Goal: Task Accomplishment & Management: Manage account settings

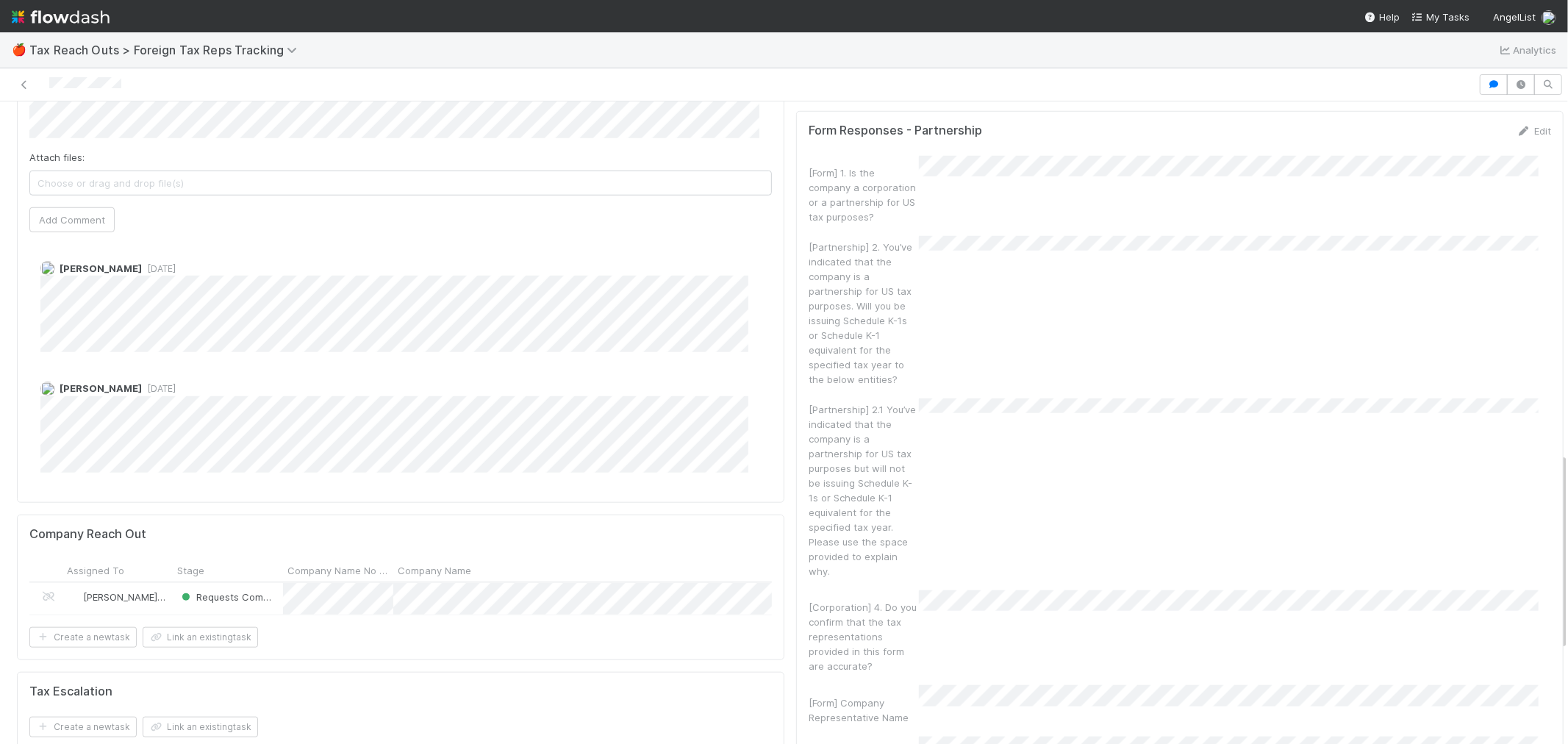
scroll to position [980, 0]
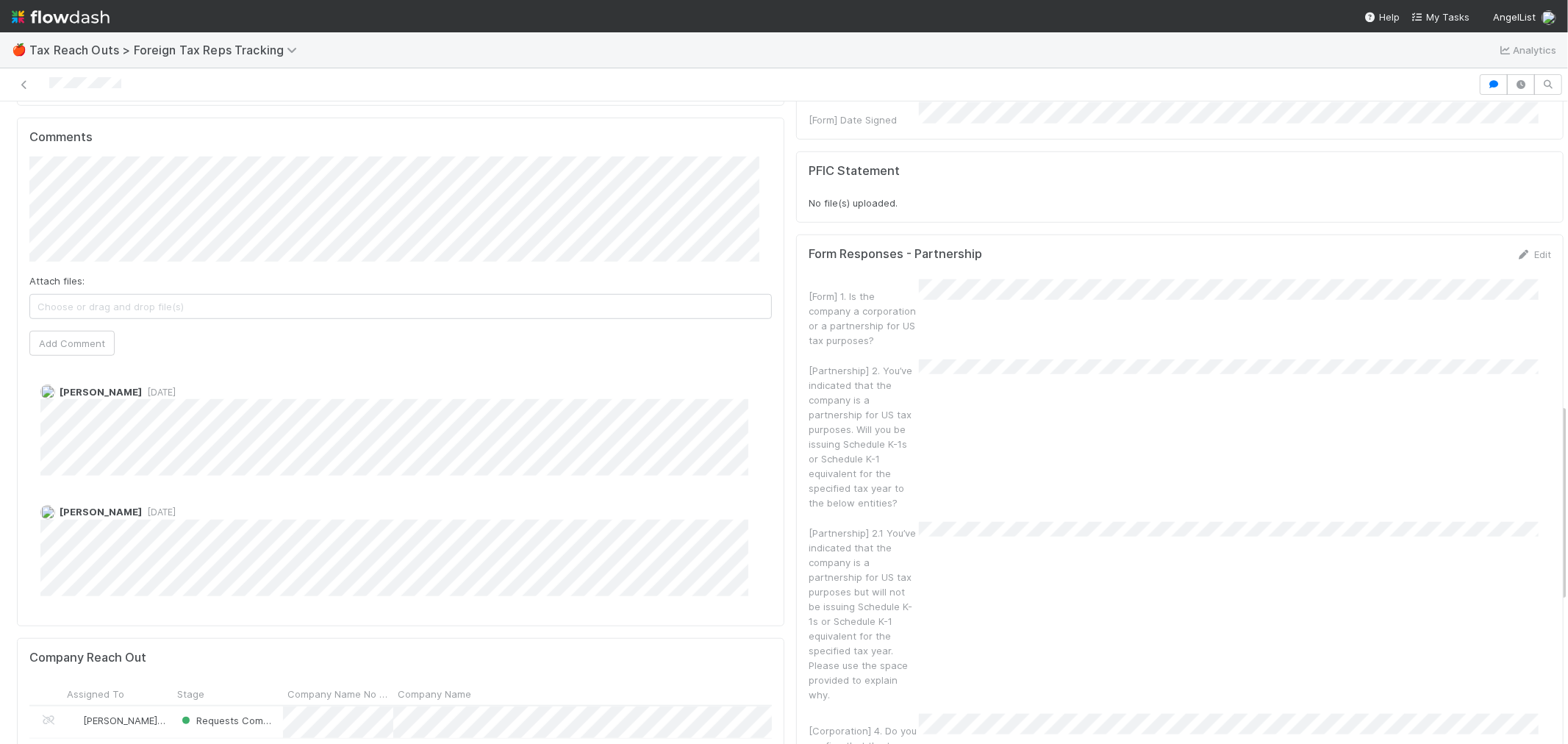
drag, startPoint x: 86, startPoint y: 24, endPoint x: 112, endPoint y: 23, distance: 26.0
click at [86, 24] on img at bounding box center [60, 17] width 98 height 25
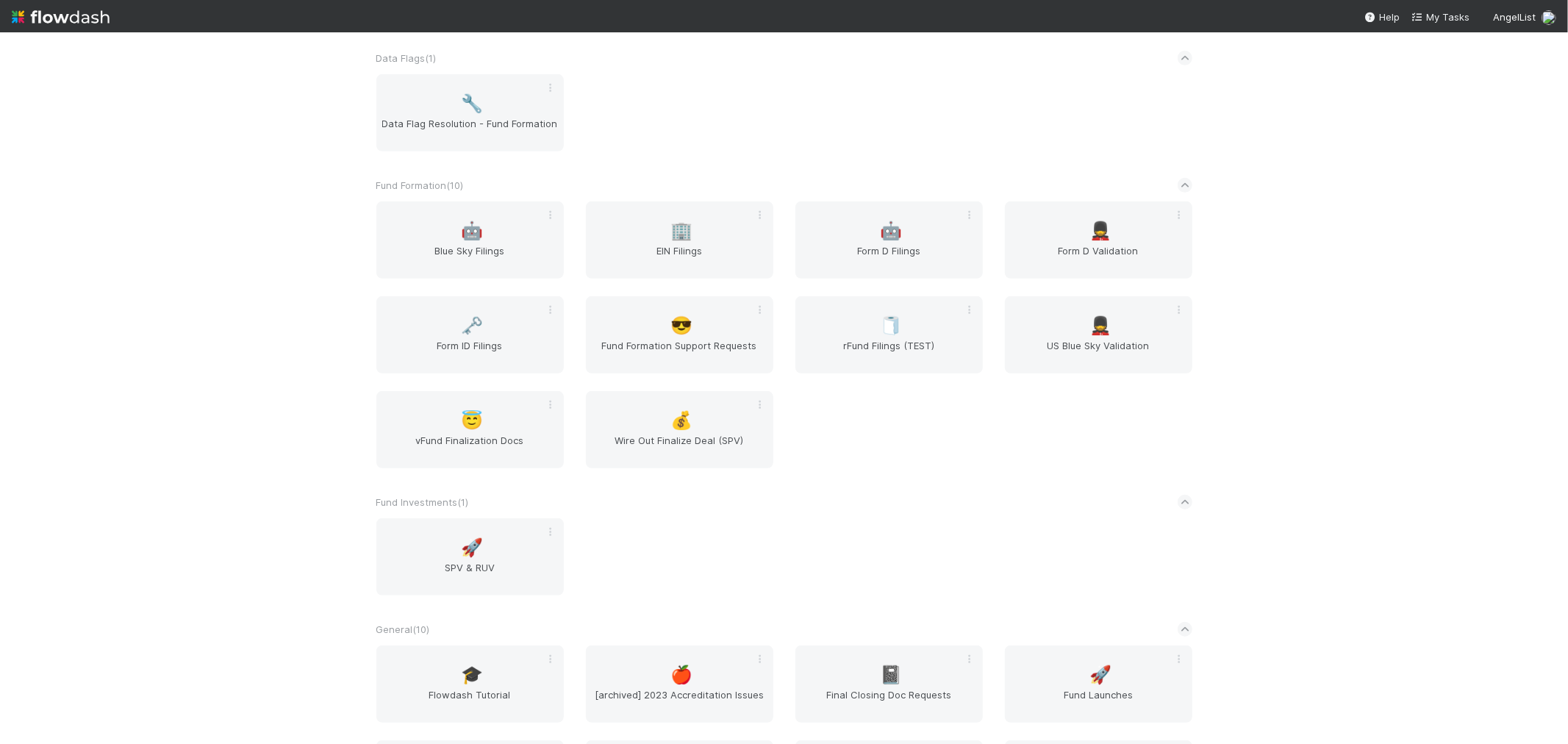
scroll to position [735, 0]
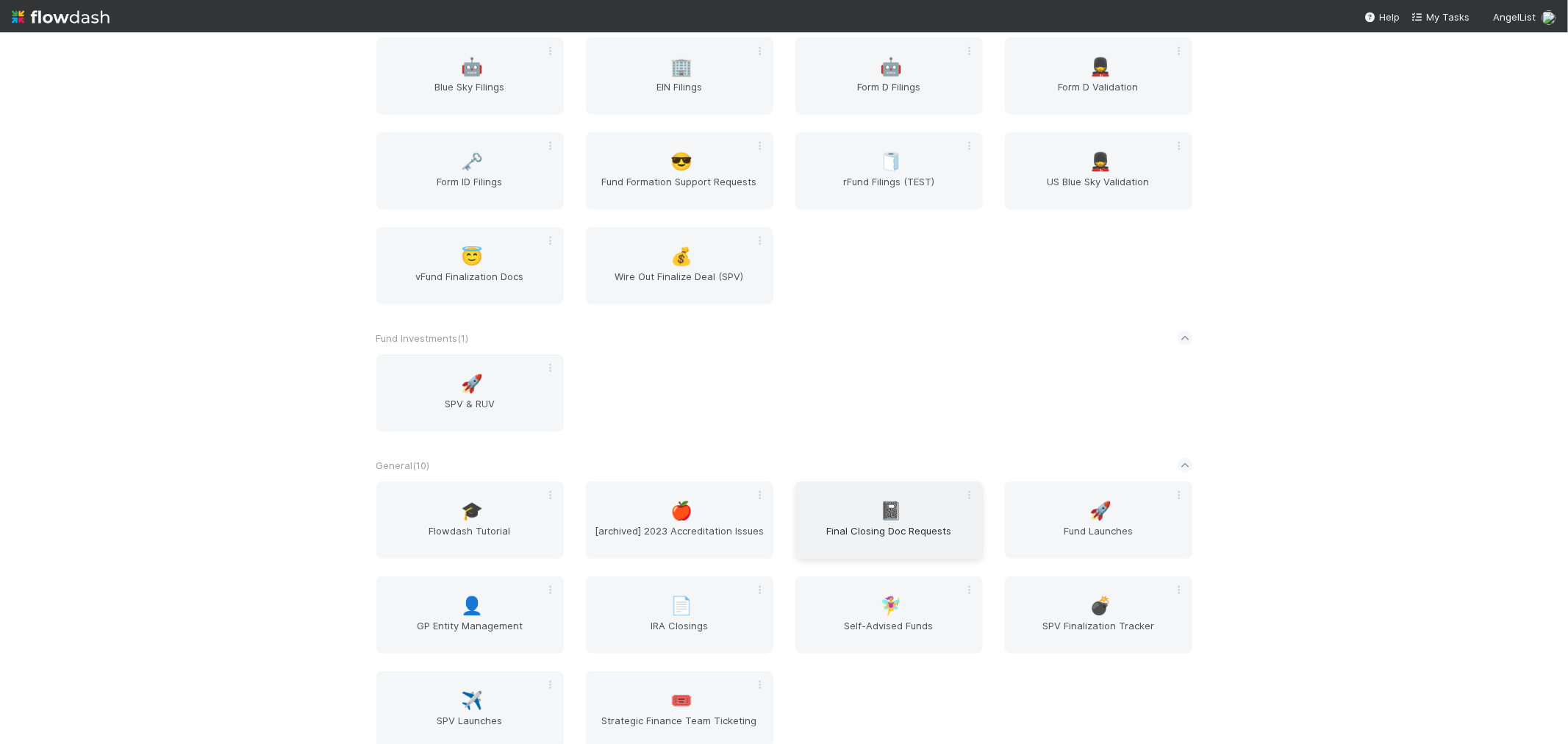
click at [863, 524] on span "Final Closing Doc Requests" at bounding box center [889, 538] width 176 height 29
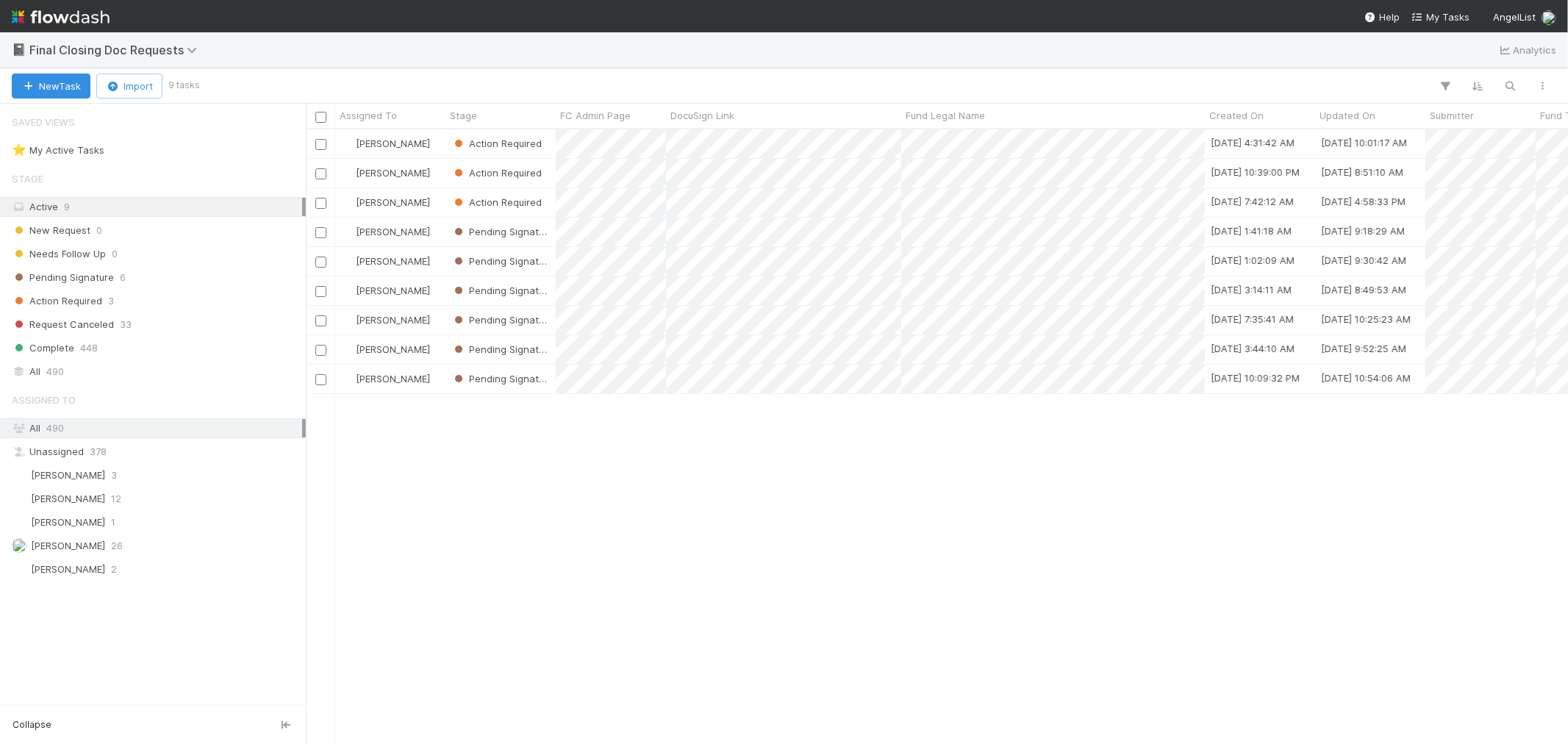
scroll to position [601, 1250]
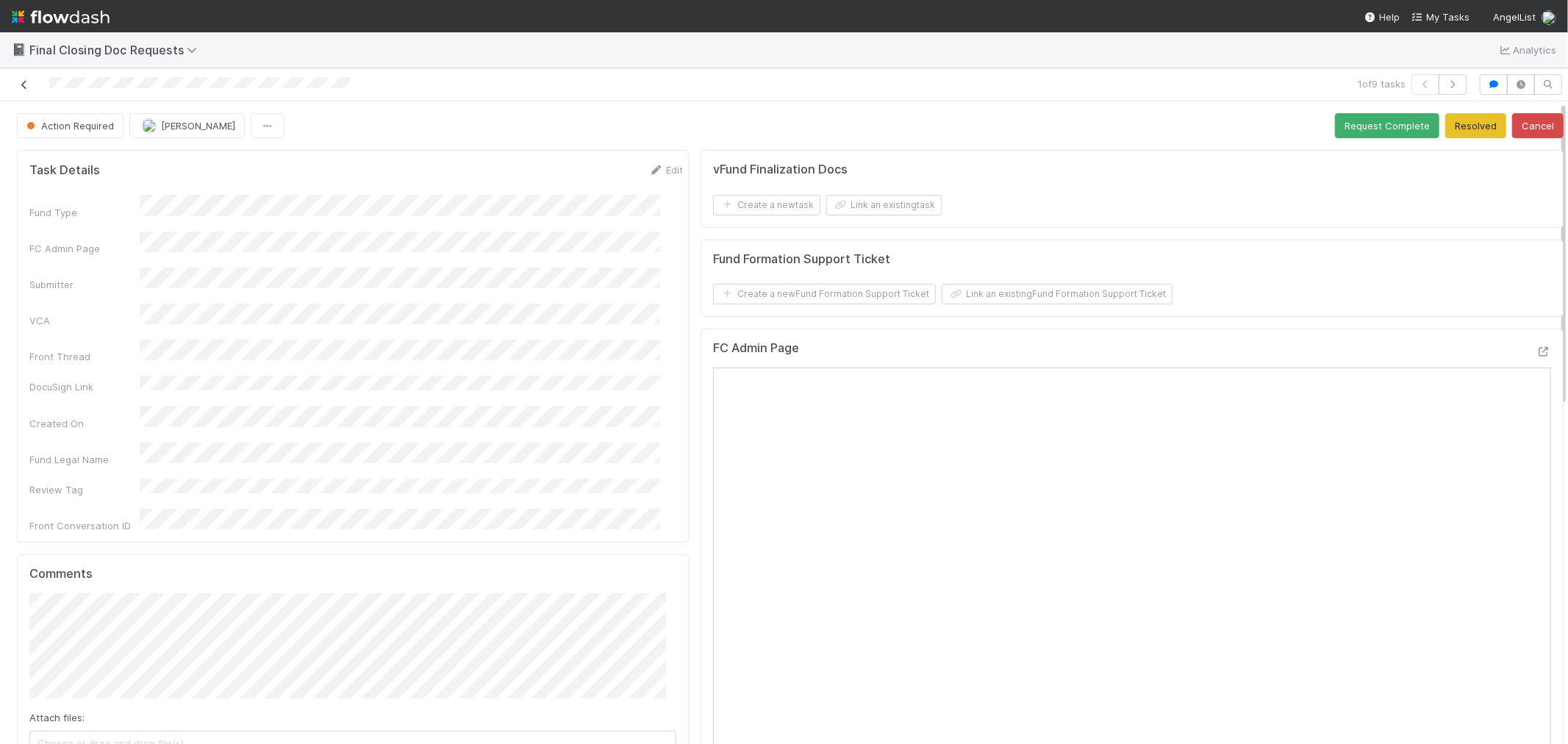
click at [19, 84] on icon at bounding box center [25, 85] width 15 height 10
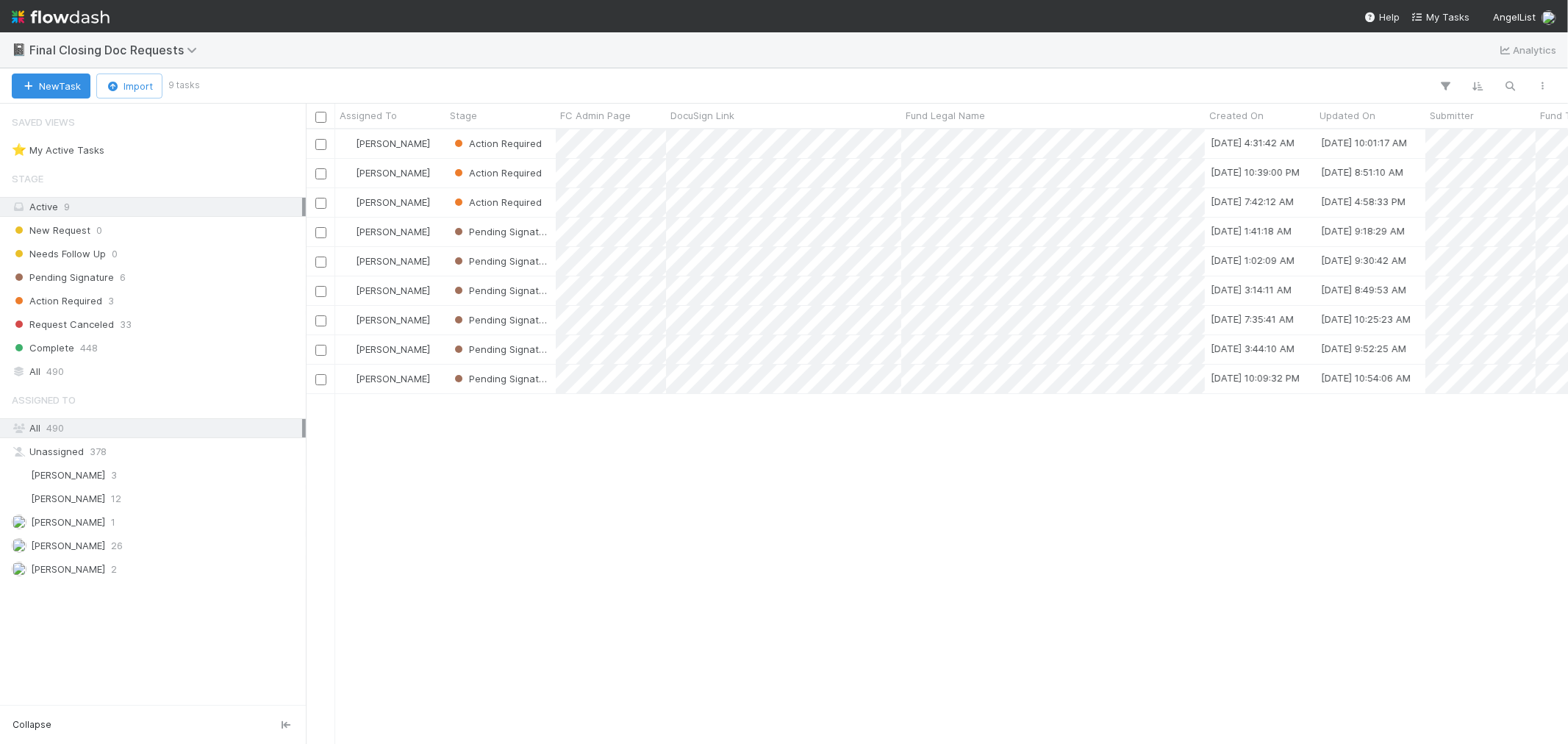
scroll to position [601, 1250]
click at [76, 302] on span "Action Required" at bounding box center [57, 301] width 90 height 19
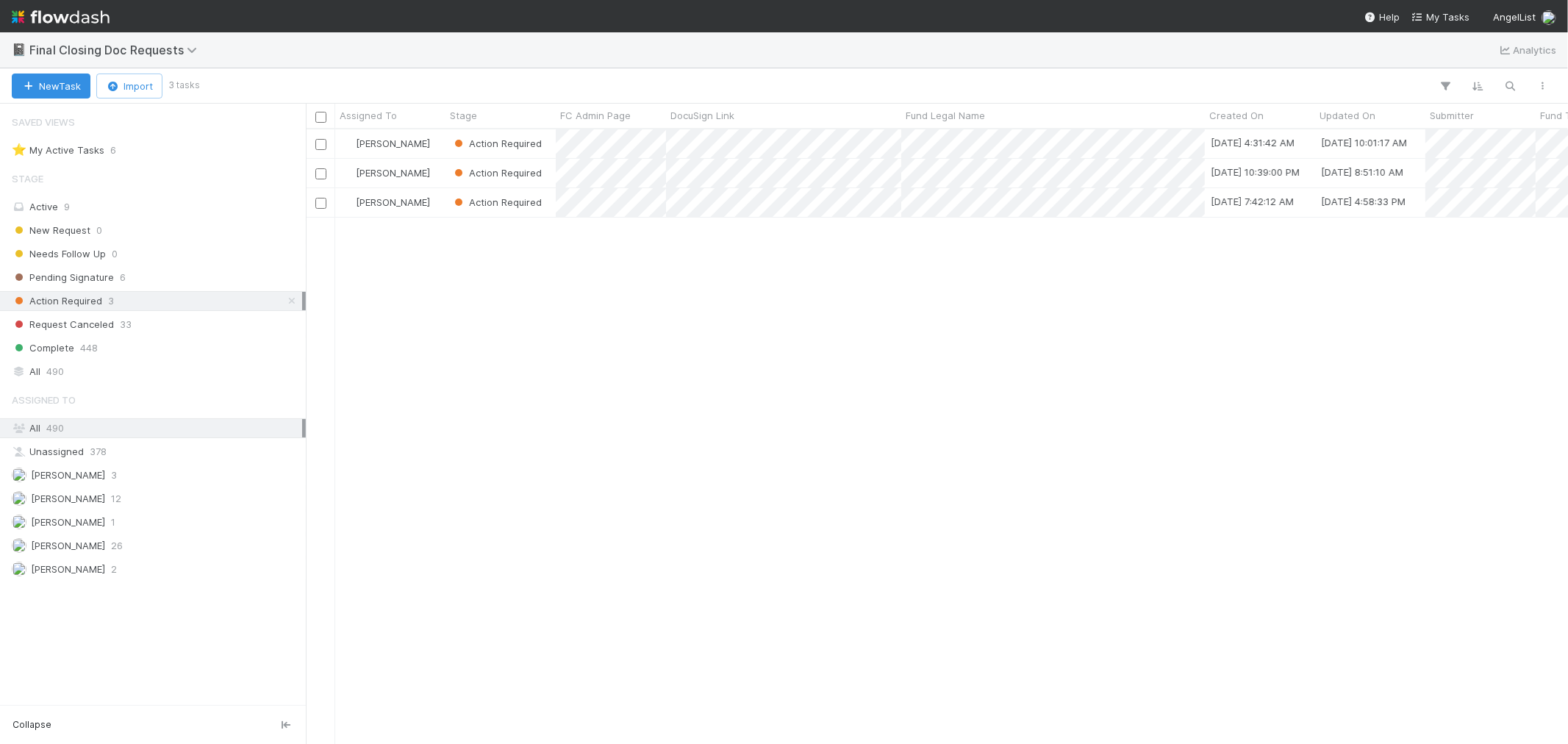
scroll to position [601, 1250]
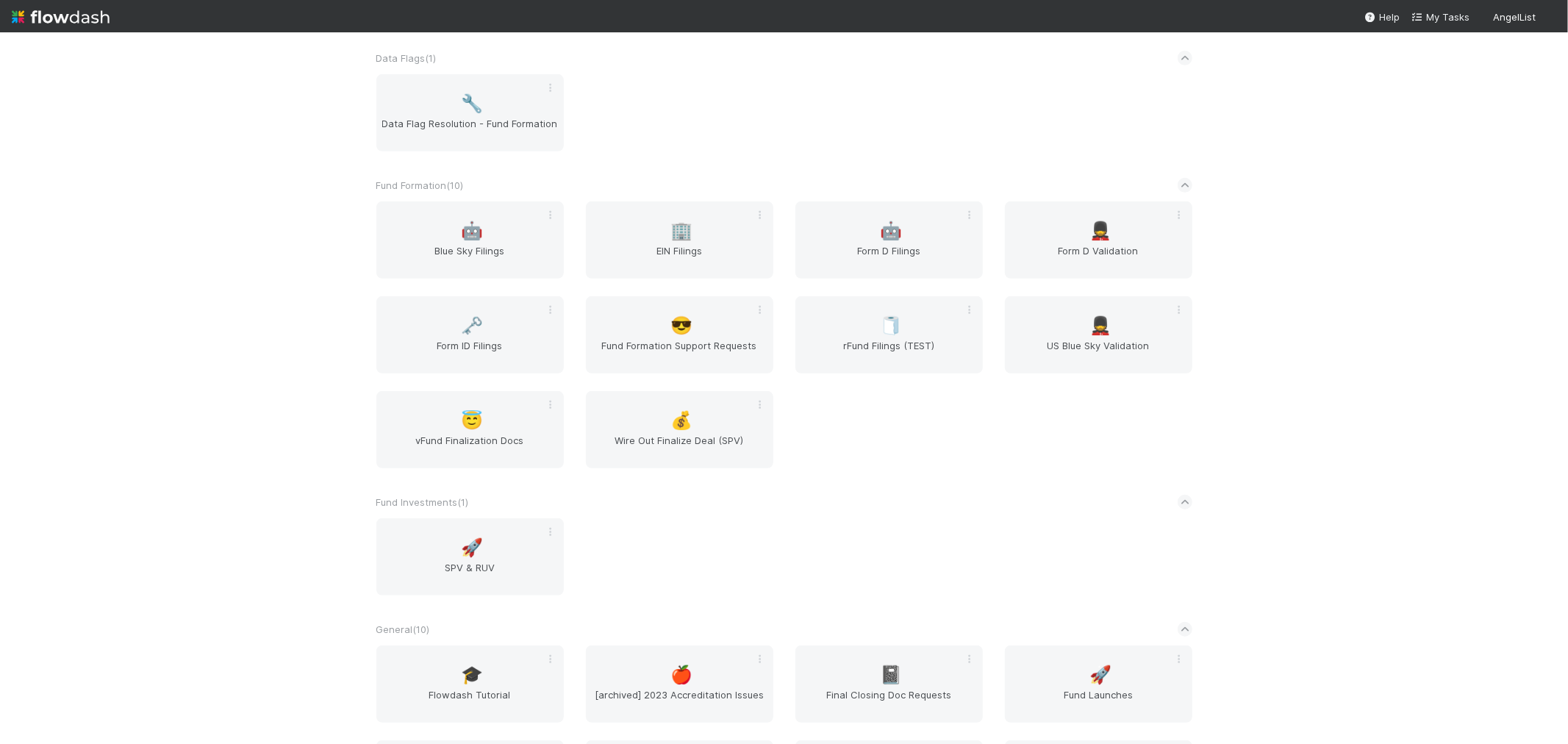
scroll to position [489, 0]
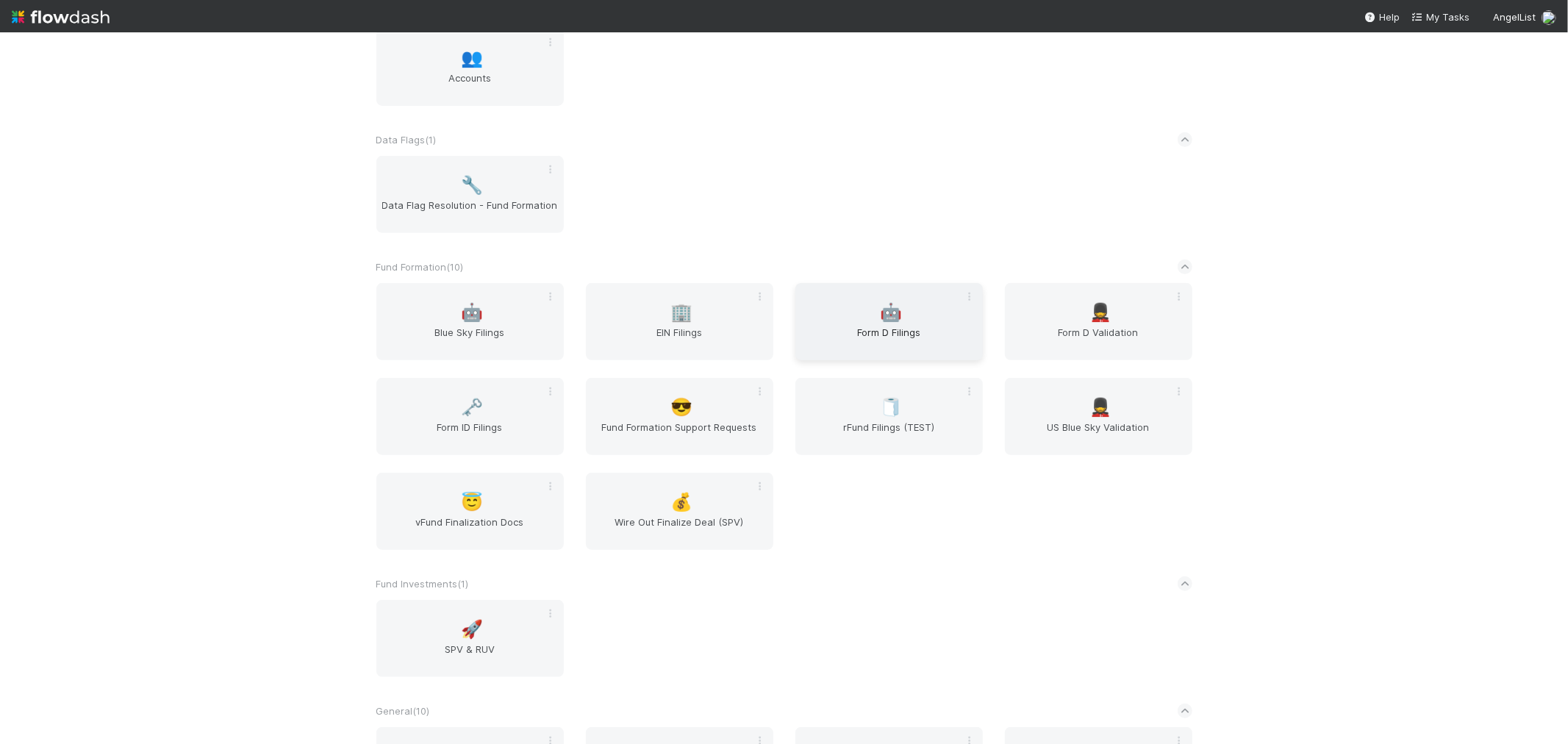
click at [950, 319] on div "🤖 Form D Filings" at bounding box center [889, 322] width 188 height 77
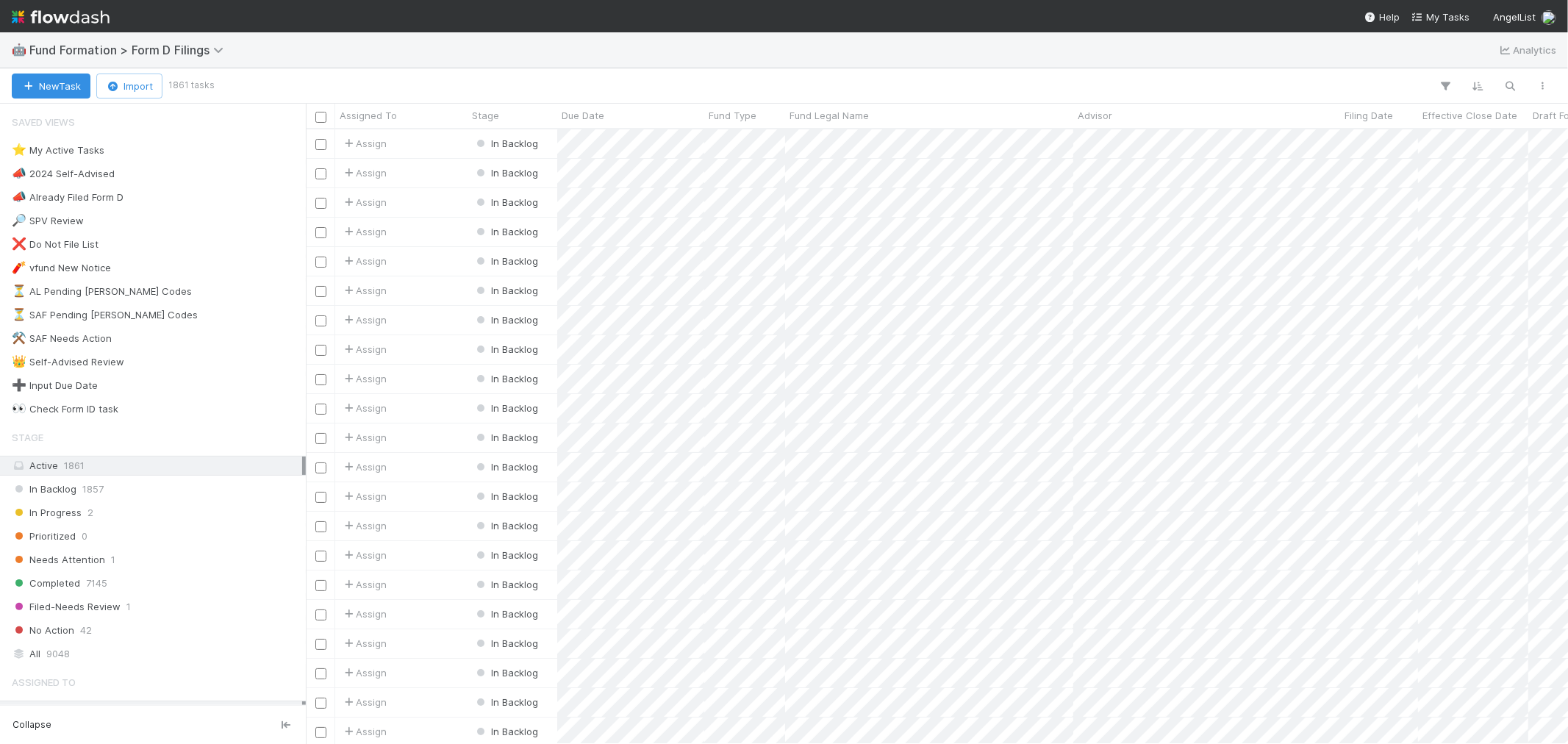
scroll to position [601, 1250]
click at [96, 144] on div "⭐ My Active Tasks" at bounding box center [58, 150] width 92 height 19
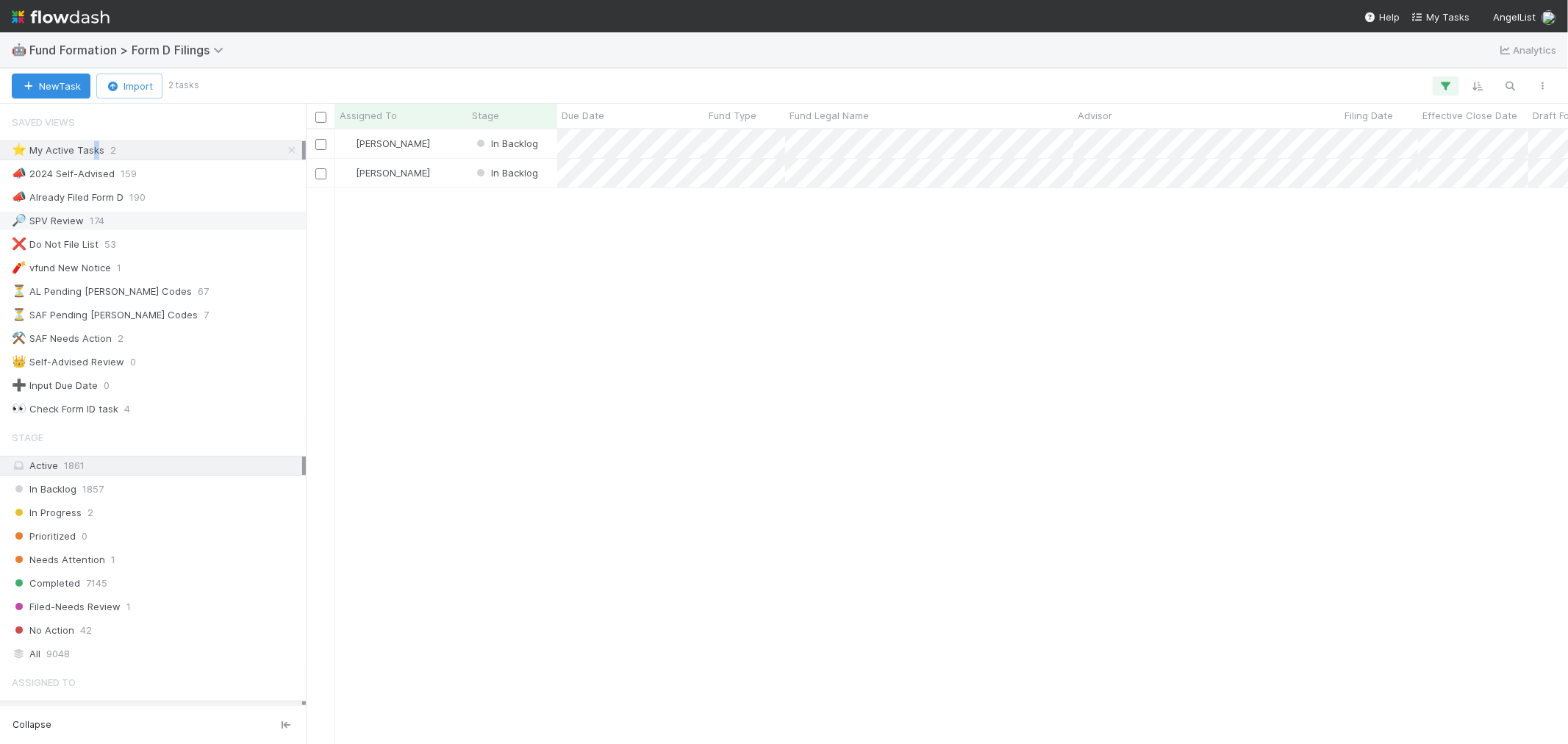
scroll to position [601, 1250]
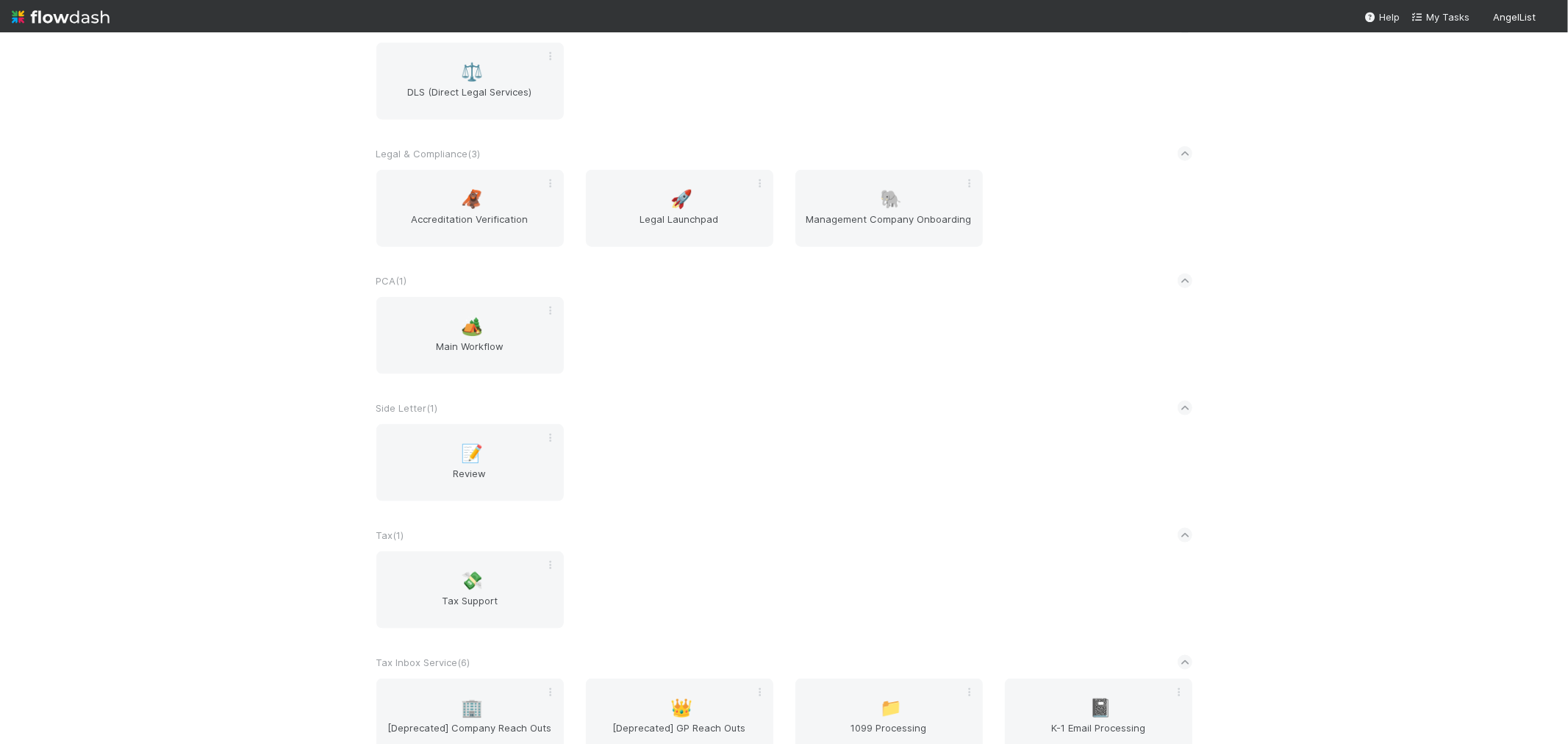
scroll to position [1715, 0]
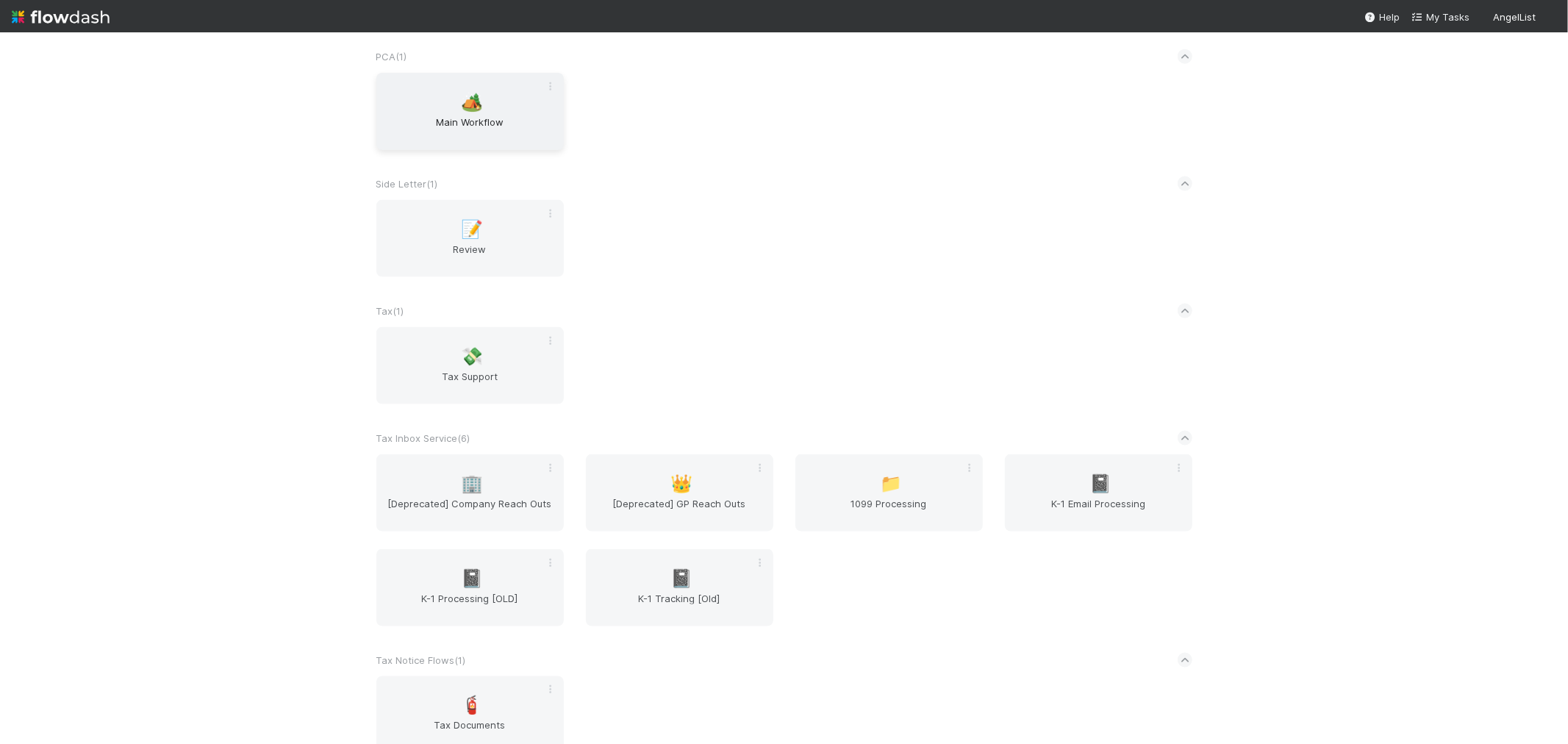
click at [498, 118] on span "Main Workflow" at bounding box center [470, 129] width 176 height 29
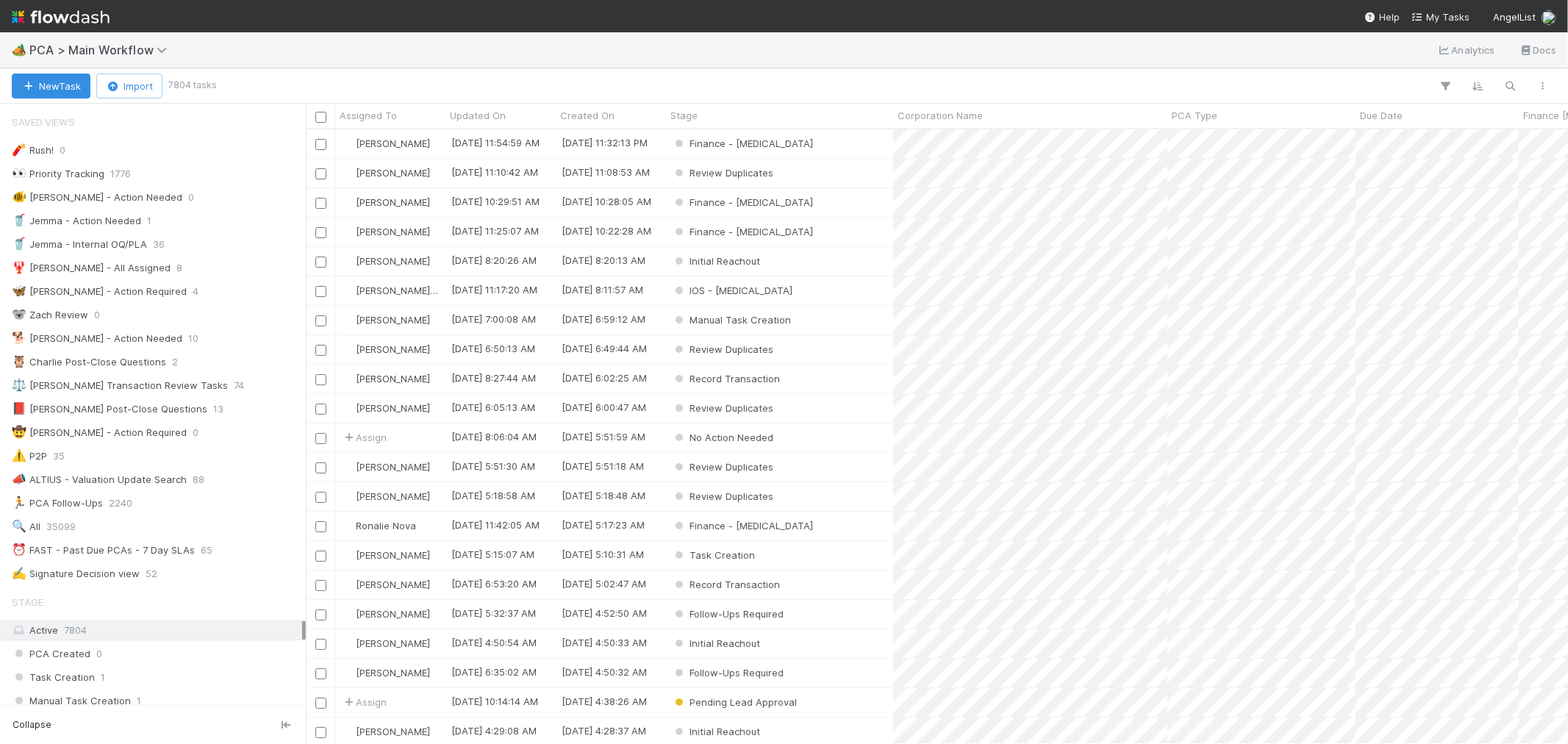
scroll to position [2036, 0]
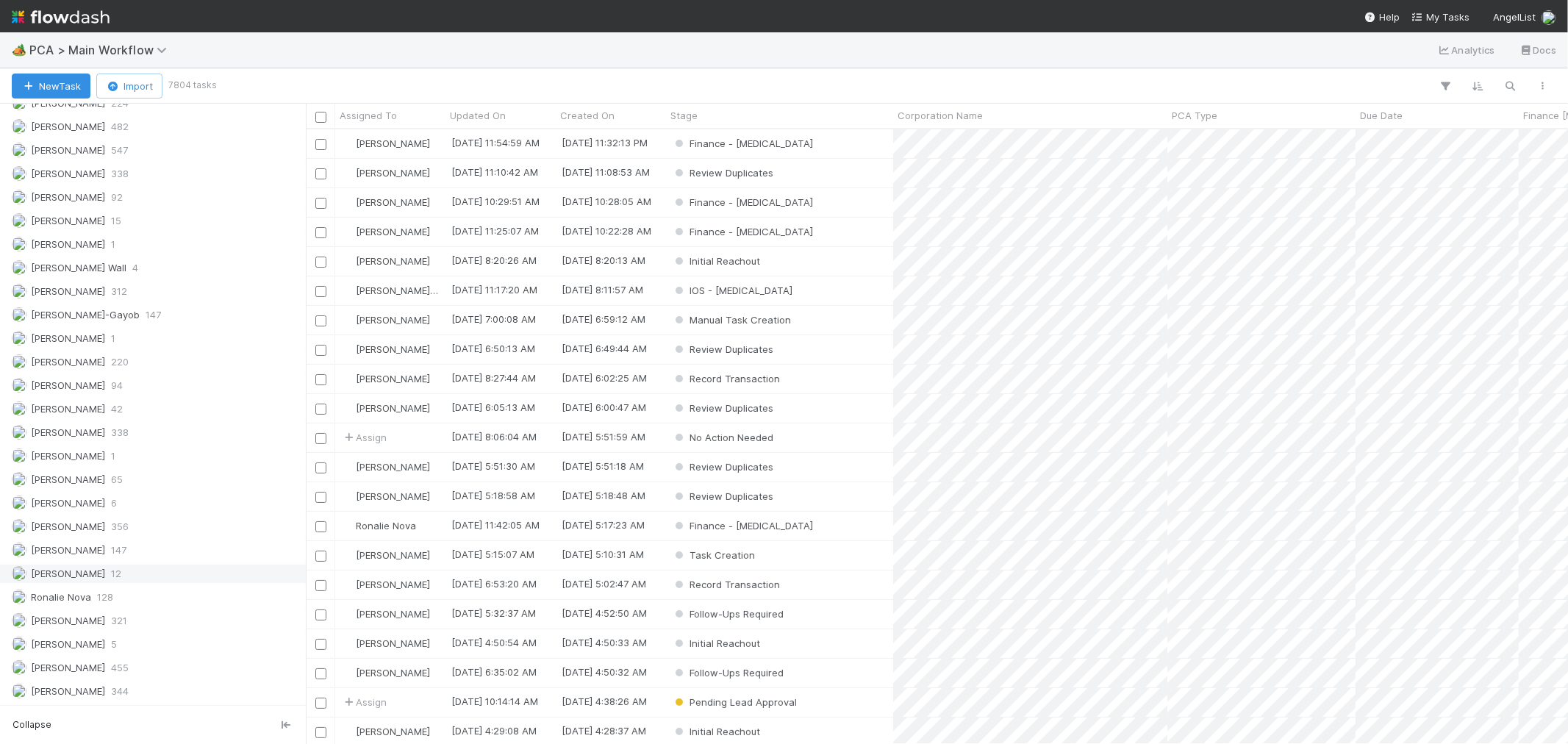
click at [162, 567] on div "Raven Jacinto 12" at bounding box center [157, 573] width 291 height 19
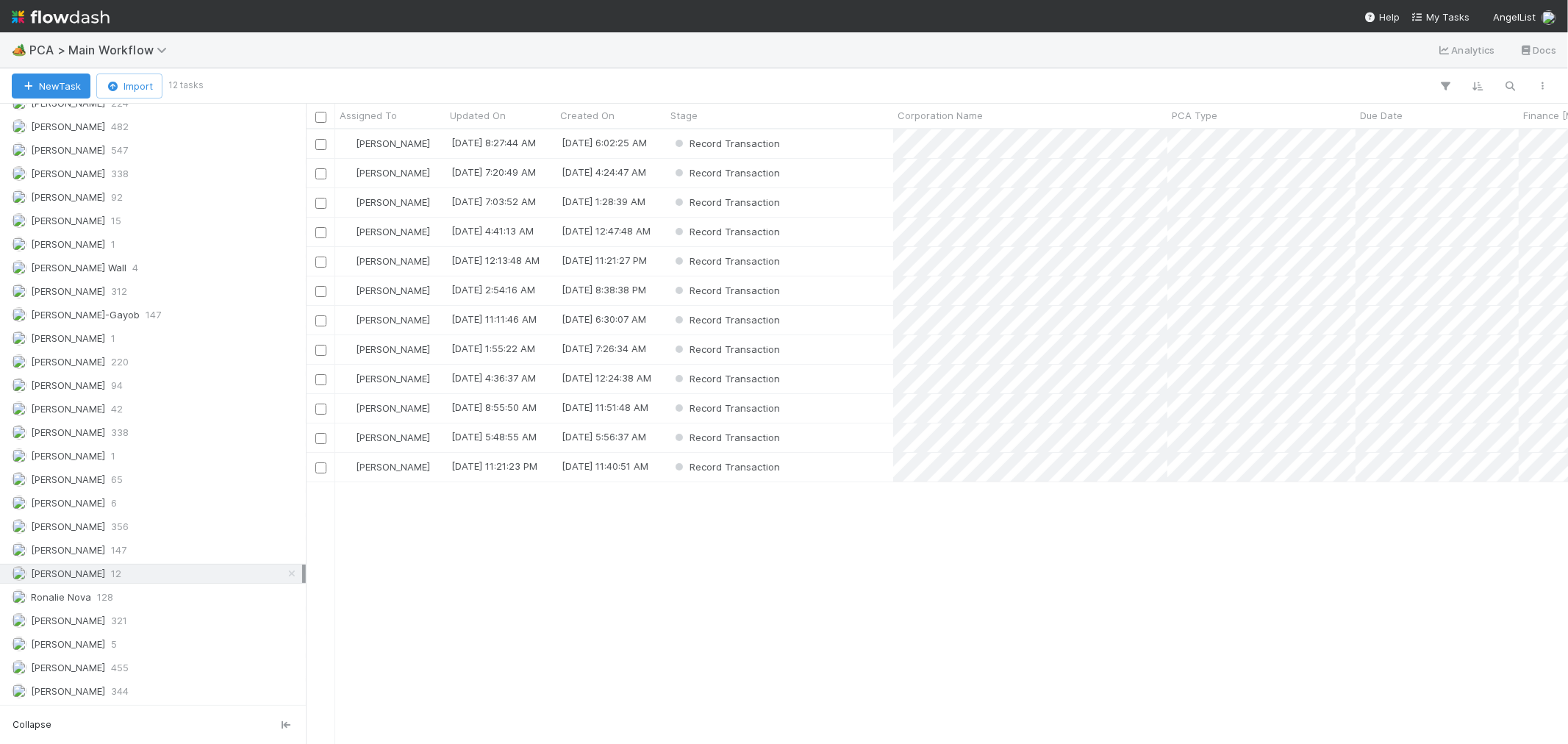
scroll to position [601, 1250]
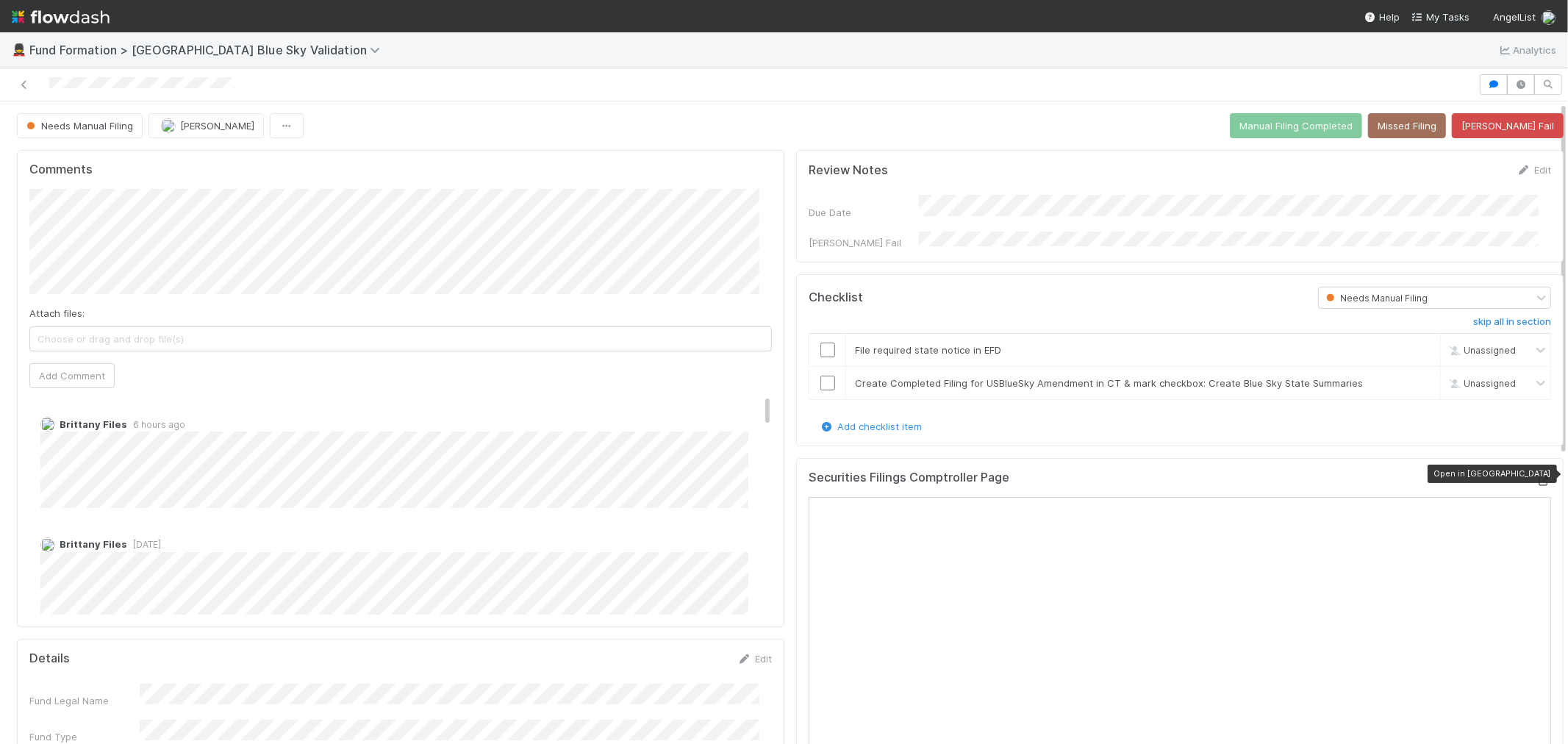
click at [1537, 477] on icon at bounding box center [1544, 481] width 15 height 10
click at [42, 16] on img at bounding box center [60, 17] width 98 height 25
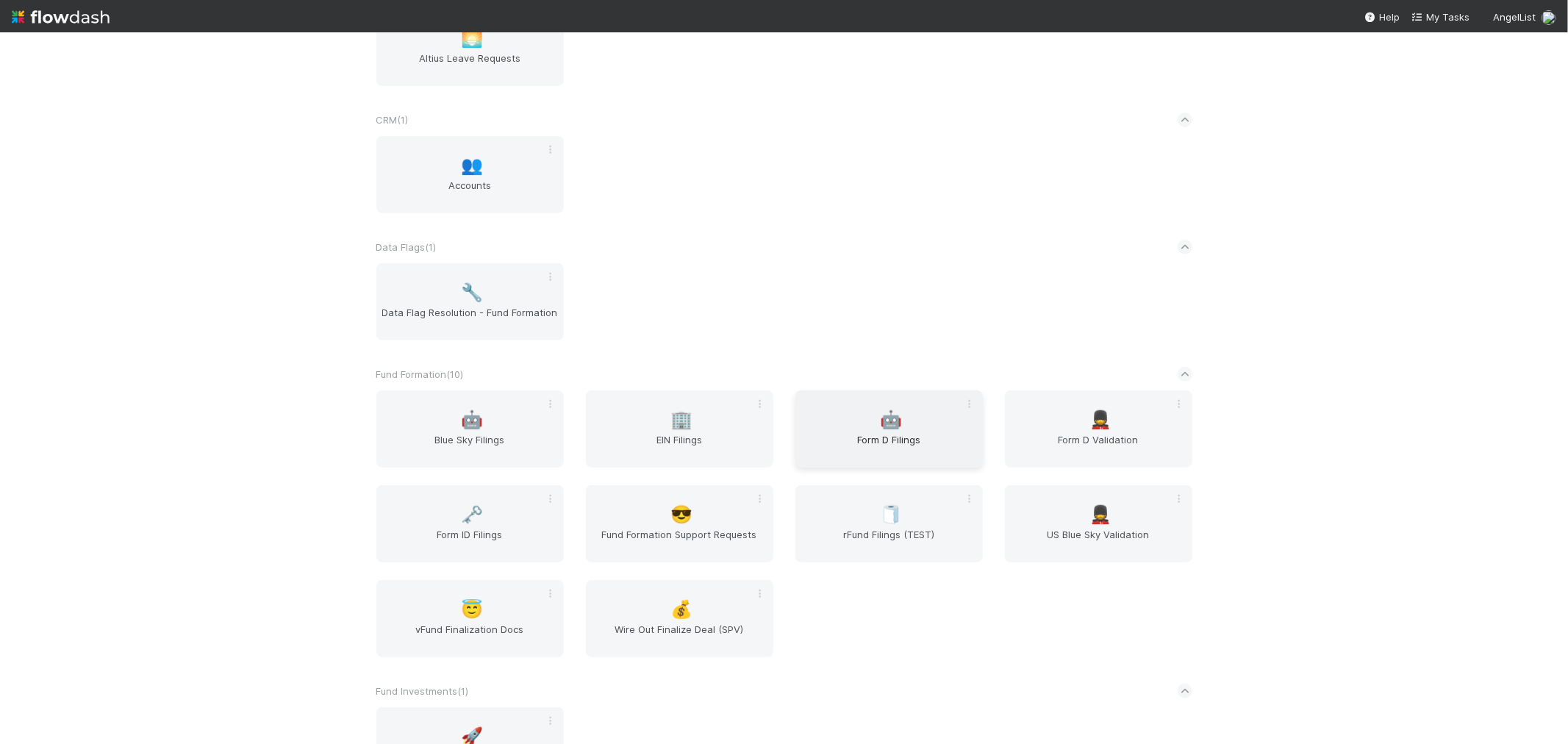
scroll to position [408, 0]
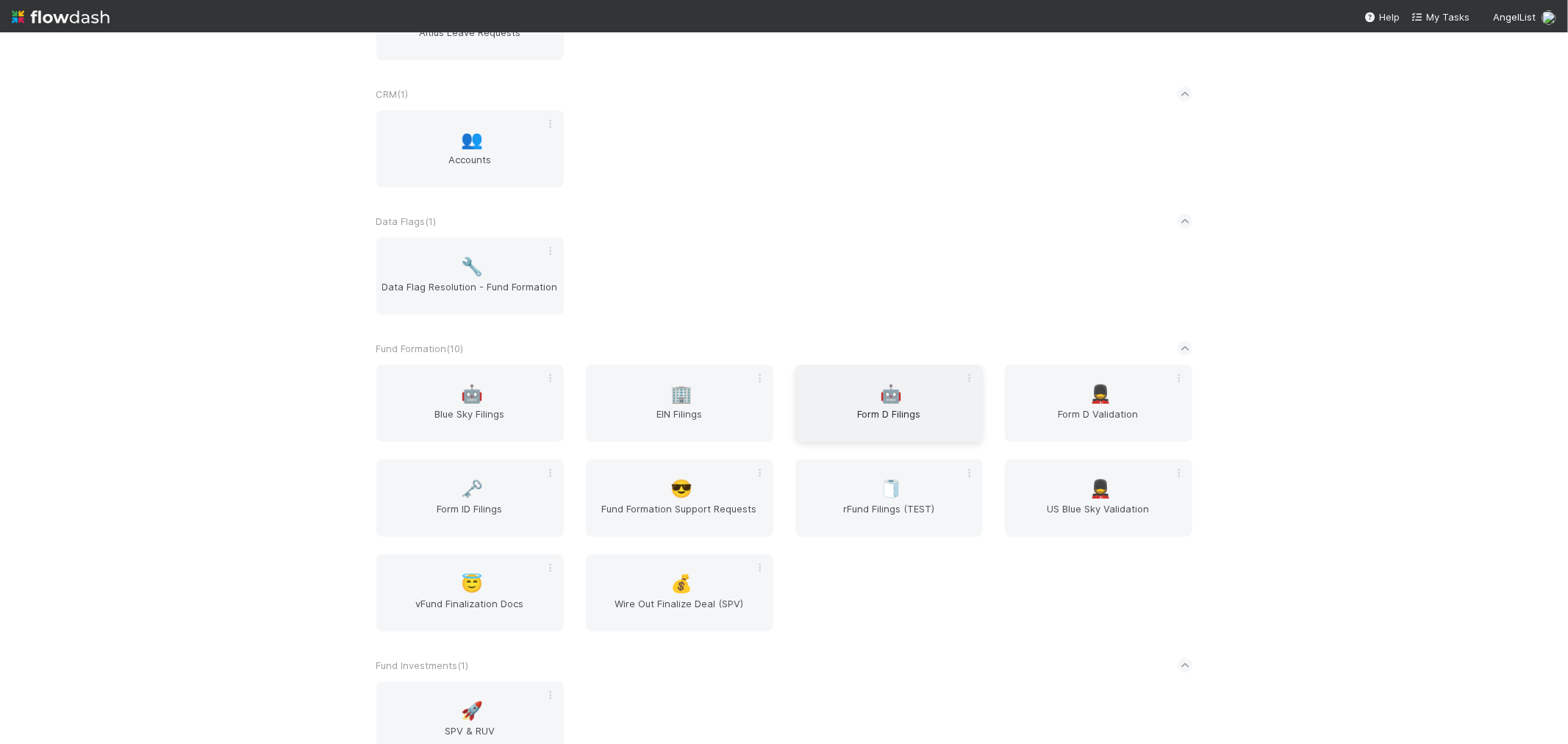
click at [862, 410] on span "Form D Filings" at bounding box center [889, 421] width 176 height 29
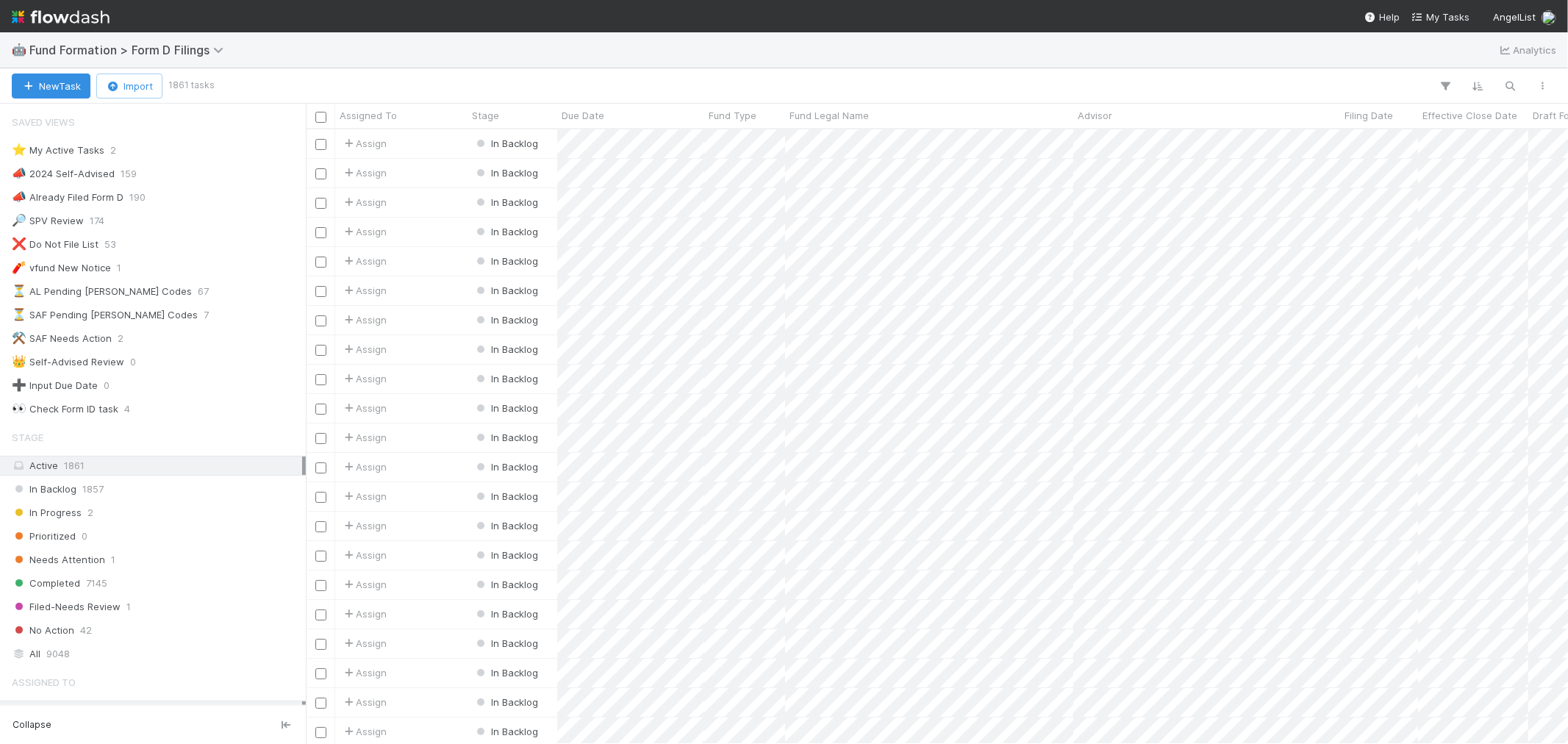
scroll to position [601, 1250]
click at [86, 311] on div "⏳ SAF Pending [PERSON_NAME] Codes" at bounding box center [105, 315] width 186 height 19
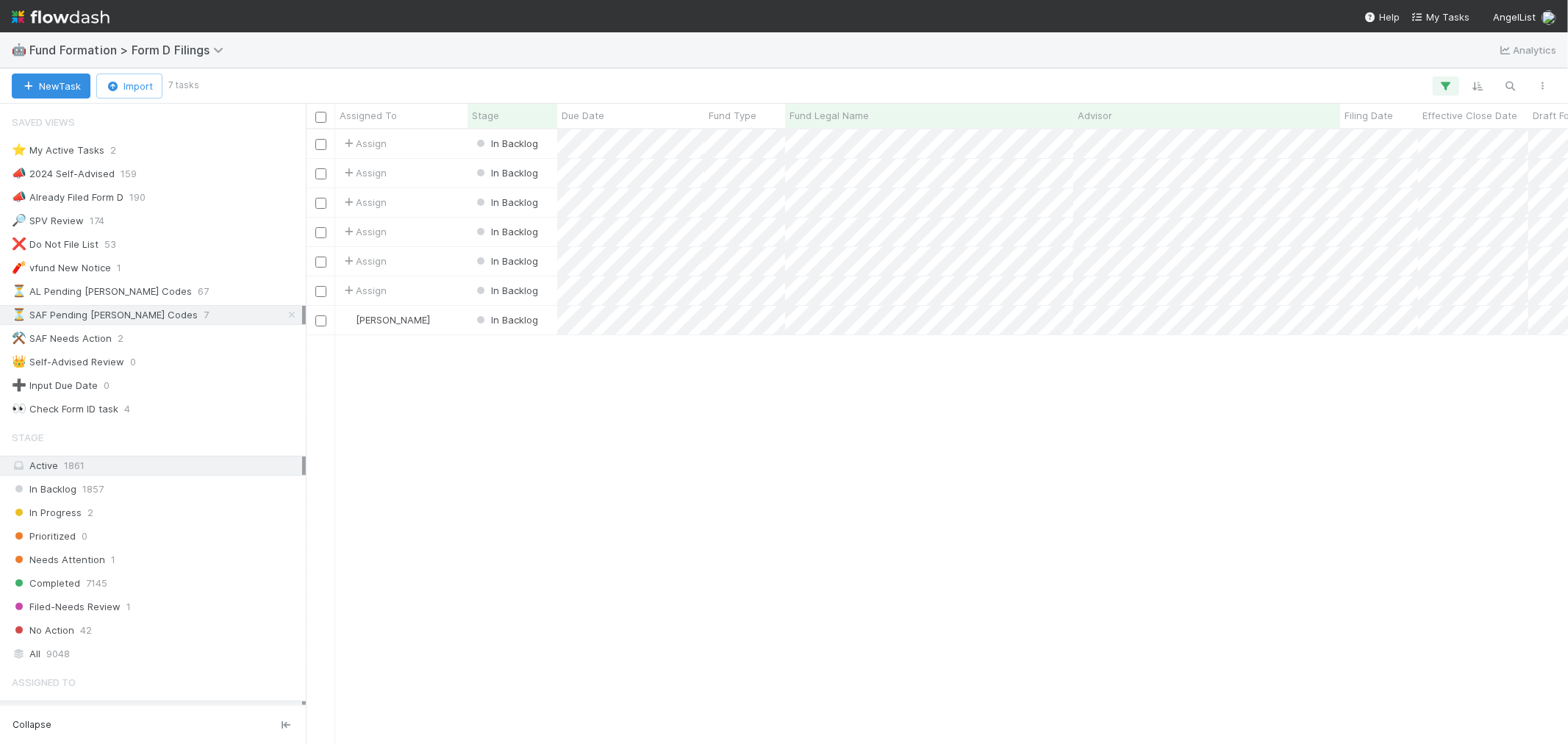
scroll to position [601, 1250]
click at [285, 317] on icon at bounding box center [292, 315] width 15 height 10
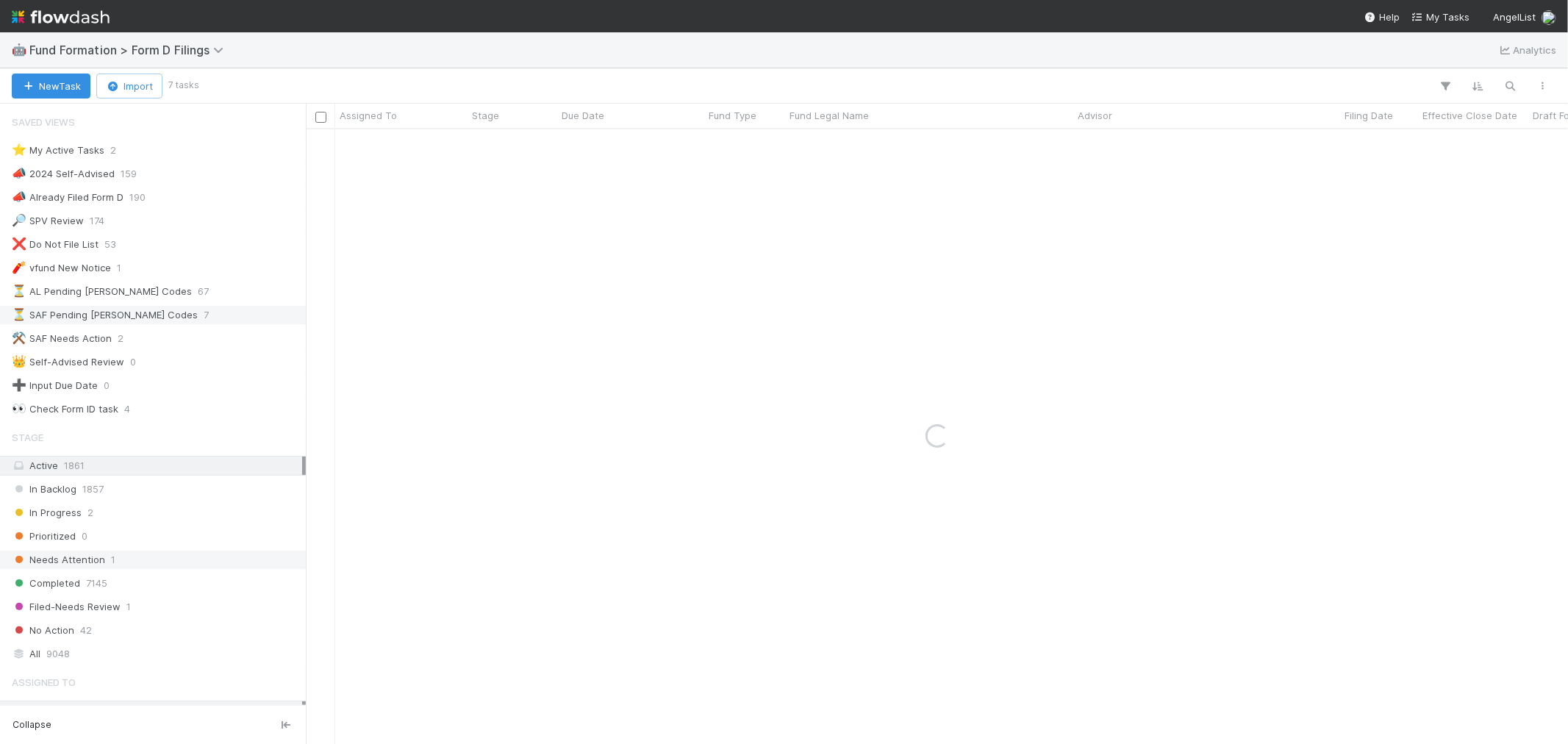
click at [81, 565] on span "Needs Attention" at bounding box center [58, 559] width 93 height 19
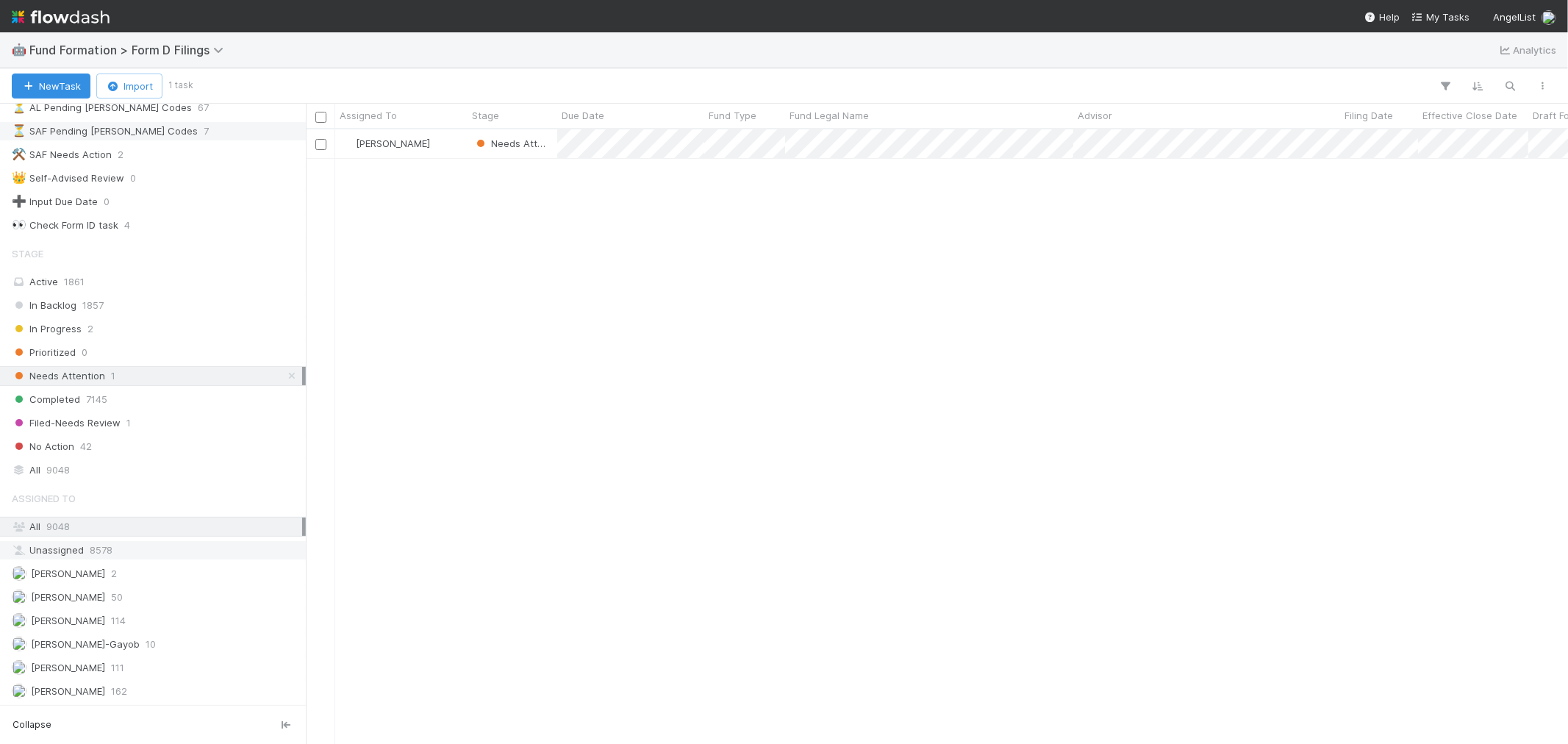
scroll to position [601, 1250]
click at [80, 611] on span "[PERSON_NAME]" at bounding box center [58, 620] width 93 height 19
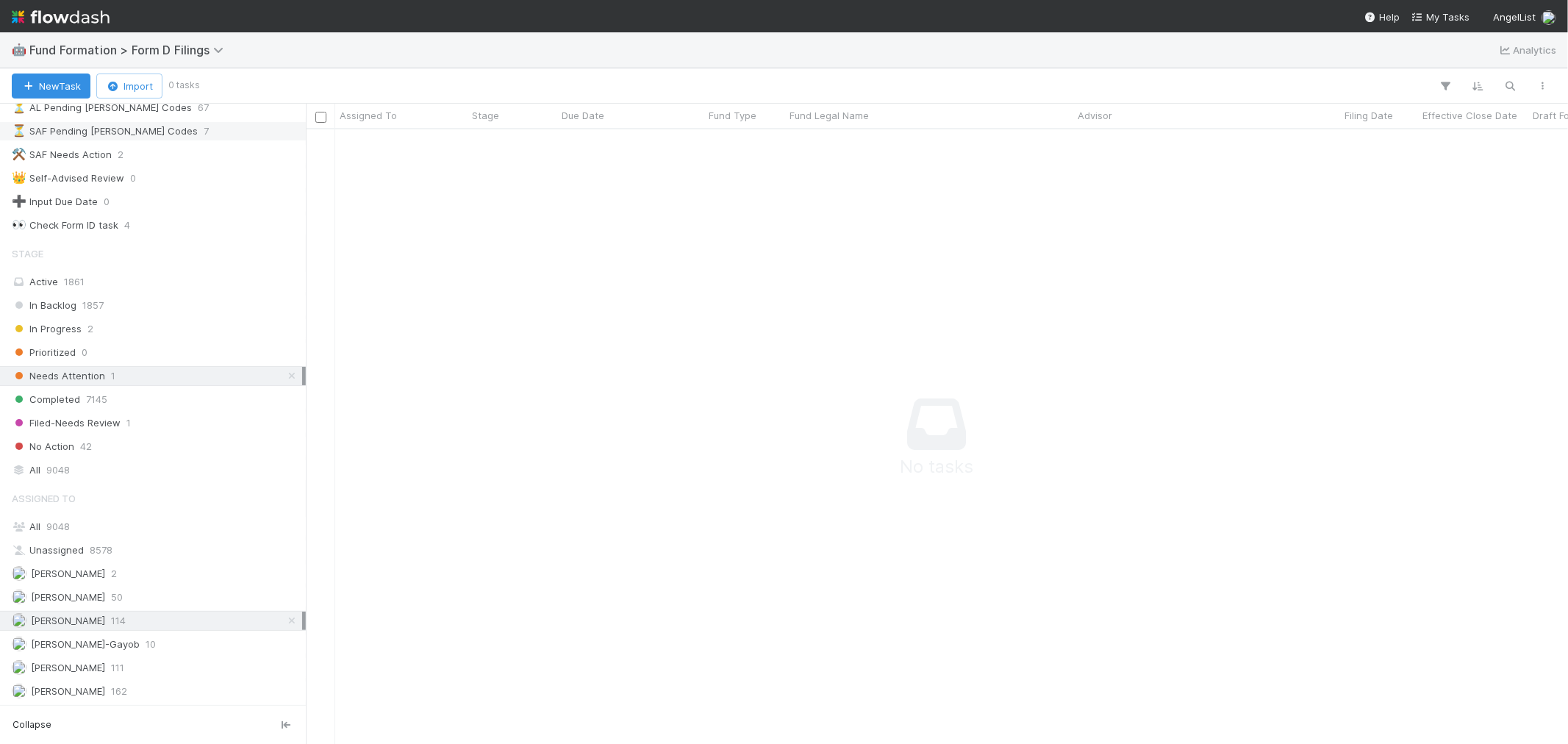
scroll to position [590, 1237]
click at [285, 371] on icon at bounding box center [292, 375] width 15 height 10
click at [168, 464] on div "All 9048" at bounding box center [157, 470] width 291 height 19
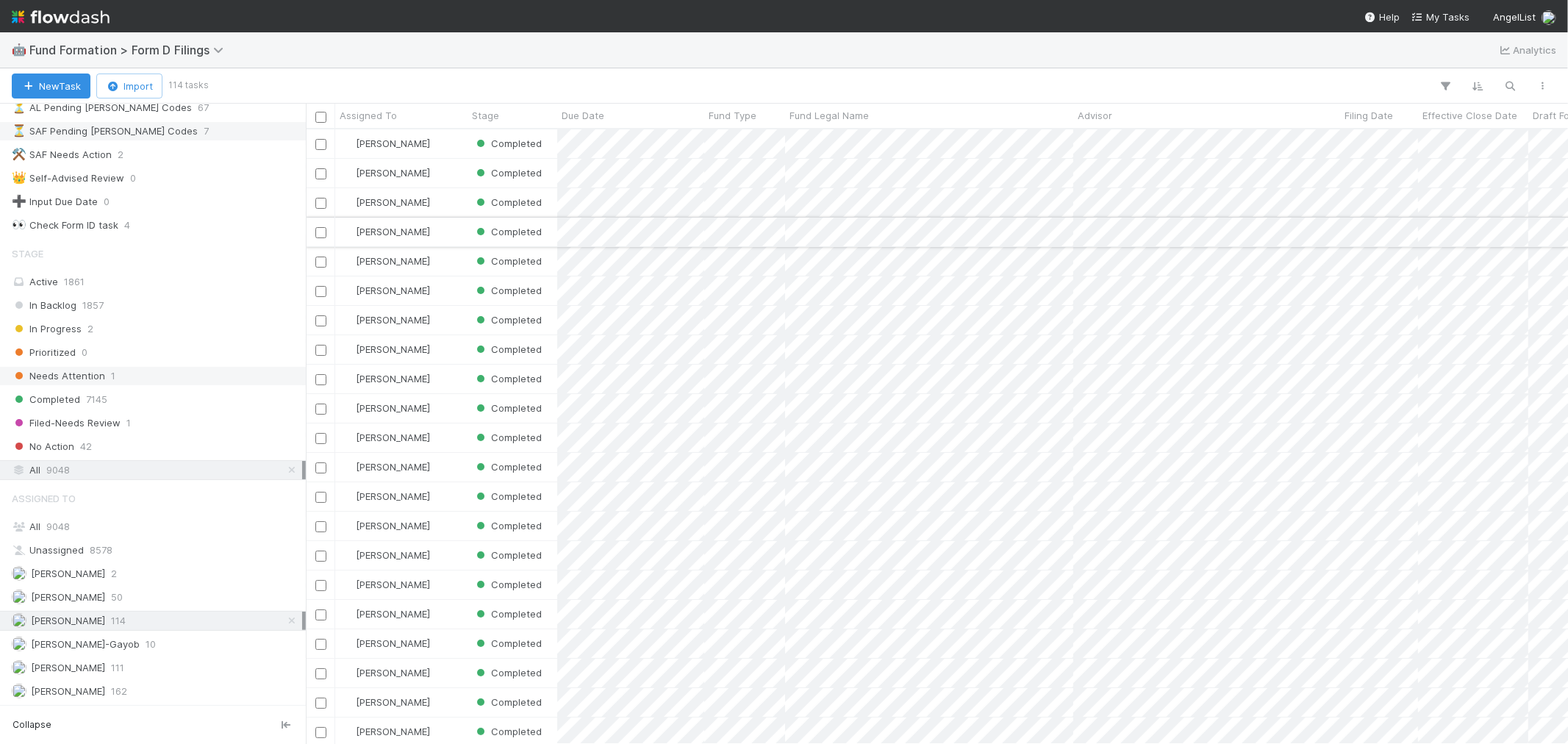
scroll to position [601, 1250]
click at [1360, 118] on span "Filing Date" at bounding box center [1368, 115] width 48 height 15
click at [1380, 171] on div "Sort Newest → Oldest" at bounding box center [1429, 165] width 168 height 22
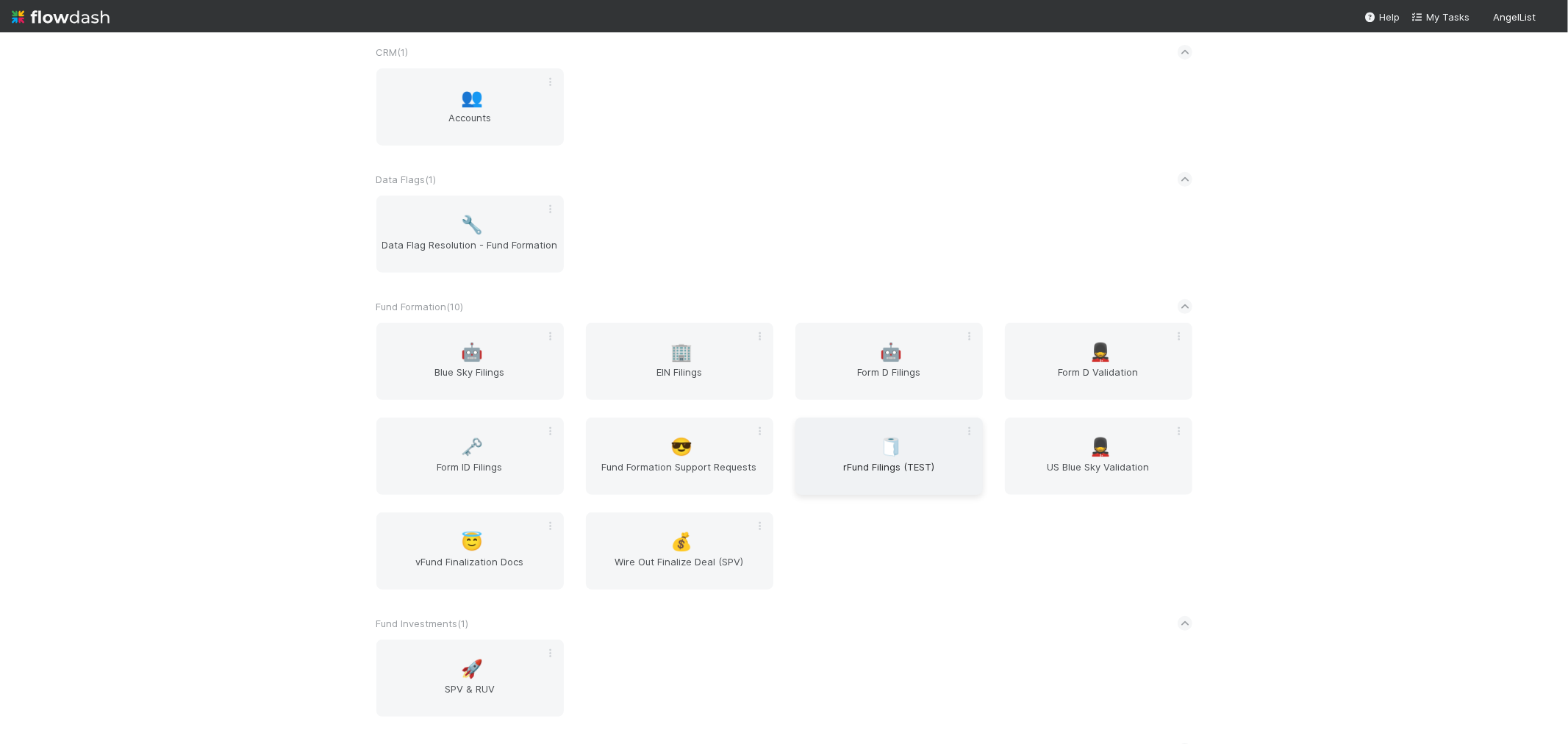
scroll to position [489, 0]
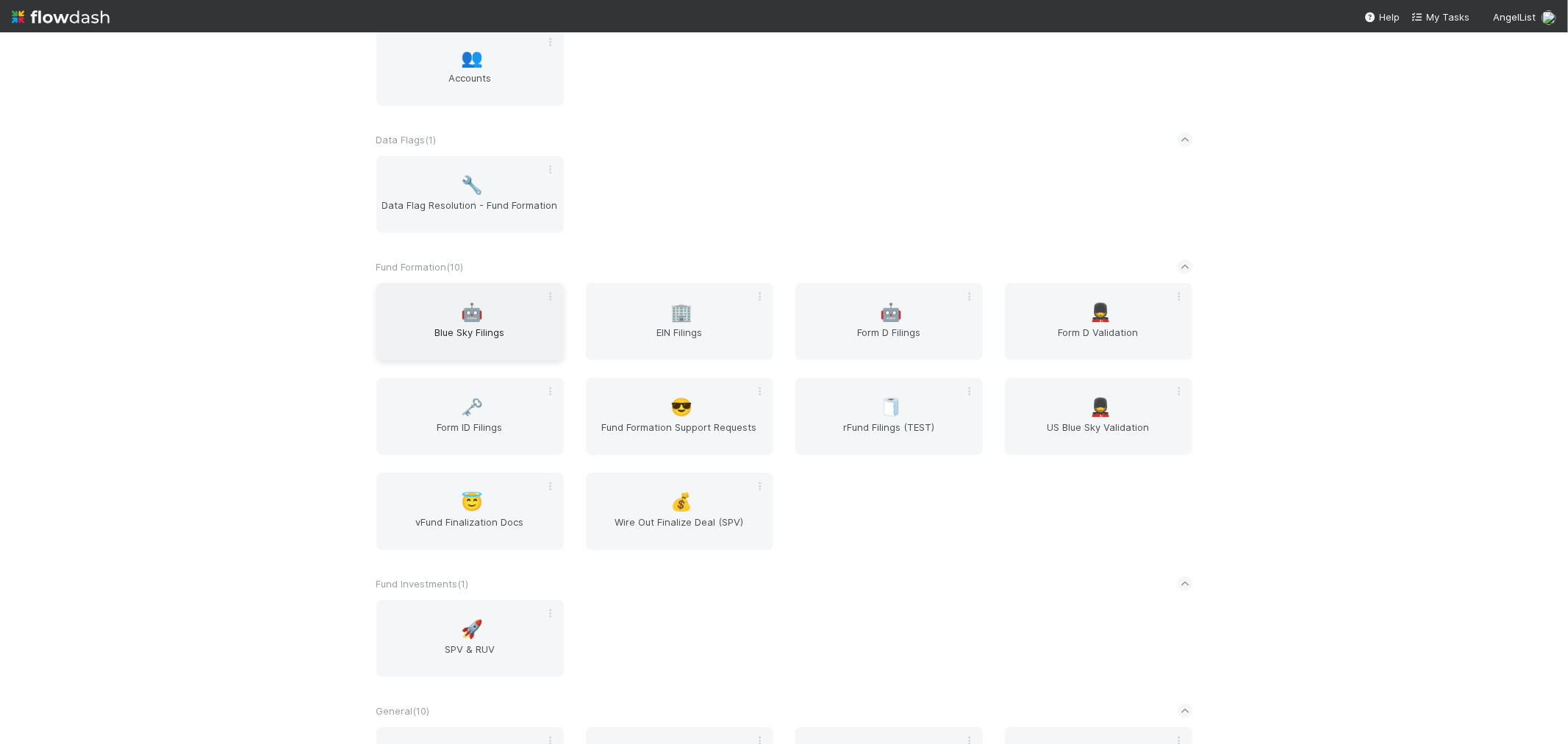
click at [497, 326] on span "Blue Sky Filings" at bounding box center [470, 339] width 176 height 29
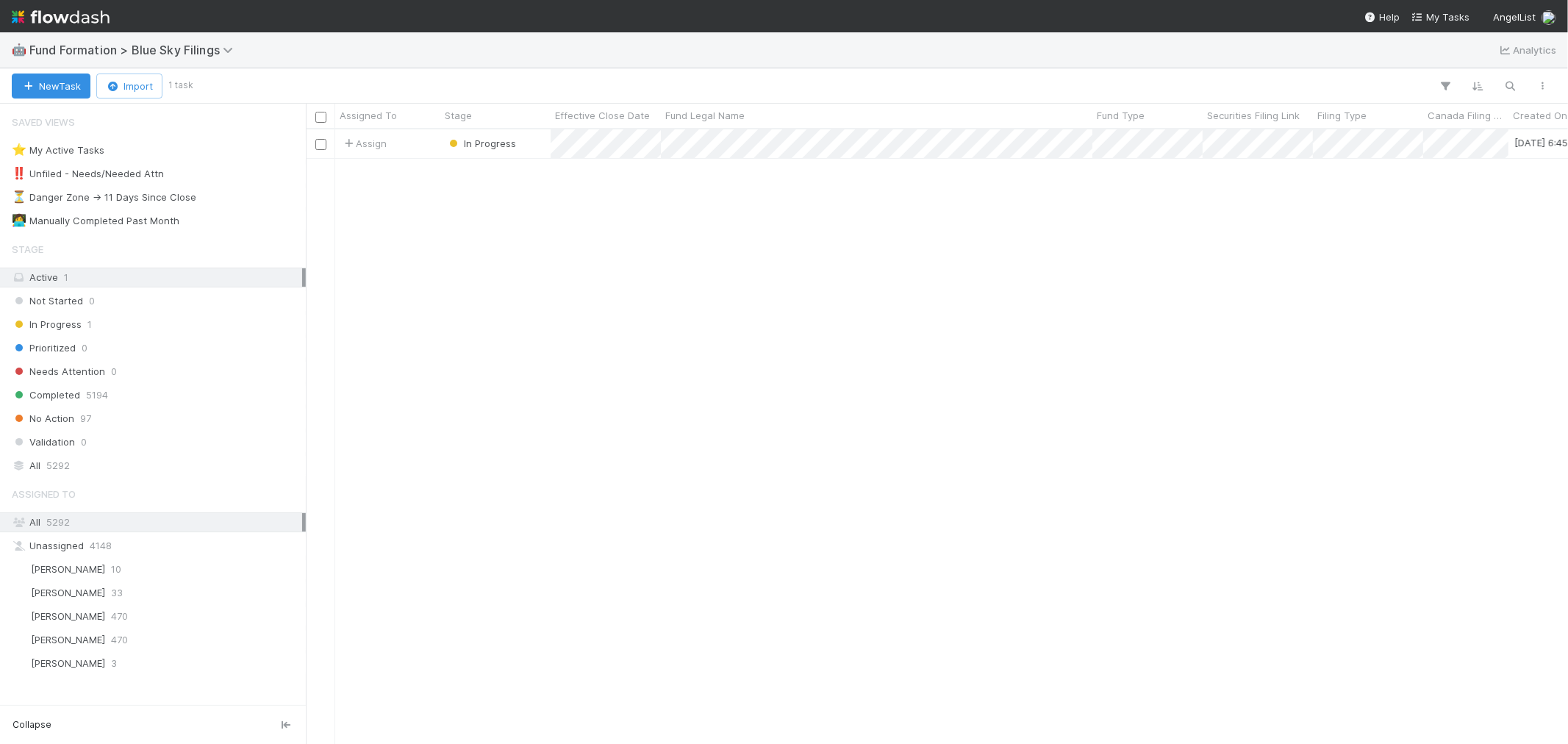
scroll to position [601, 1250]
click at [84, 463] on div "All 5292" at bounding box center [157, 465] width 291 height 19
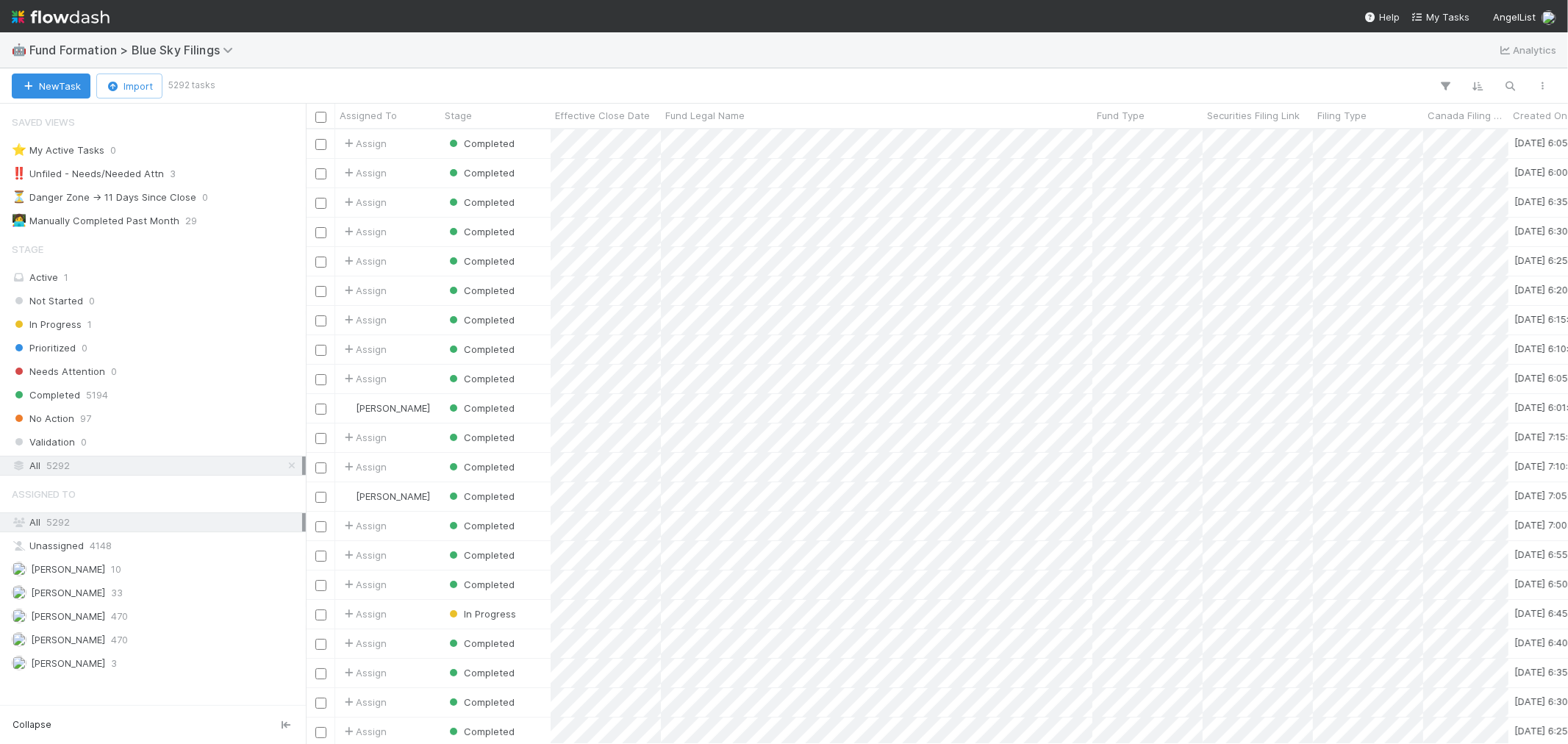
scroll to position [601, 1250]
click at [1507, 86] on icon "button" at bounding box center [1511, 86] width 15 height 13
click at [1412, 62] on input at bounding box center [1434, 62] width 147 height 18
click at [1512, 60] on icon "button" at bounding box center [1516, 62] width 15 height 9
click at [288, 468] on icon at bounding box center [292, 465] width 15 height 10
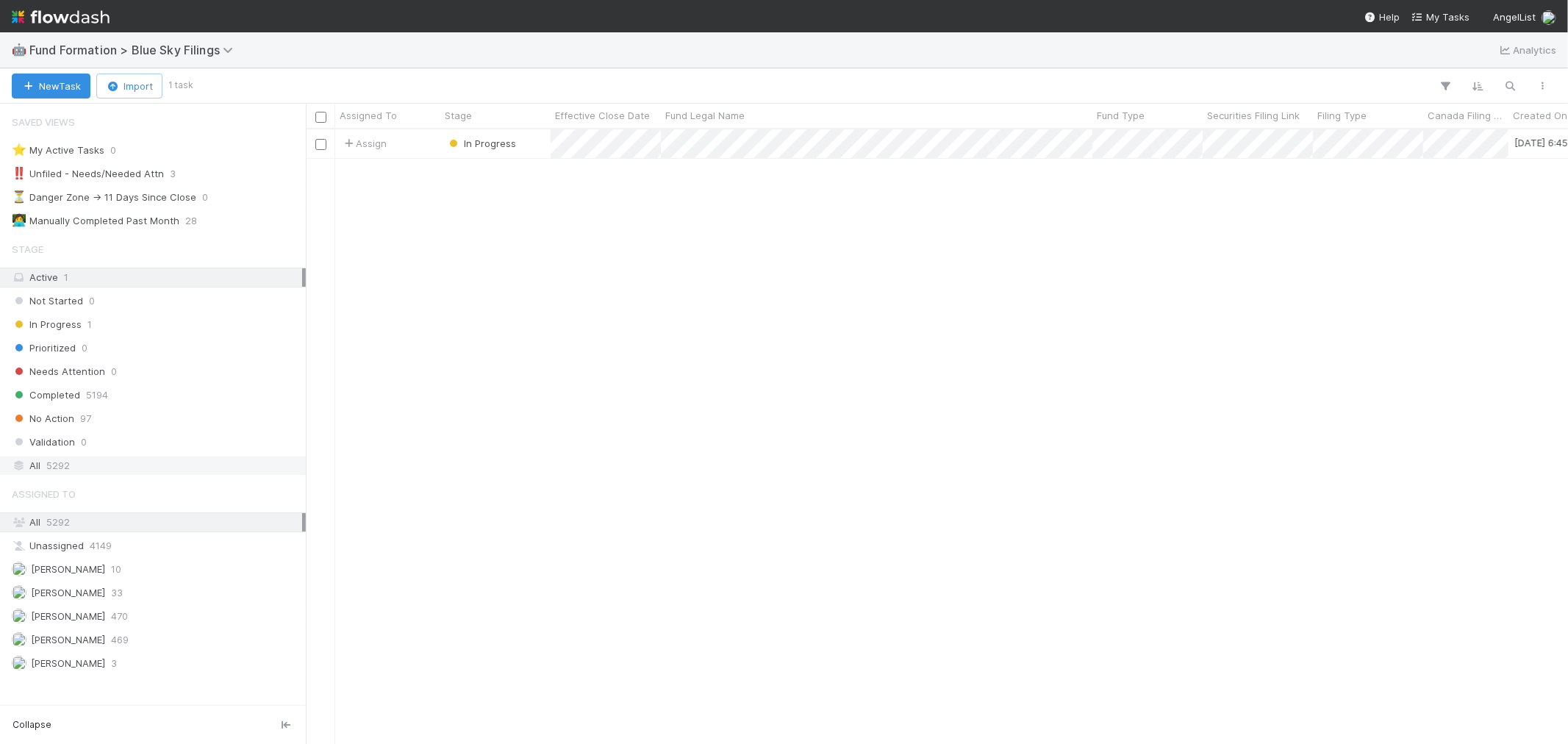
scroll to position [601, 1250]
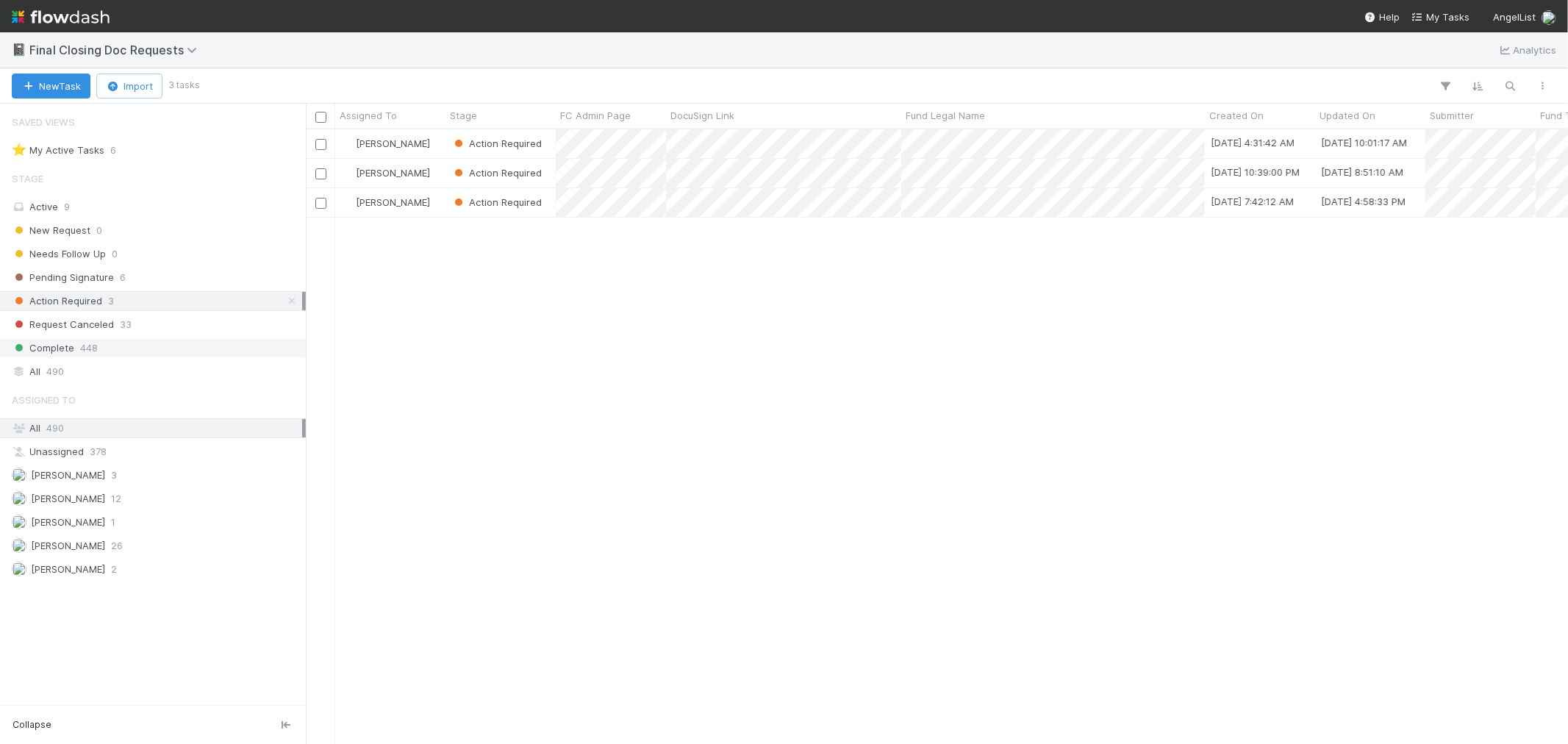
scroll to position [601, 1250]
click at [444, 144] on div "[PERSON_NAME]" at bounding box center [390, 144] width 110 height 28
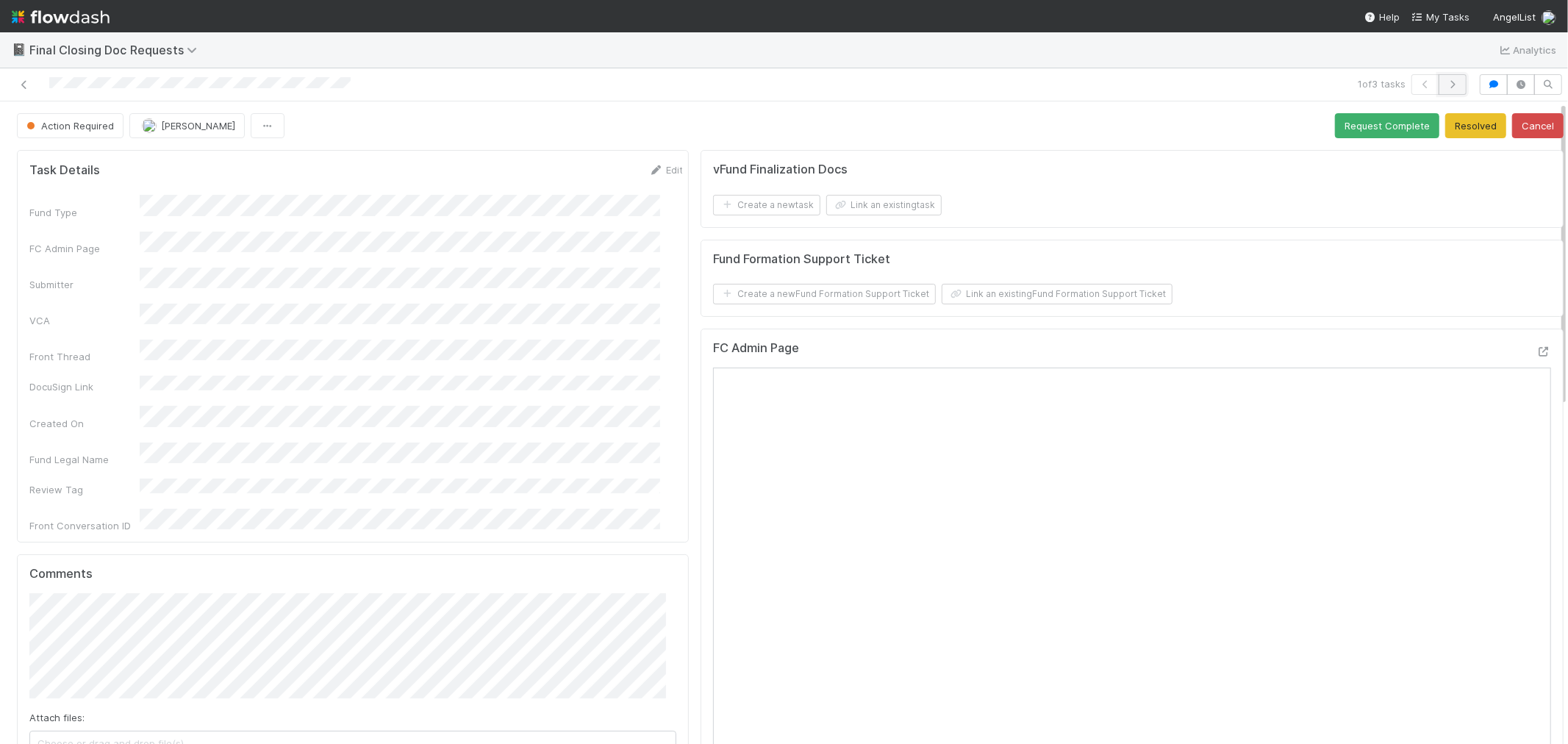
click at [1445, 82] on icon "button" at bounding box center [1453, 85] width 15 height 9
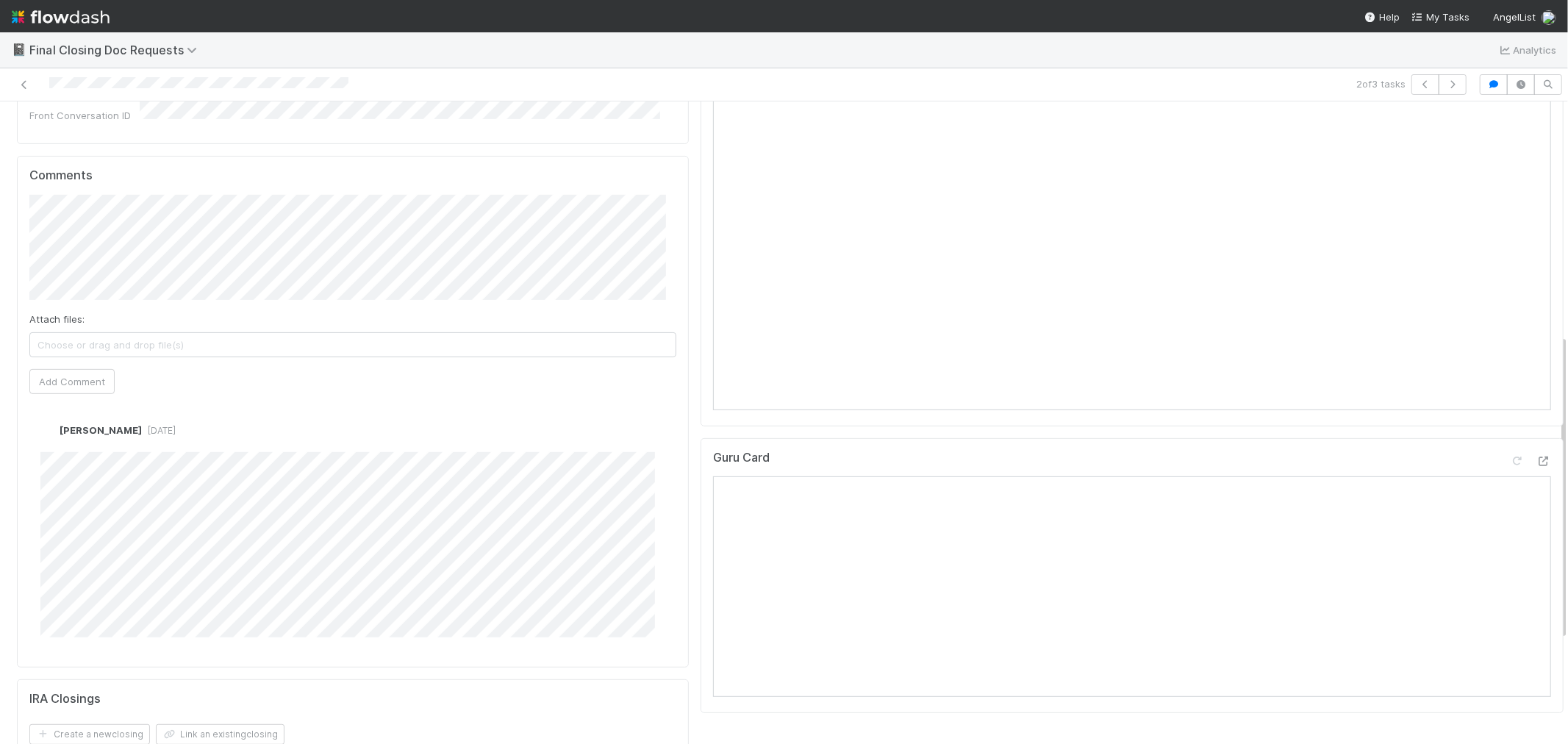
scroll to position [489, 0]
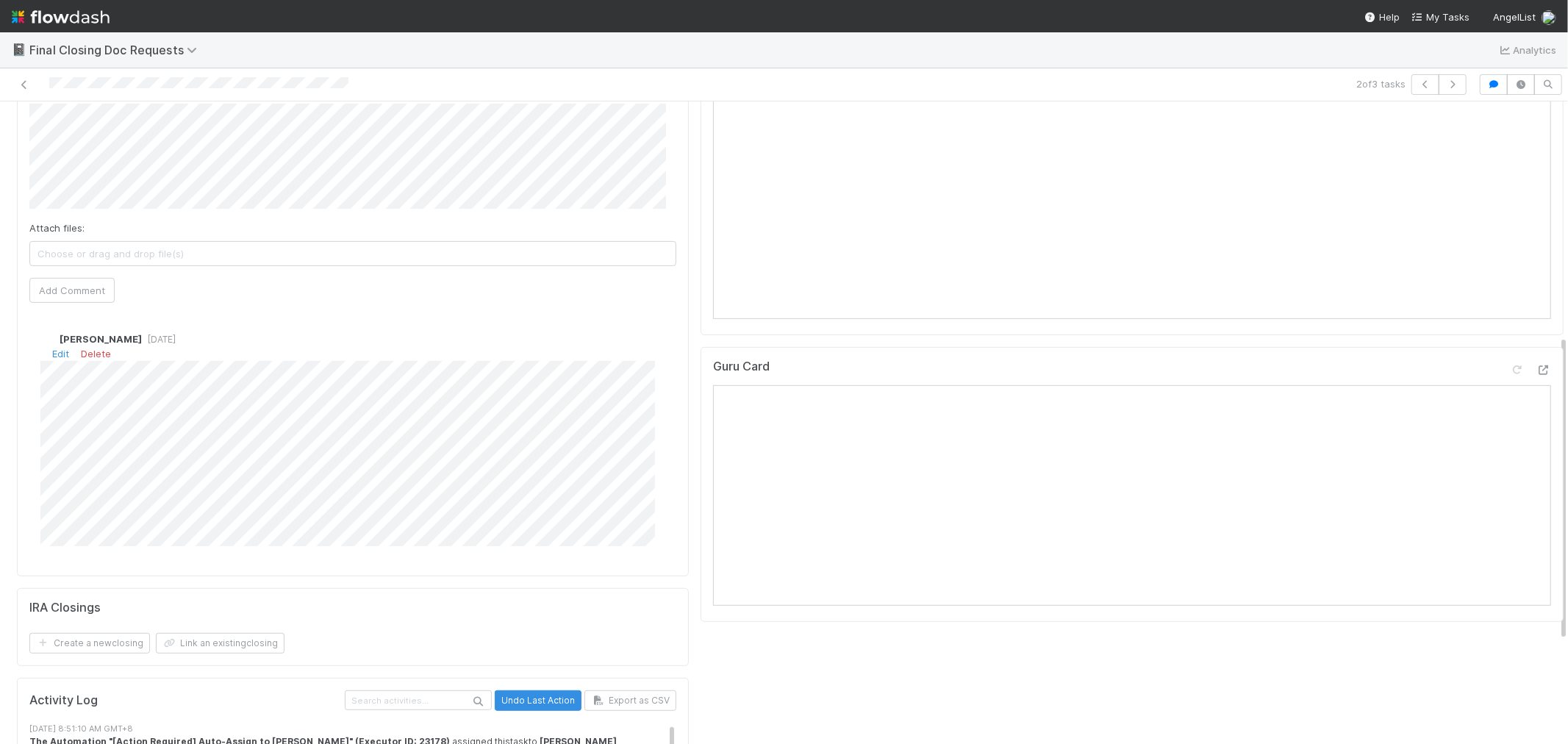
click at [36, 381] on div "Raven Jacinto 4 days ago Edit Delete" at bounding box center [358, 433] width 659 height 226
click at [343, 309] on div "Raven Jacinto 4 days ago Edit Delete" at bounding box center [358, 436] width 659 height 255
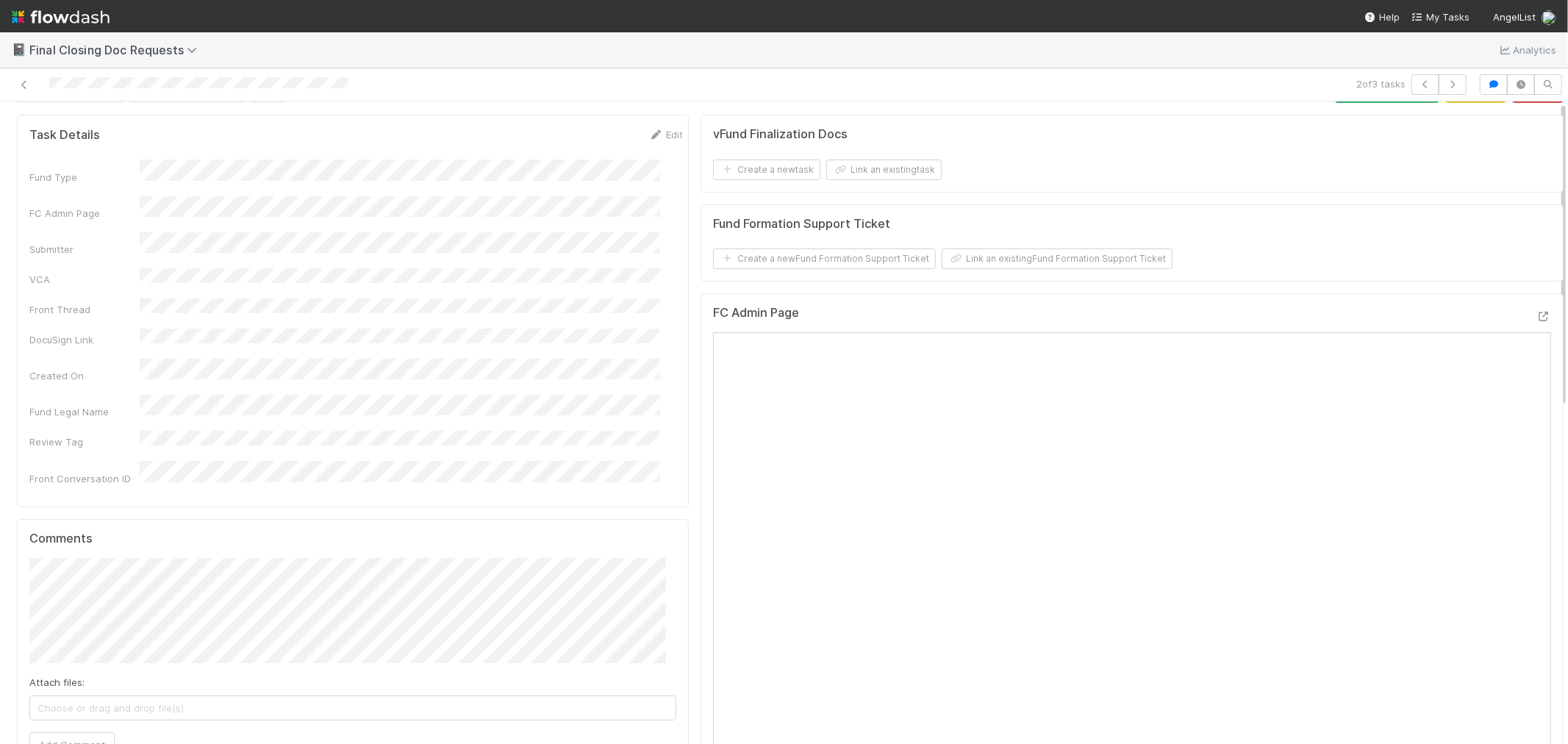
scroll to position [0, 0]
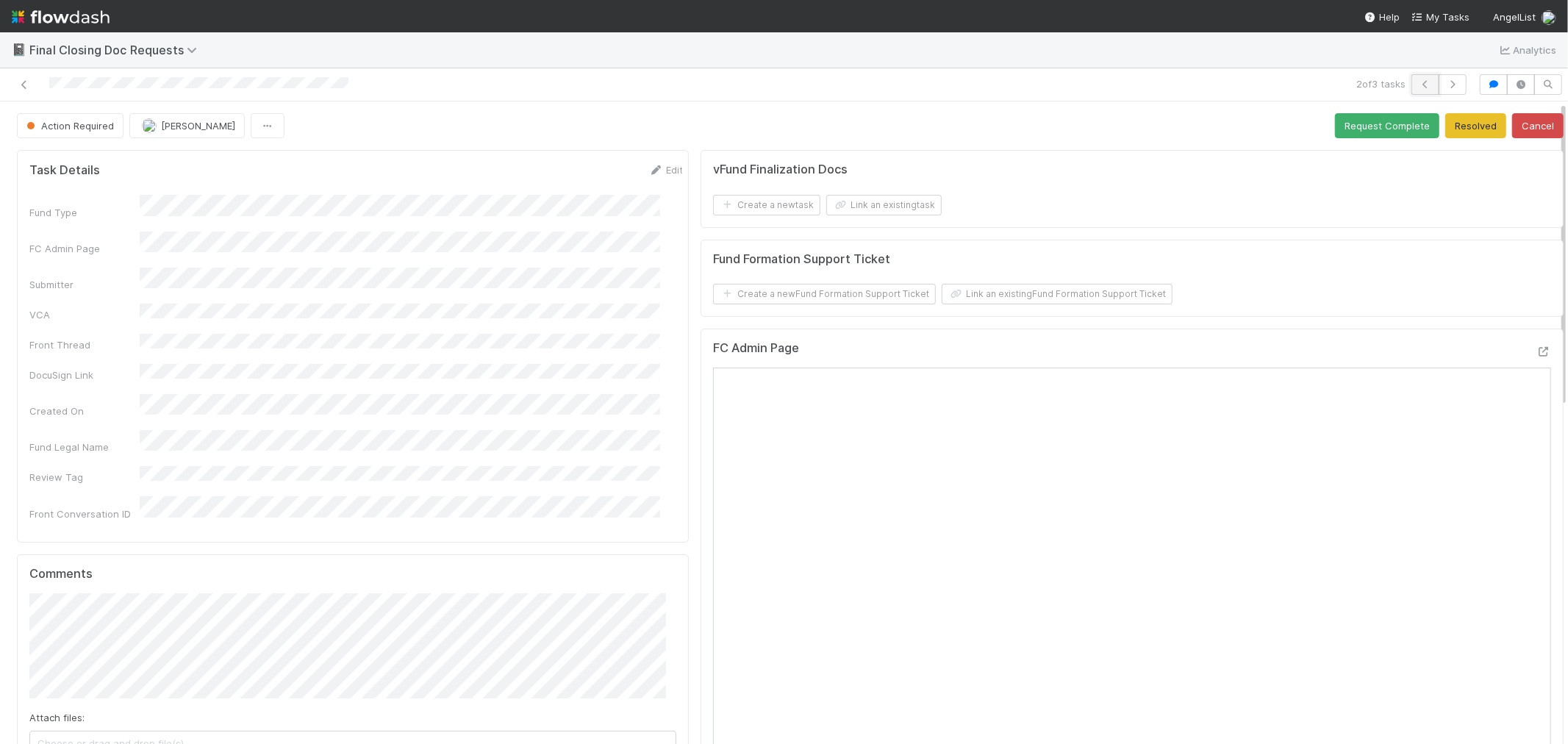
click at [1418, 85] on icon "button" at bounding box center [1426, 85] width 15 height 9
click at [1537, 353] on icon at bounding box center [1544, 352] width 15 height 10
click at [1445, 80] on icon "button" at bounding box center [1453, 85] width 15 height 9
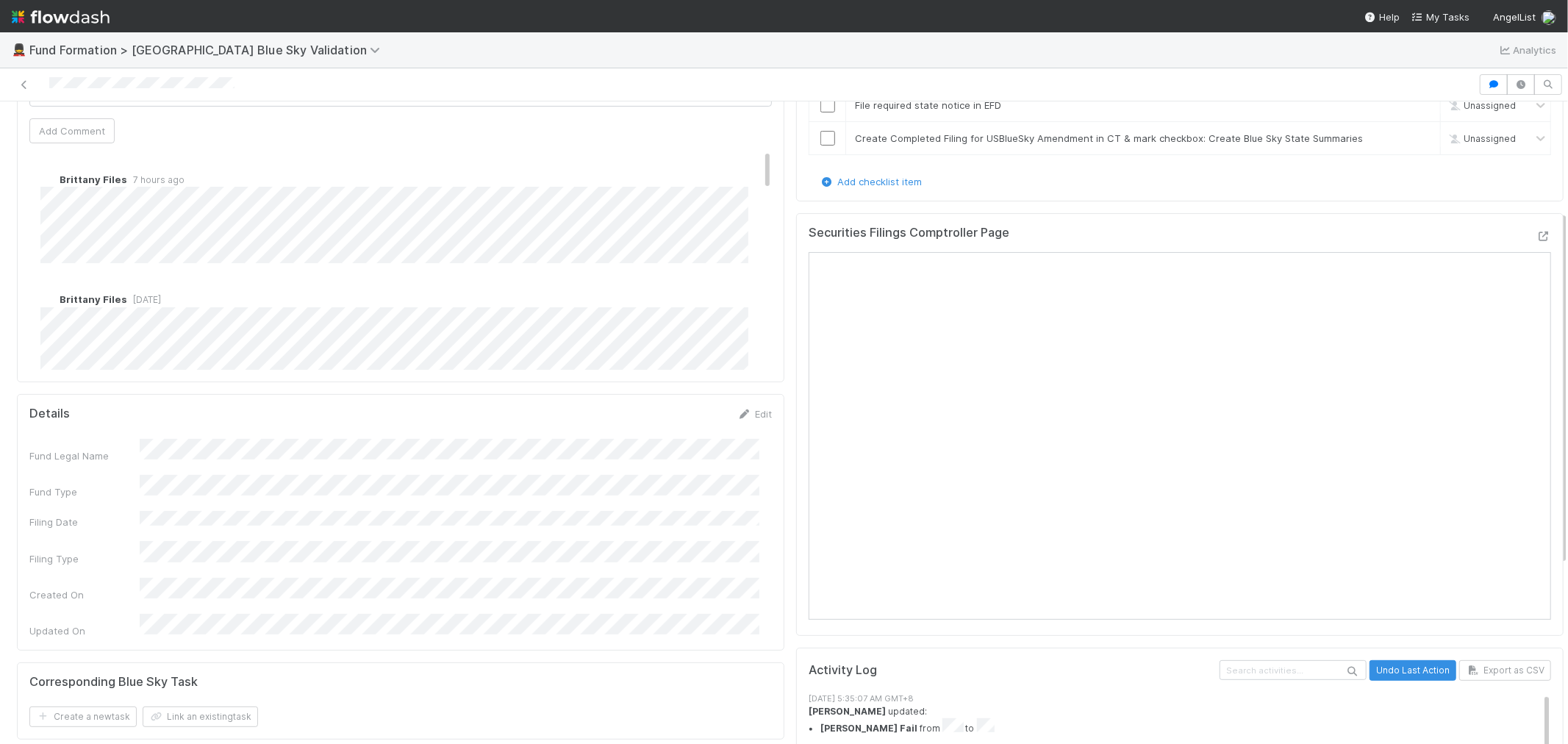
scroll to position [163, 0]
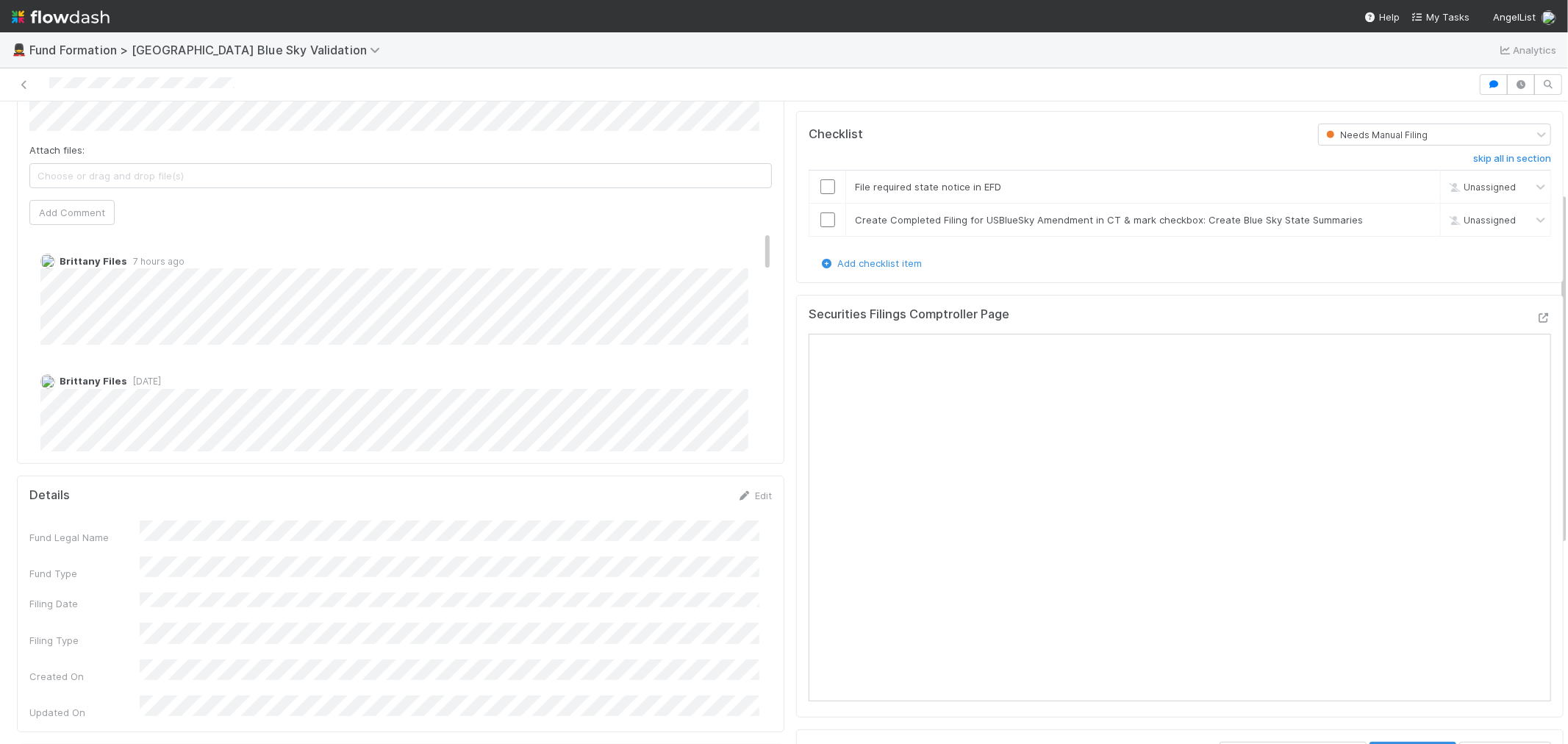
click at [92, 21] on img at bounding box center [60, 17] width 98 height 25
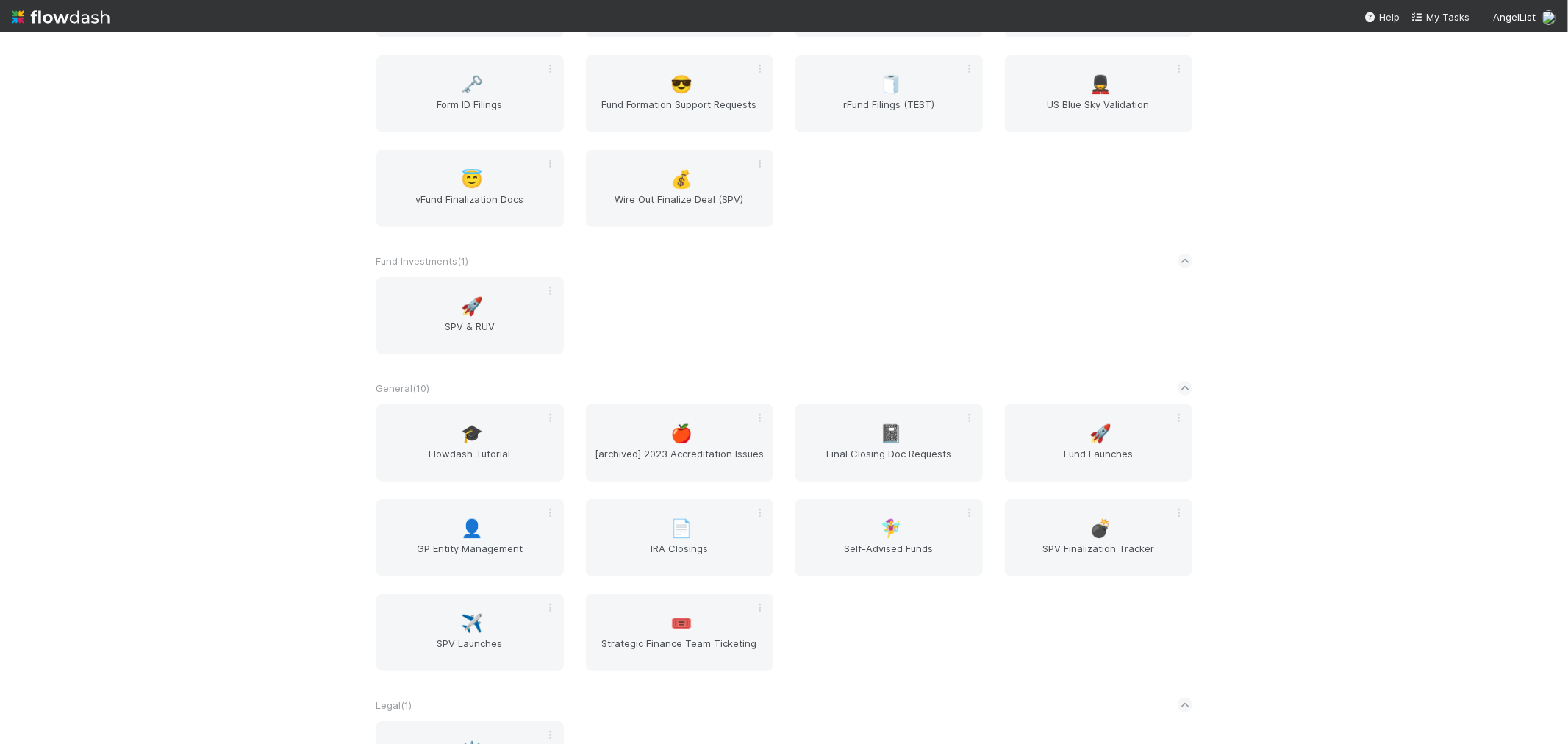
scroll to position [898, 0]
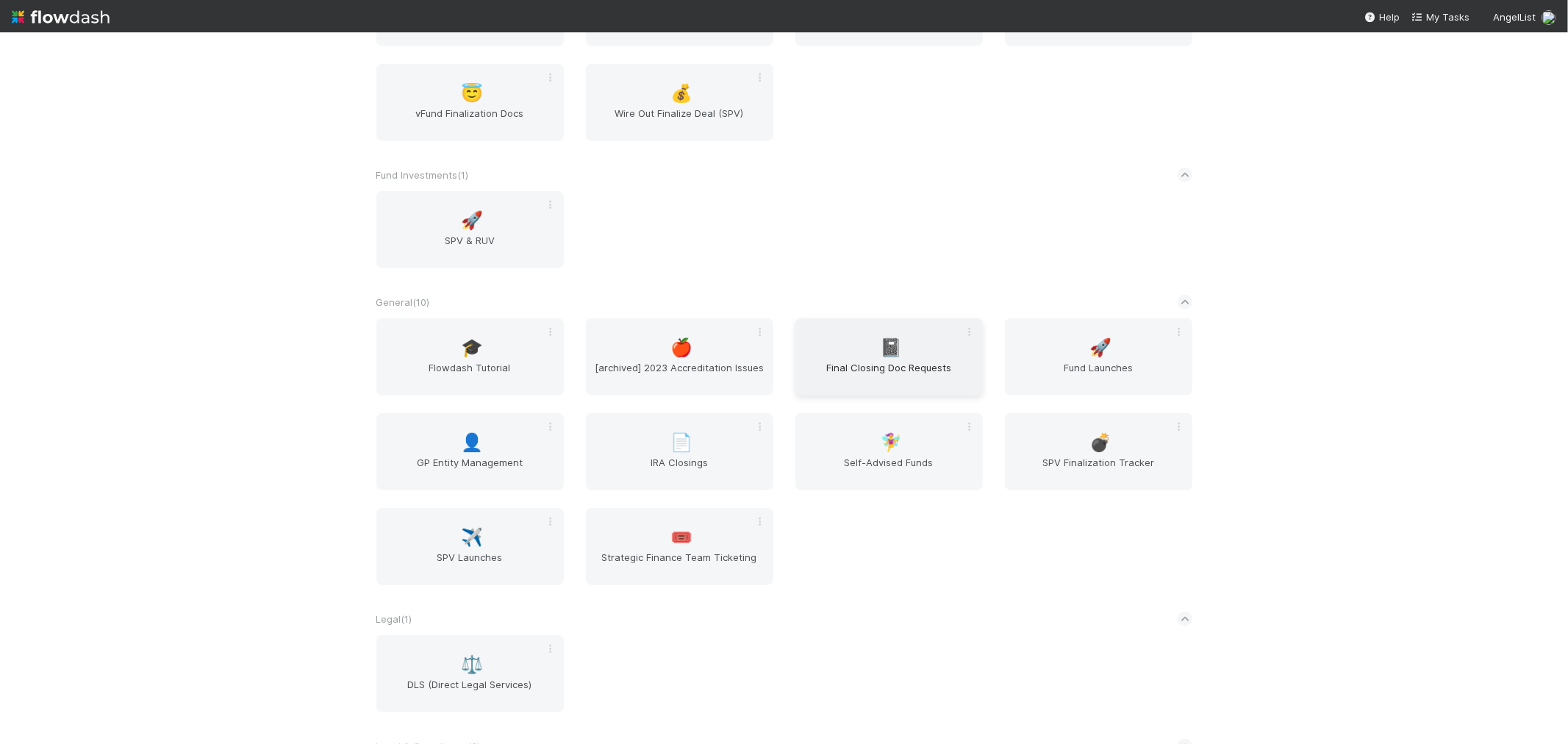
click at [880, 360] on span "Final Closing Doc Requests" at bounding box center [889, 375] width 176 height 29
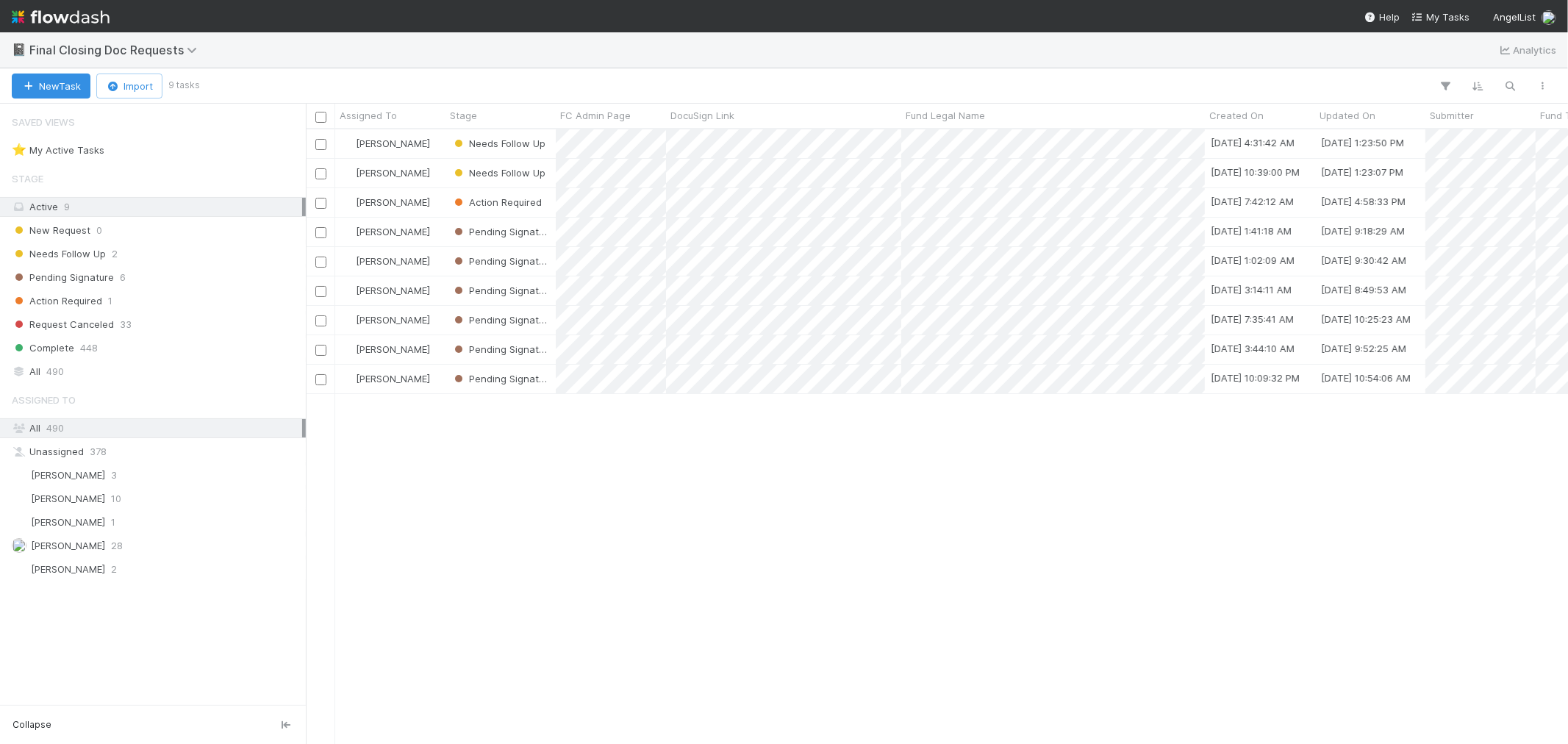
scroll to position [601, 1250]
click at [430, 174] on div "[PERSON_NAME]" at bounding box center [390, 173] width 110 height 28
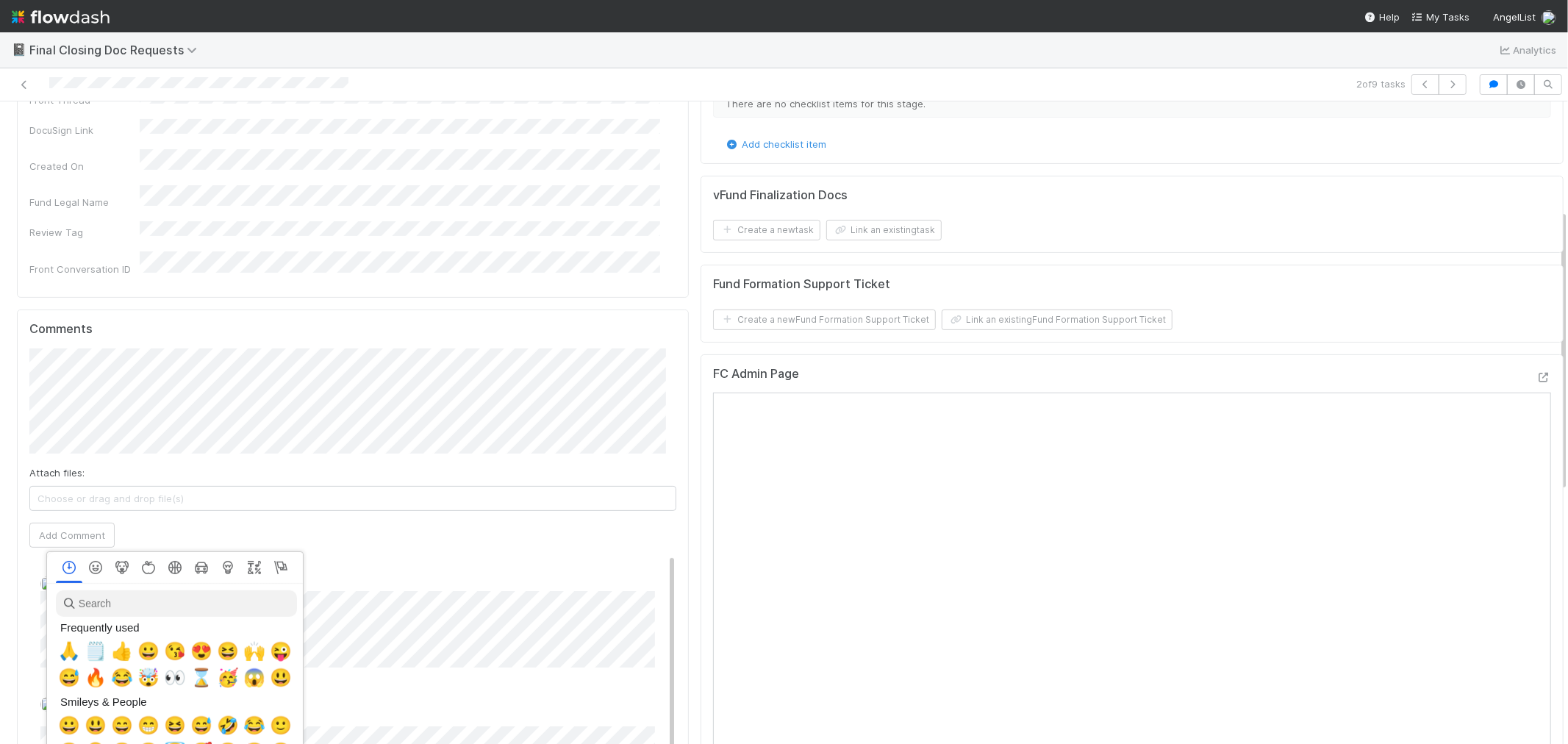
scroll to position [0, 6]
click at [62, 656] on span "🙏" at bounding box center [66, 652] width 22 height 21
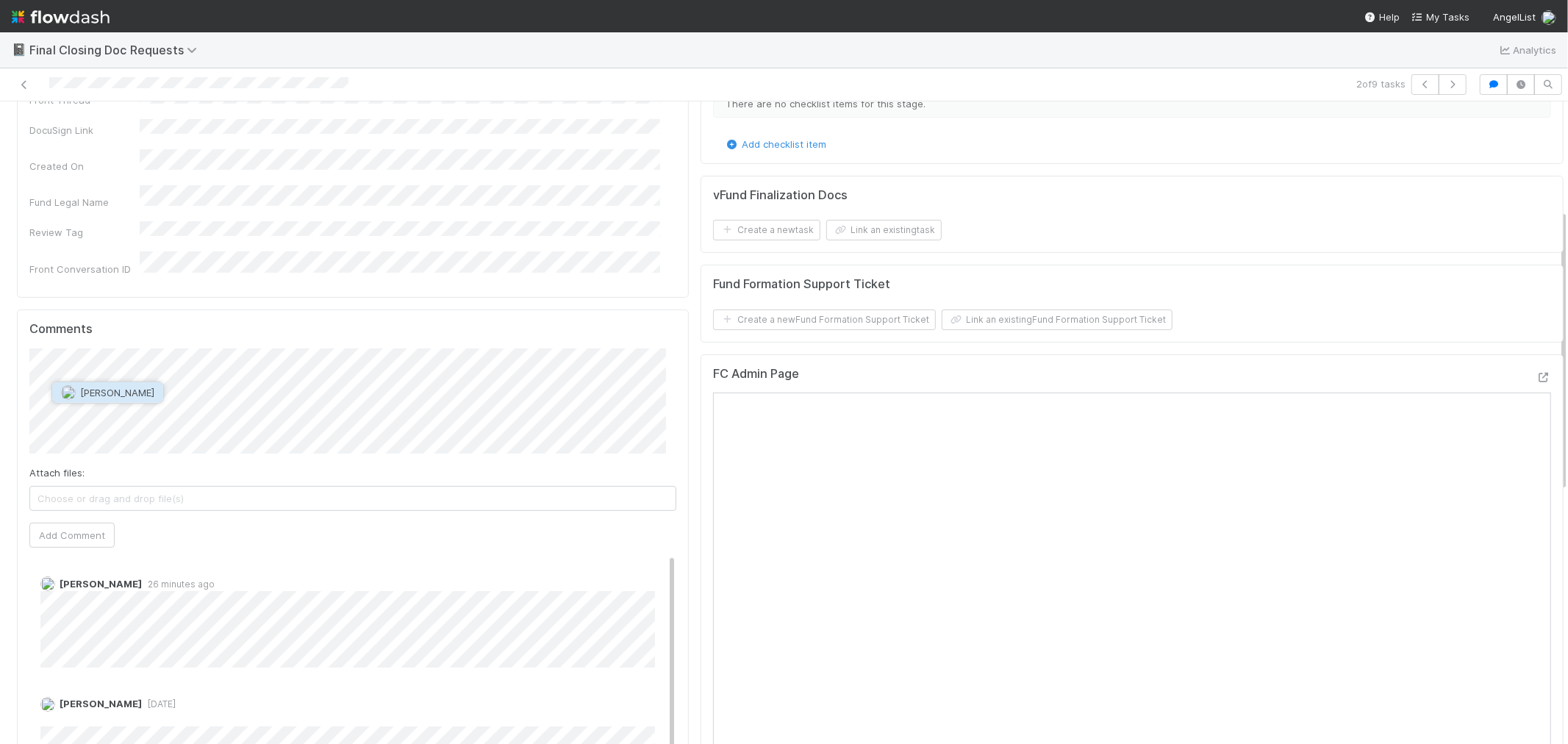
click at [101, 395] on span "Maxim Kalinkin" at bounding box center [118, 392] width 74 height 12
click at [61, 523] on button "Add Comment" at bounding box center [72, 535] width 85 height 25
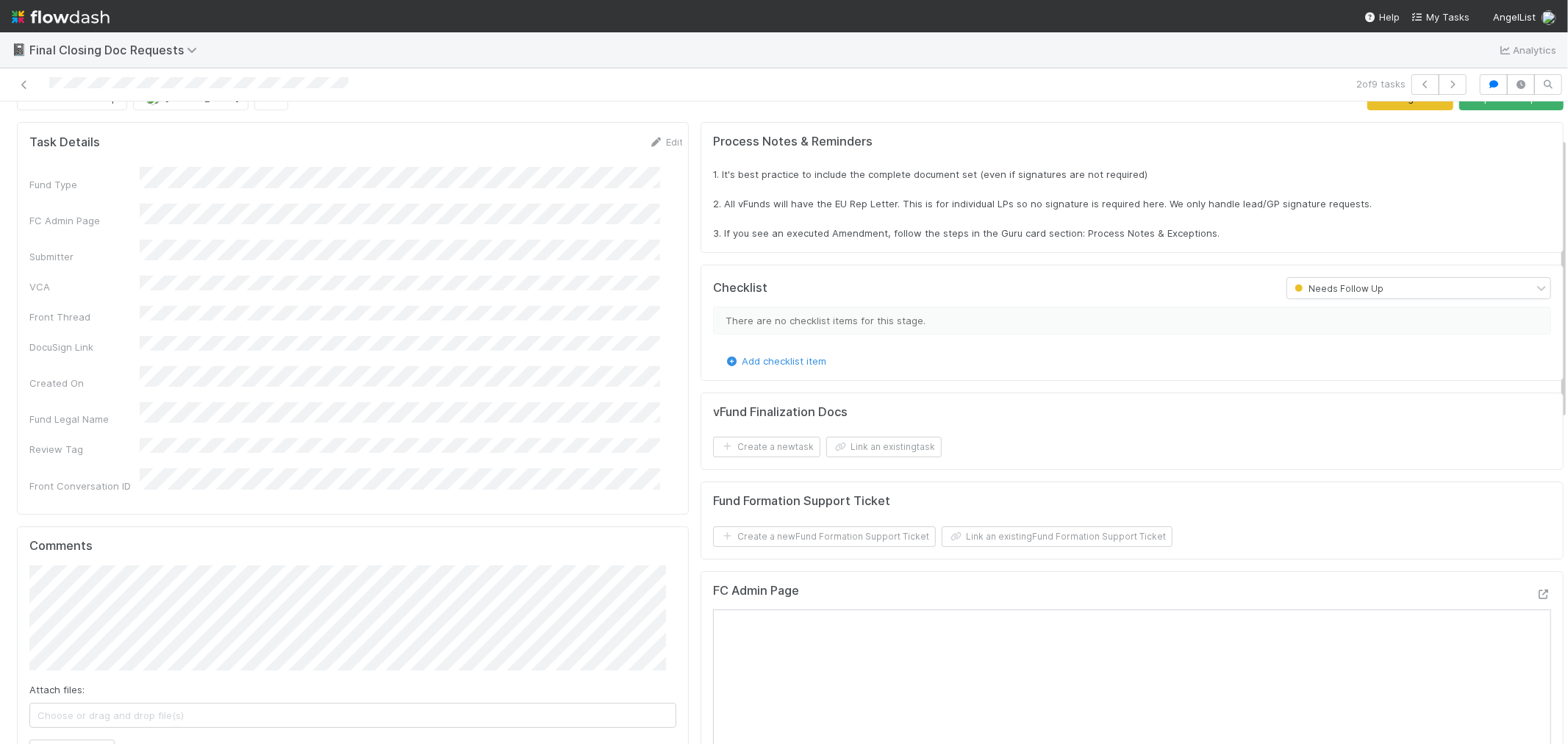
scroll to position [0, 0]
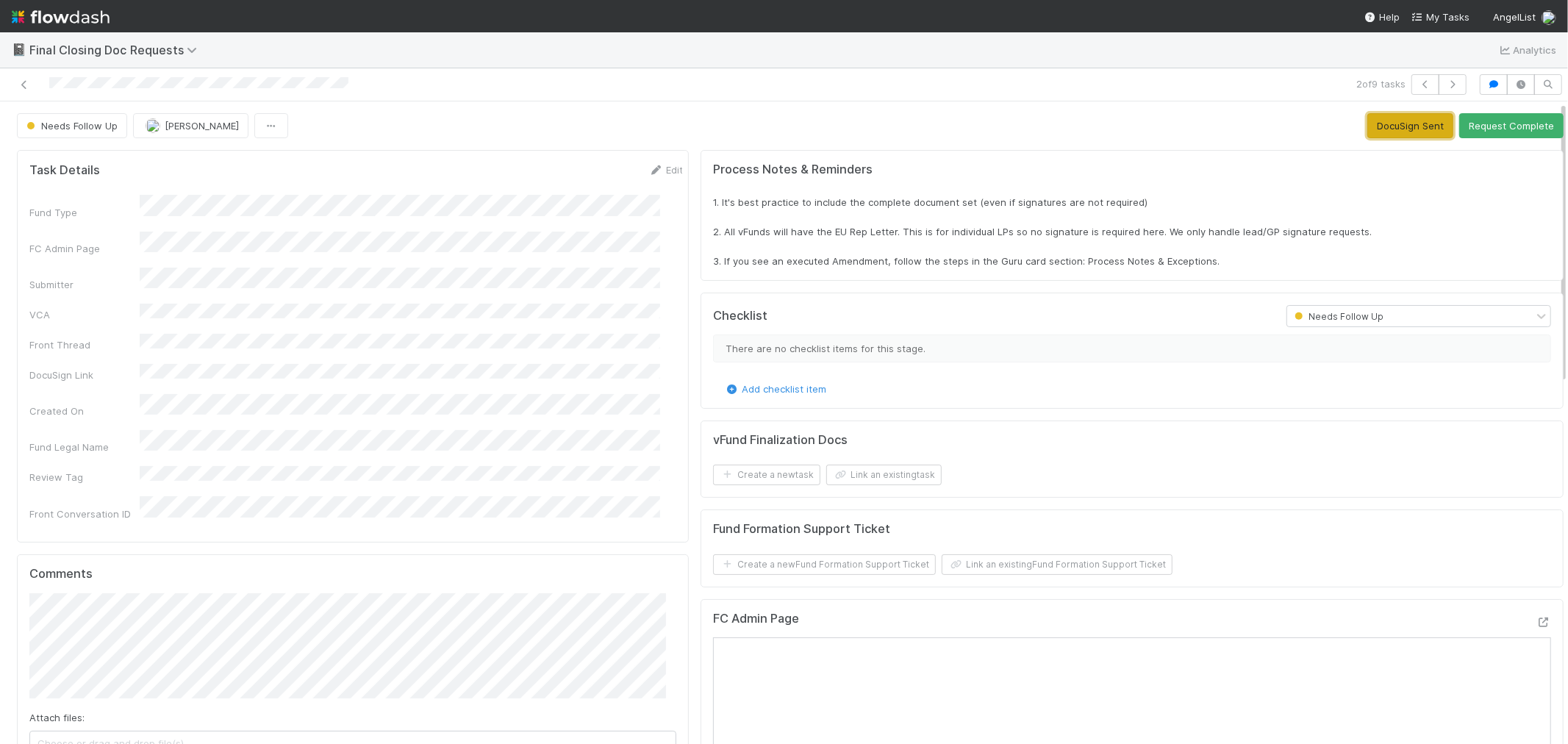
click at [1368, 122] on button "DocuSign Sent" at bounding box center [1410, 126] width 86 height 25
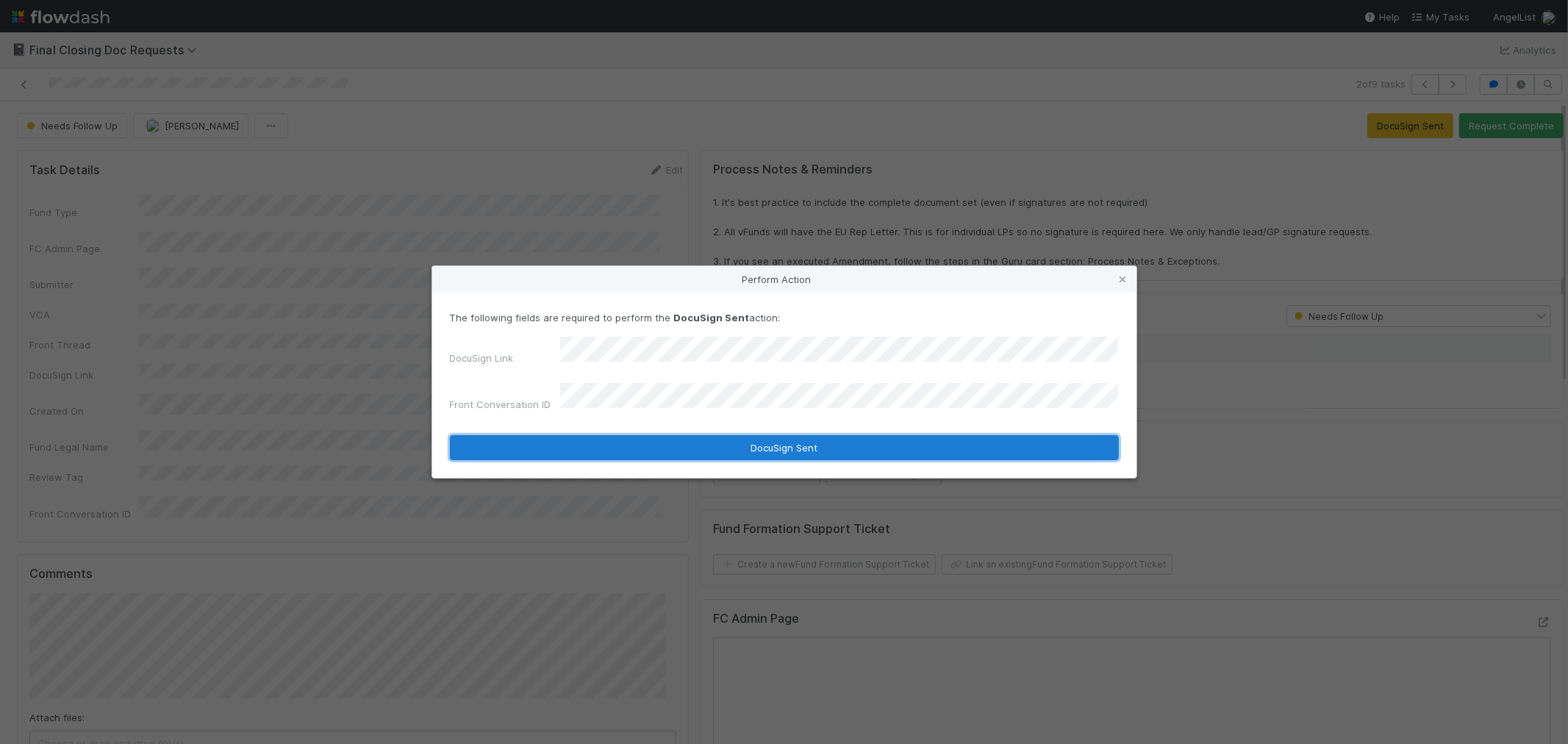
click at [611, 442] on button "DocuSign Sent" at bounding box center [784, 448] width 669 height 25
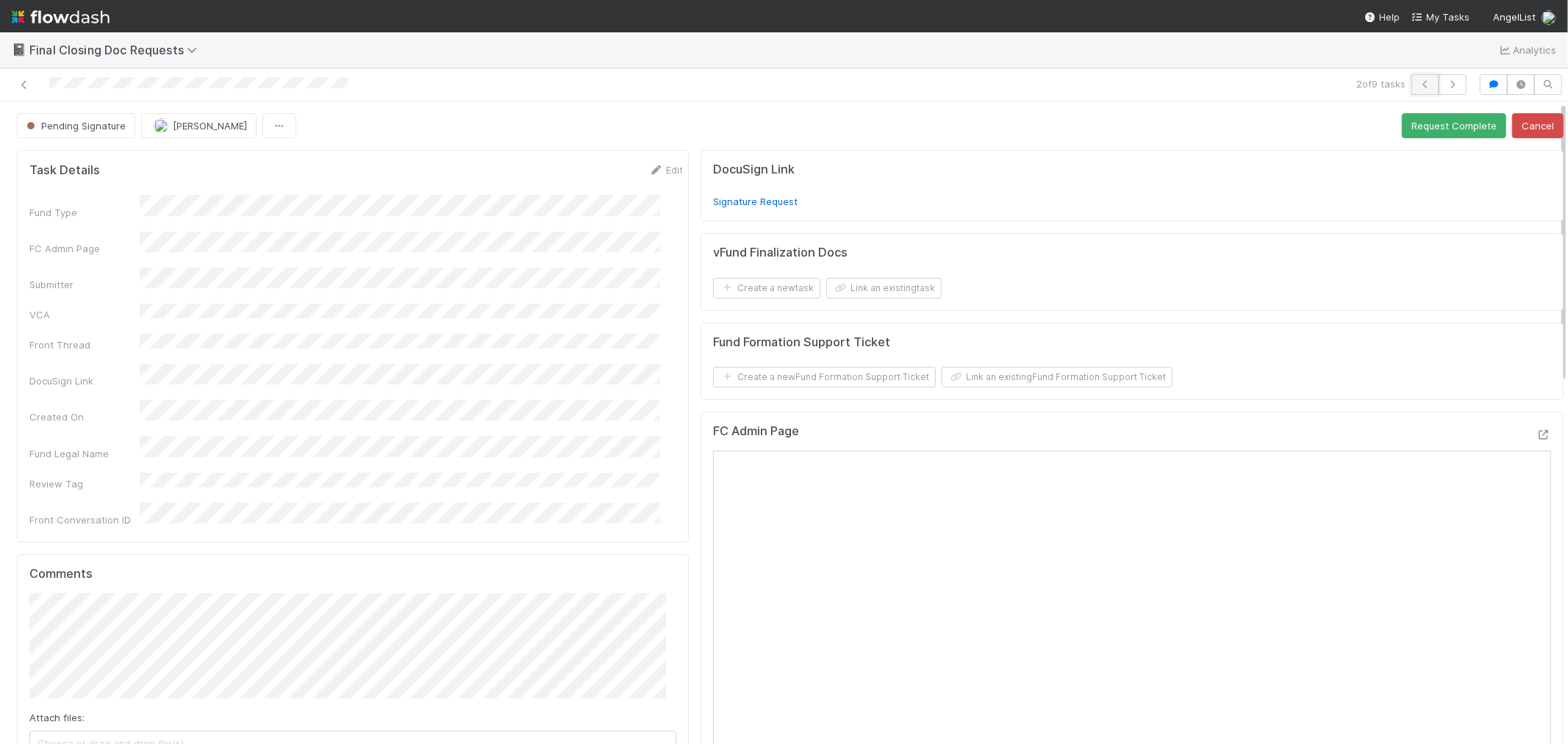
click at [1418, 84] on icon "button" at bounding box center [1426, 85] width 15 height 9
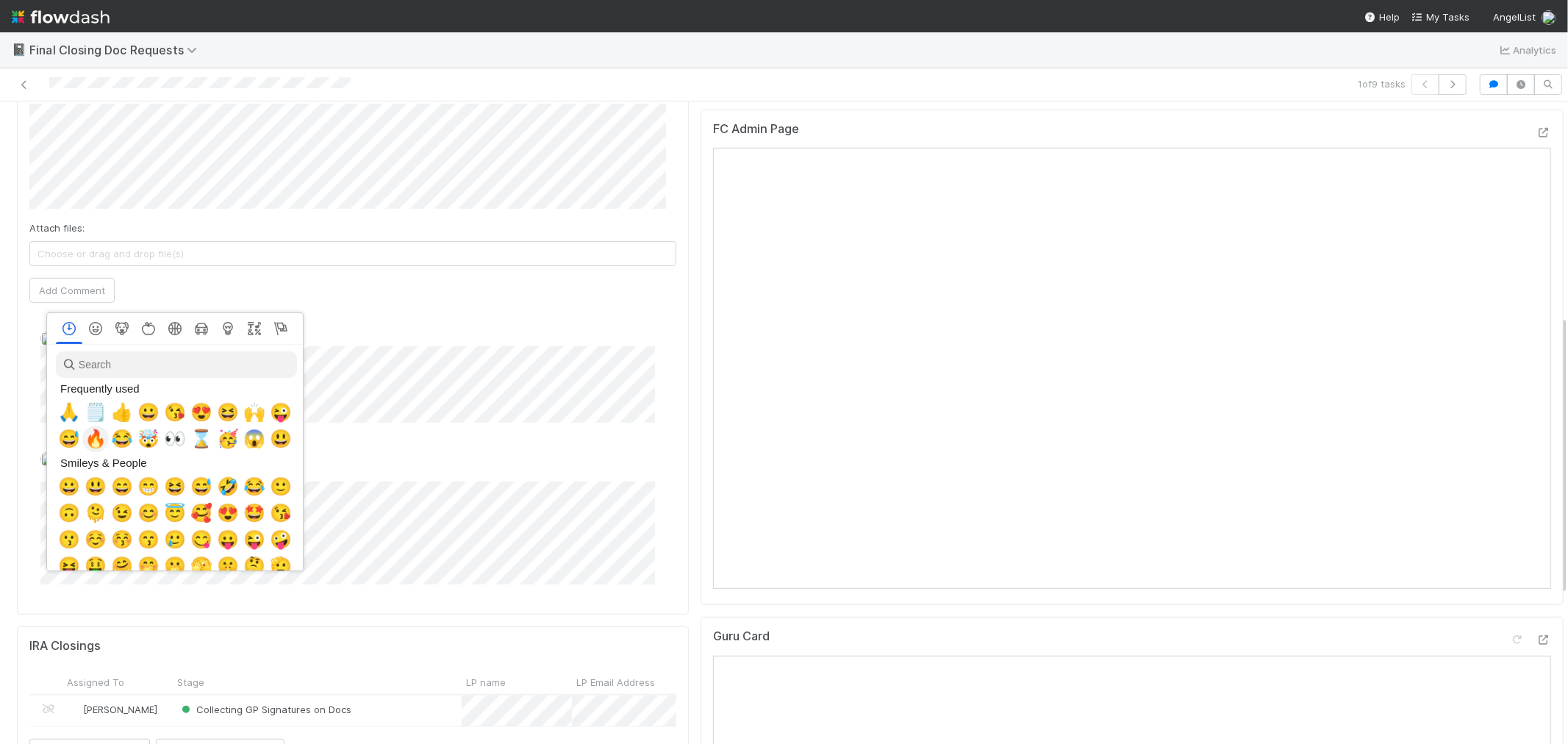
scroll to position [0, 6]
click at [69, 412] on span "🙏" at bounding box center [66, 413] width 22 height 21
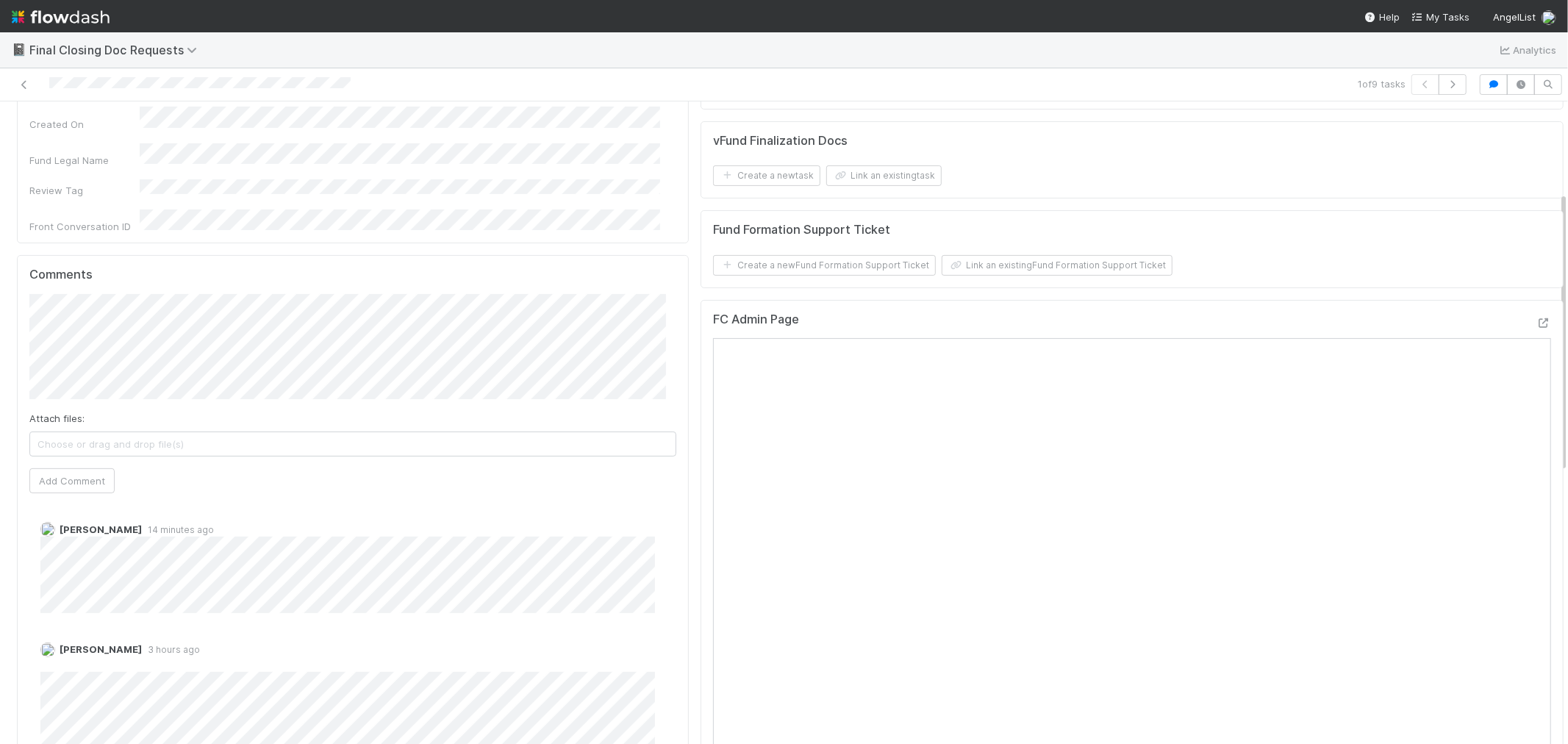
scroll to position [163, 0]
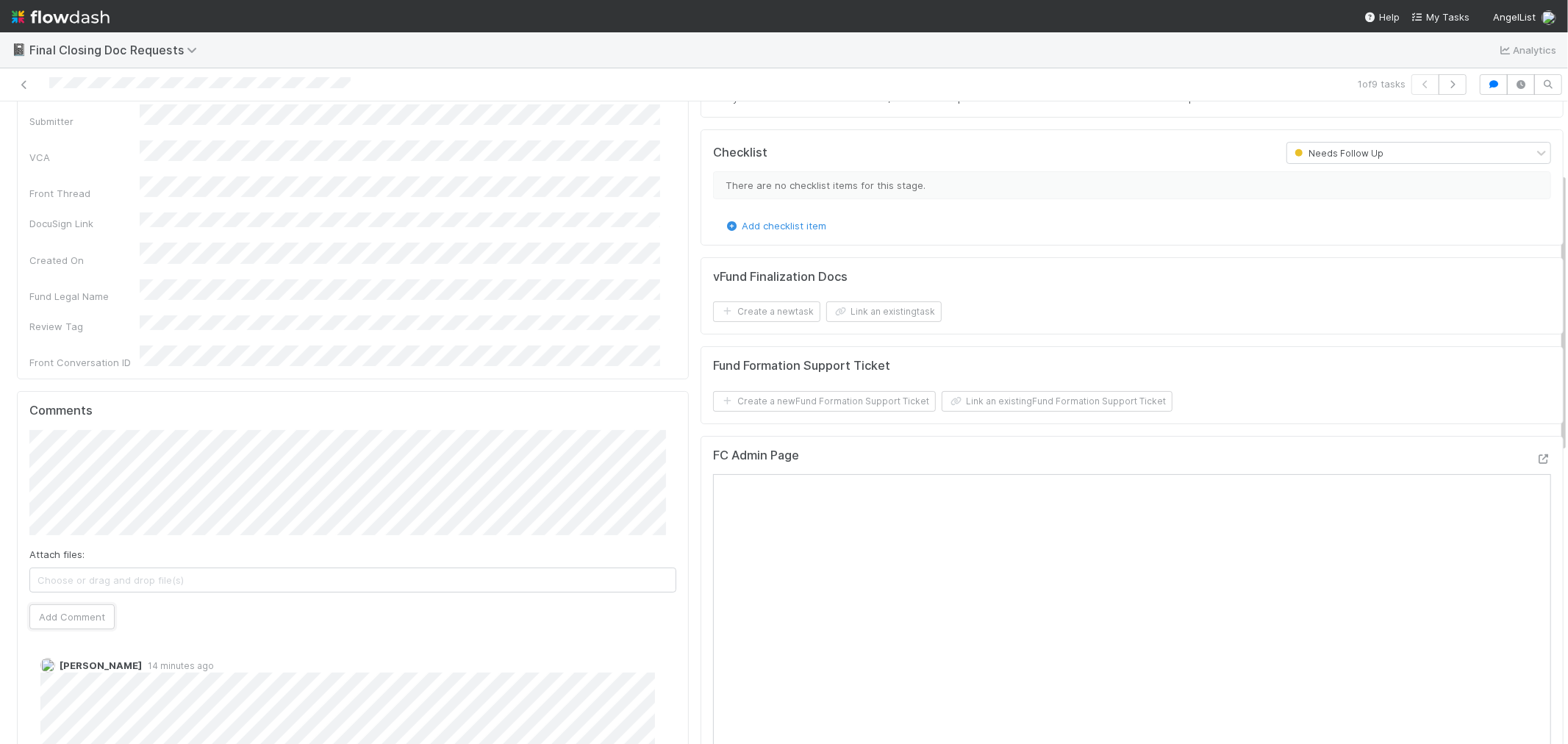
drag, startPoint x: 98, startPoint y: 614, endPoint x: 189, endPoint y: 590, distance: 94.1
click at [98, 614] on button "Add Comment" at bounding box center [72, 617] width 85 height 25
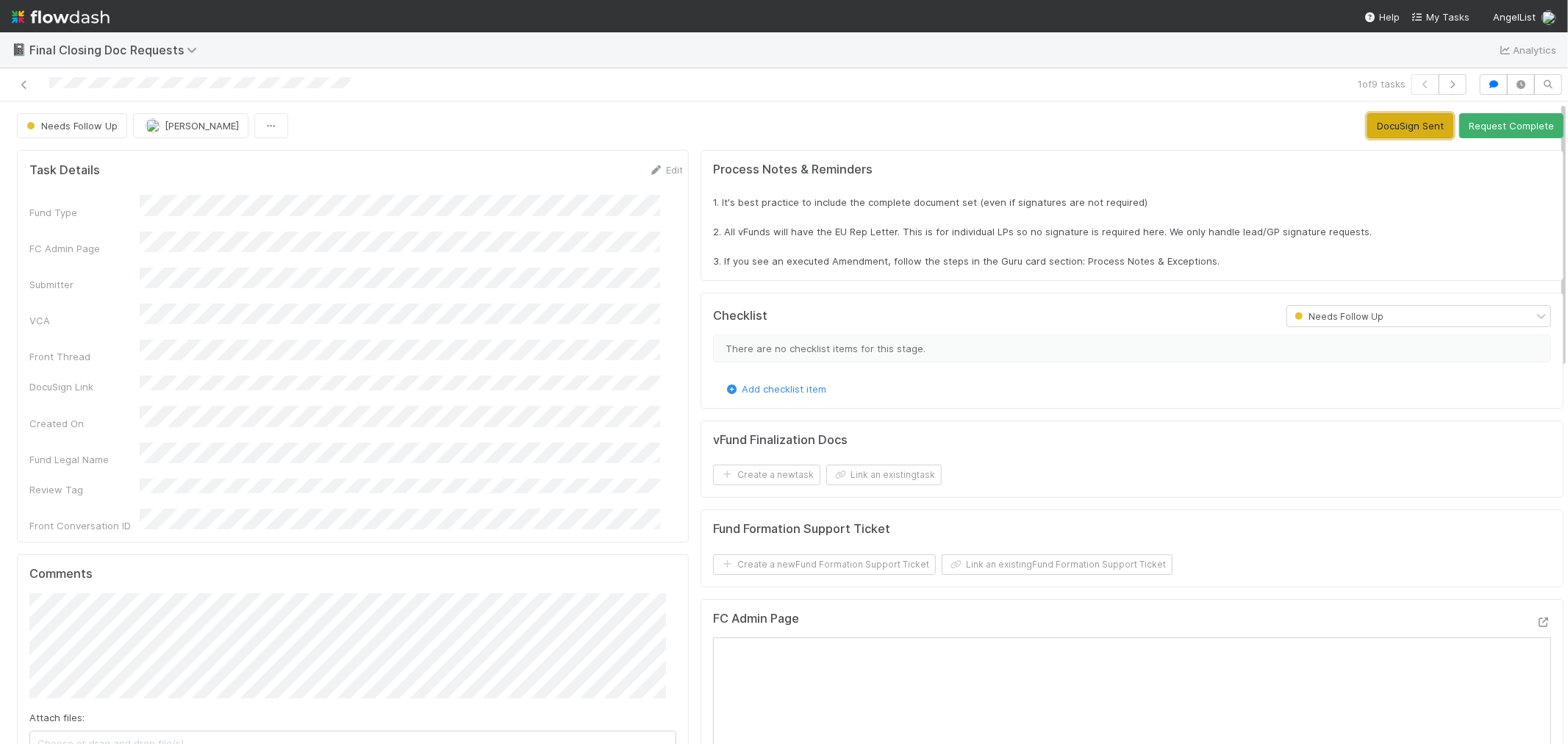
click at [1368, 130] on button "DocuSign Sent" at bounding box center [1410, 126] width 86 height 25
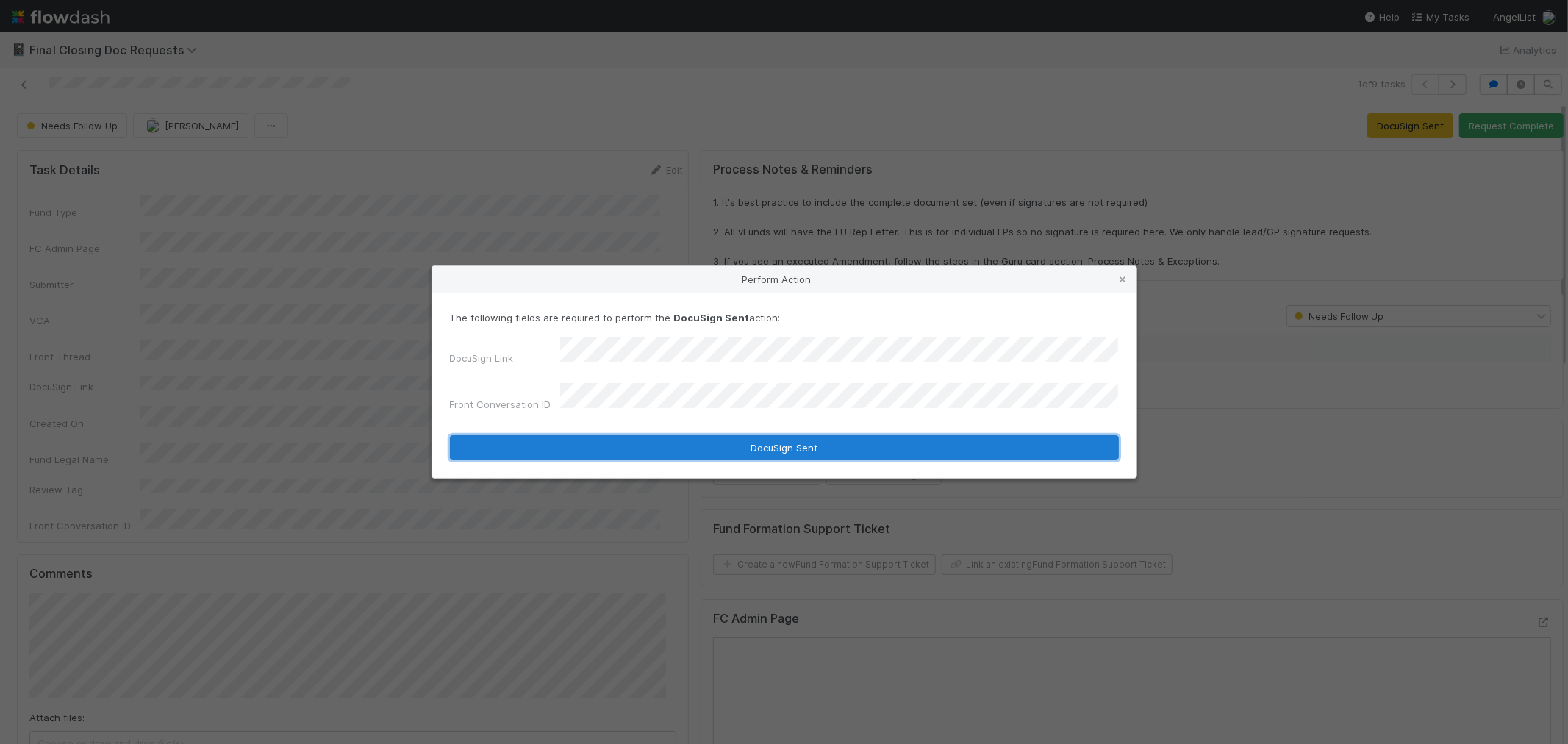
click at [654, 435] on button "DocuSign Sent" at bounding box center [784, 448] width 669 height 25
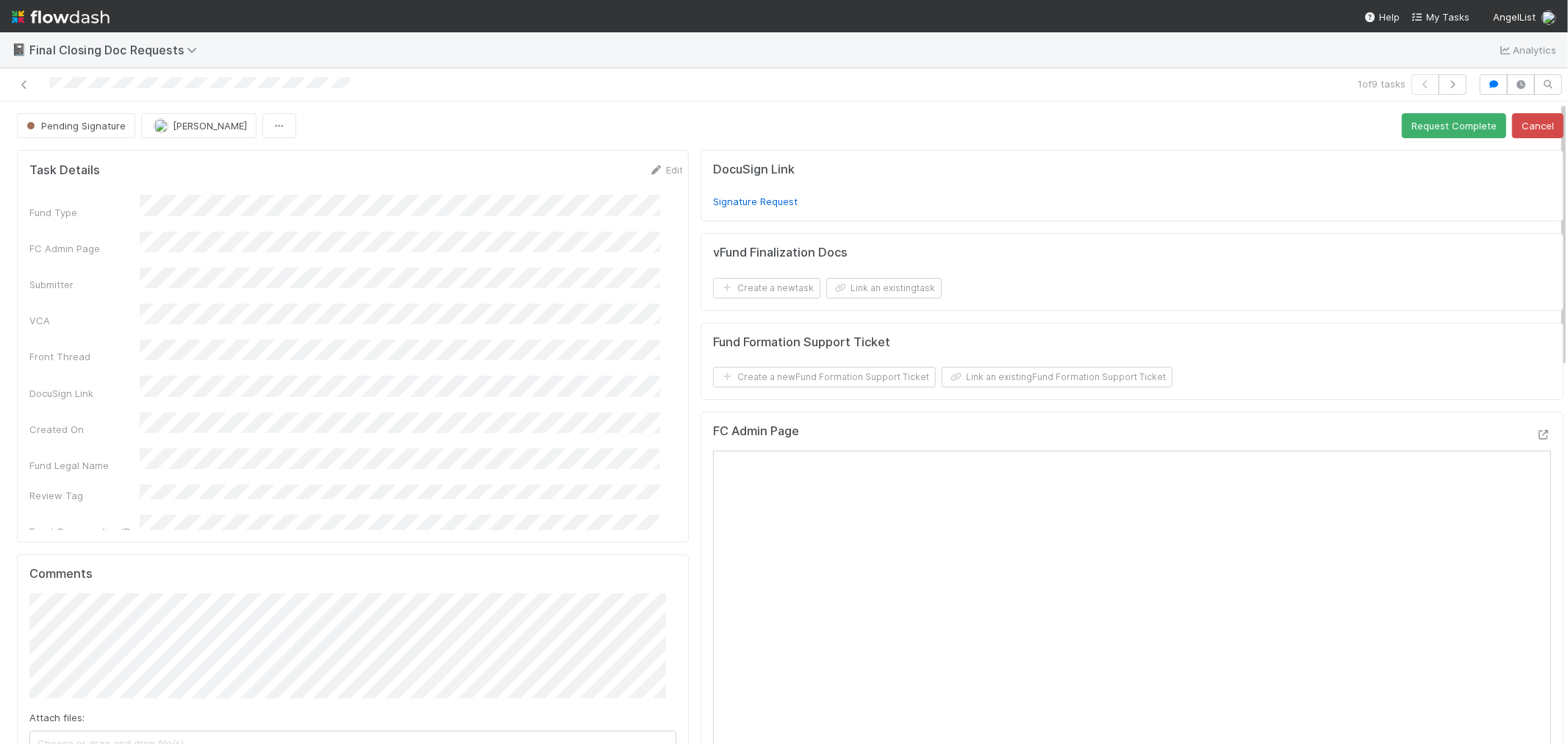
drag, startPoint x: 18, startPoint y: 86, endPoint x: 156, endPoint y: 62, distance: 140.1
click at [18, 86] on icon at bounding box center [25, 85] width 15 height 10
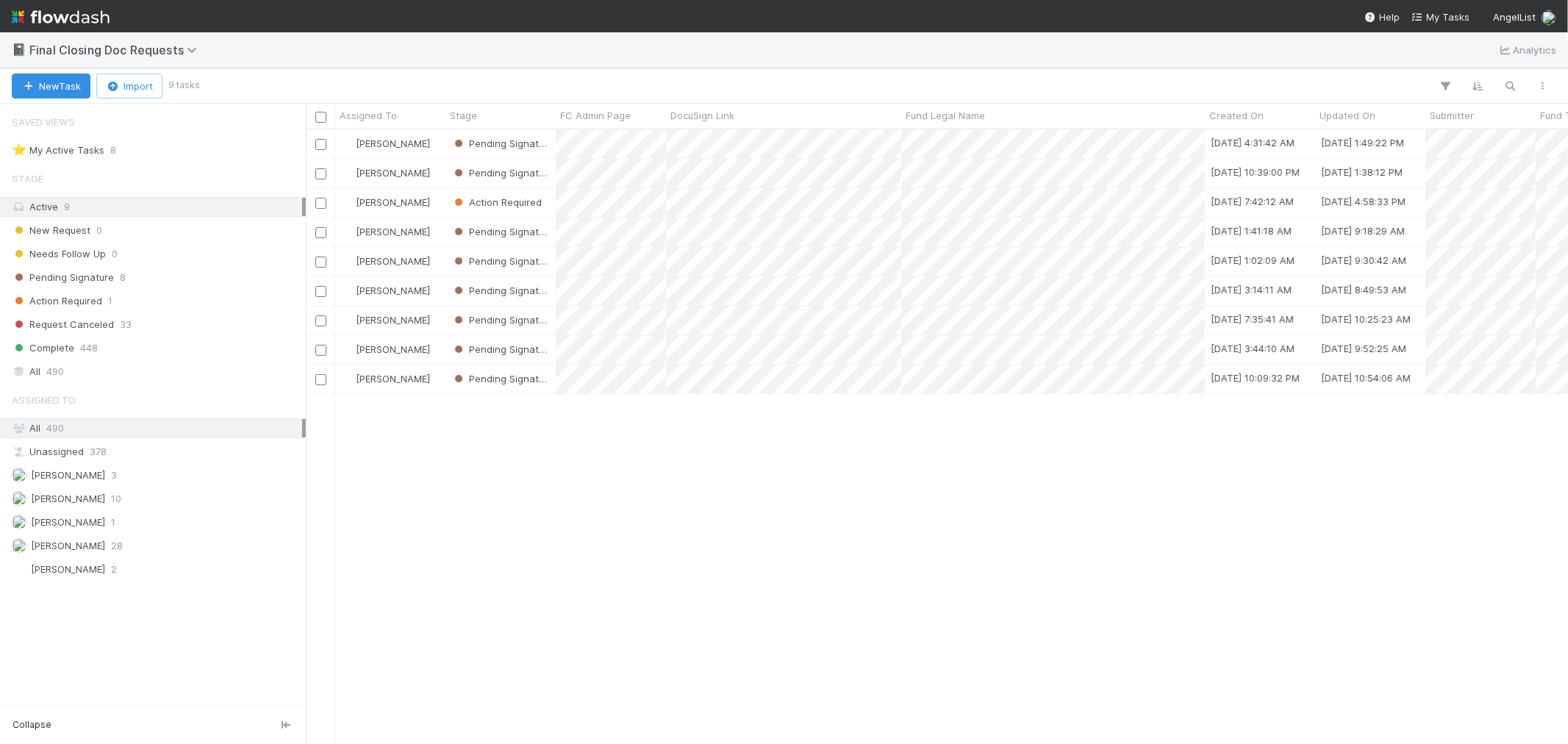
scroll to position [12, 12]
click at [89, 17] on img at bounding box center [60, 17] width 98 height 25
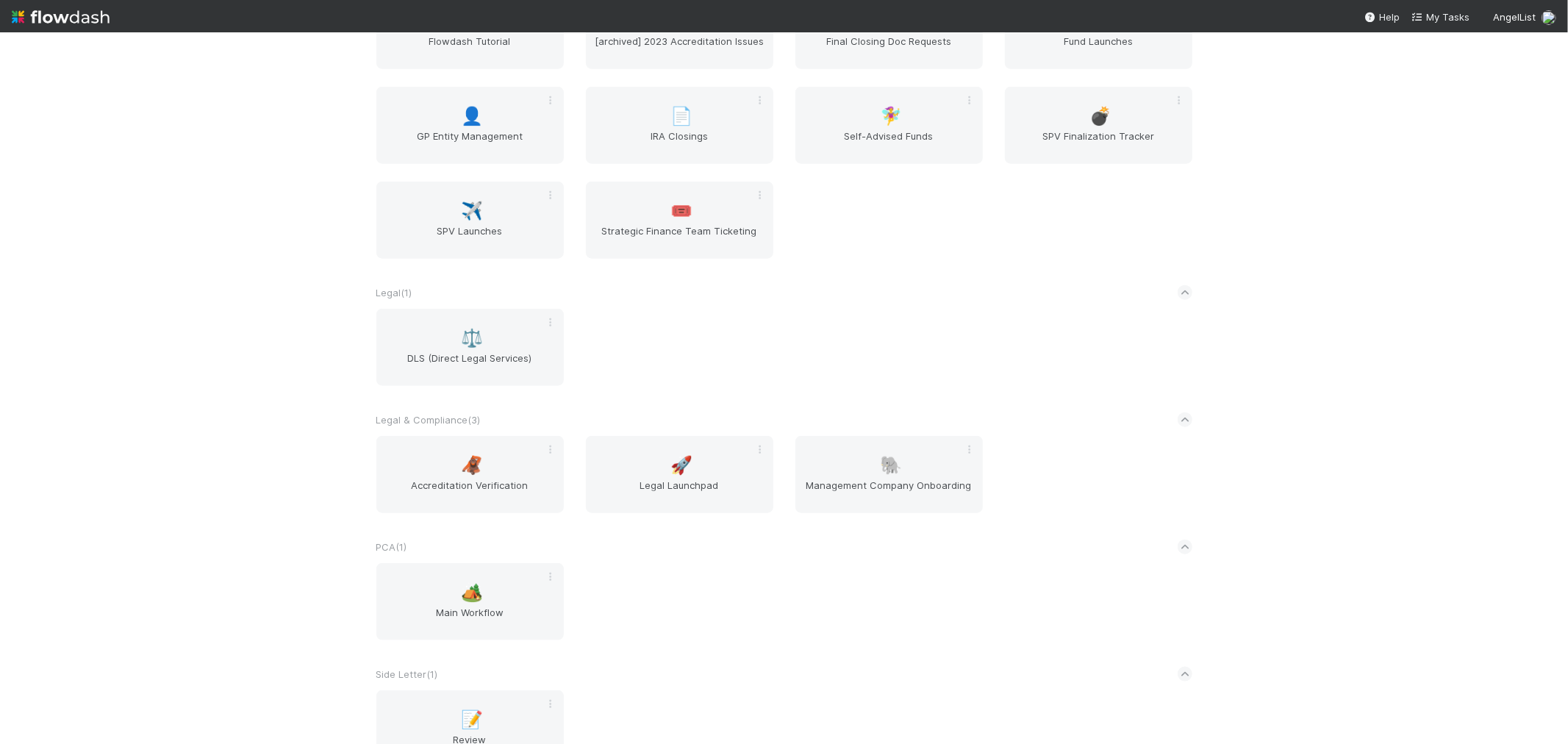
scroll to position [1306, 0]
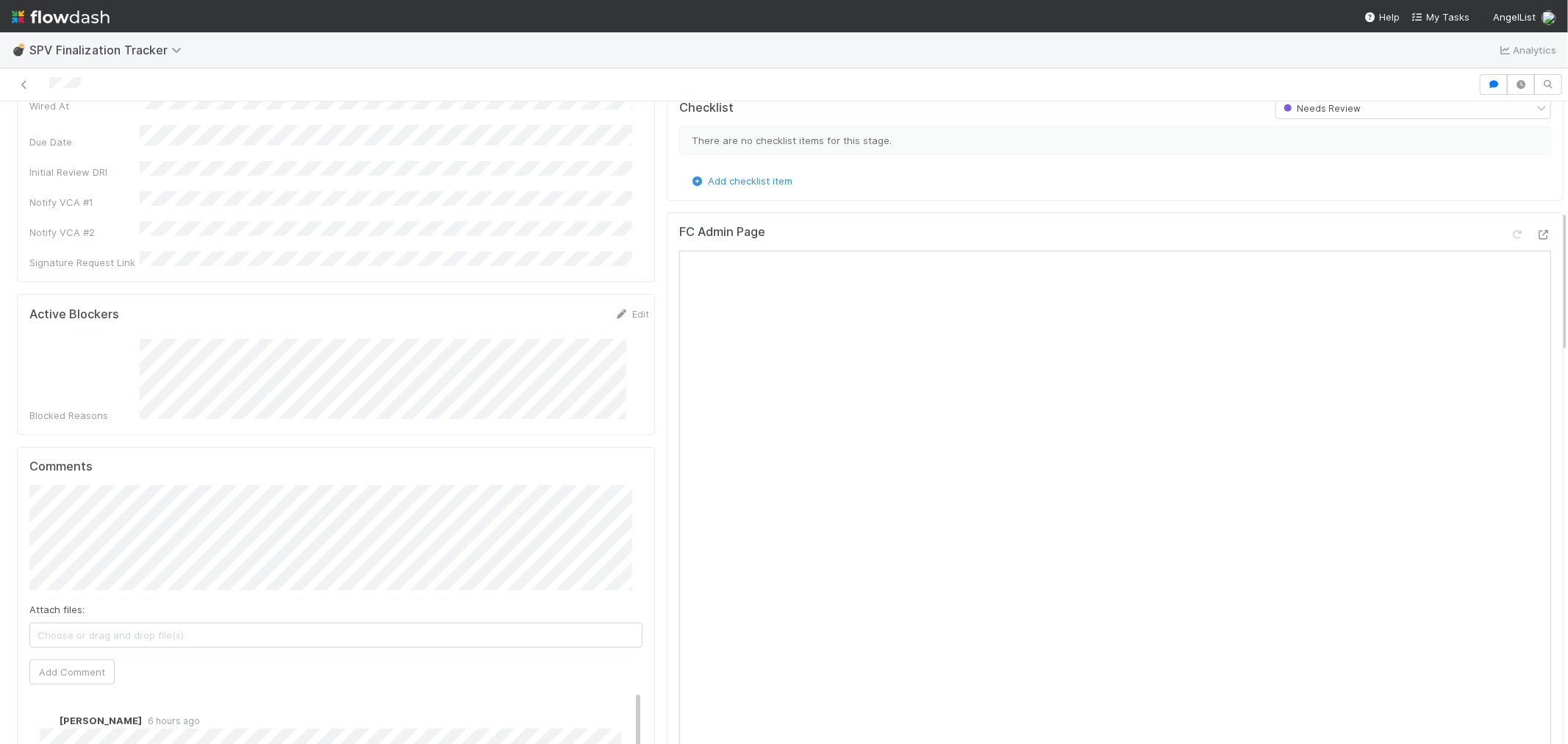
scroll to position [489, 0]
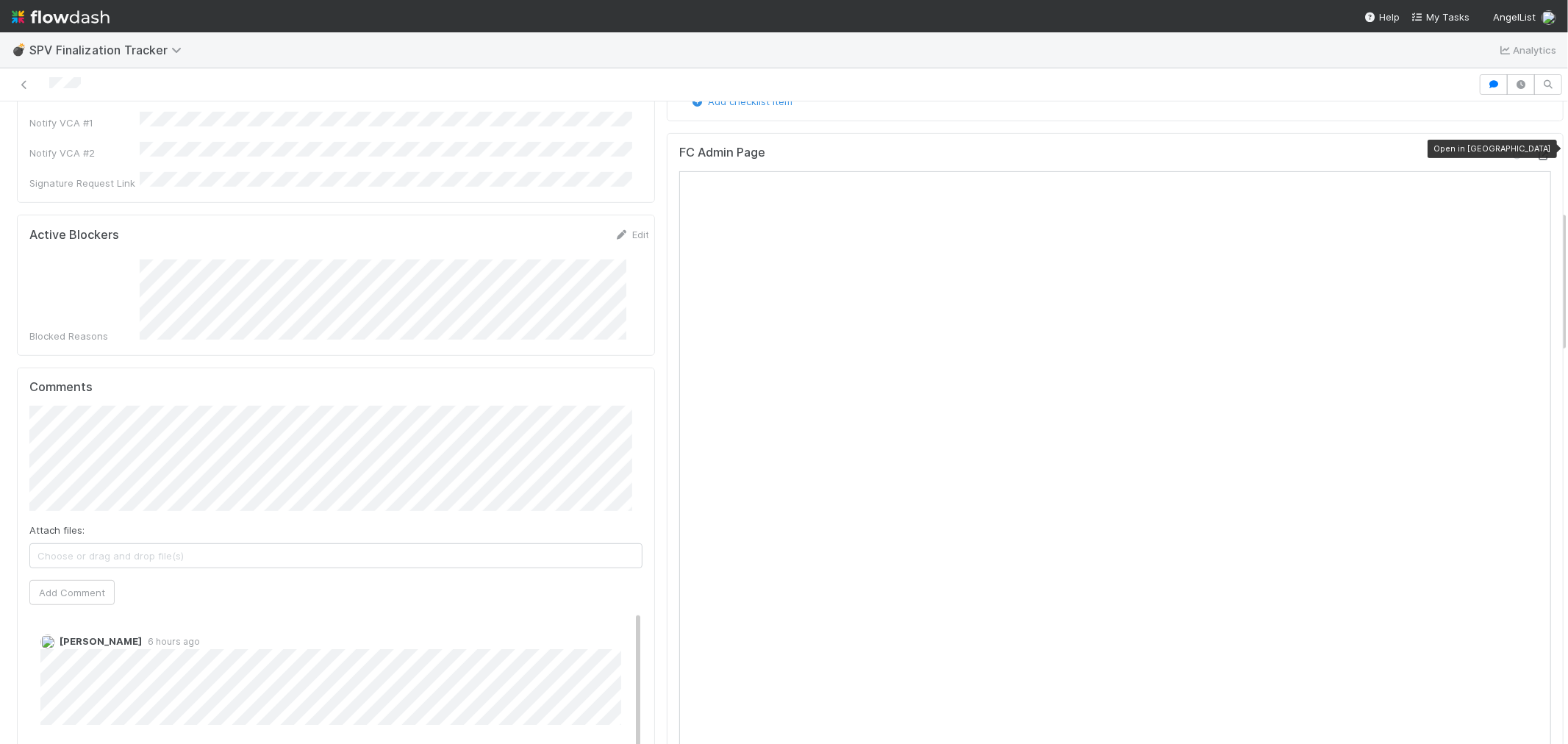
click at [1537, 150] on icon at bounding box center [1544, 155] width 15 height 10
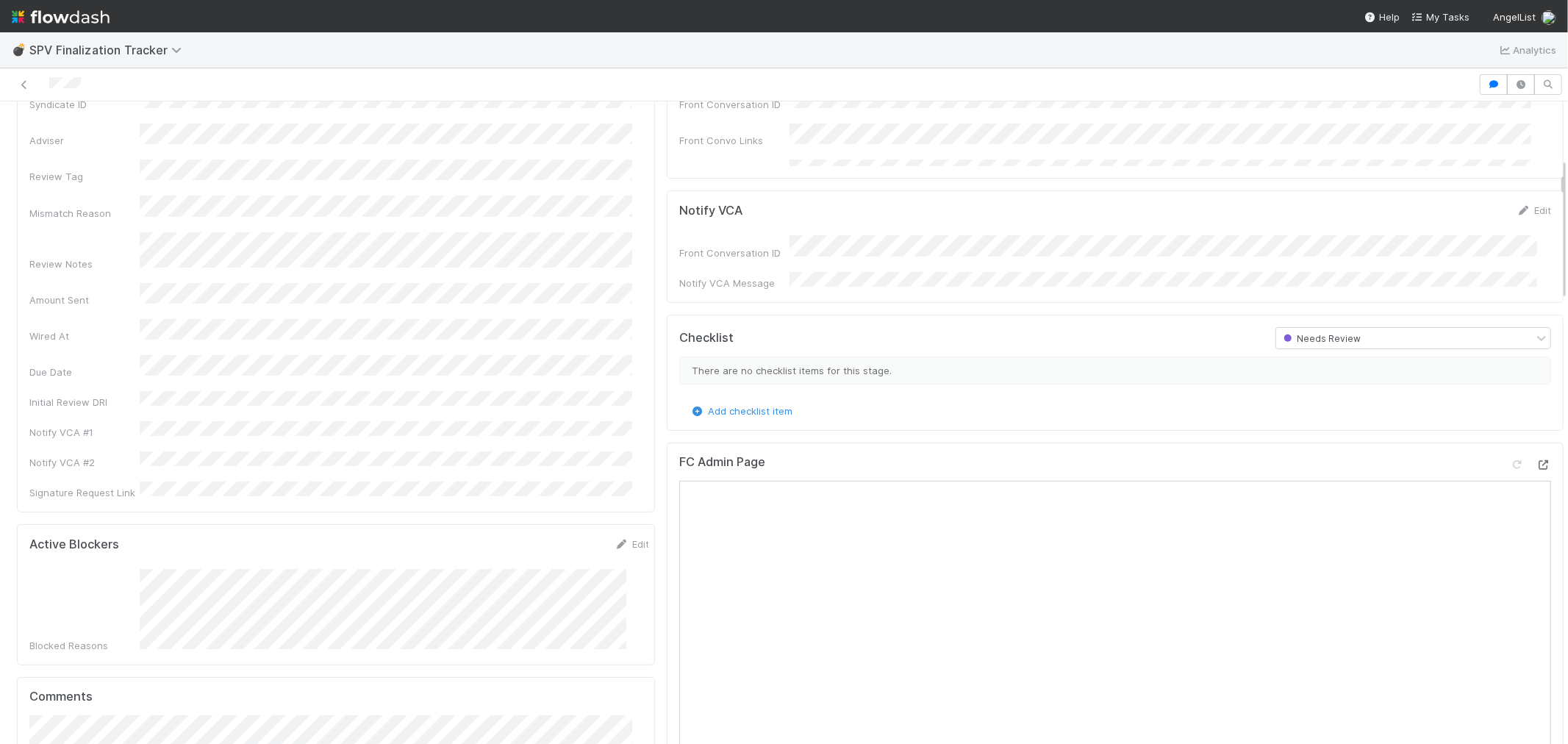
scroll to position [163, 0]
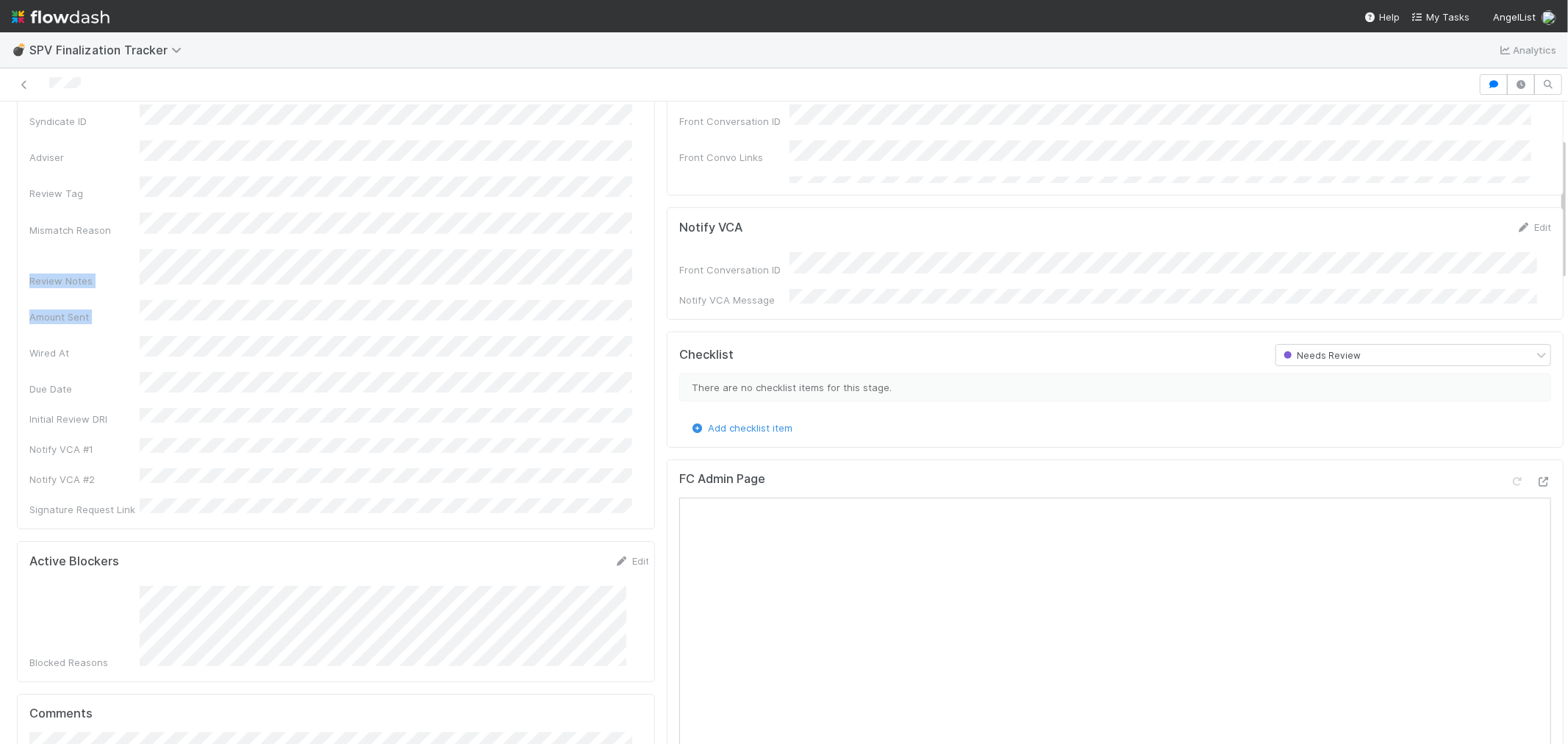
drag, startPoint x: 31, startPoint y: 232, endPoint x: 469, endPoint y: 273, distance: 439.9
click at [469, 273] on div "Fund Legal Name Startup Name Syndicate ID Adviser Review Tag Mismatch Reason Re…" at bounding box center [335, 273] width 613 height 485
click at [1537, 477] on icon at bounding box center [1544, 482] width 15 height 10
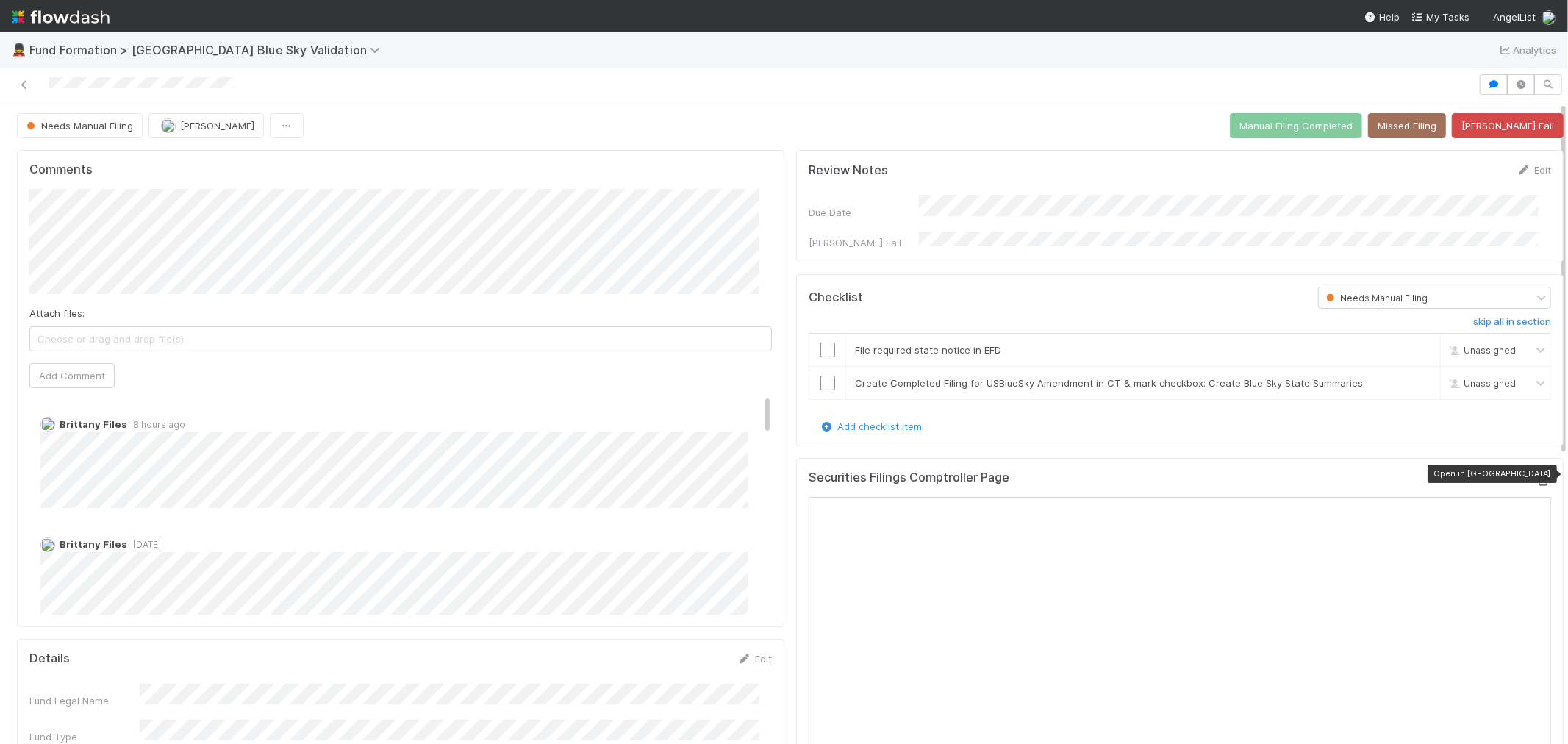
click at [1537, 474] on div at bounding box center [1544, 481] width 15 height 15
click at [85, 240] on button "Brittany Files" at bounding box center [100, 247] width 96 height 21
click at [334, 331] on span "Choose or drag and drop file(s)" at bounding box center [400, 339] width 741 height 24
click at [59, 366] on button "Add Comment" at bounding box center [72, 376] width 85 height 25
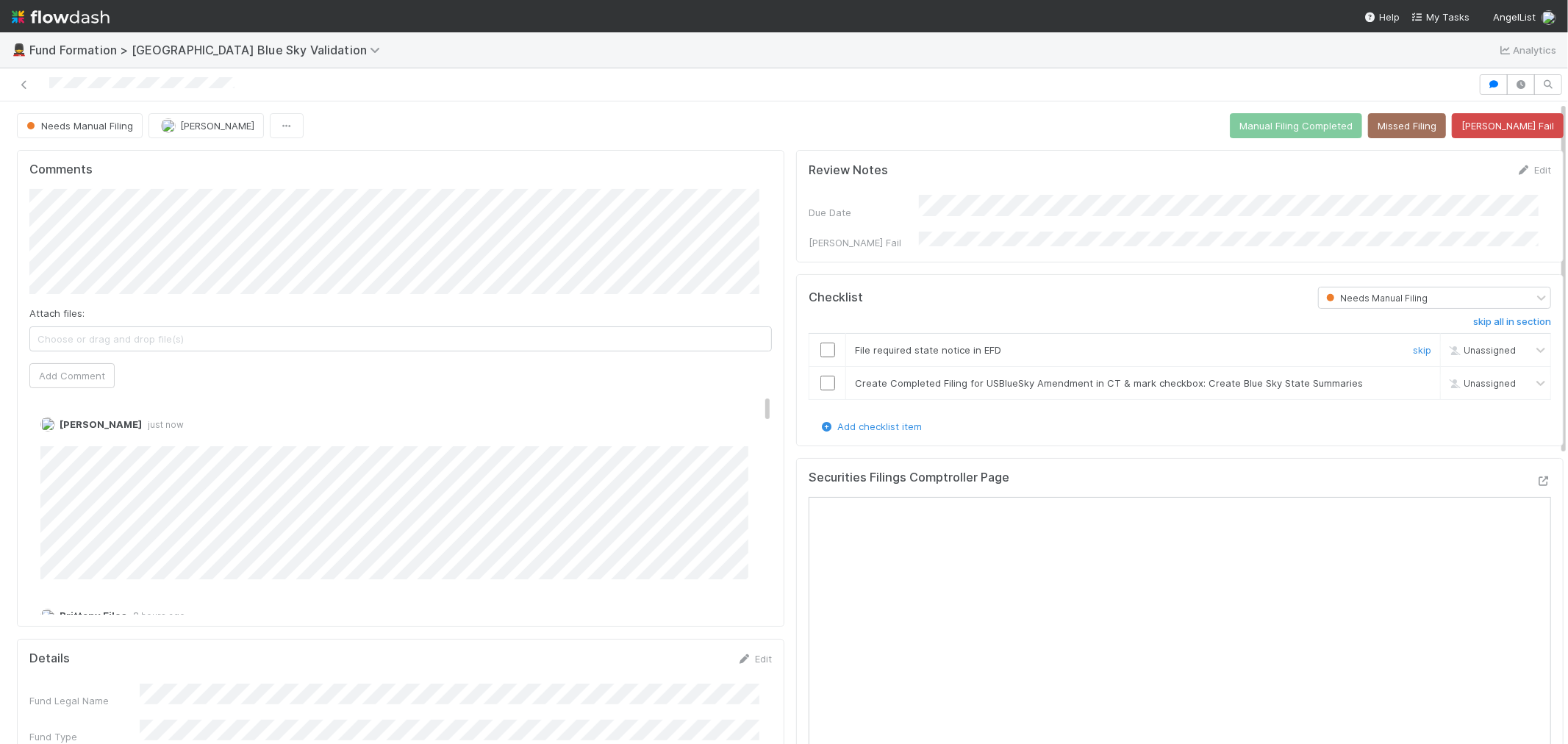
click at [821, 346] on input "checkbox" at bounding box center [828, 350] width 15 height 15
click at [821, 375] on input "checkbox" at bounding box center [828, 383] width 15 height 15
click at [1304, 123] on button "Manual Filing Completed" at bounding box center [1296, 126] width 133 height 25
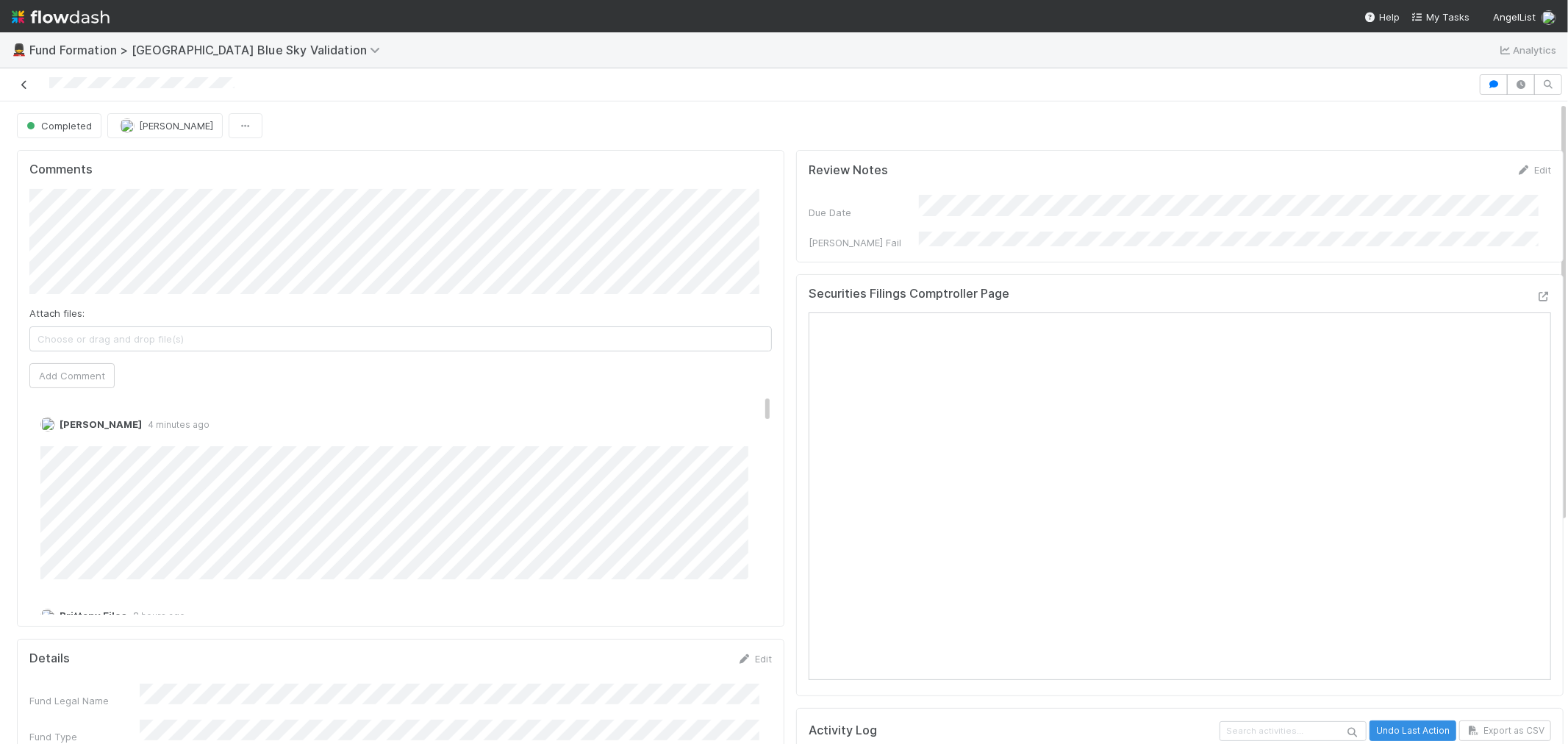
click at [20, 84] on icon at bounding box center [25, 85] width 15 height 10
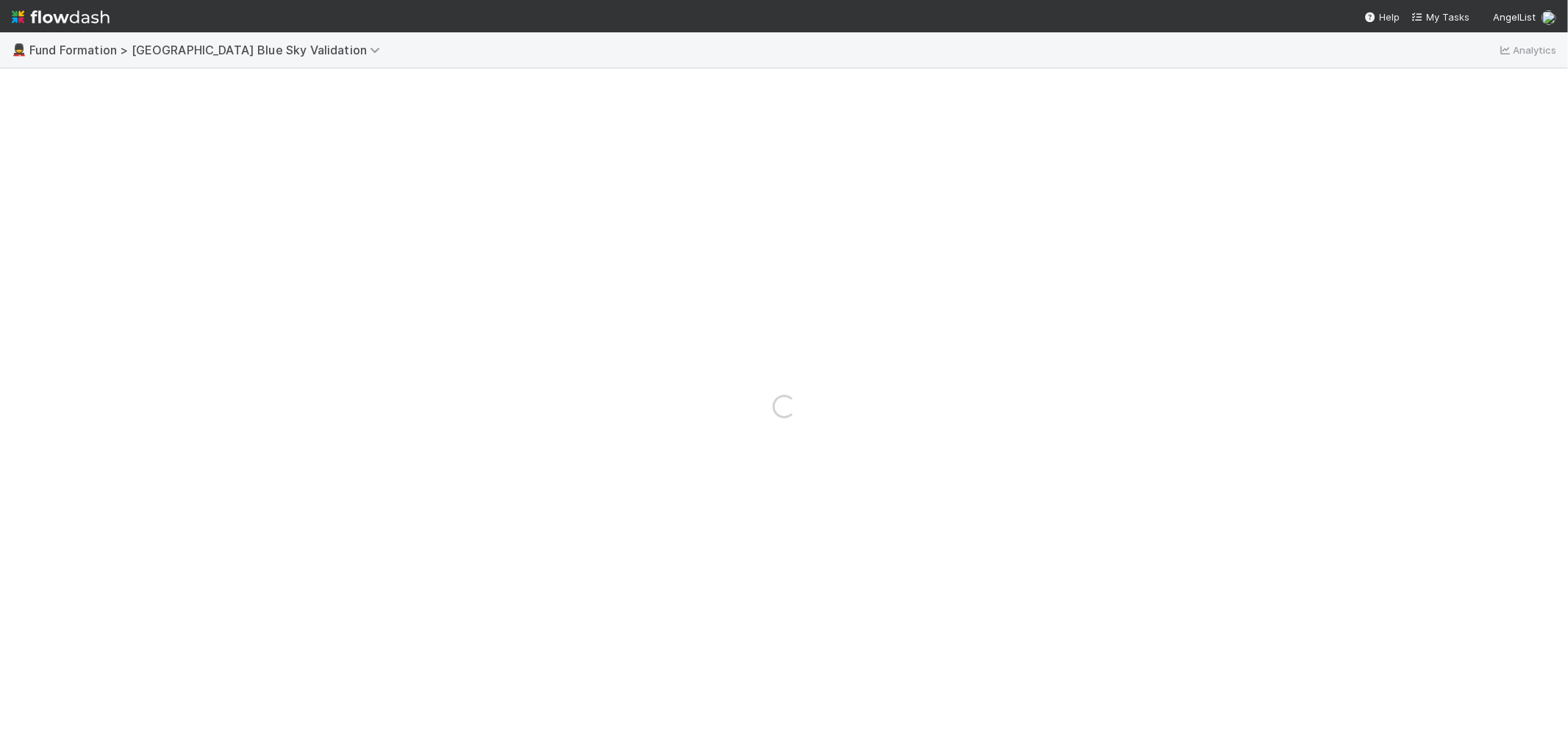
click at [67, 20] on img at bounding box center [60, 17] width 98 height 25
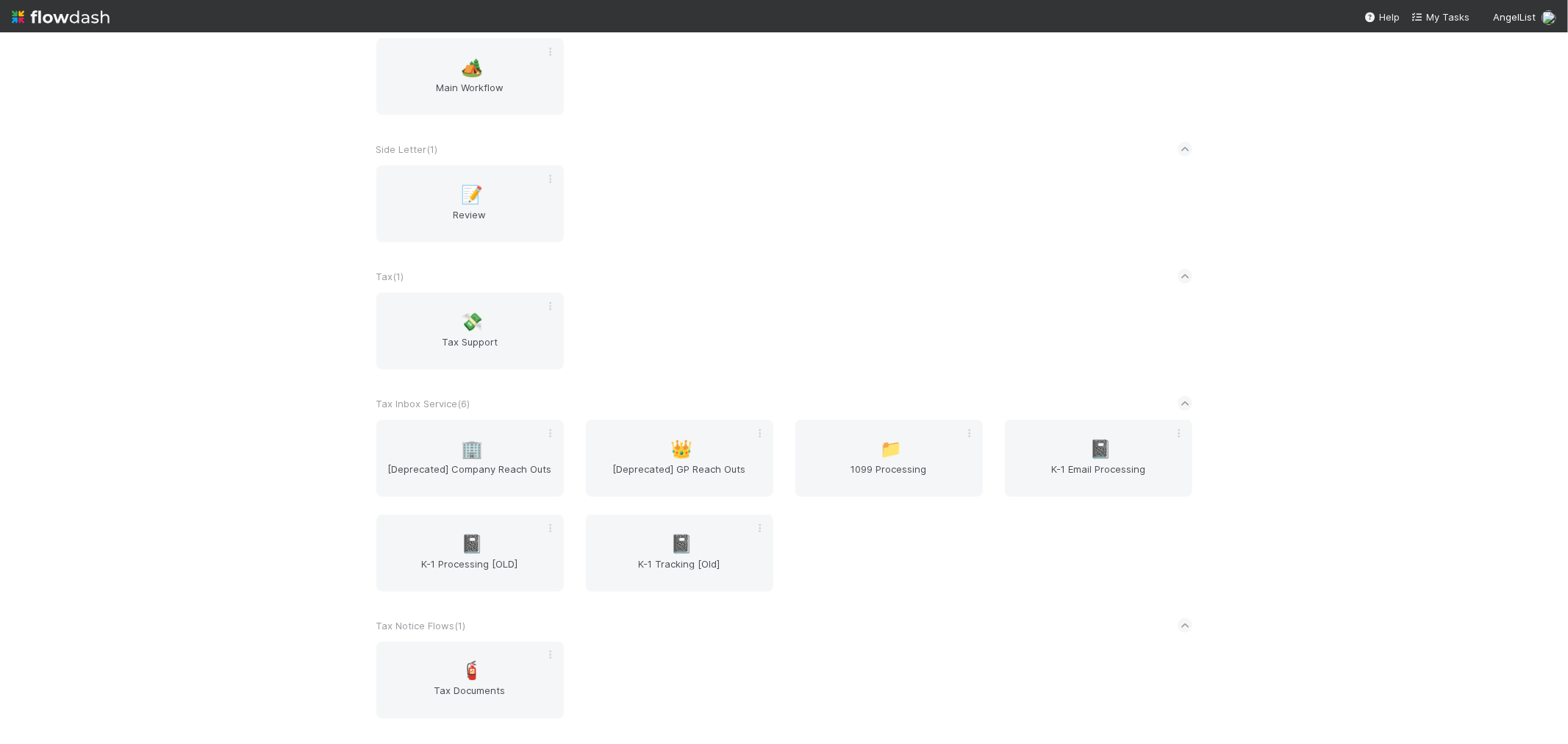
scroll to position [1740, 0]
click at [420, 69] on div "🏕️ Main Workflow" at bounding box center [470, 86] width 188 height 77
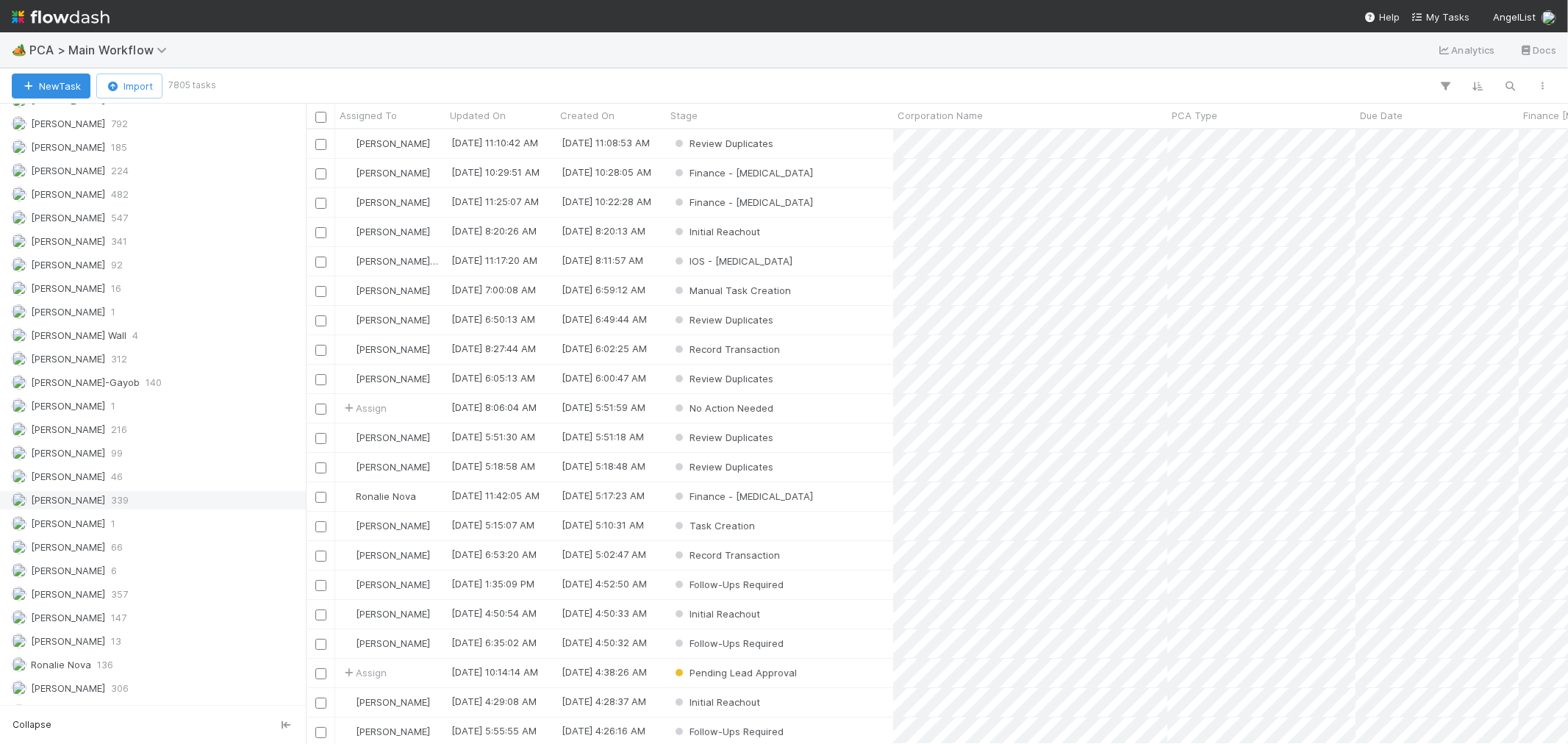
scroll to position [2036, 0]
click at [126, 574] on div "Raven Jacinto 13" at bounding box center [157, 573] width 291 height 19
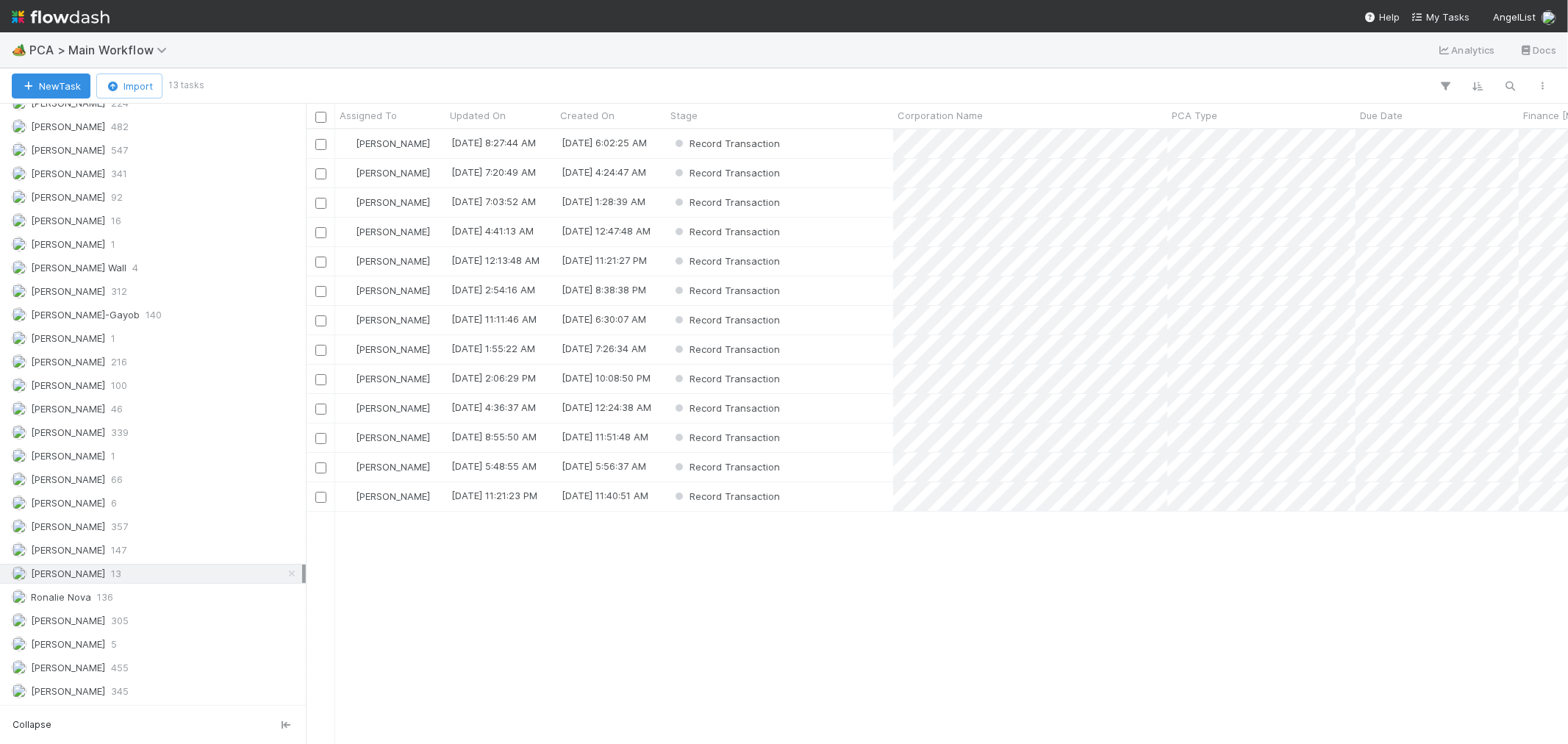
scroll to position [601, 1250]
click at [1216, 114] on span "PCA Type" at bounding box center [1194, 115] width 45 height 15
click at [1230, 142] on div "Sort A → Z" at bounding box center [1256, 144] width 168 height 22
click at [854, 148] on div "Record Transaction" at bounding box center [779, 144] width 227 height 28
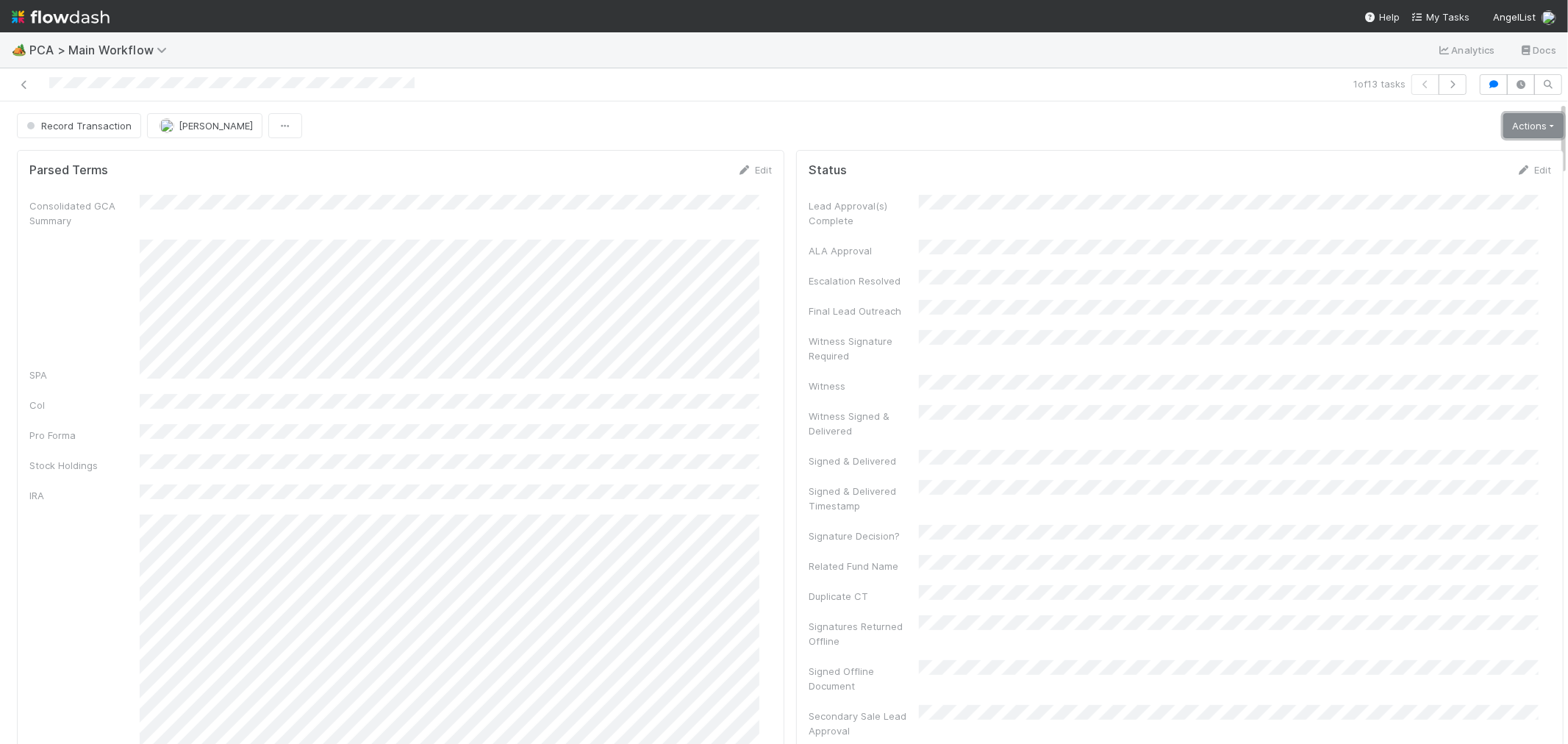
click at [1533, 126] on link "Actions" at bounding box center [1533, 126] width 60 height 25
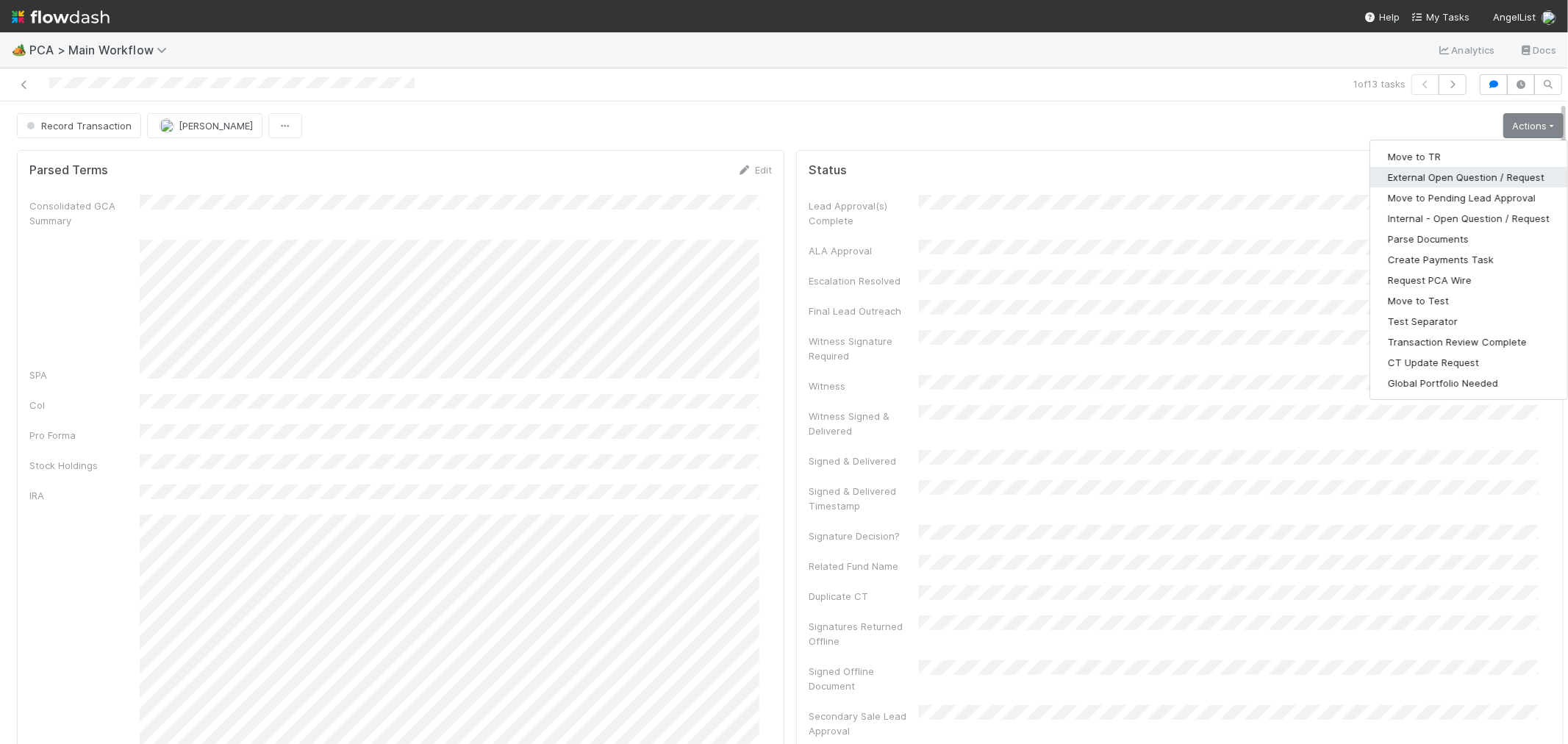
click at [1439, 178] on button "External Open Question / Request" at bounding box center [1469, 177] width 197 height 21
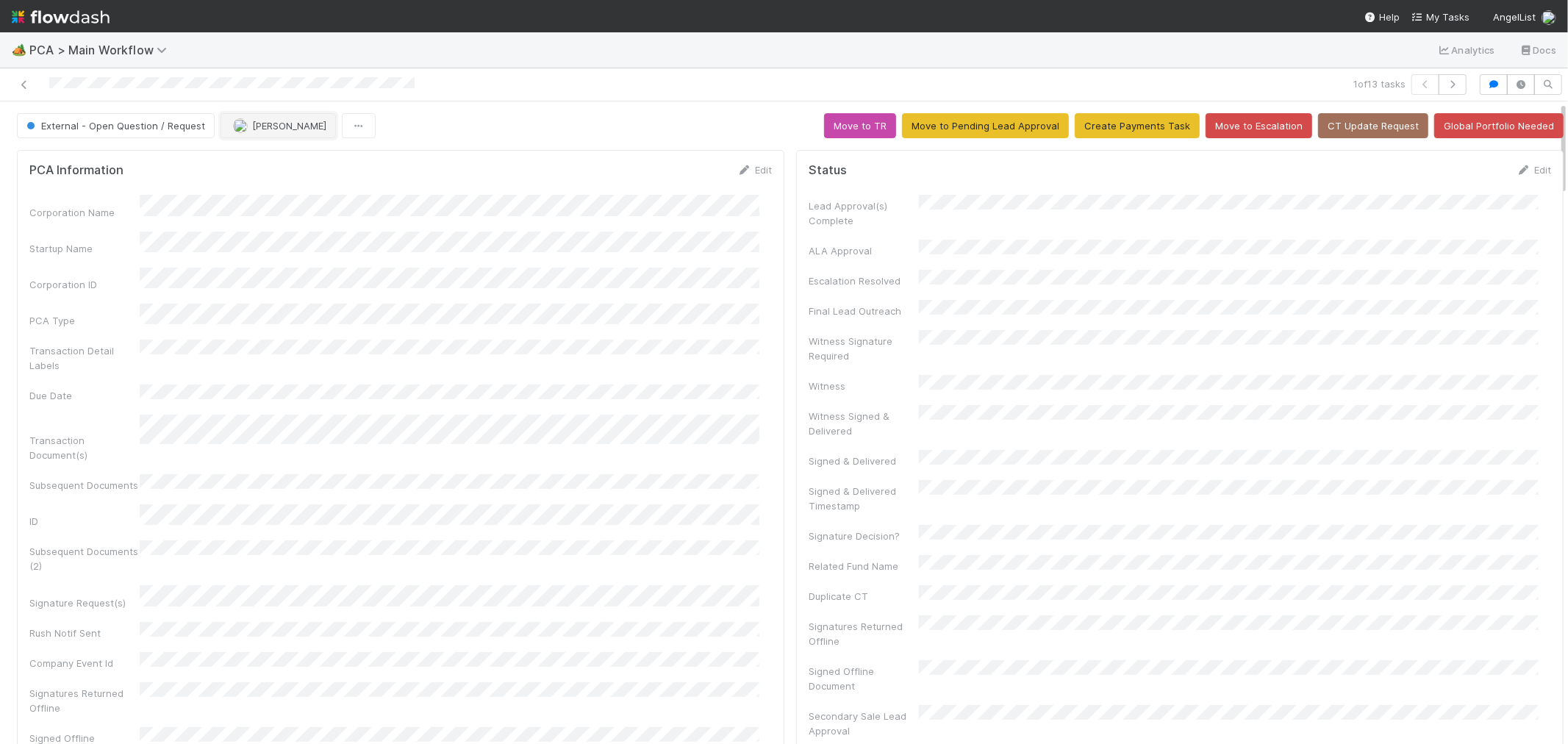
click at [284, 130] on span "[PERSON_NAME]" at bounding box center [290, 126] width 74 height 12
click at [273, 153] on div "[PERSON_NAME]" at bounding box center [314, 163] width 207 height 27
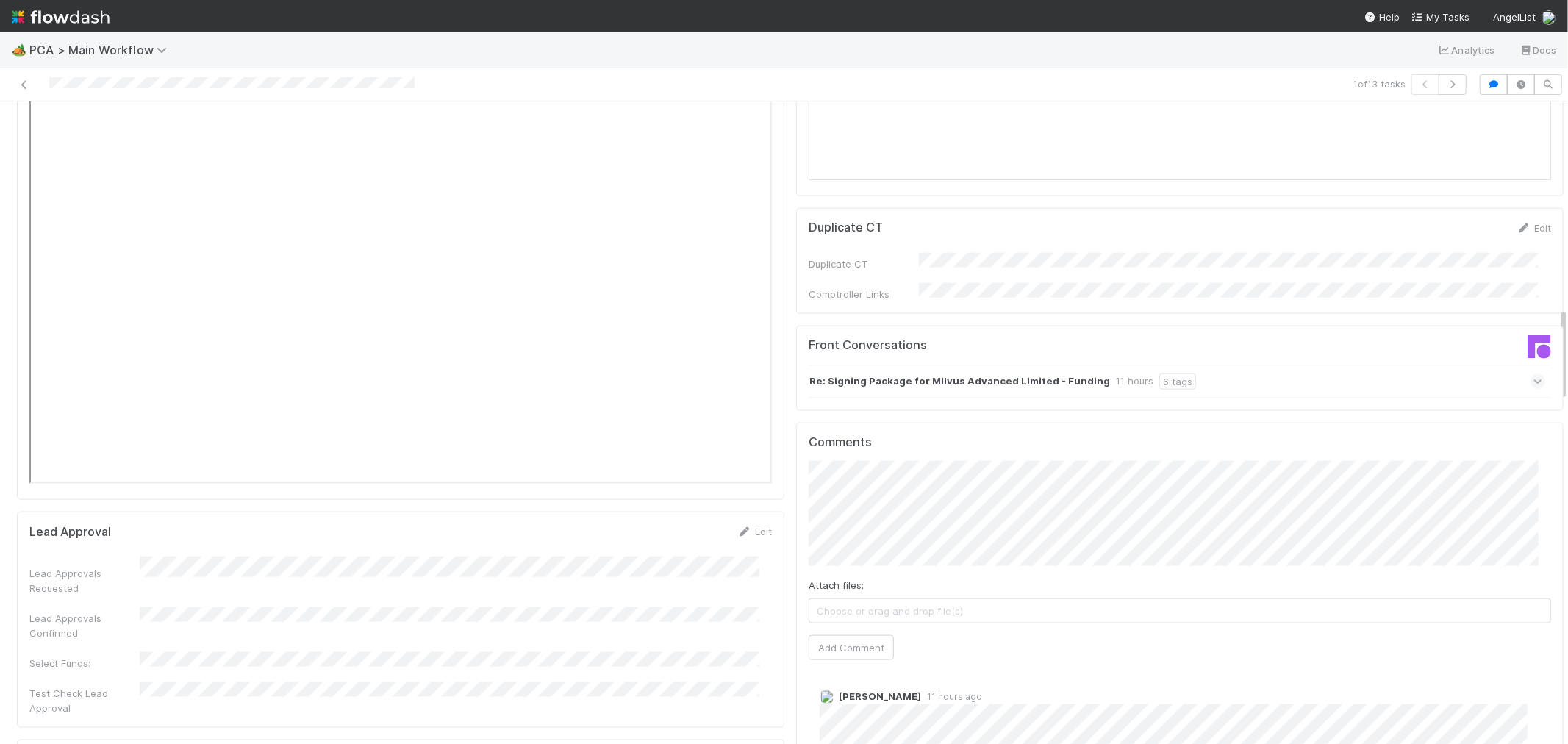
scroll to position [1470, 0]
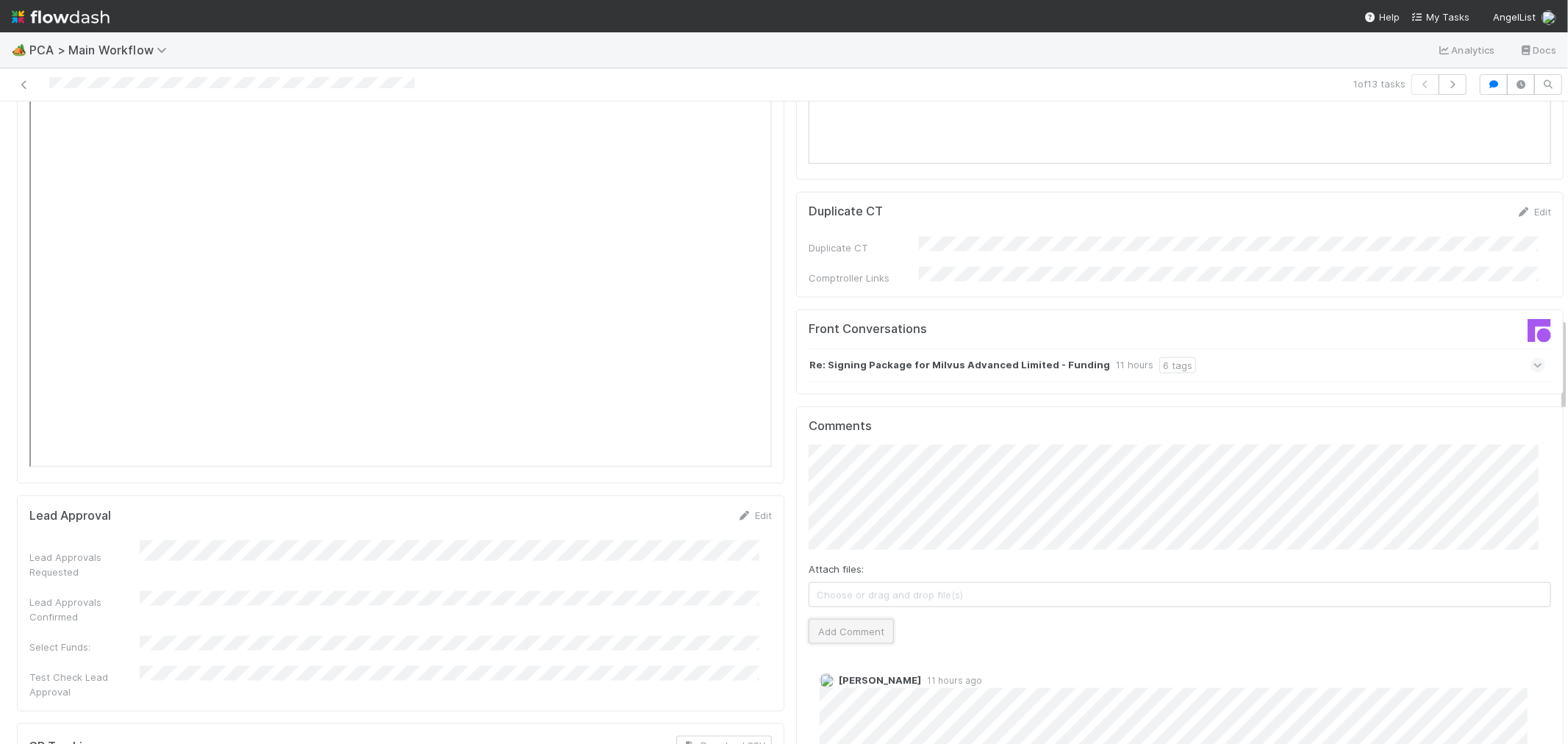
click at [858, 619] on button "Add Comment" at bounding box center [851, 632] width 85 height 25
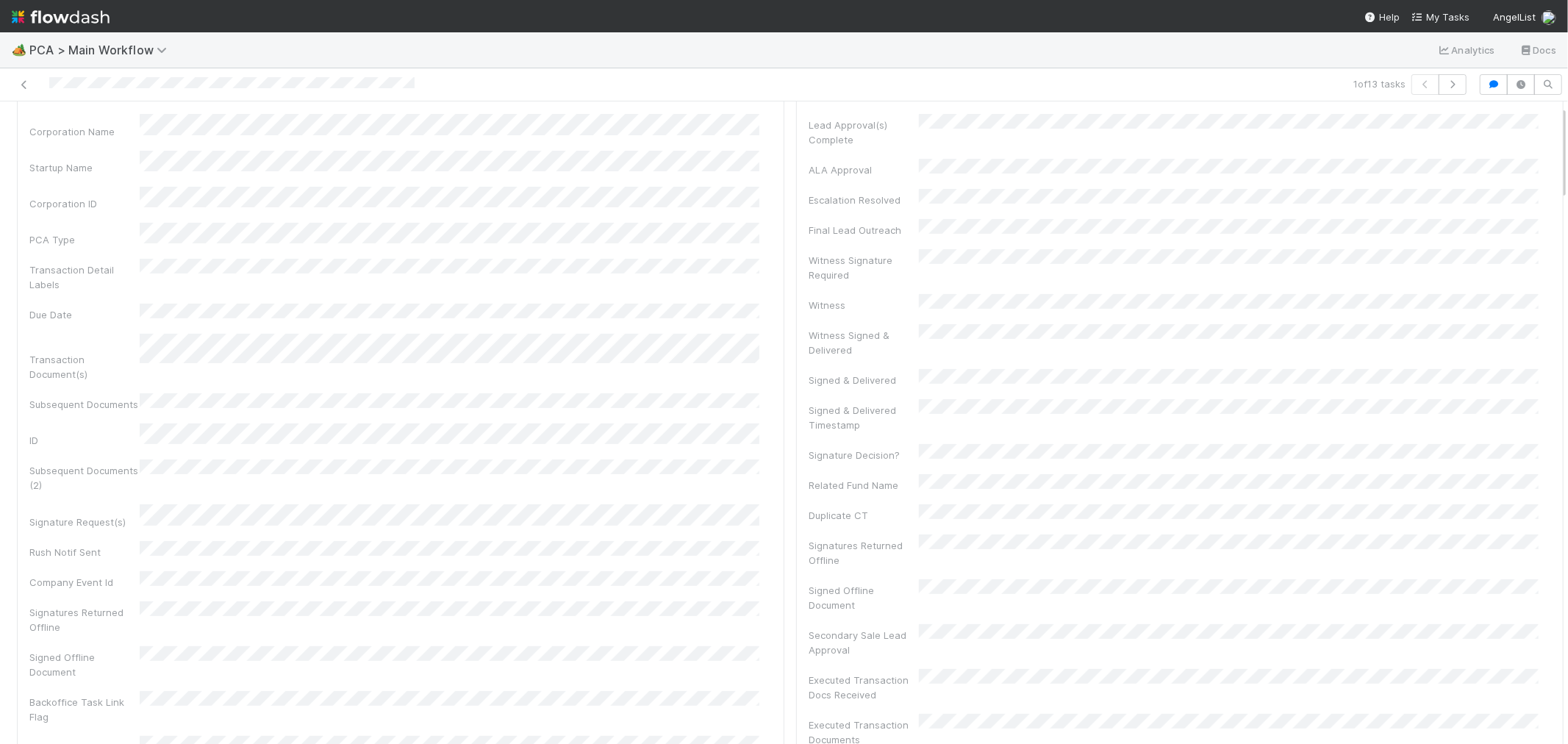
scroll to position [0, 0]
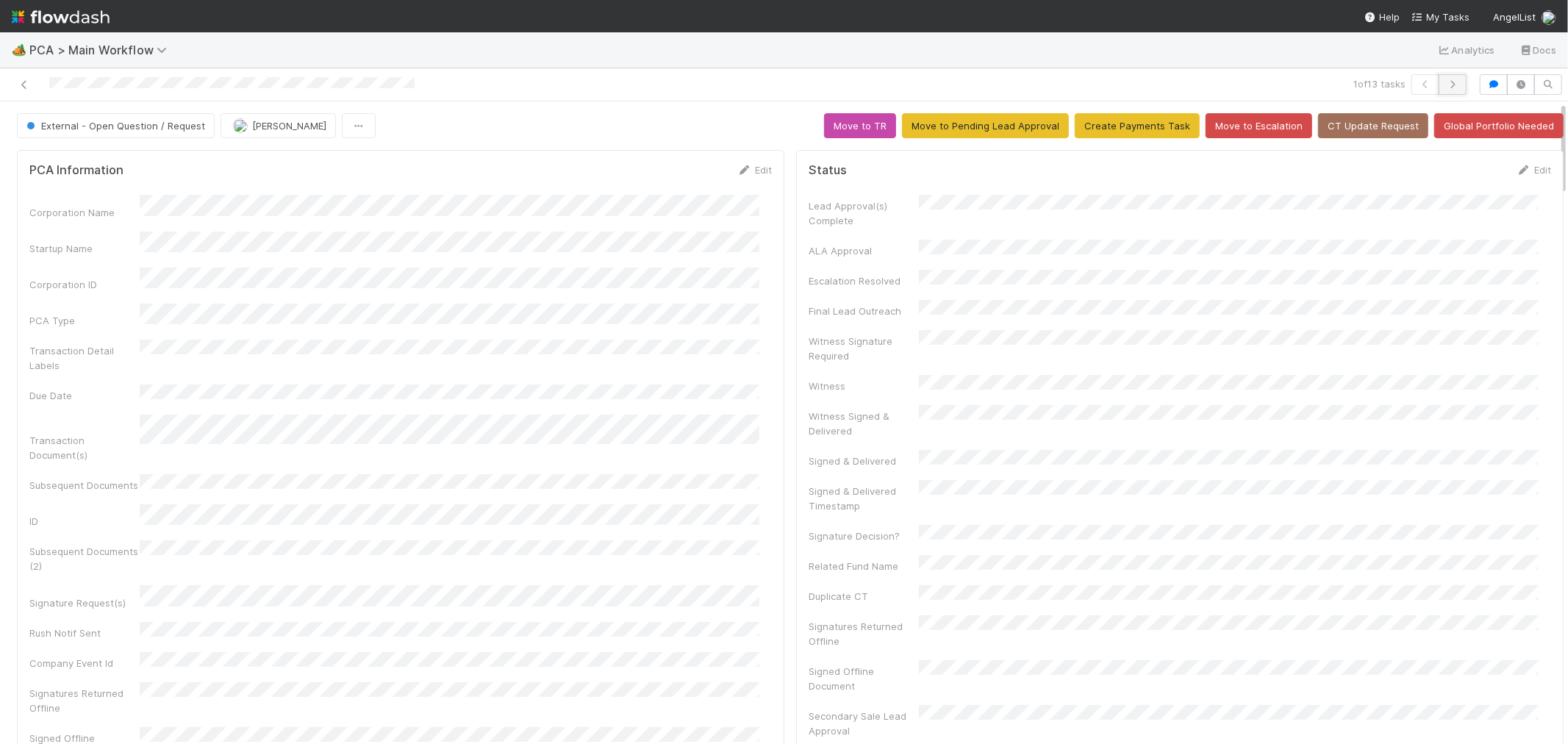
click at [1445, 83] on icon "button" at bounding box center [1453, 85] width 15 height 9
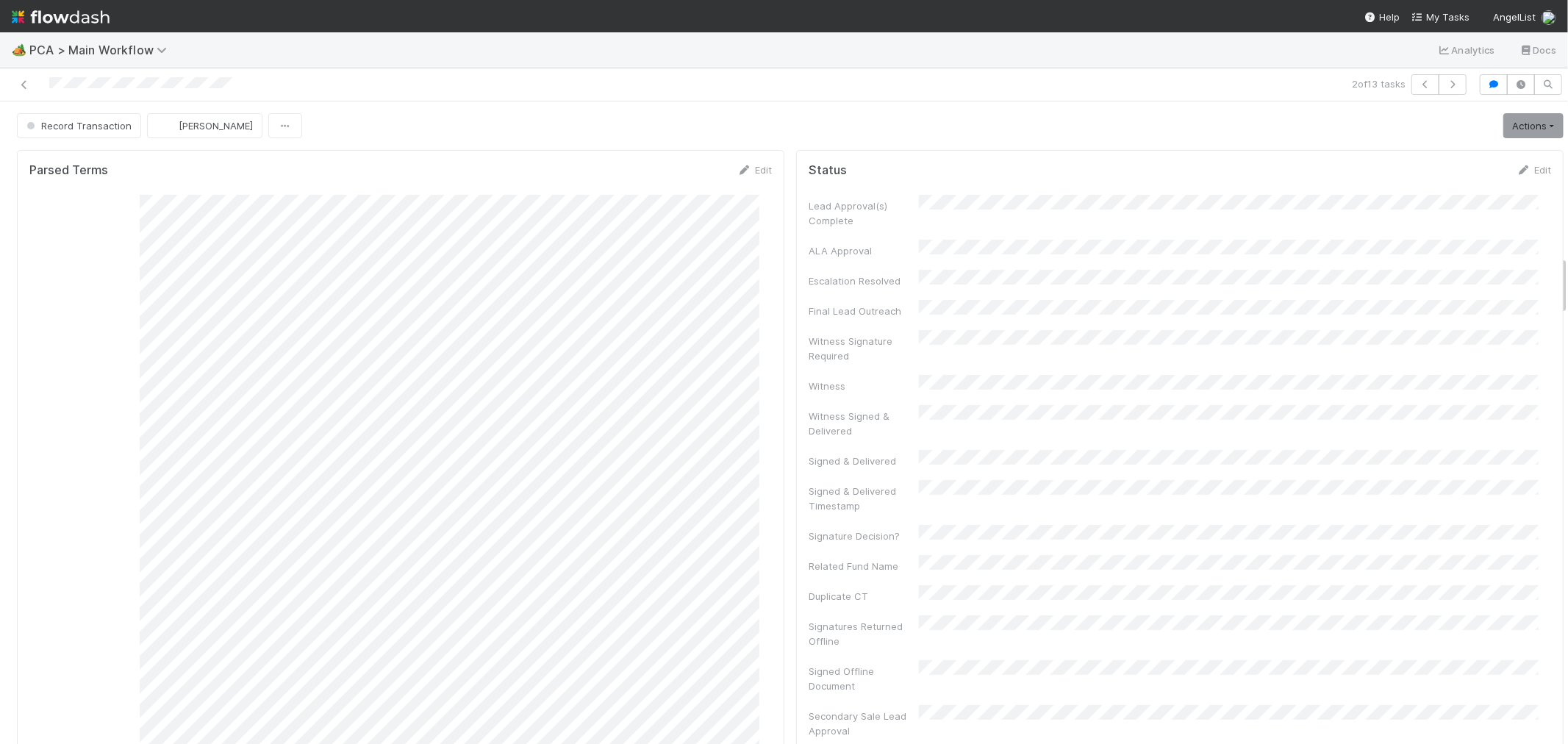
scroll to position [1715, 0]
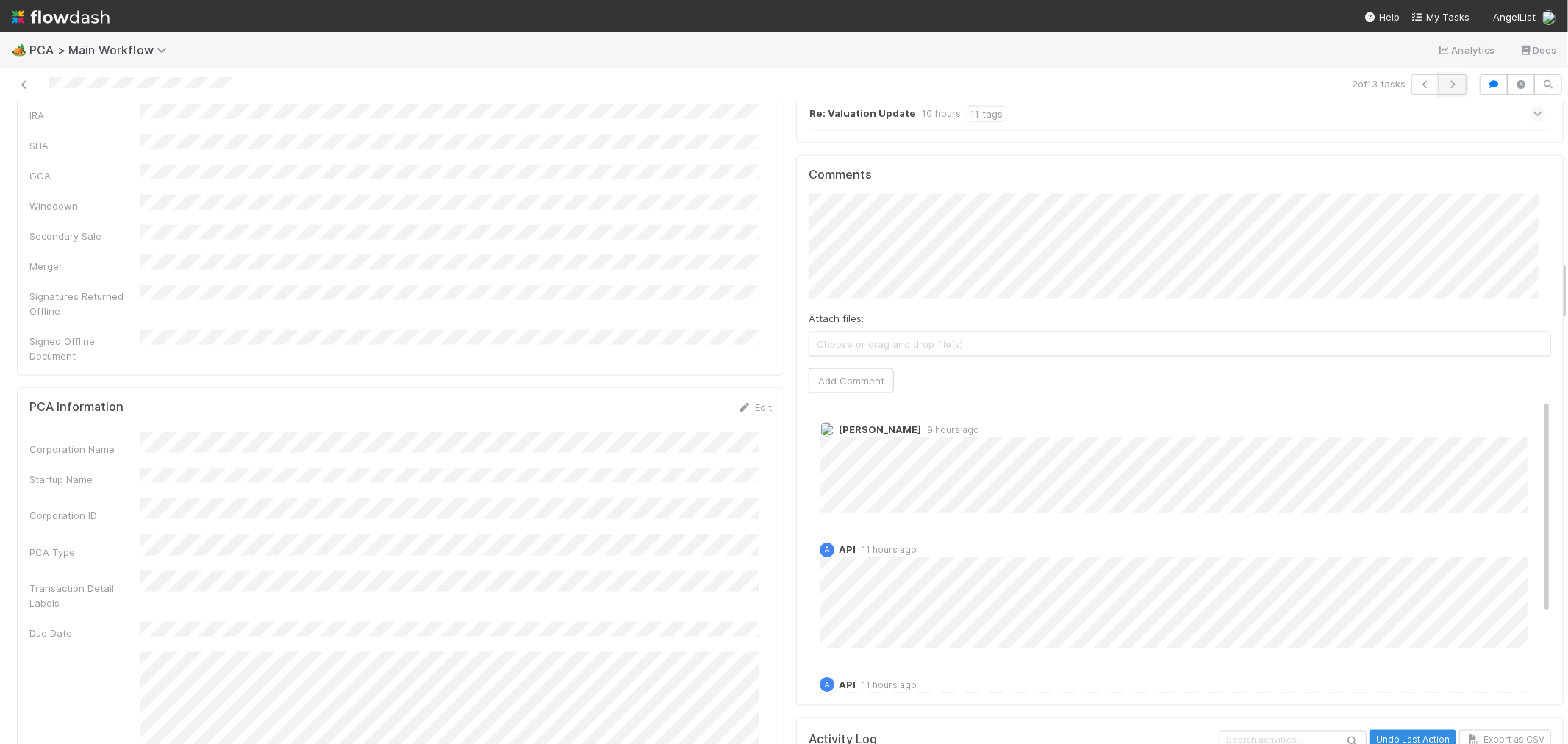
click at [1445, 84] on icon "button" at bounding box center [1453, 85] width 15 height 9
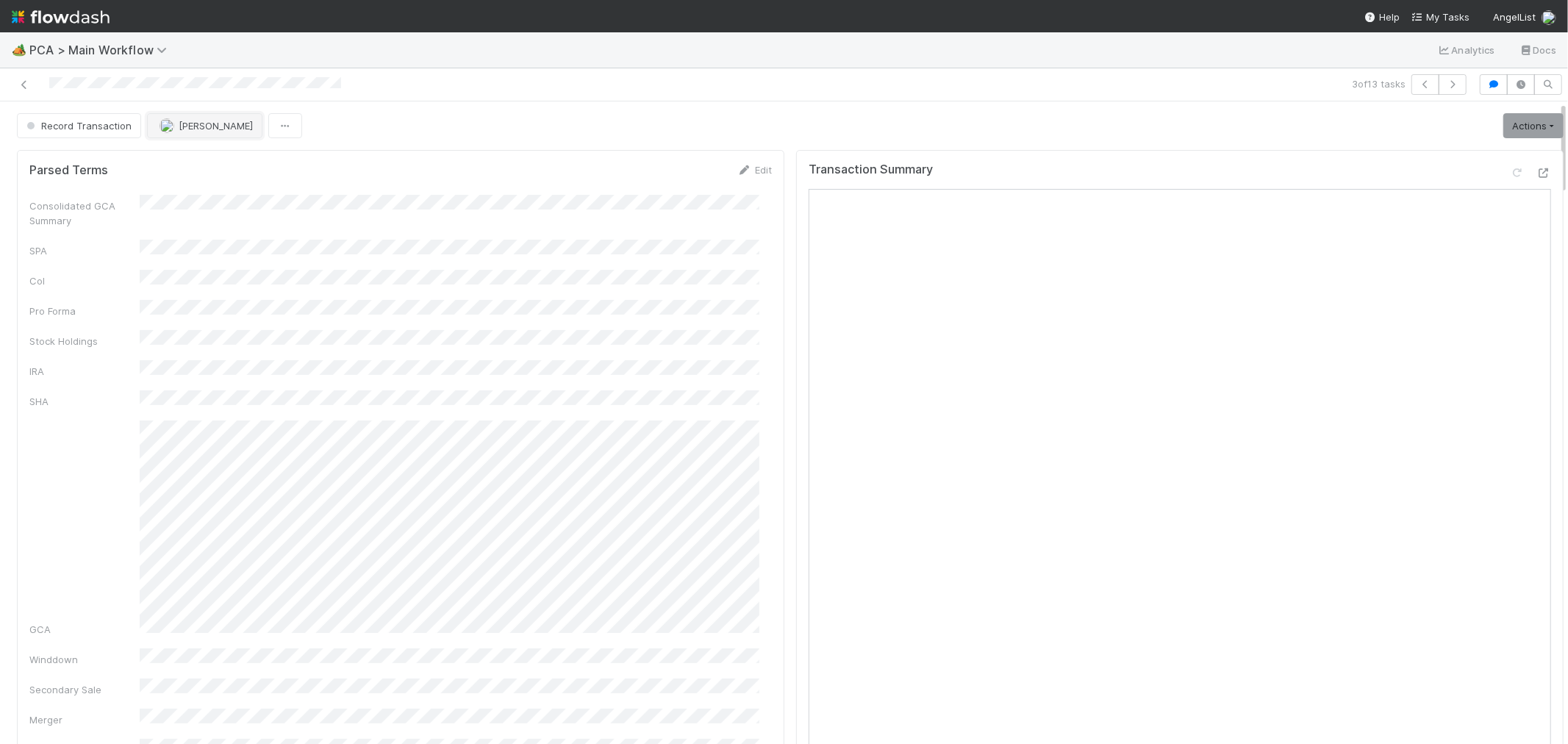
click at [202, 122] on span "[PERSON_NAME]" at bounding box center [216, 126] width 74 height 12
click at [226, 177] on div "[PERSON_NAME]" at bounding box center [243, 163] width 207 height 27
click at [1445, 85] on icon "button" at bounding box center [1453, 85] width 15 height 9
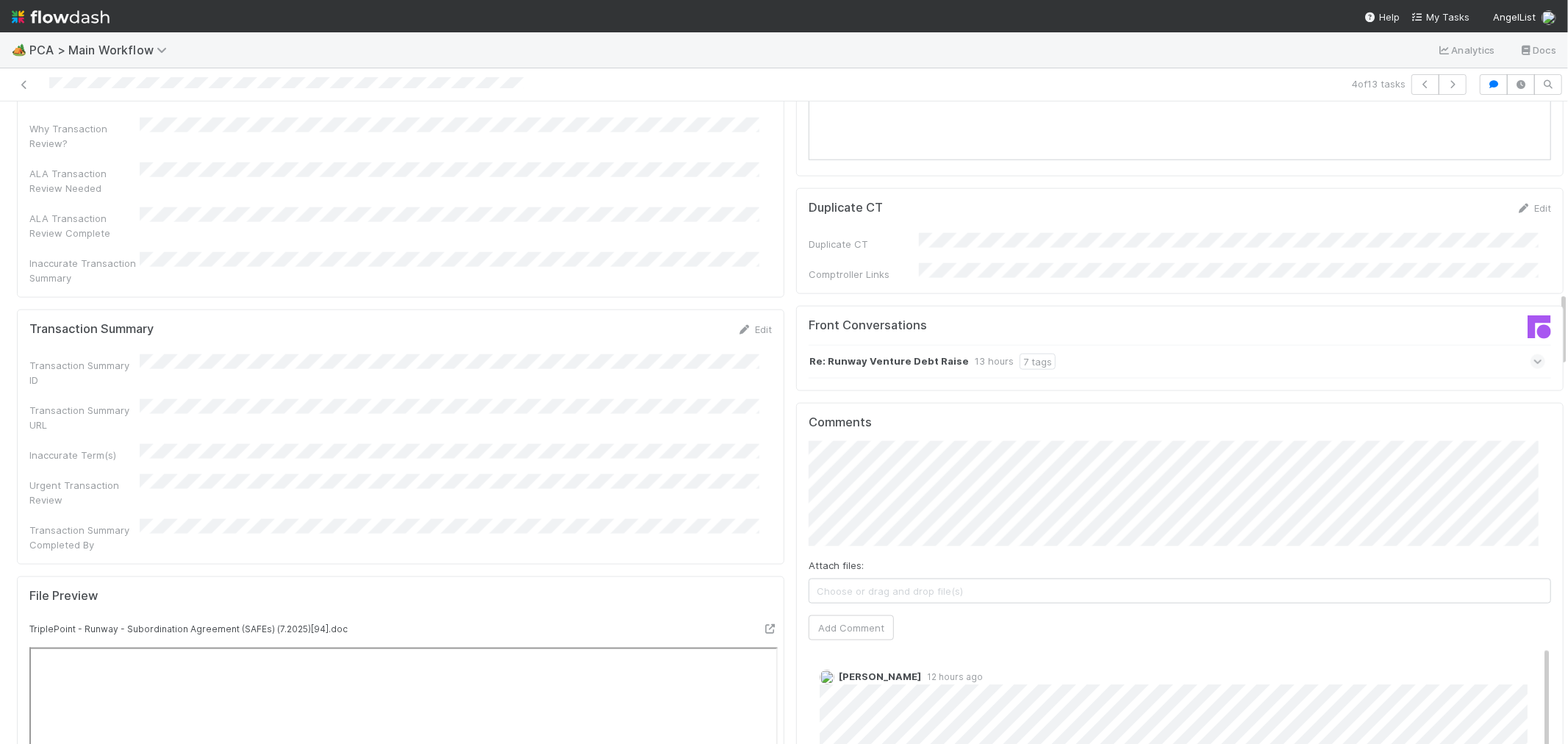
scroll to position [1633, 0]
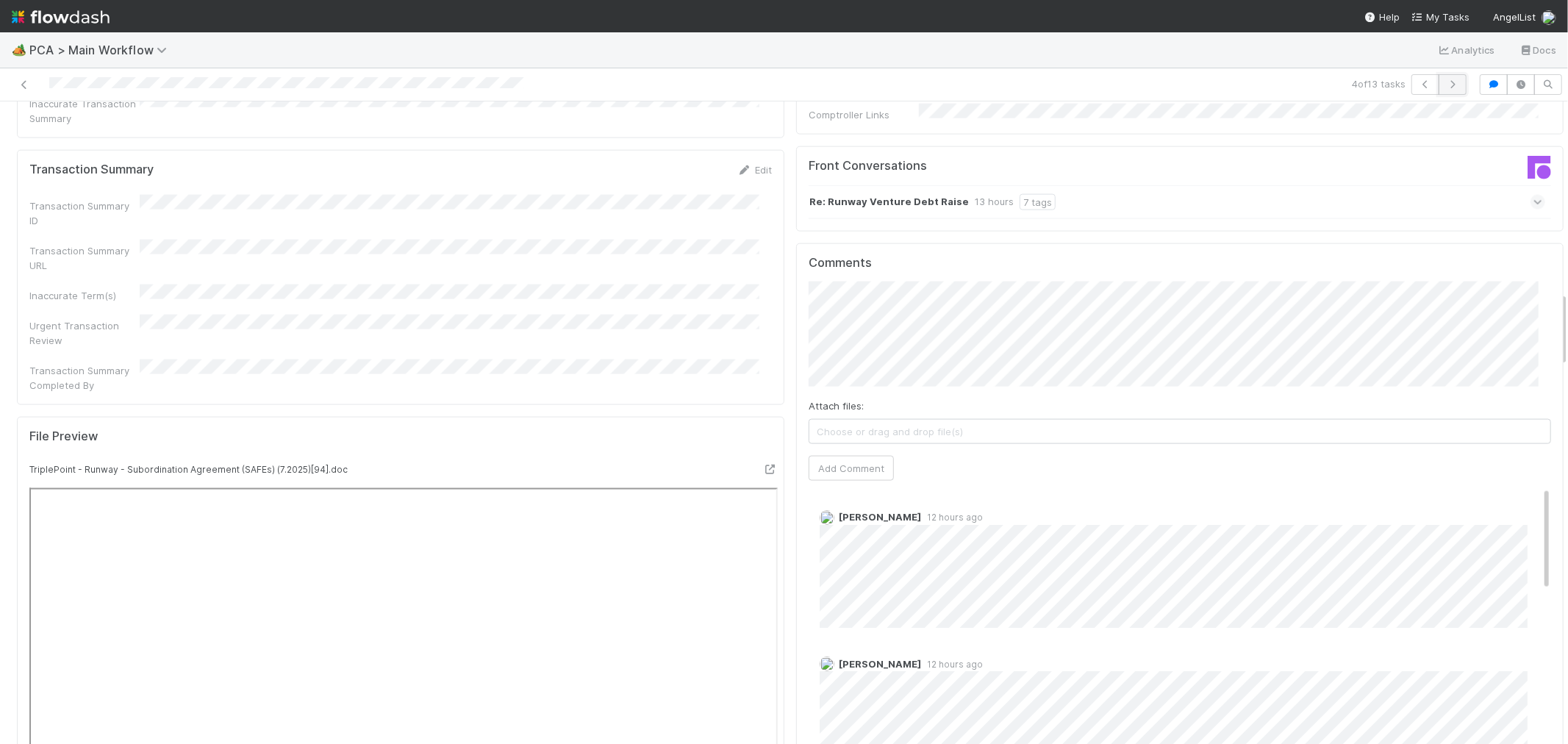
click at [1445, 84] on icon "button" at bounding box center [1453, 85] width 15 height 9
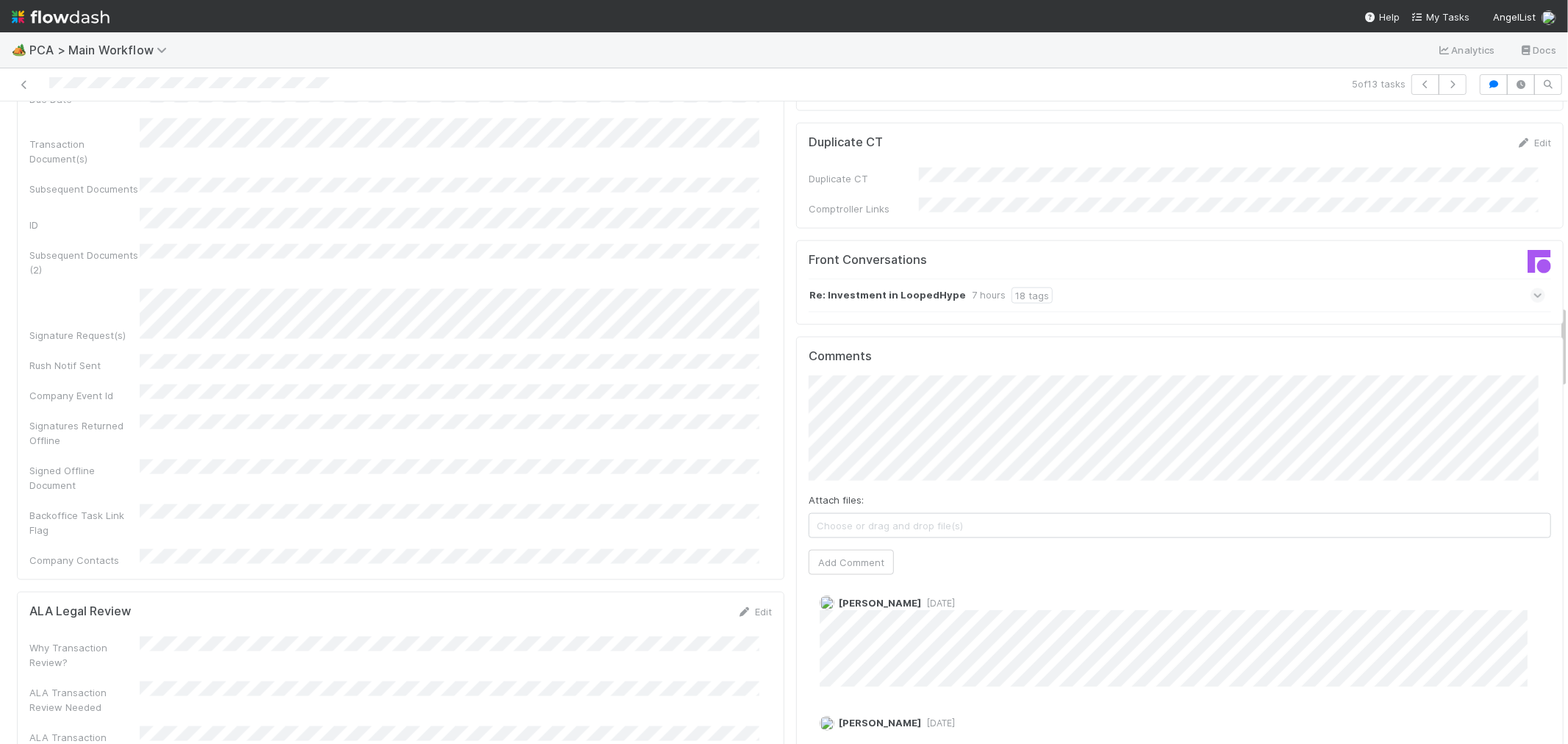
scroll to position [666, 0]
click at [1445, 84] on icon "button" at bounding box center [1453, 85] width 15 height 9
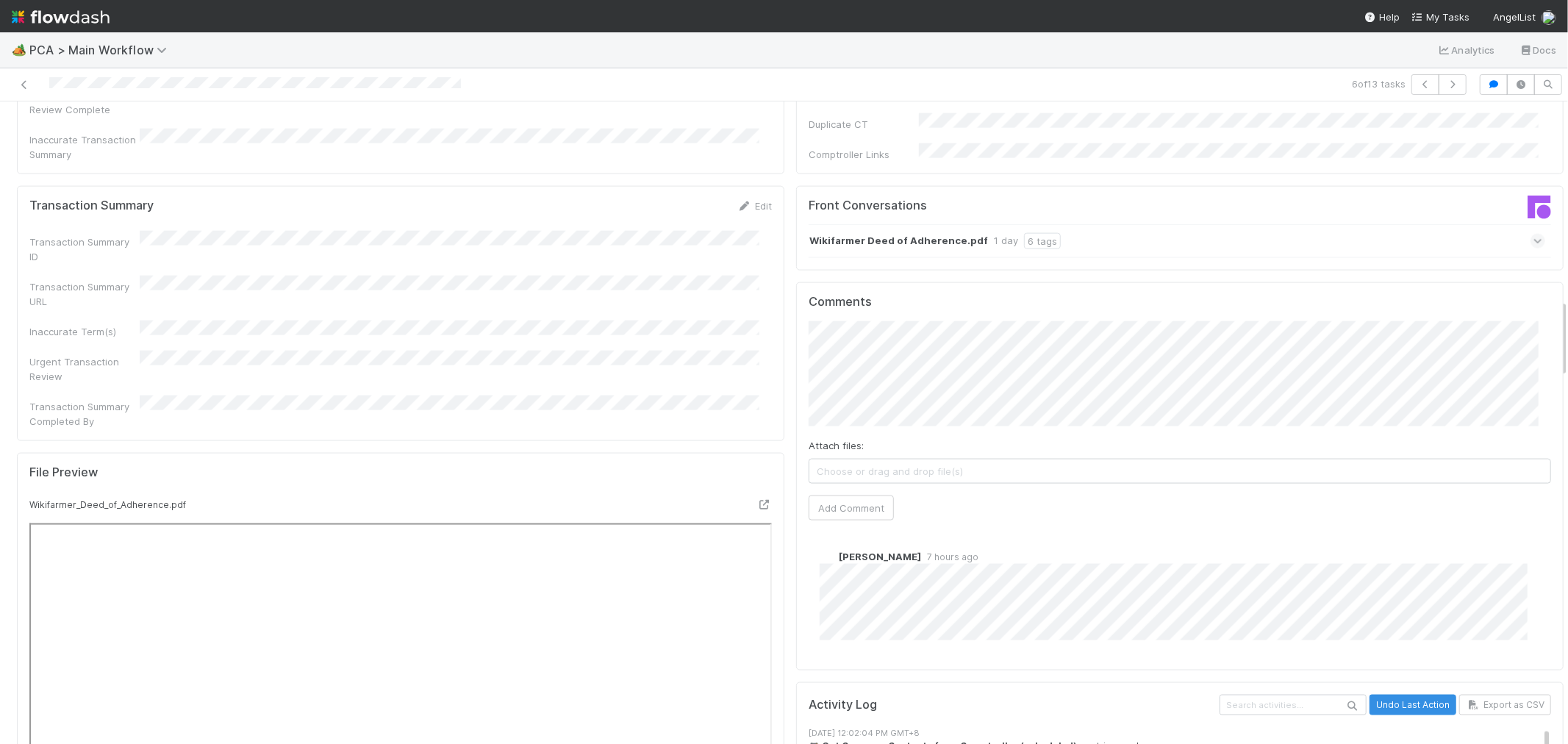
scroll to position [1633, 0]
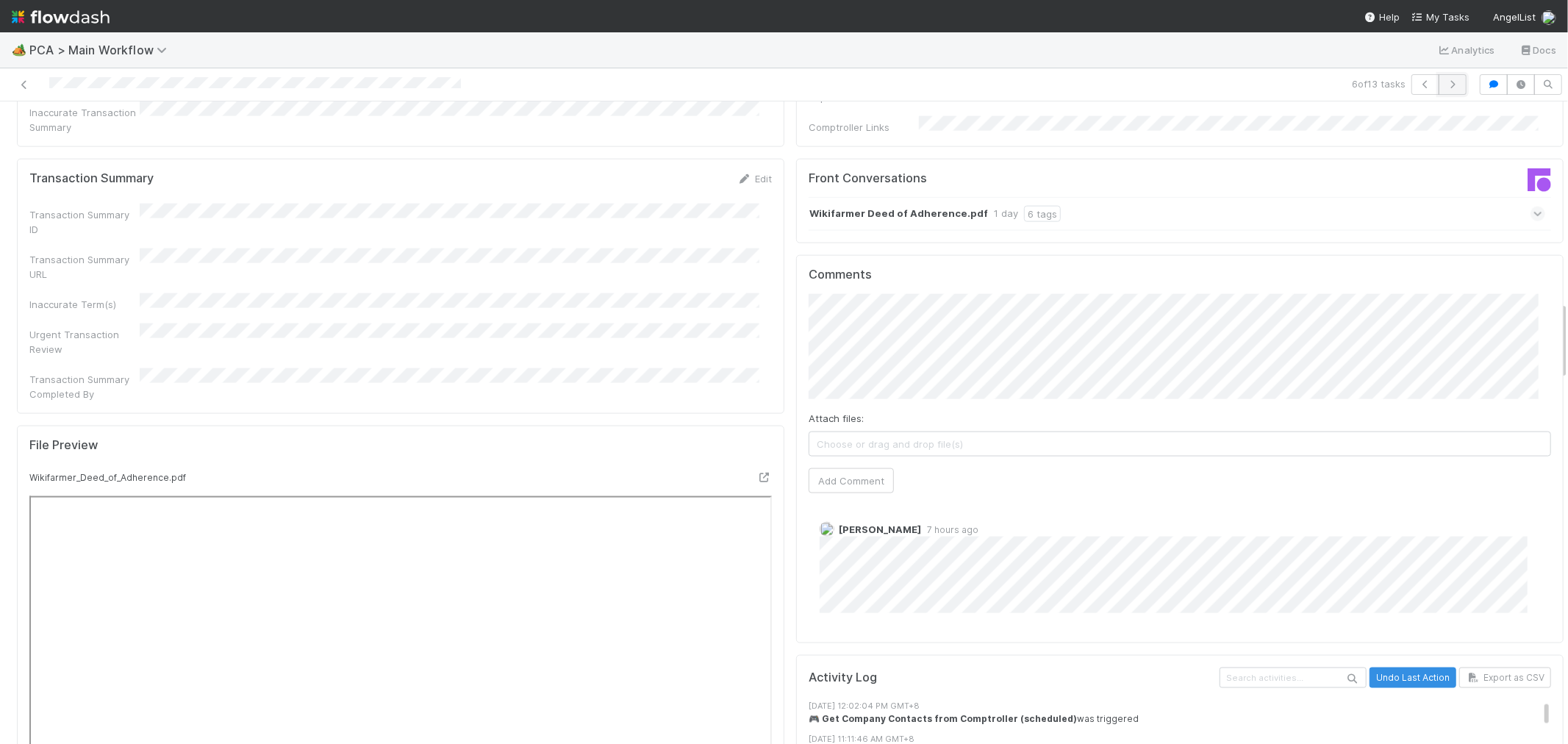
click at [1445, 85] on icon "button" at bounding box center [1453, 85] width 15 height 9
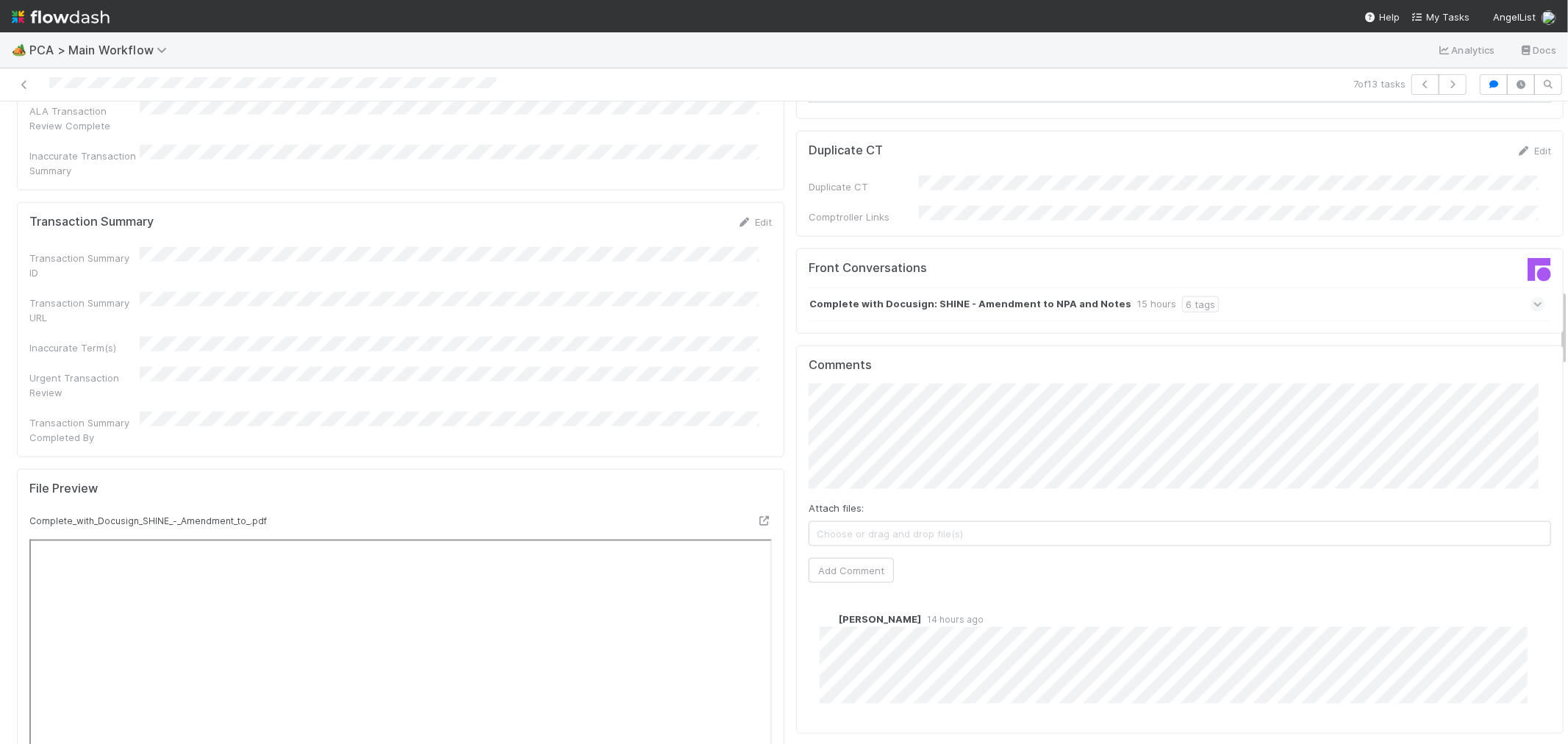
scroll to position [1552, 0]
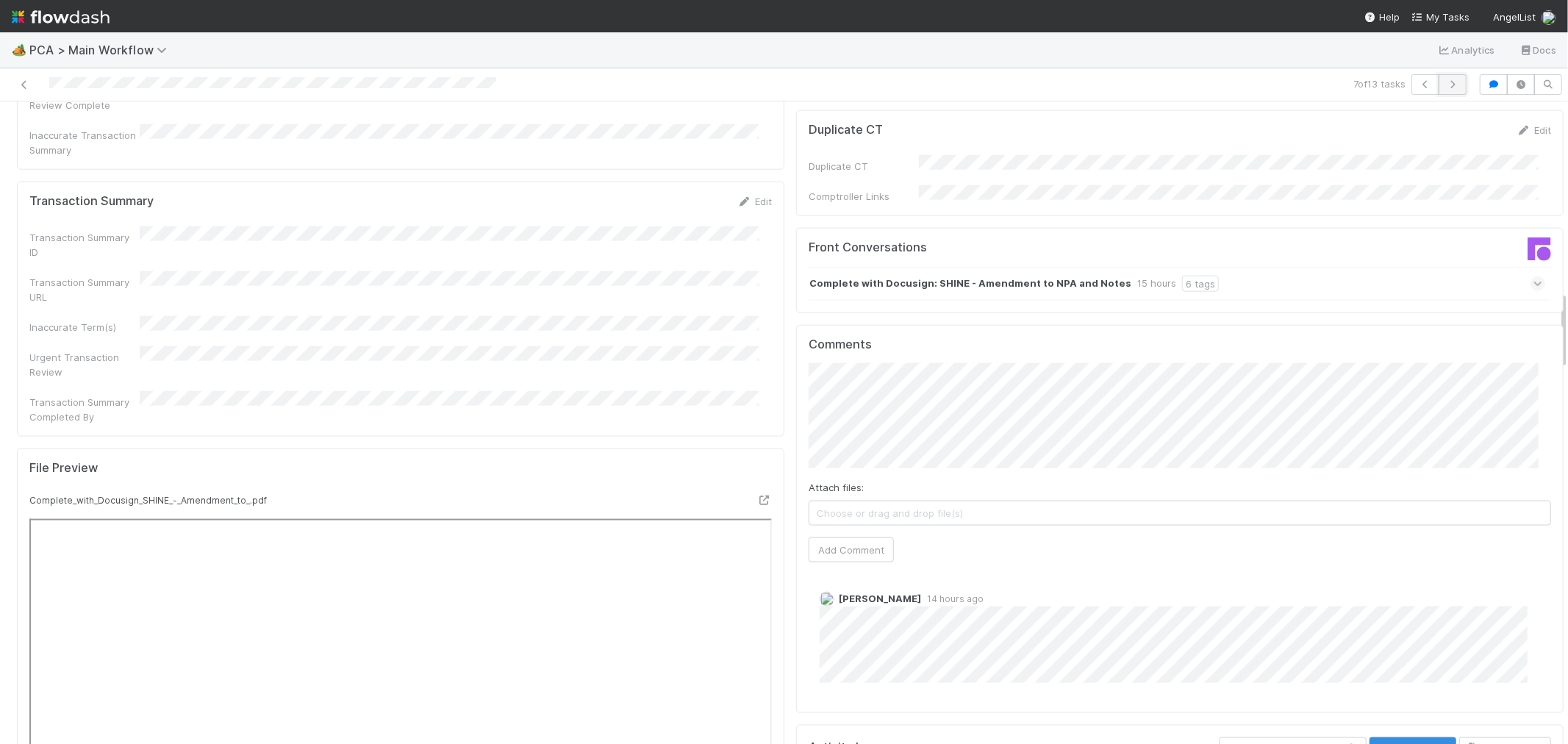
click at [1445, 88] on icon "button" at bounding box center [1453, 85] width 15 height 9
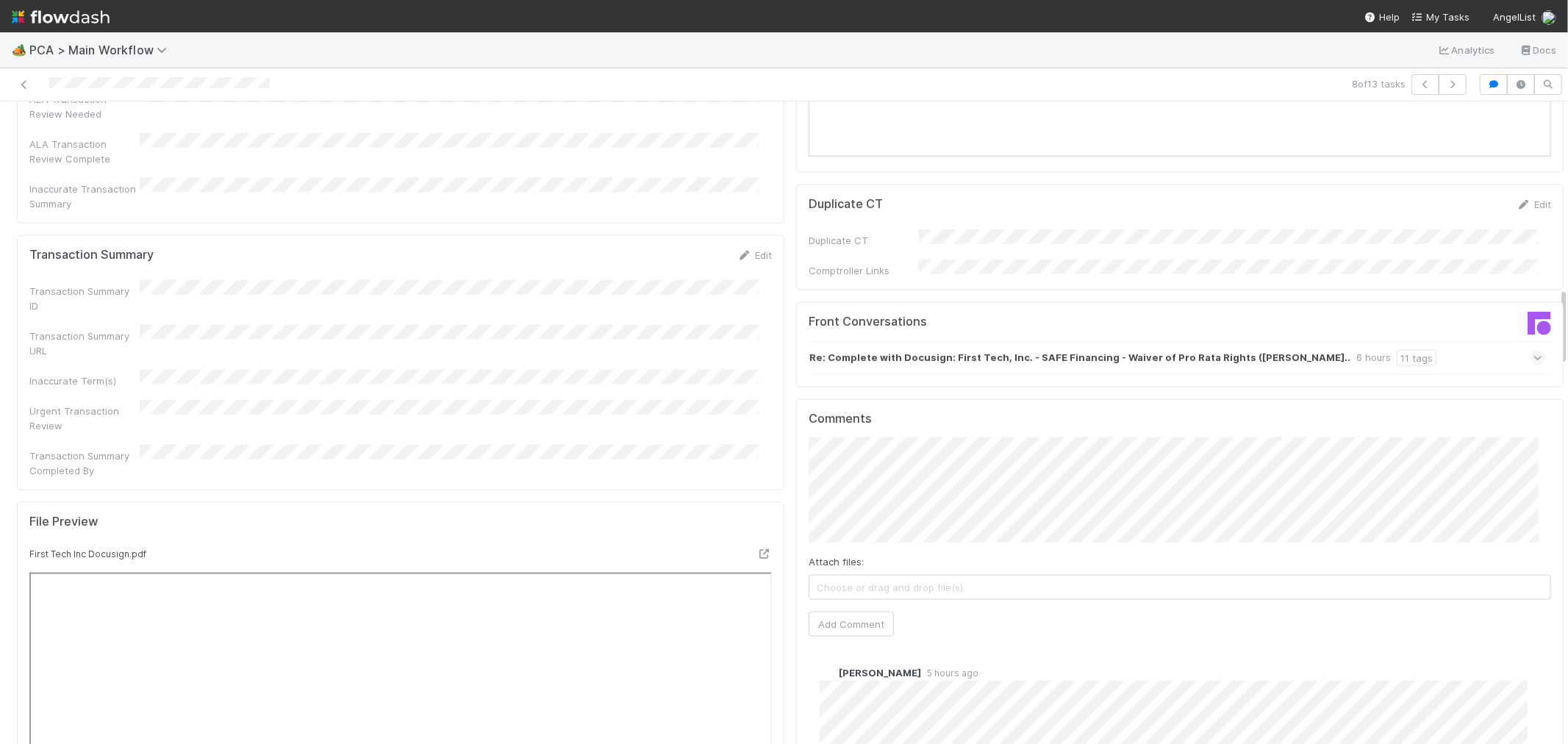
scroll to position [1633, 0]
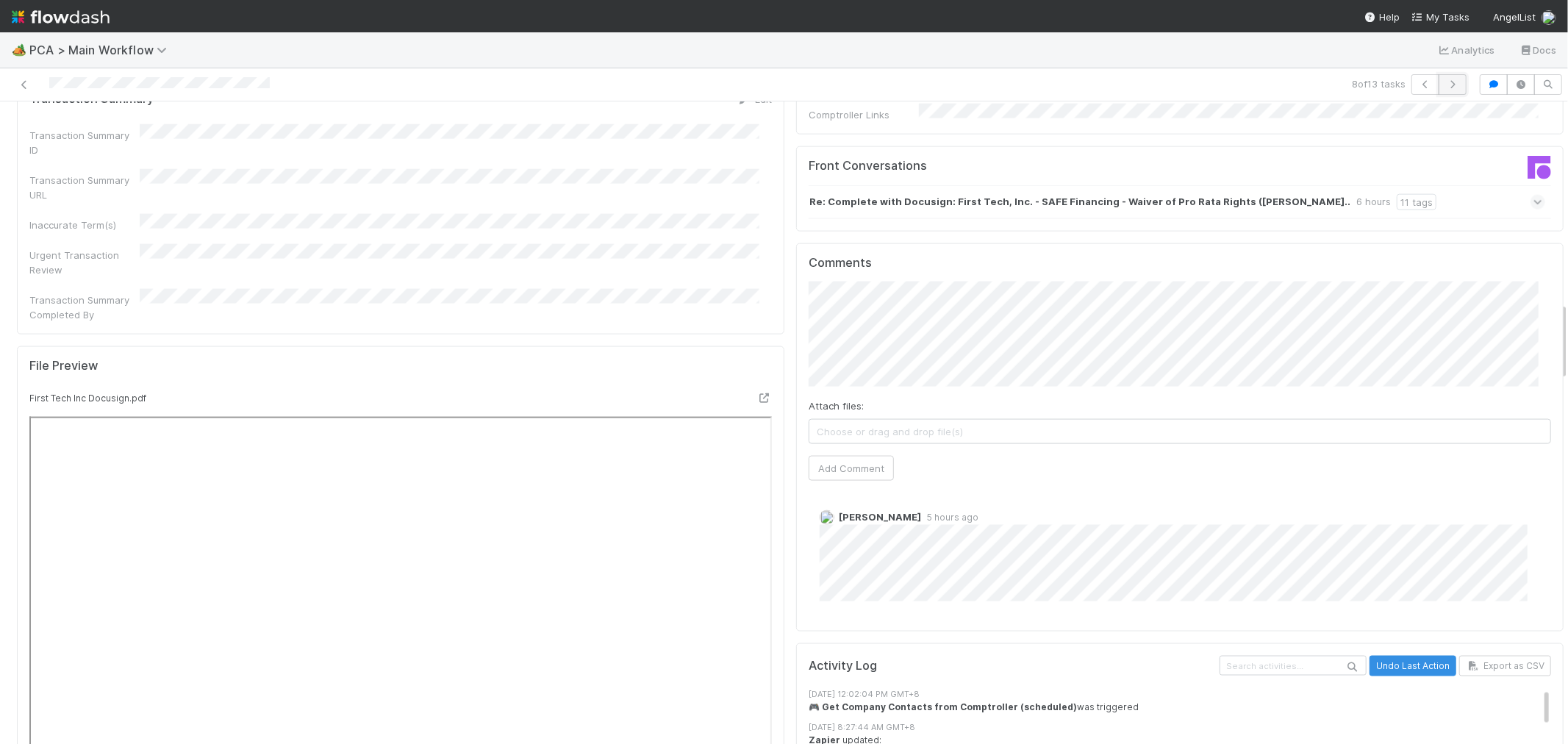
click at [1445, 83] on icon "button" at bounding box center [1453, 85] width 15 height 9
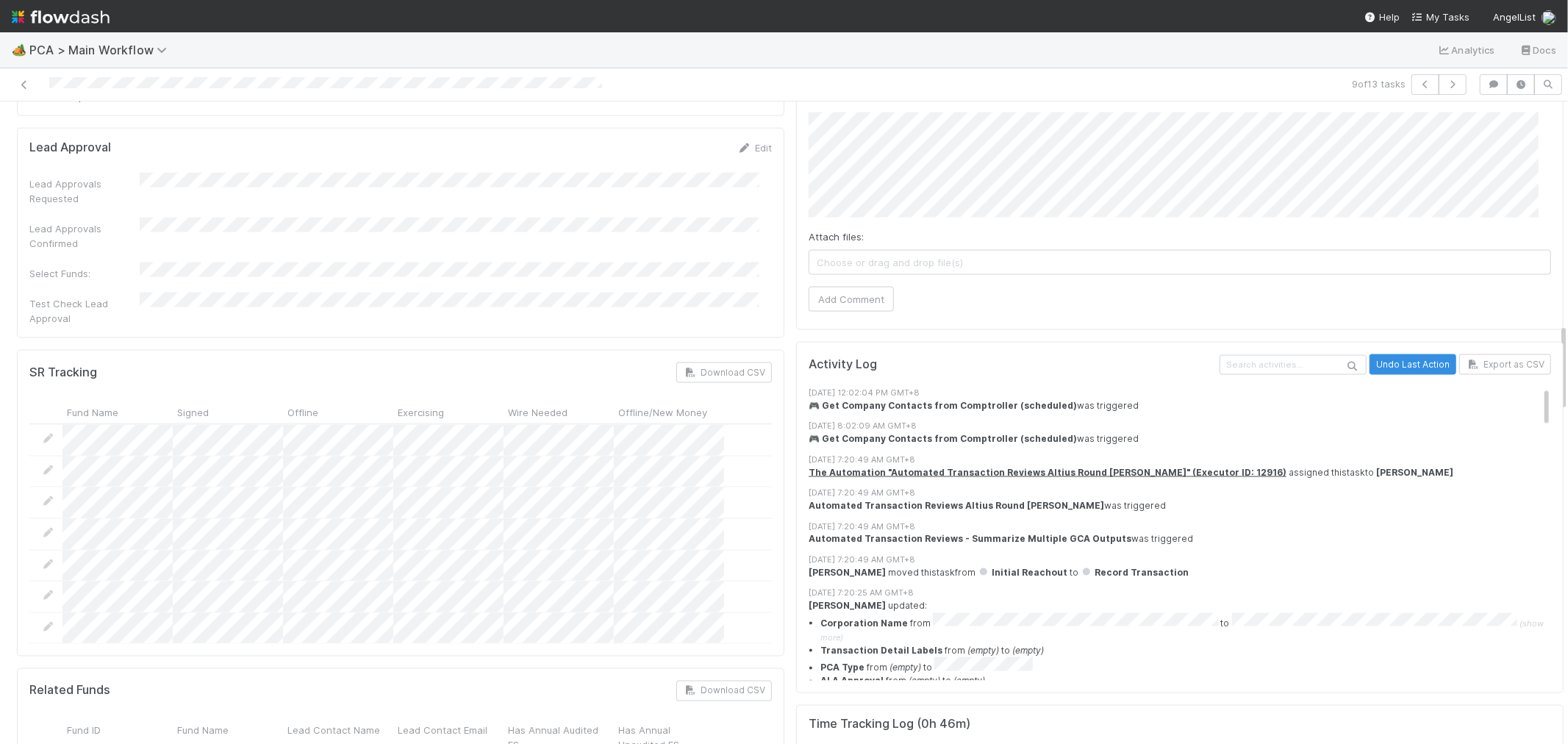
scroll to position [1470, 0]
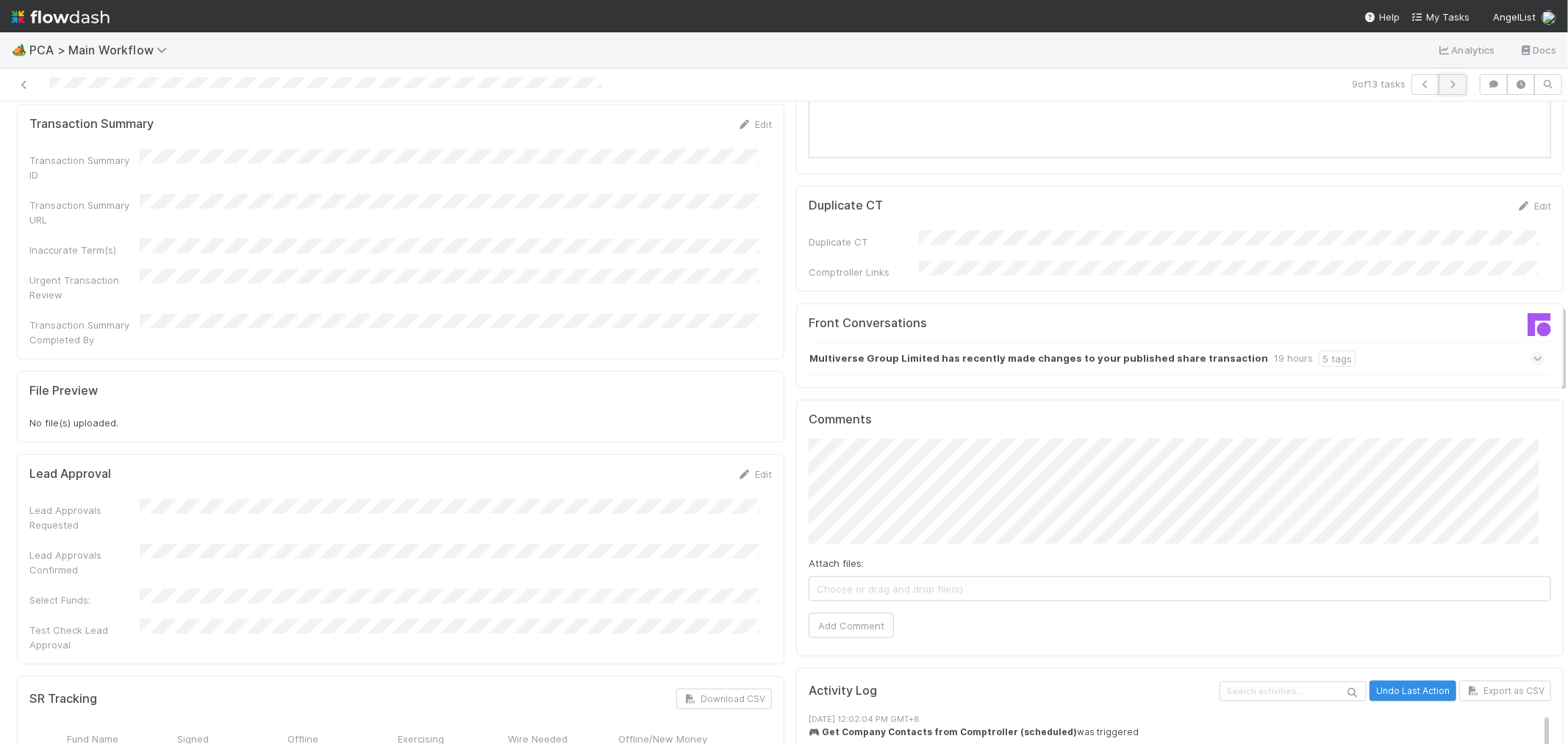
click at [1445, 88] on icon "button" at bounding box center [1453, 85] width 15 height 9
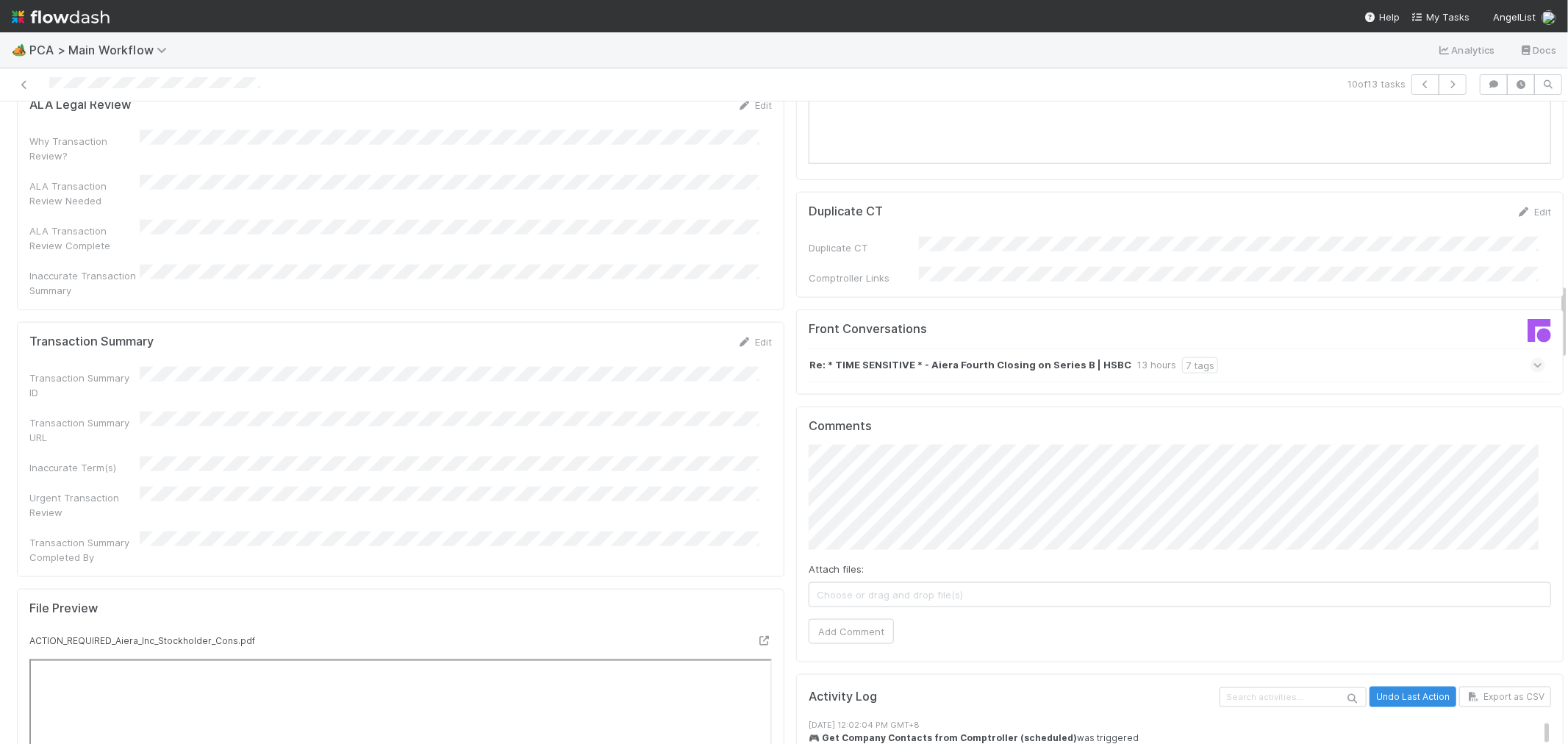
scroll to position [1552, 0]
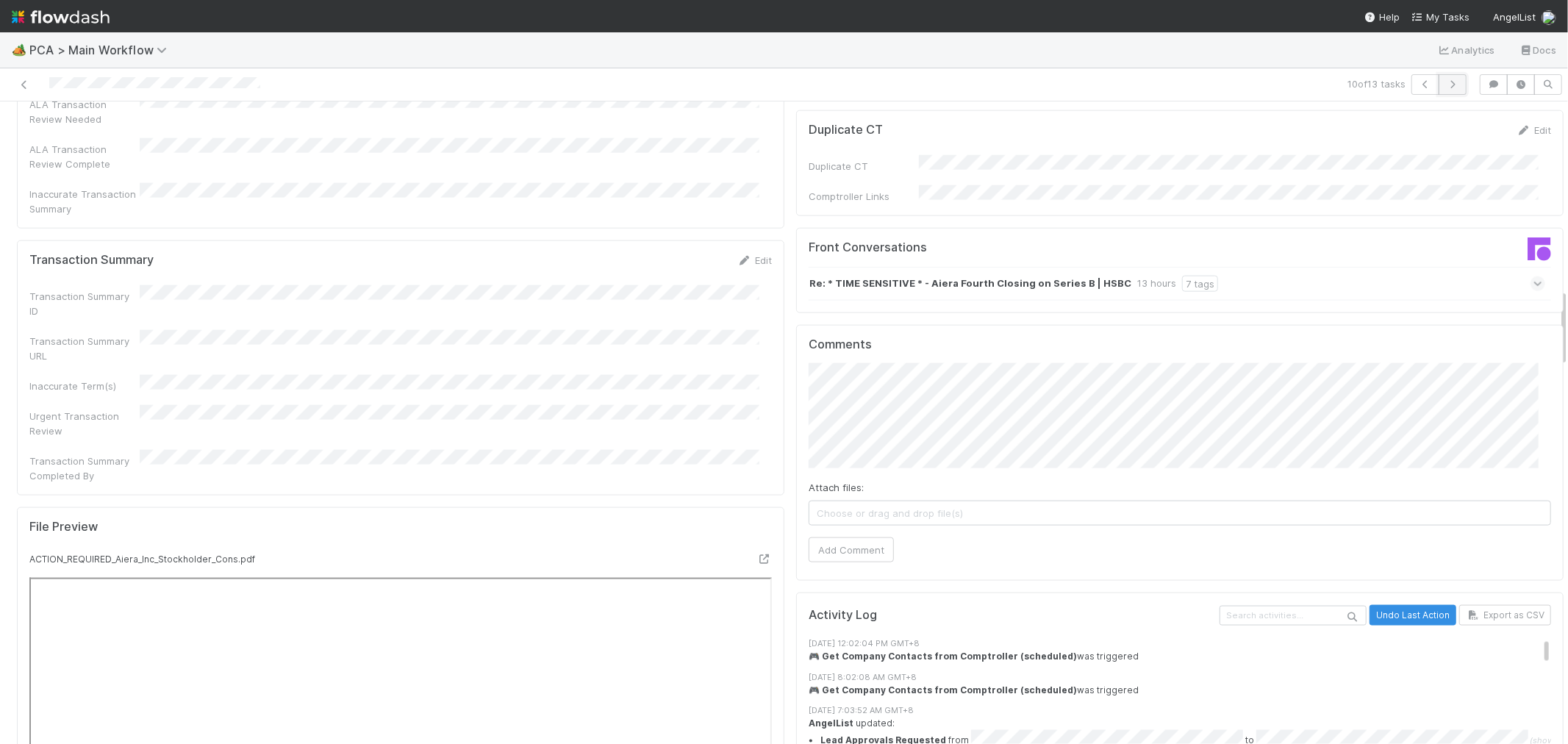
click at [1445, 85] on icon "button" at bounding box center [1453, 85] width 15 height 9
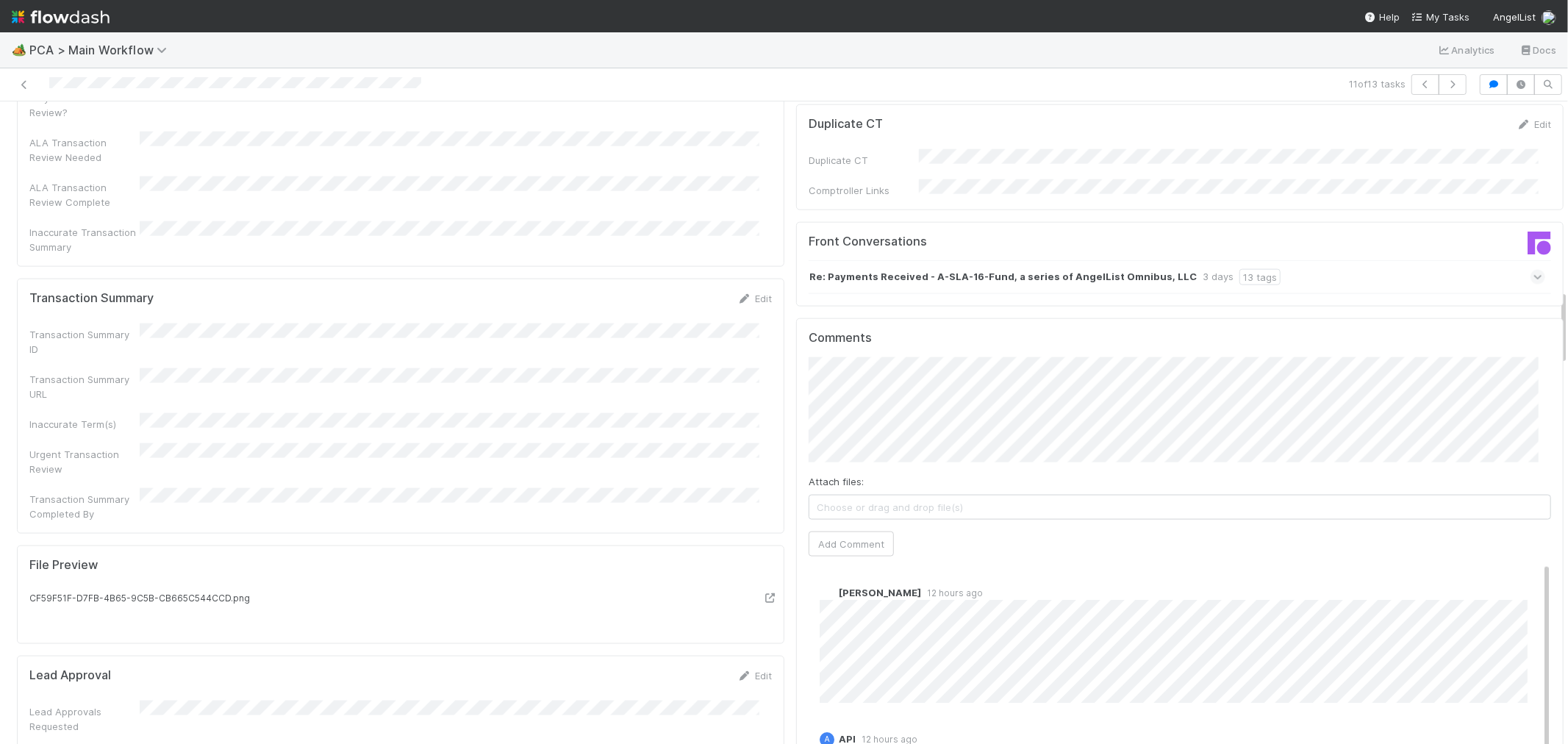
scroll to position [1633, 0]
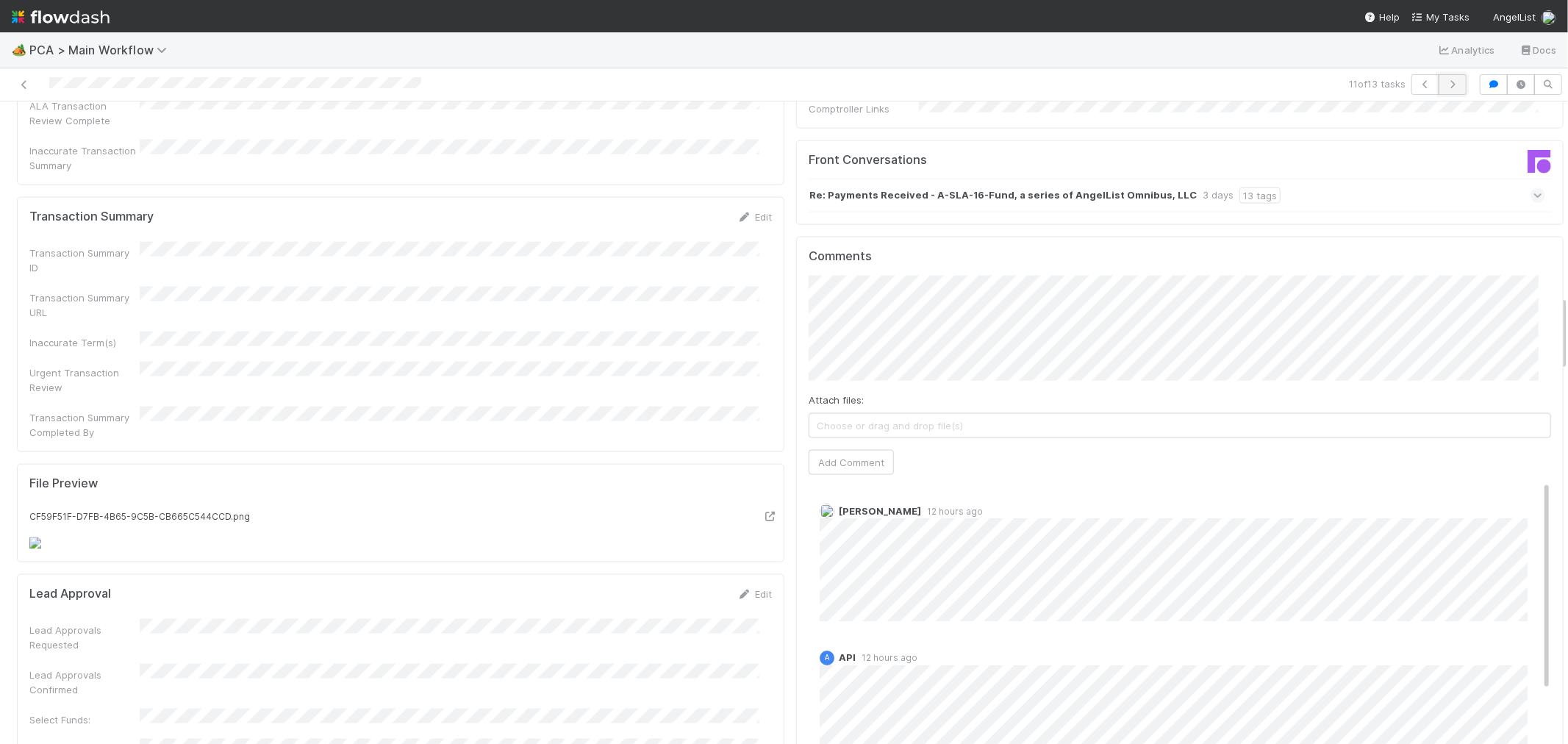
click at [1446, 85] on icon "button" at bounding box center [1453, 85] width 15 height 9
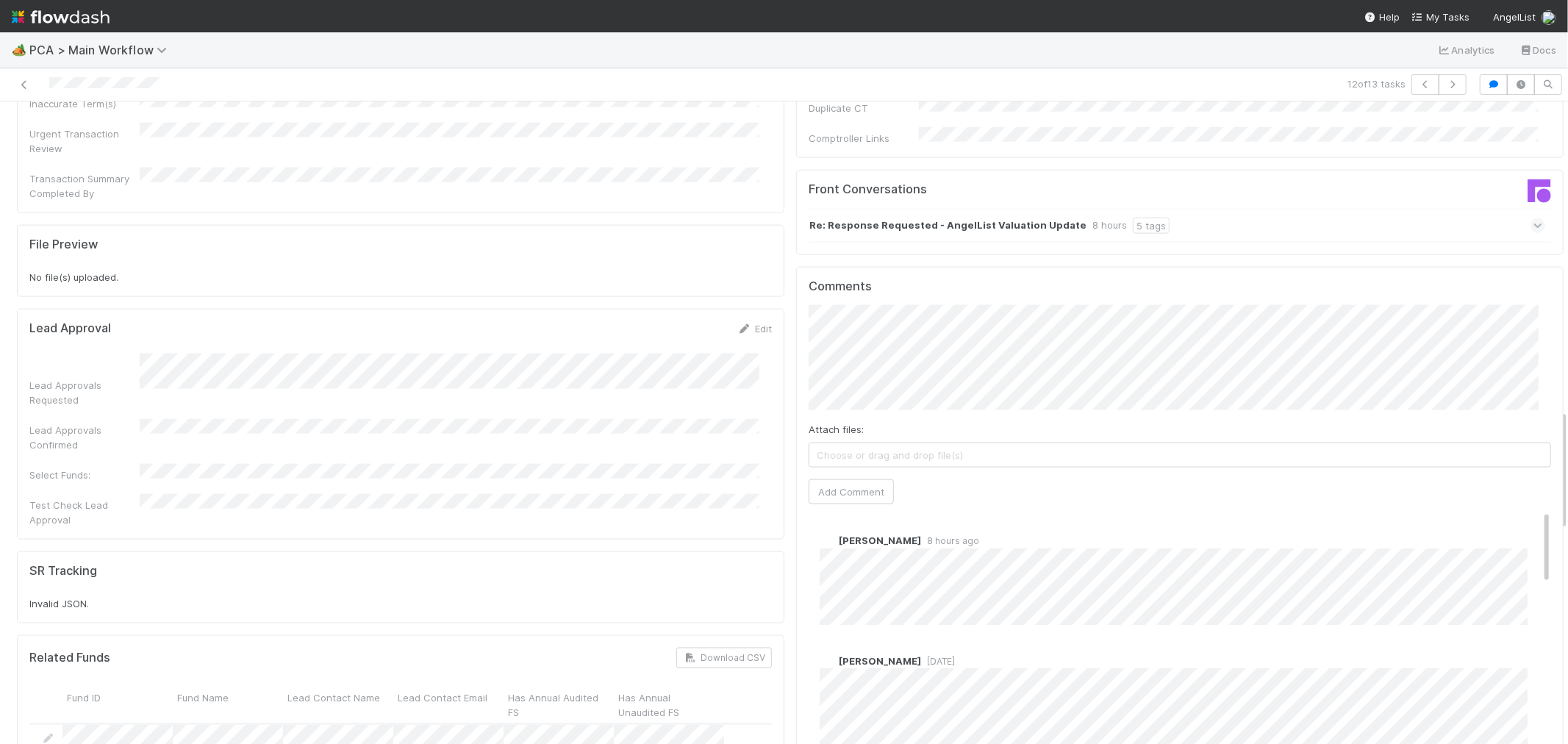
scroll to position [1633, 0]
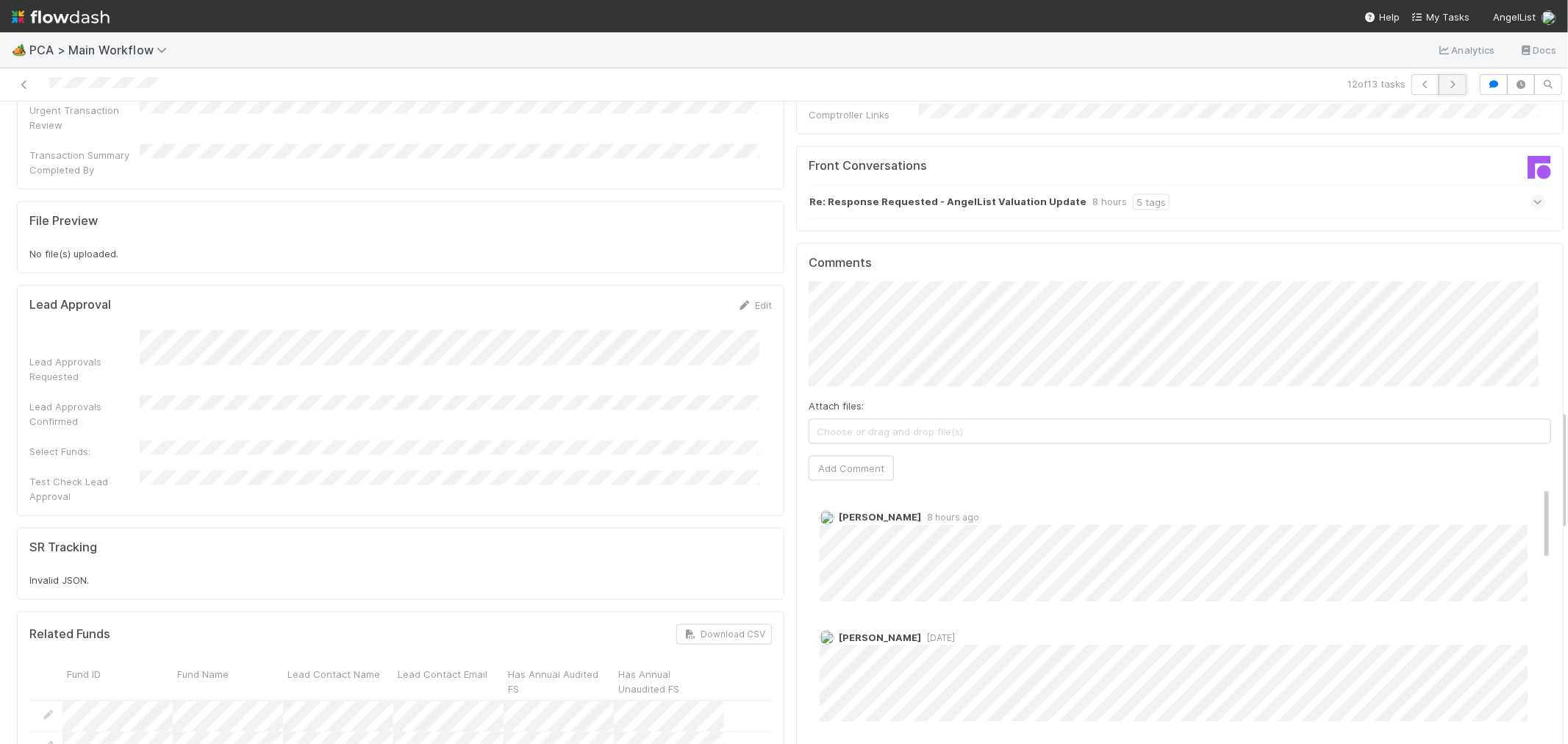
click at [1446, 82] on icon "button" at bounding box center [1453, 85] width 15 height 9
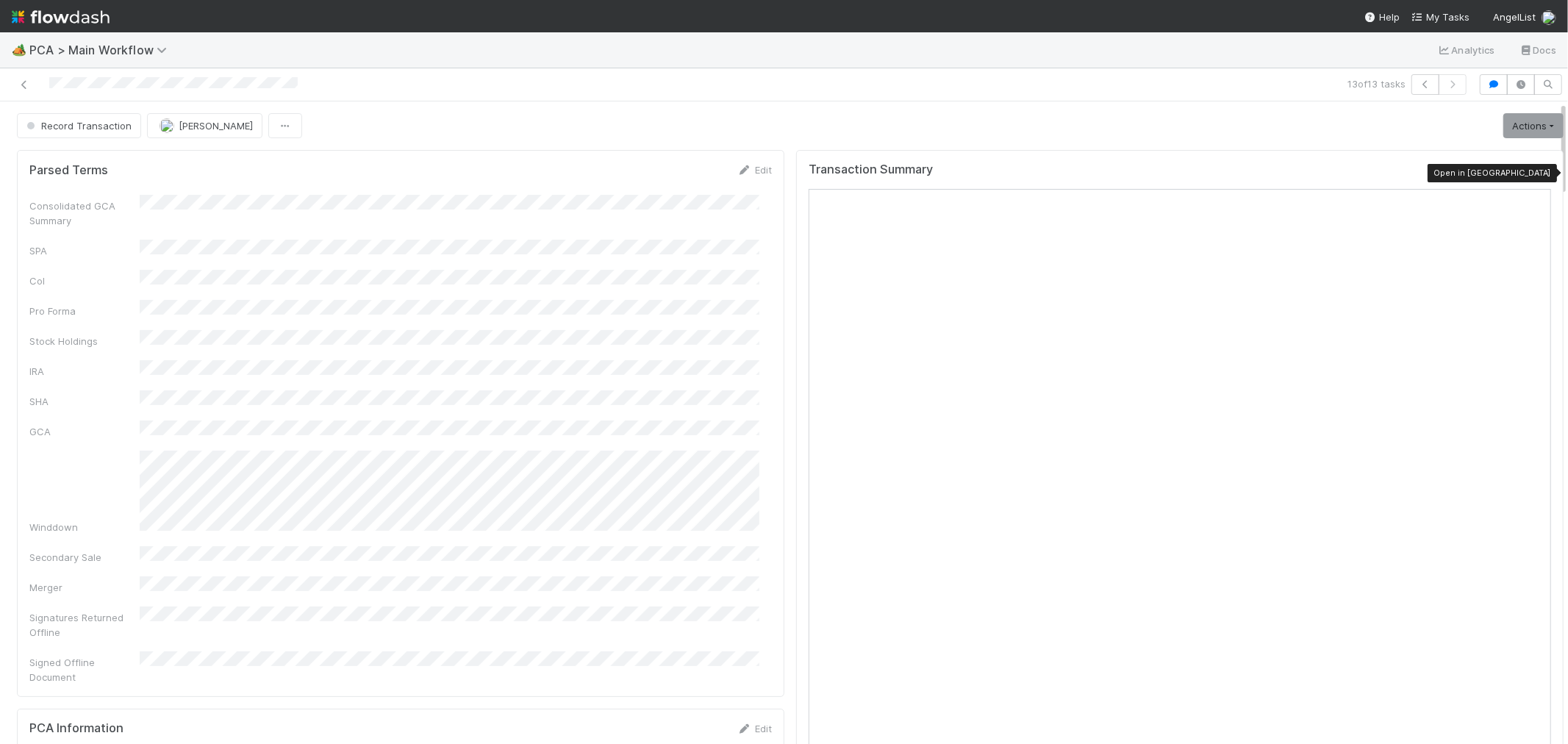
click at [1537, 173] on icon at bounding box center [1544, 173] width 15 height 10
click at [1503, 126] on link "Actions" at bounding box center [1533, 126] width 60 height 25
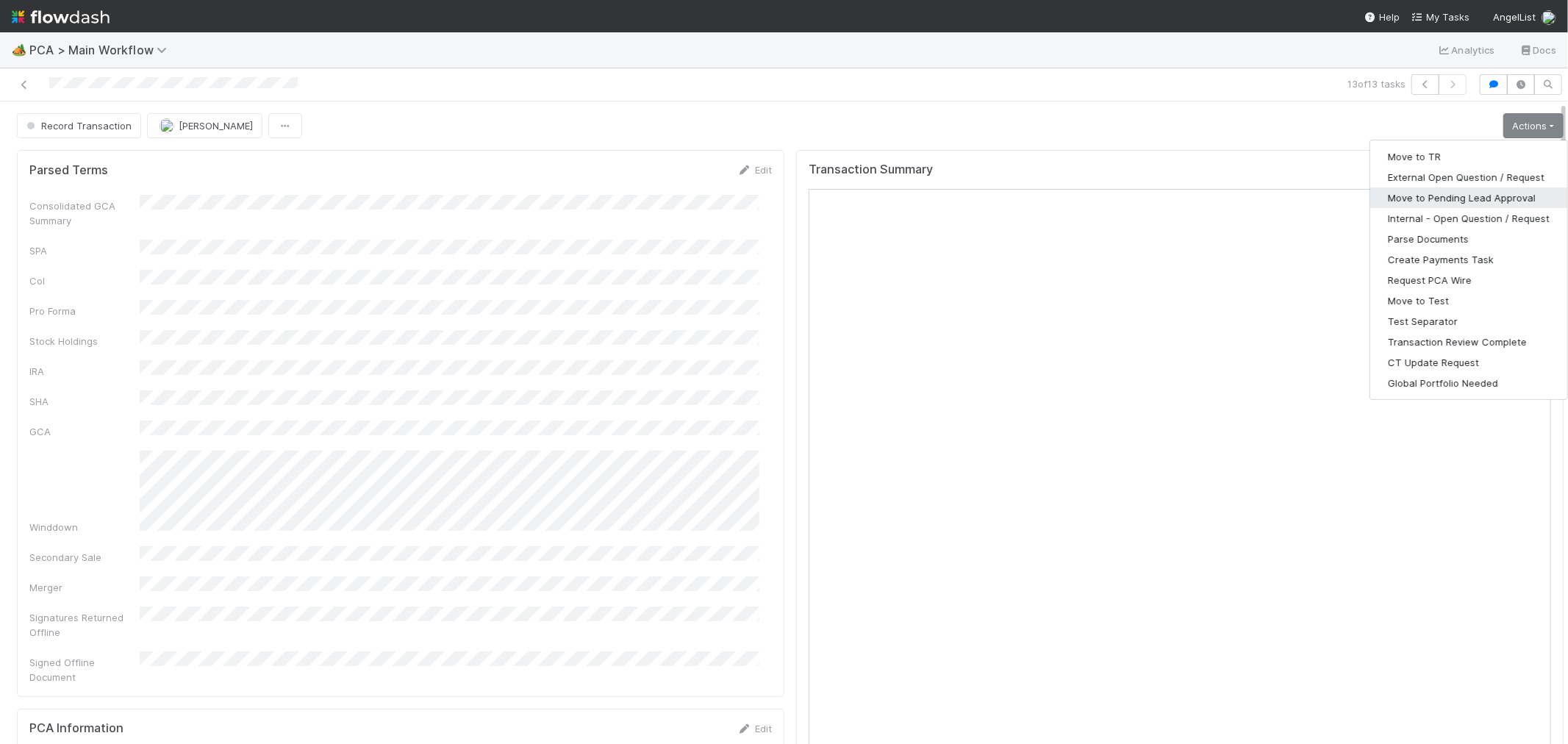
click at [1481, 194] on button "Move to Pending Lead Approval" at bounding box center [1469, 198] width 197 height 21
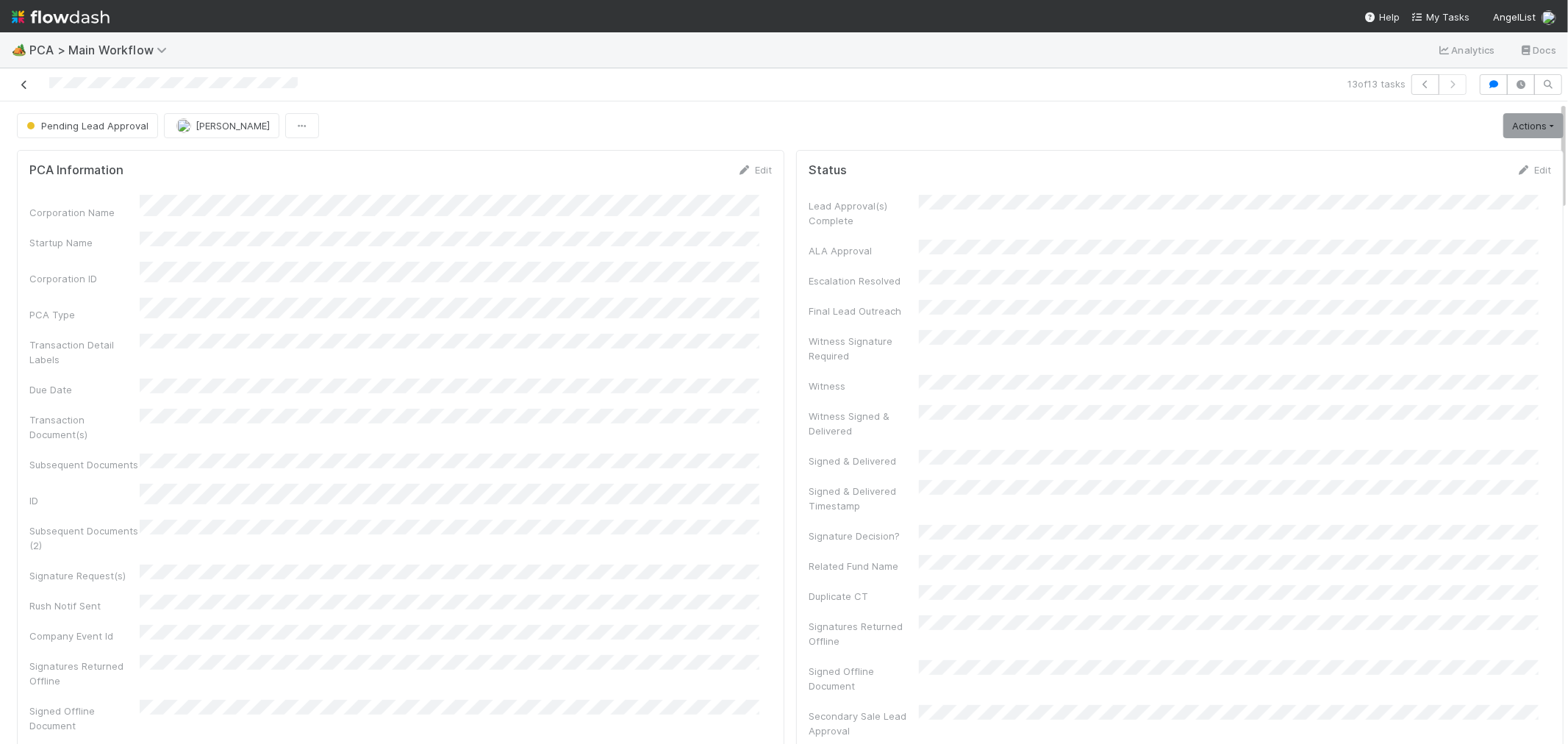
click at [23, 88] on icon at bounding box center [25, 85] width 15 height 10
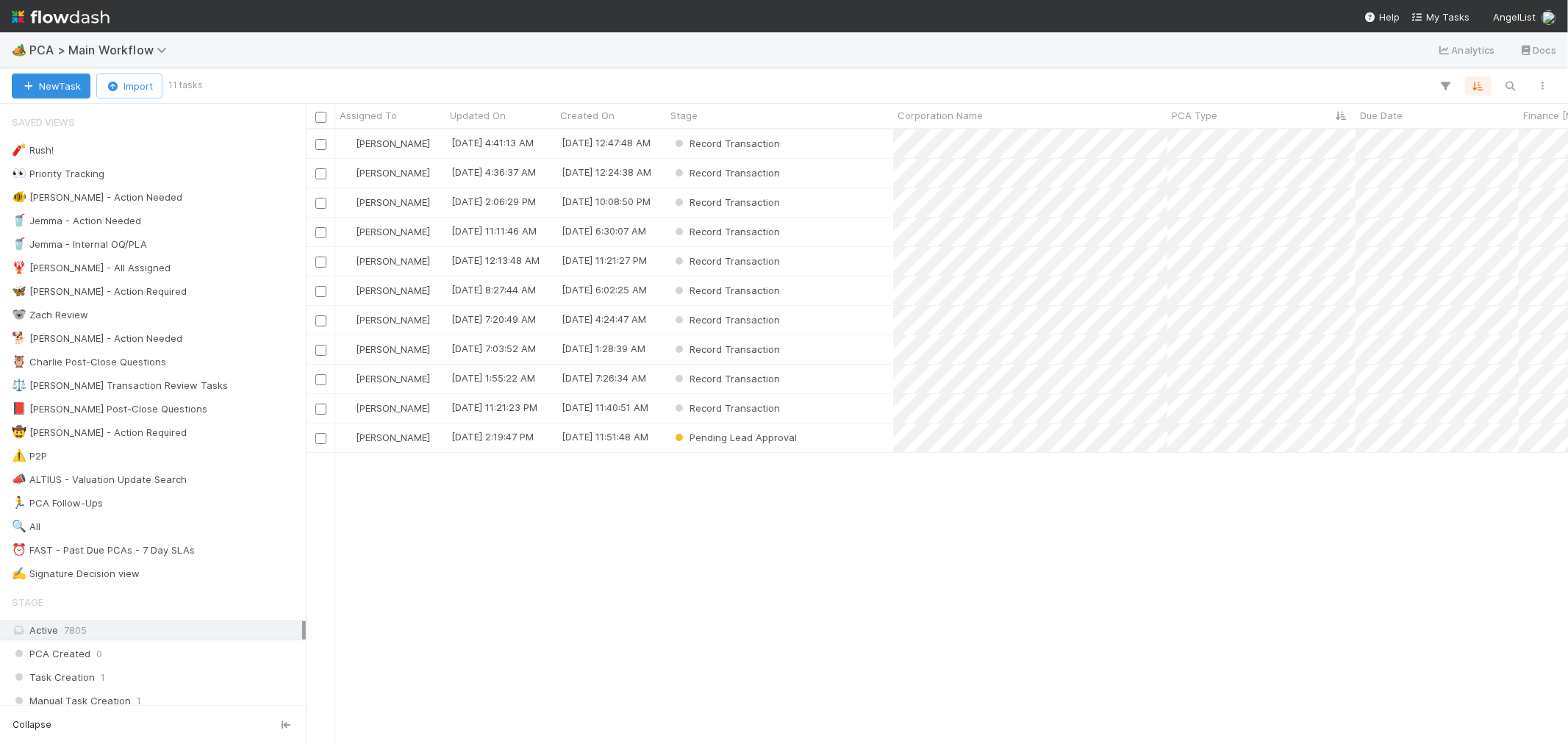
scroll to position [601, 1250]
click at [854, 354] on div "Record Transaction" at bounding box center [779, 349] width 227 height 28
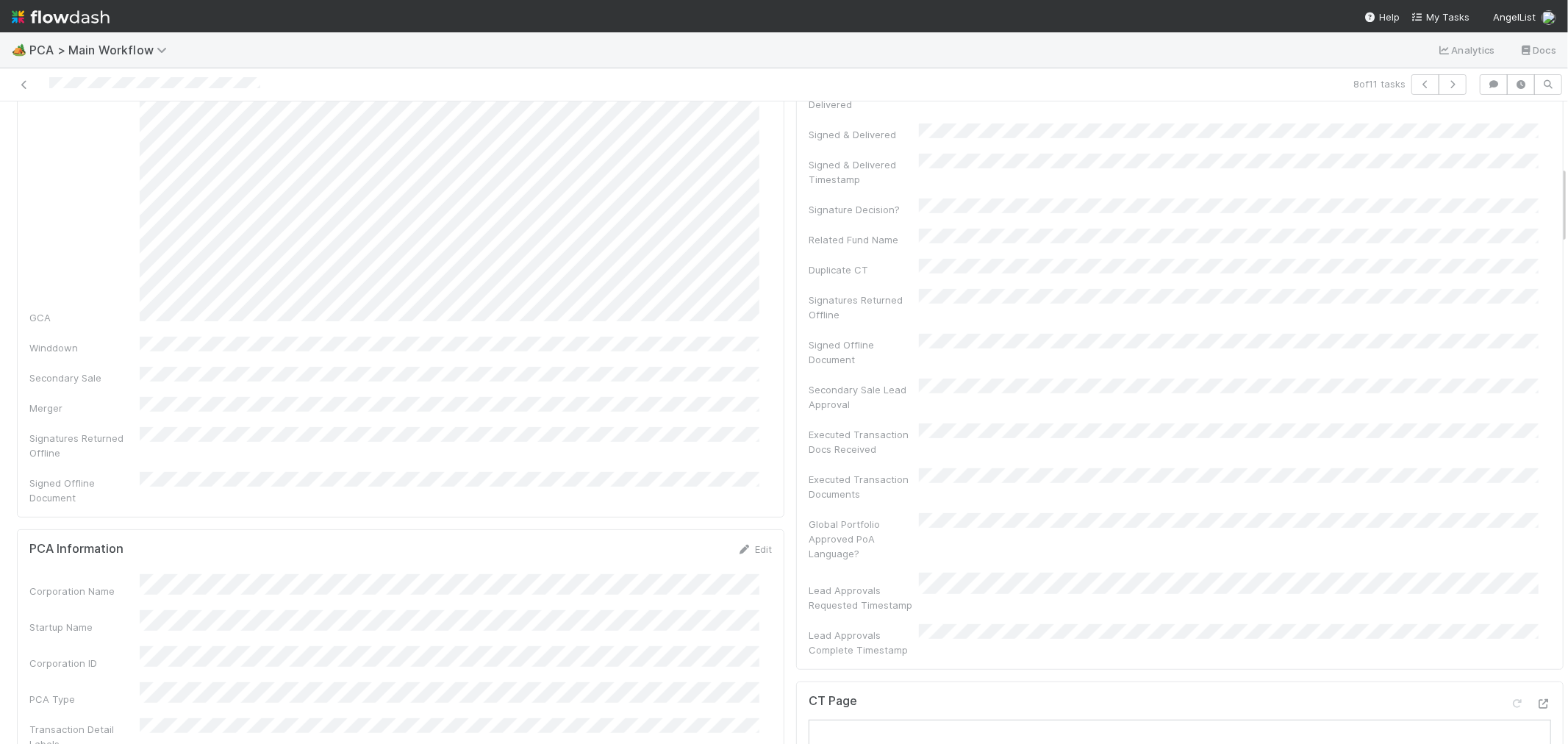
scroll to position [652, 0]
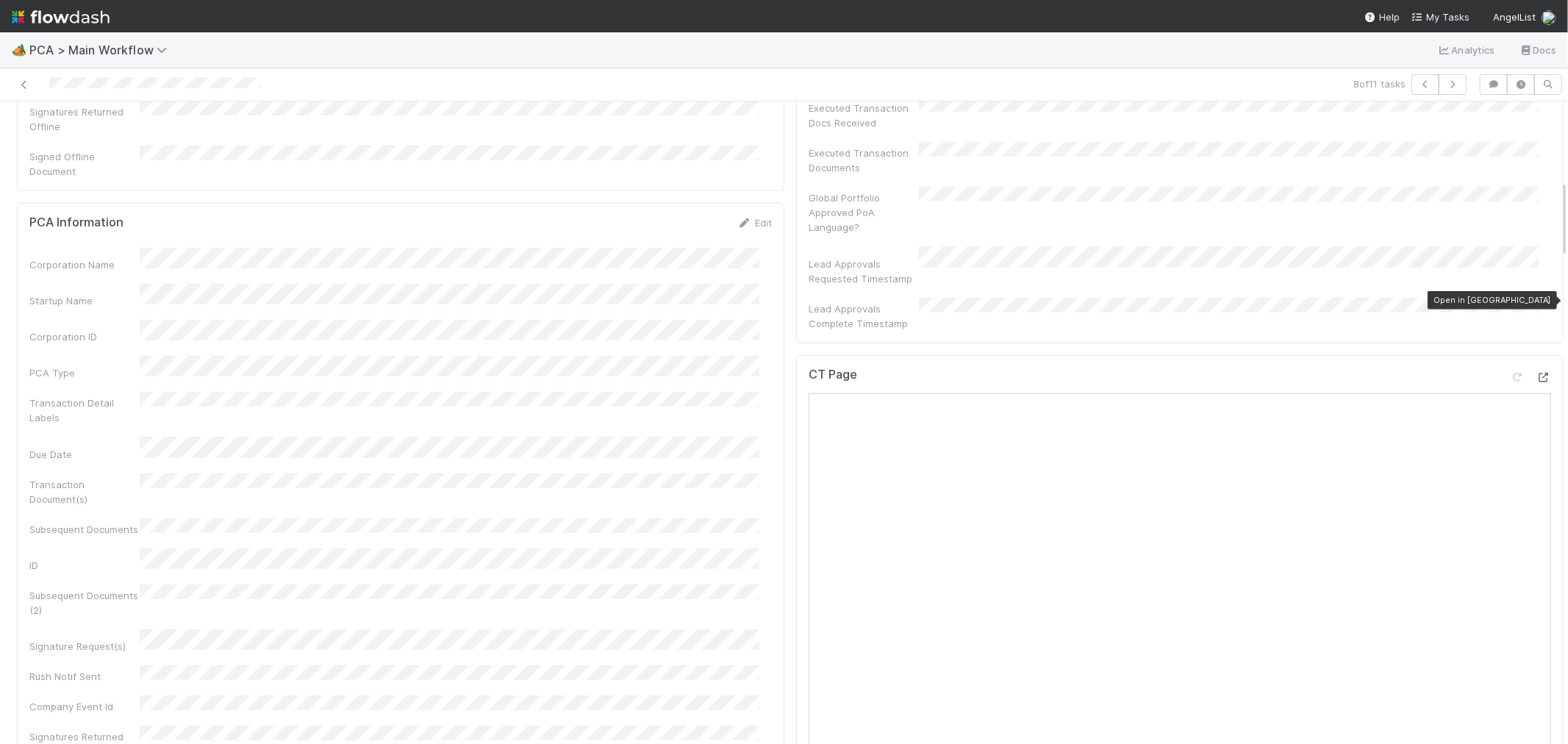
click at [1537, 372] on icon at bounding box center [1544, 377] width 15 height 10
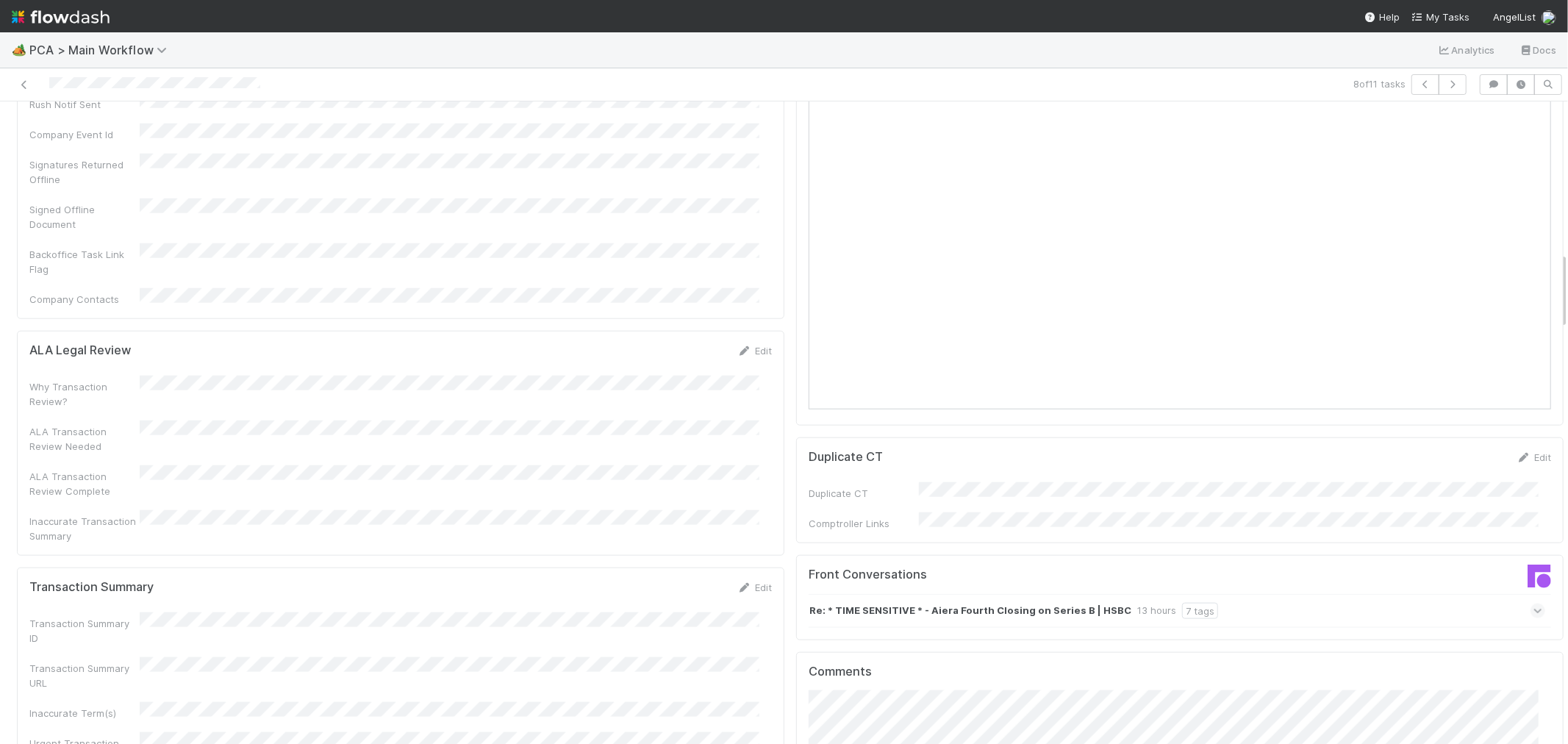
scroll to position [1306, 0]
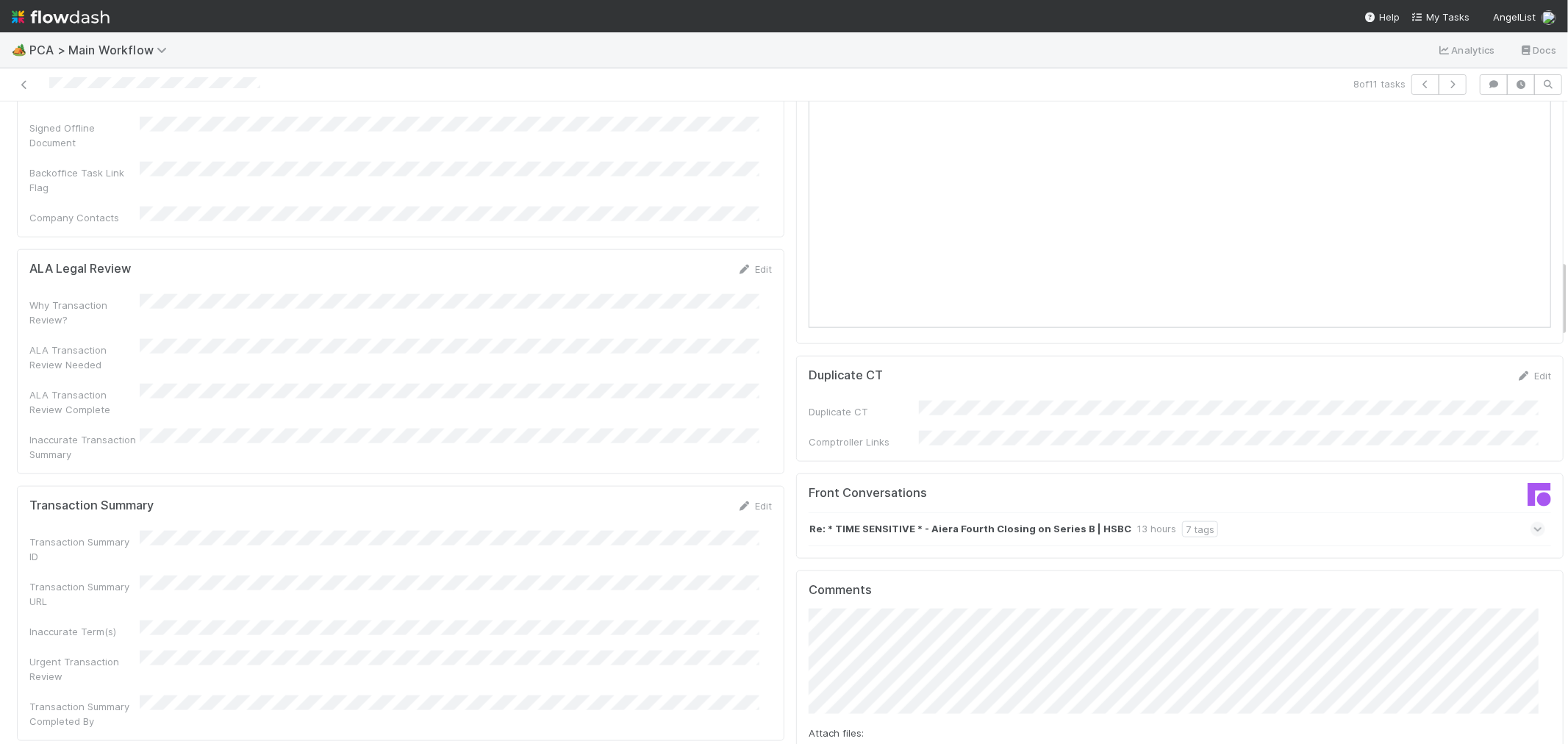
click at [1271, 512] on div "Re: * TIME SENSITIVE * - Aiera Fourth Closing on Series B | HSBC 13 hours 7 tags" at bounding box center [1177, 529] width 737 height 34
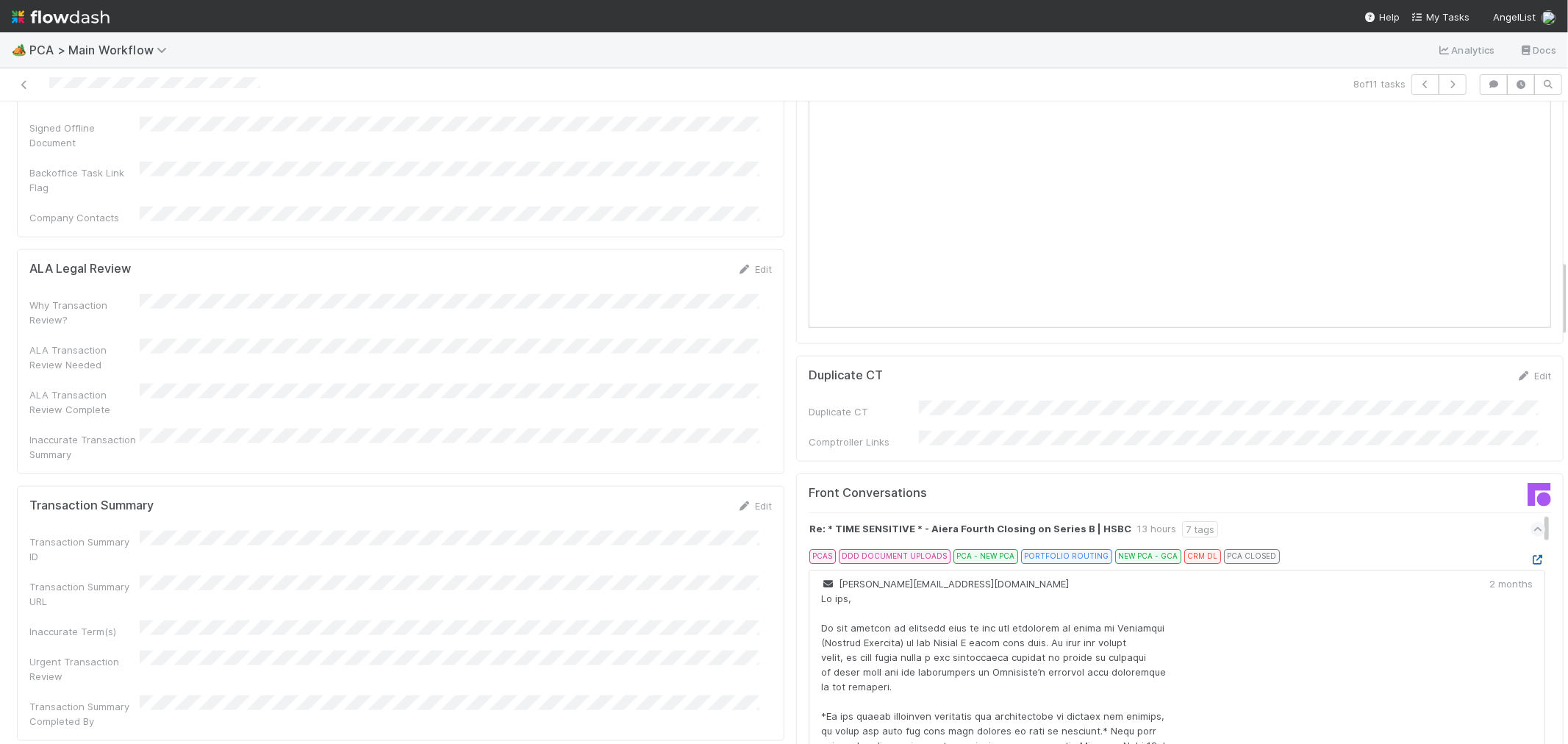
click at [1531, 555] on icon at bounding box center [1538, 559] width 15 height 10
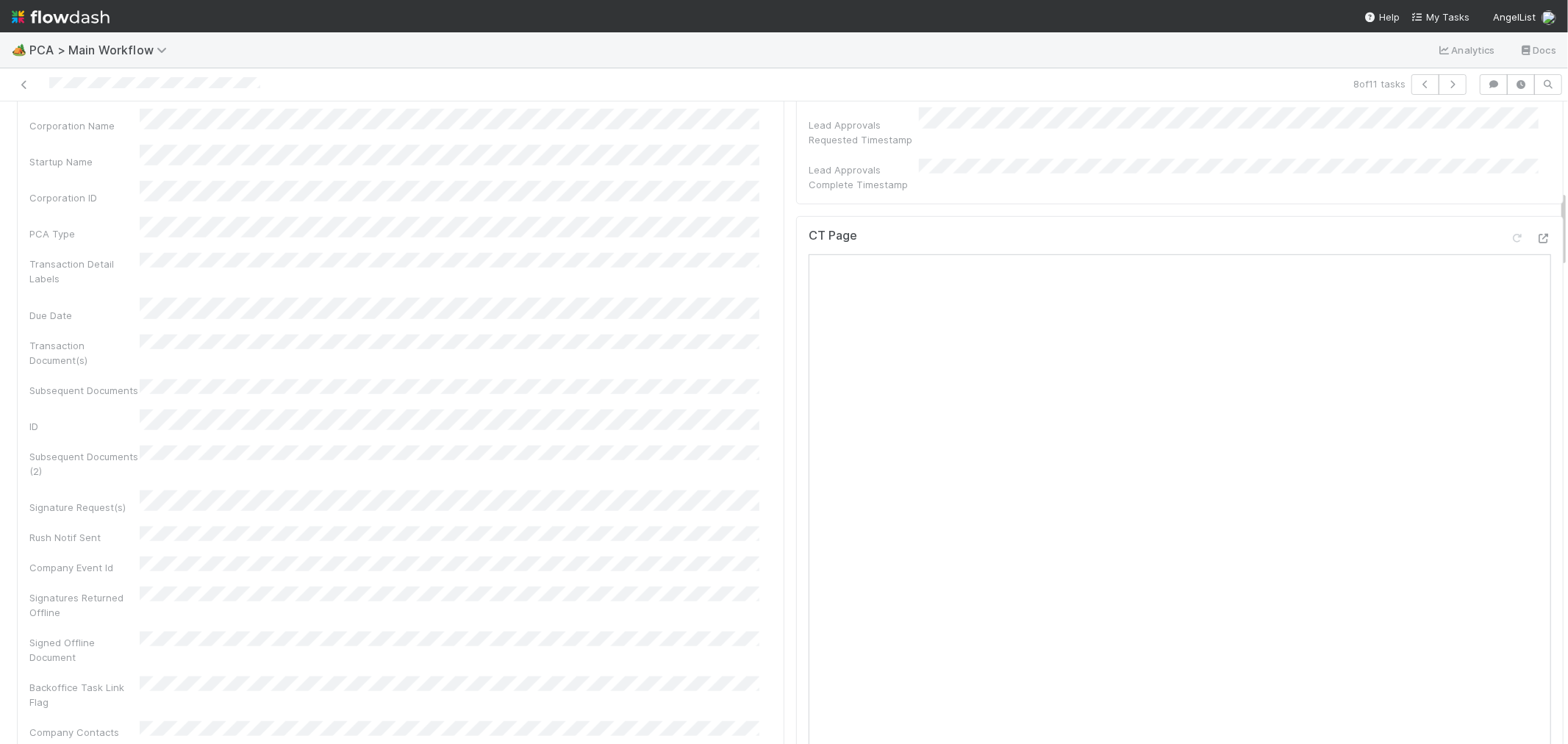
scroll to position [735, 0]
click at [94, 88] on div at bounding box center [374, 85] width 736 height 21
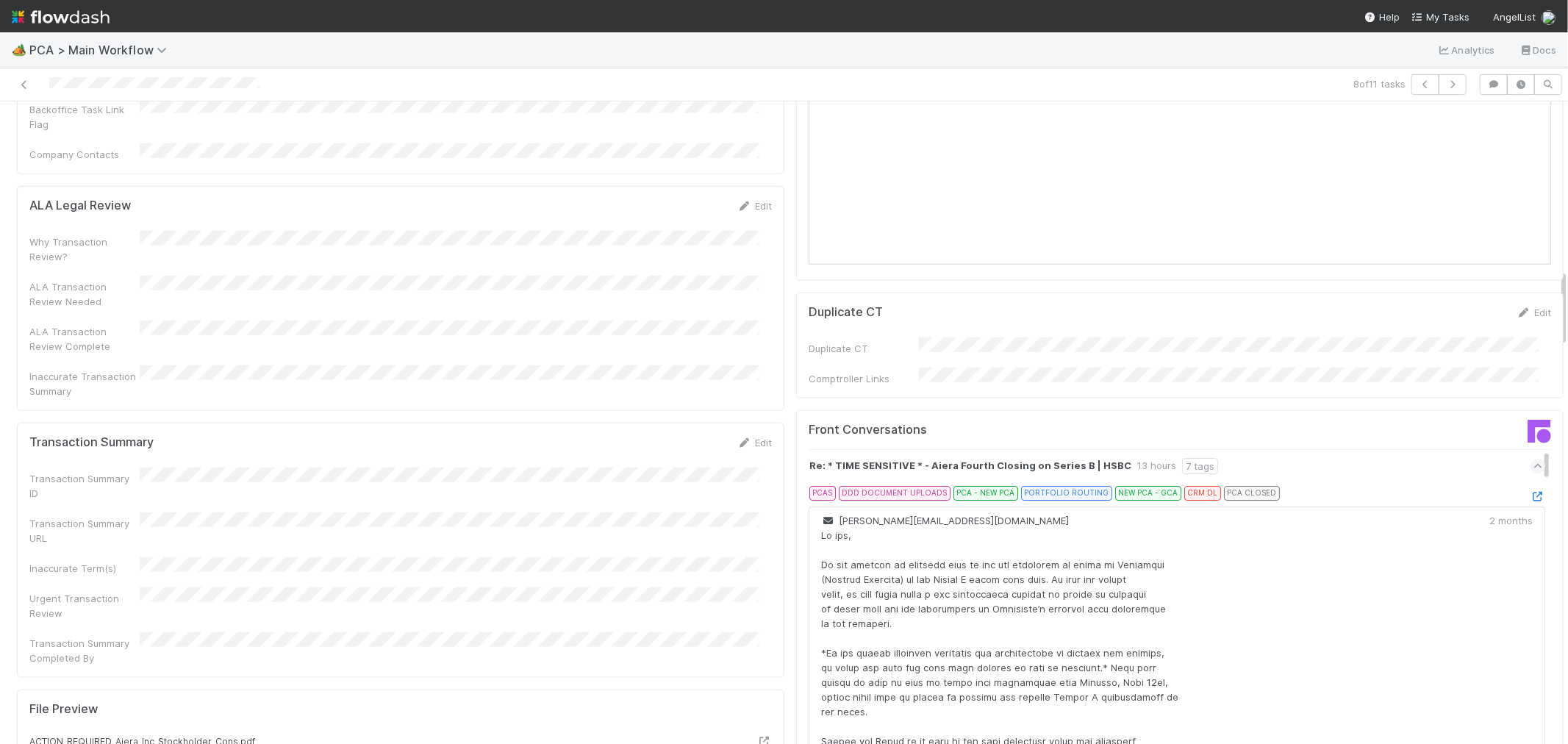
scroll to position [1387, 0]
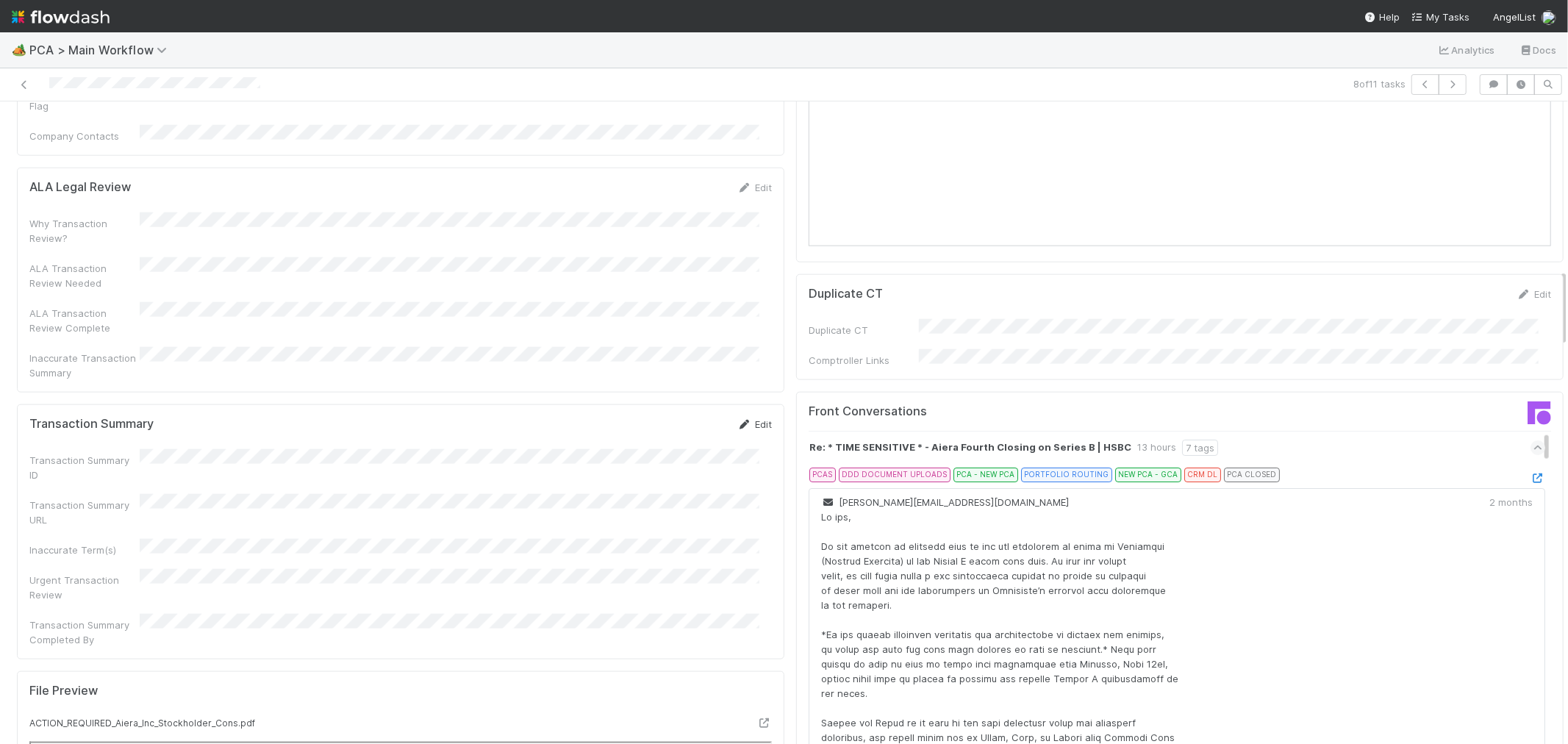
click at [743, 419] on link "Edit" at bounding box center [755, 425] width 34 height 12
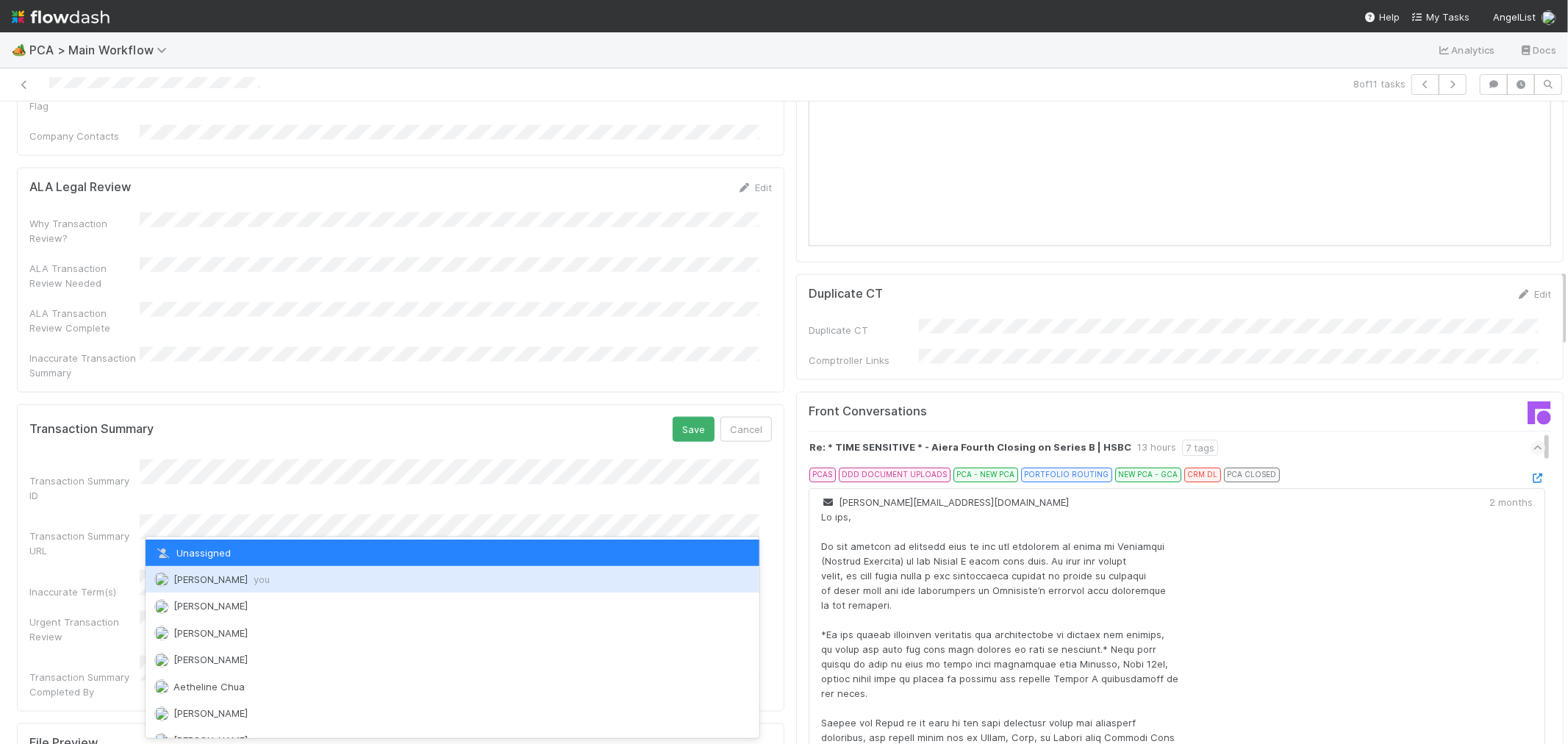
click at [206, 570] on div "[PERSON_NAME] you" at bounding box center [452, 579] width 614 height 27
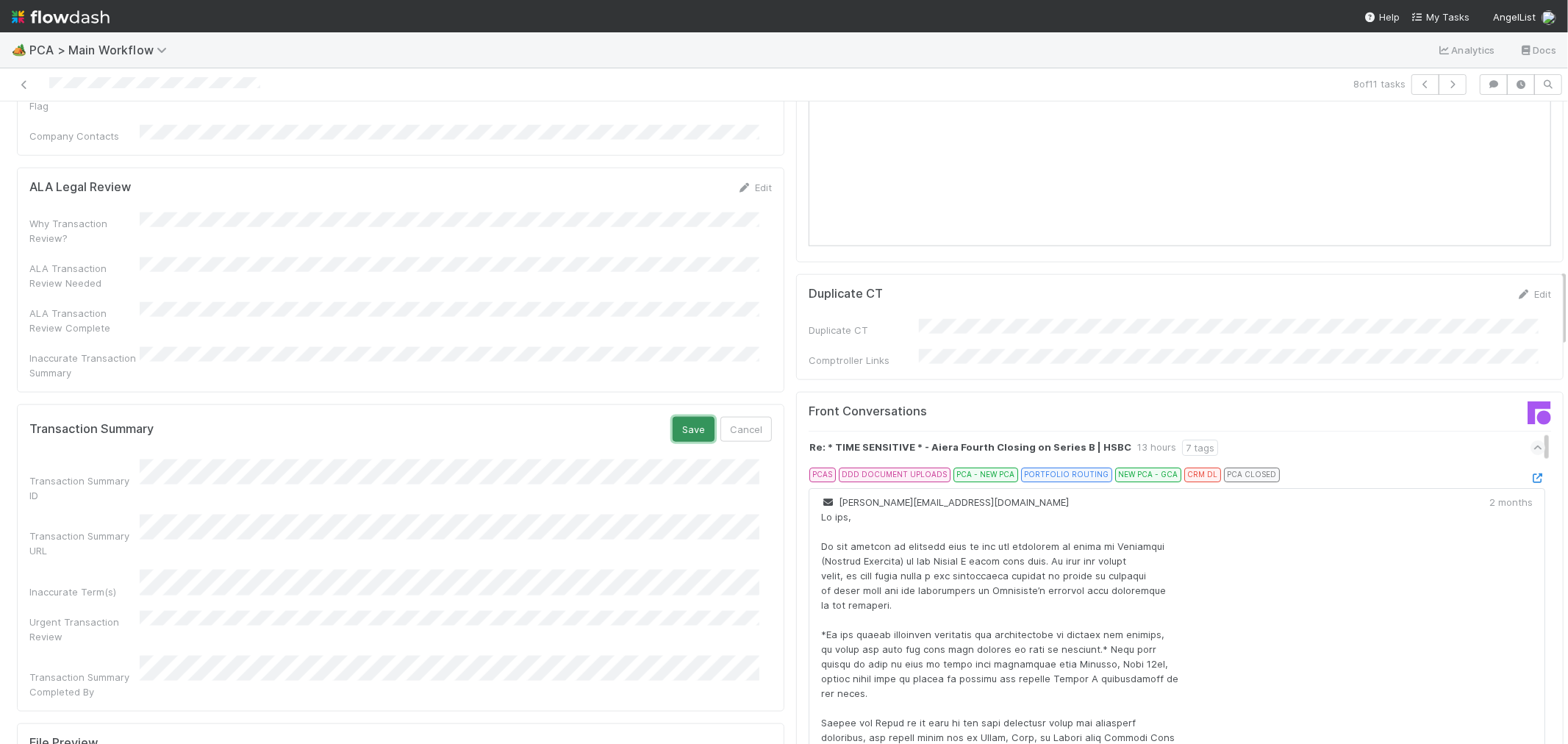
click at [680, 417] on button "Save" at bounding box center [693, 430] width 42 height 25
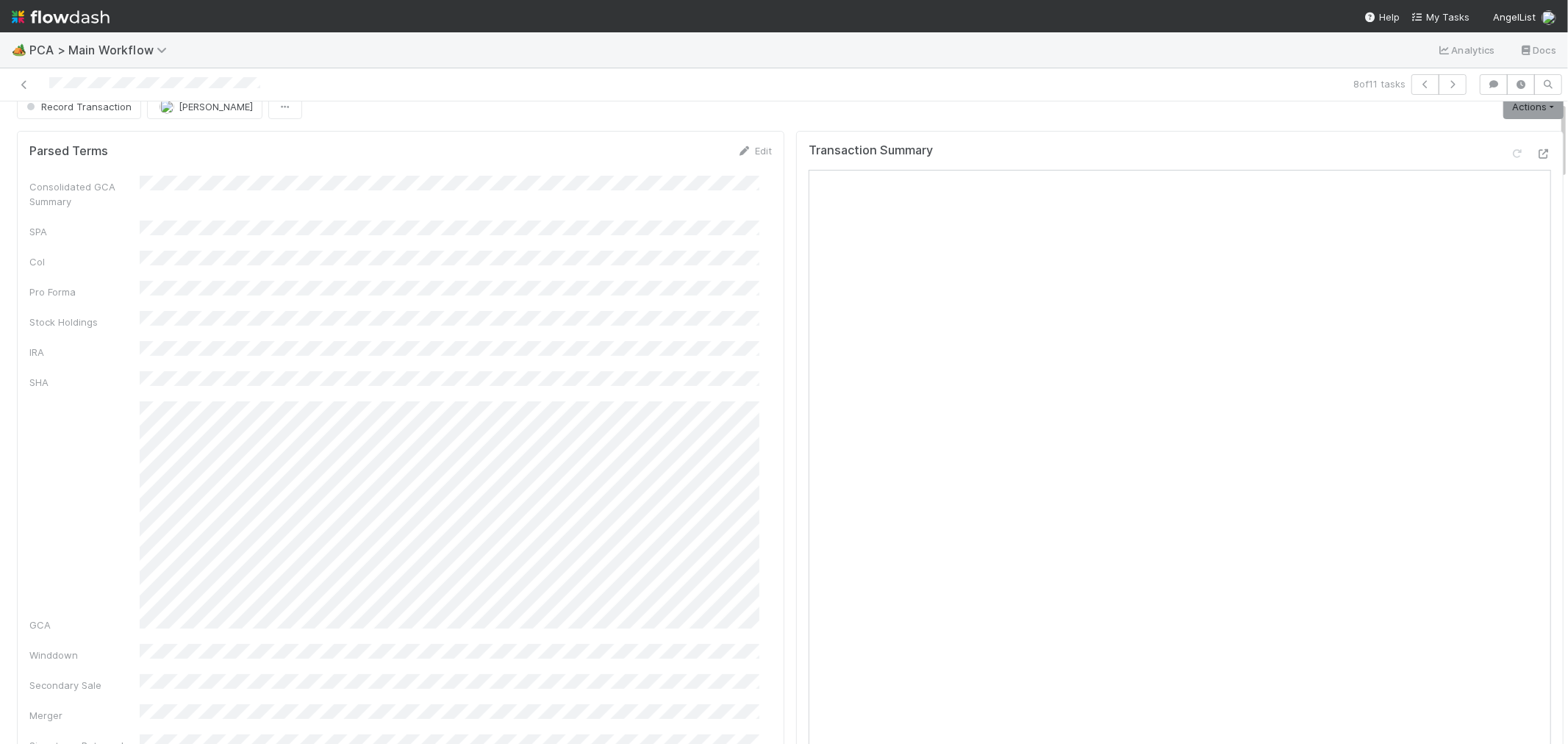
scroll to position [0, 0]
click at [1504, 118] on link "Actions" at bounding box center [1533, 126] width 60 height 25
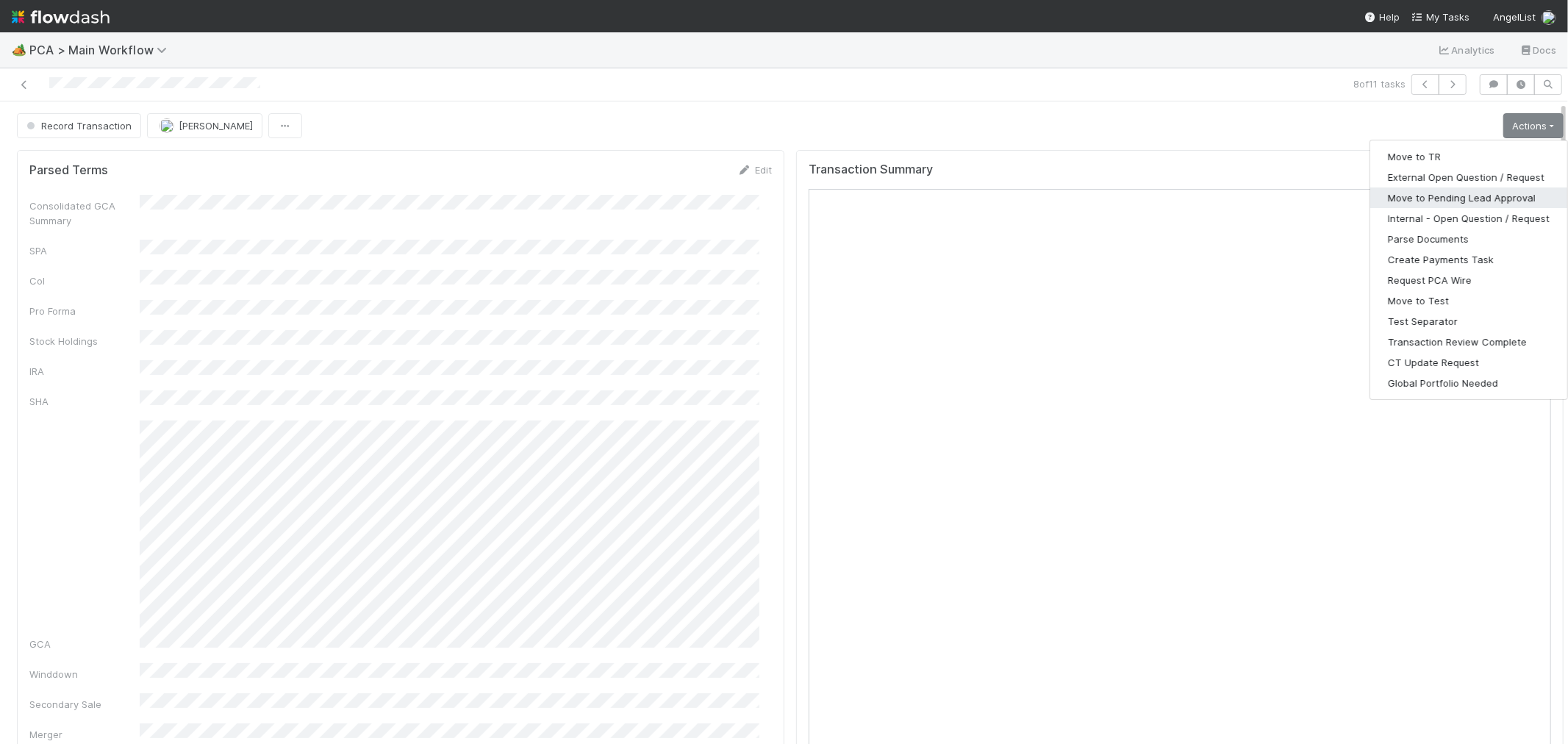
click at [1461, 200] on button "Move to Pending Lead Approval" at bounding box center [1469, 198] width 197 height 21
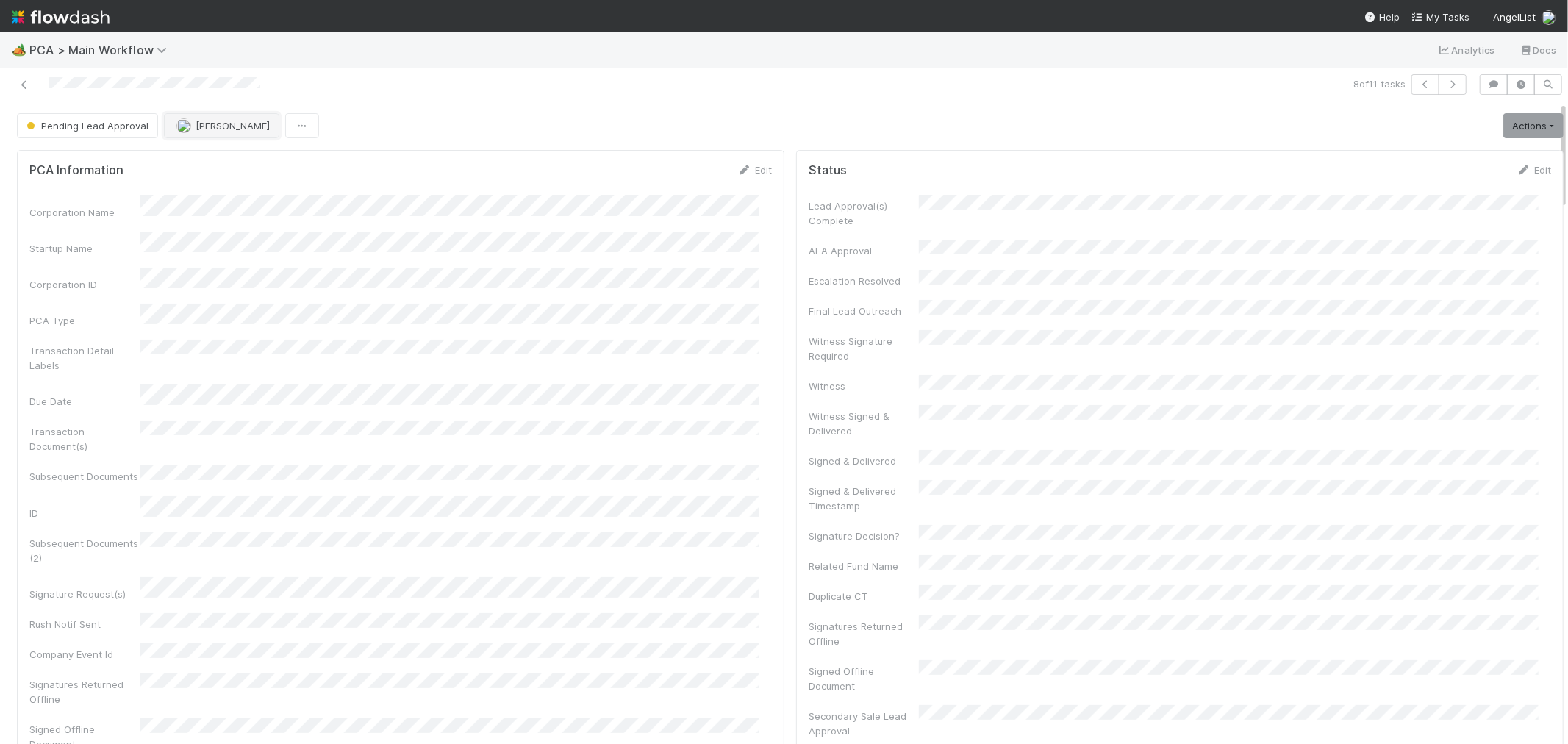
click at [225, 128] on span "[PERSON_NAME]" at bounding box center [233, 126] width 74 height 12
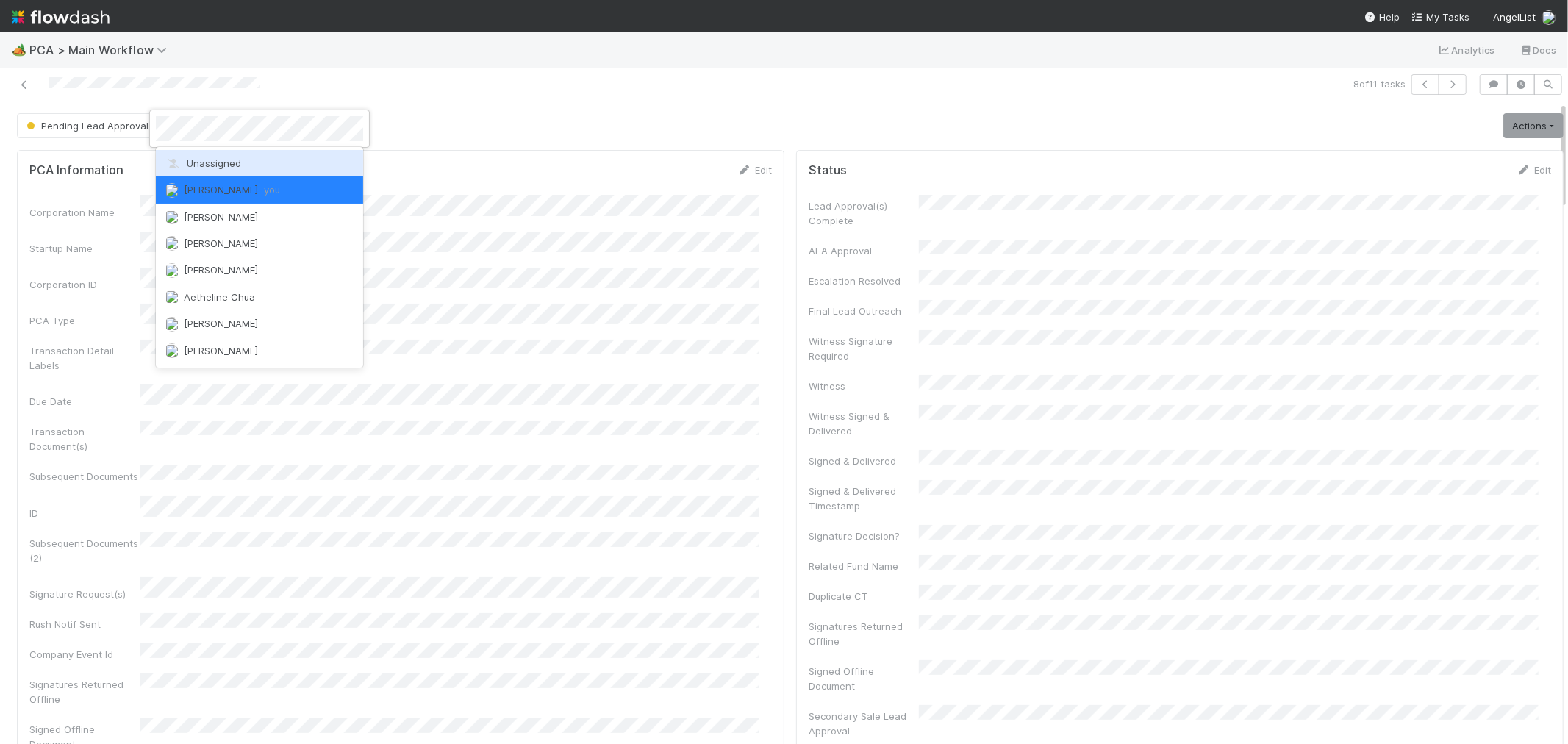
click at [202, 167] on span "Unassigned" at bounding box center [203, 163] width 77 height 12
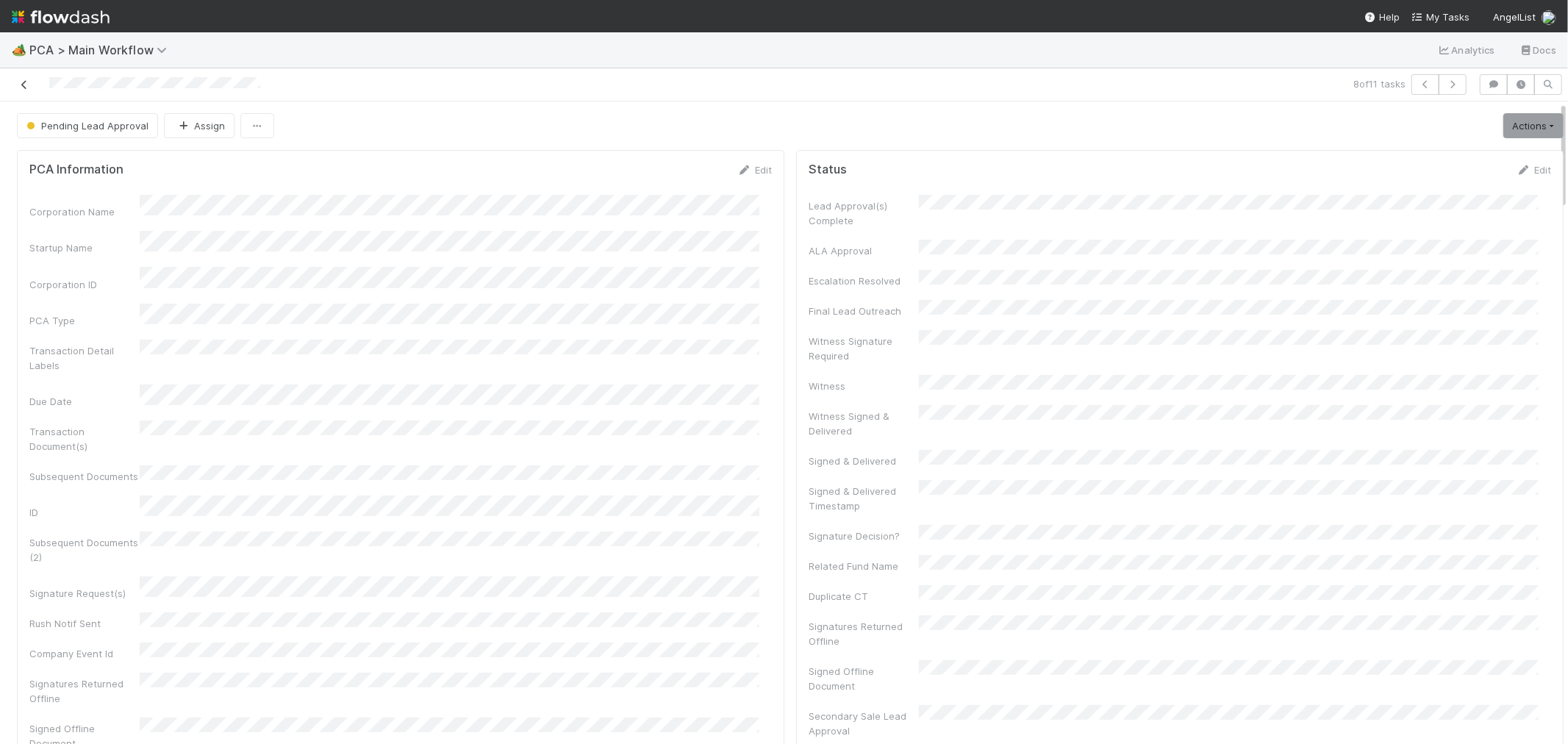
click at [27, 89] on icon at bounding box center [25, 85] width 15 height 10
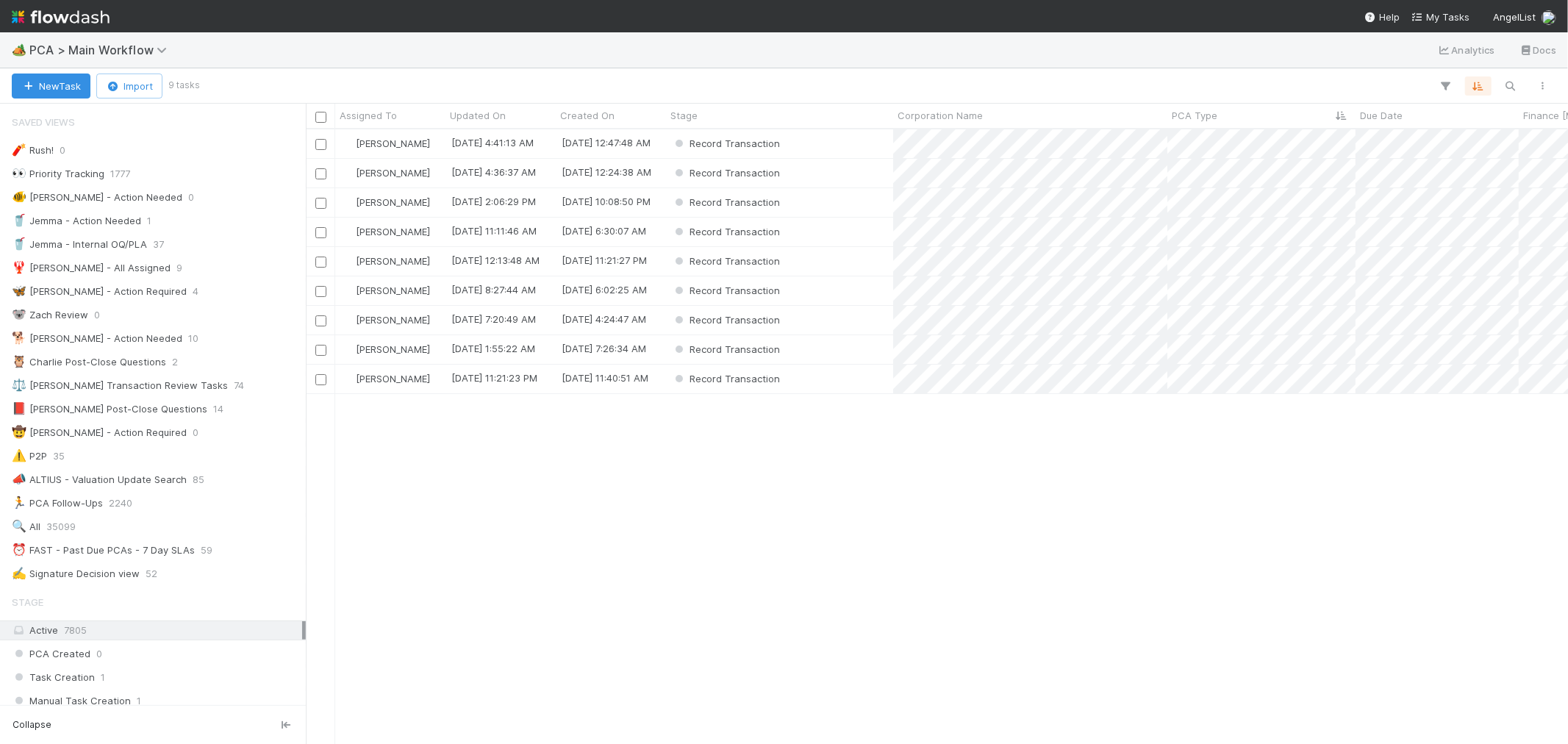
scroll to position [601, 1250]
click at [858, 172] on div "Record Transaction" at bounding box center [779, 173] width 227 height 28
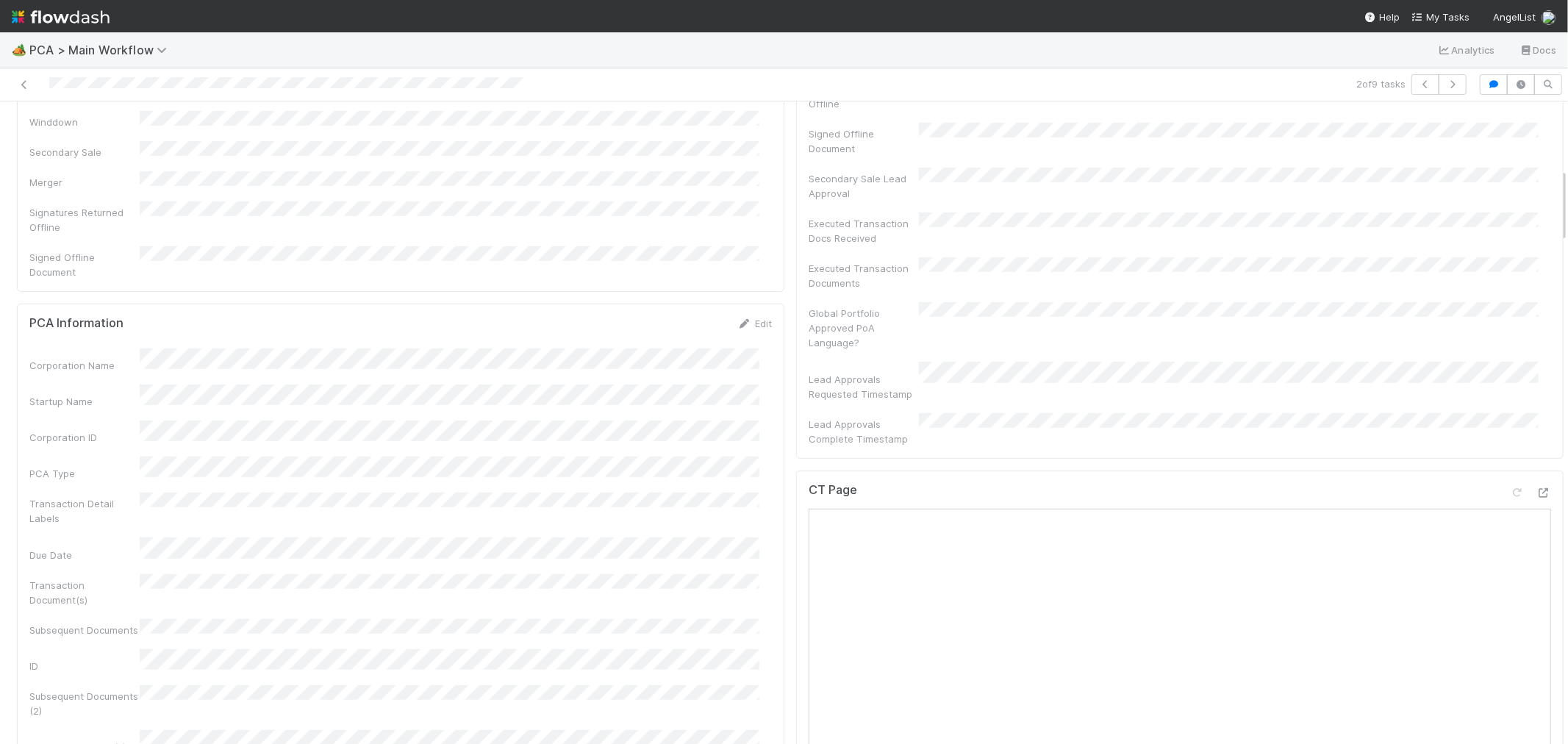
scroll to position [571, 0]
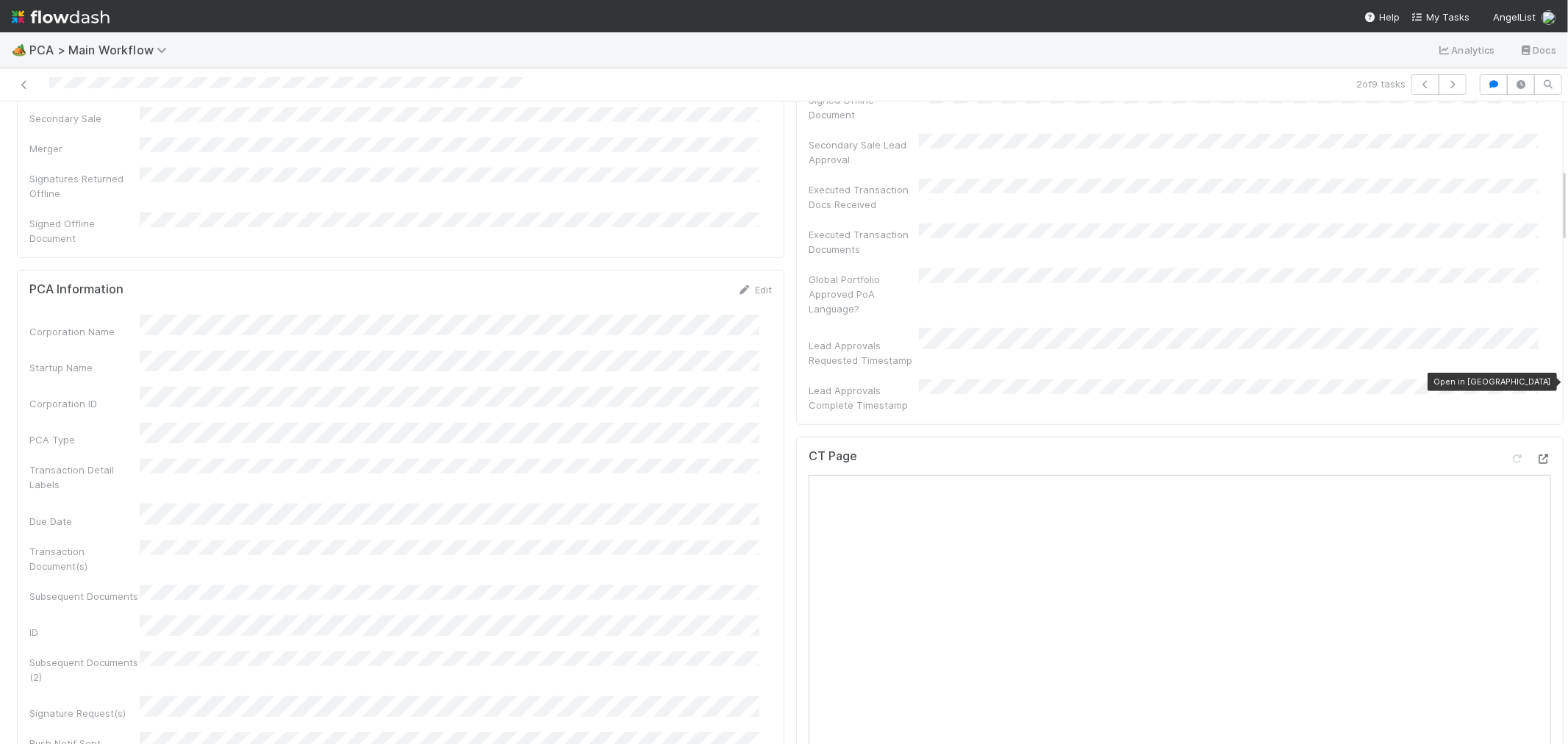
click at [1537, 454] on icon at bounding box center [1544, 459] width 15 height 10
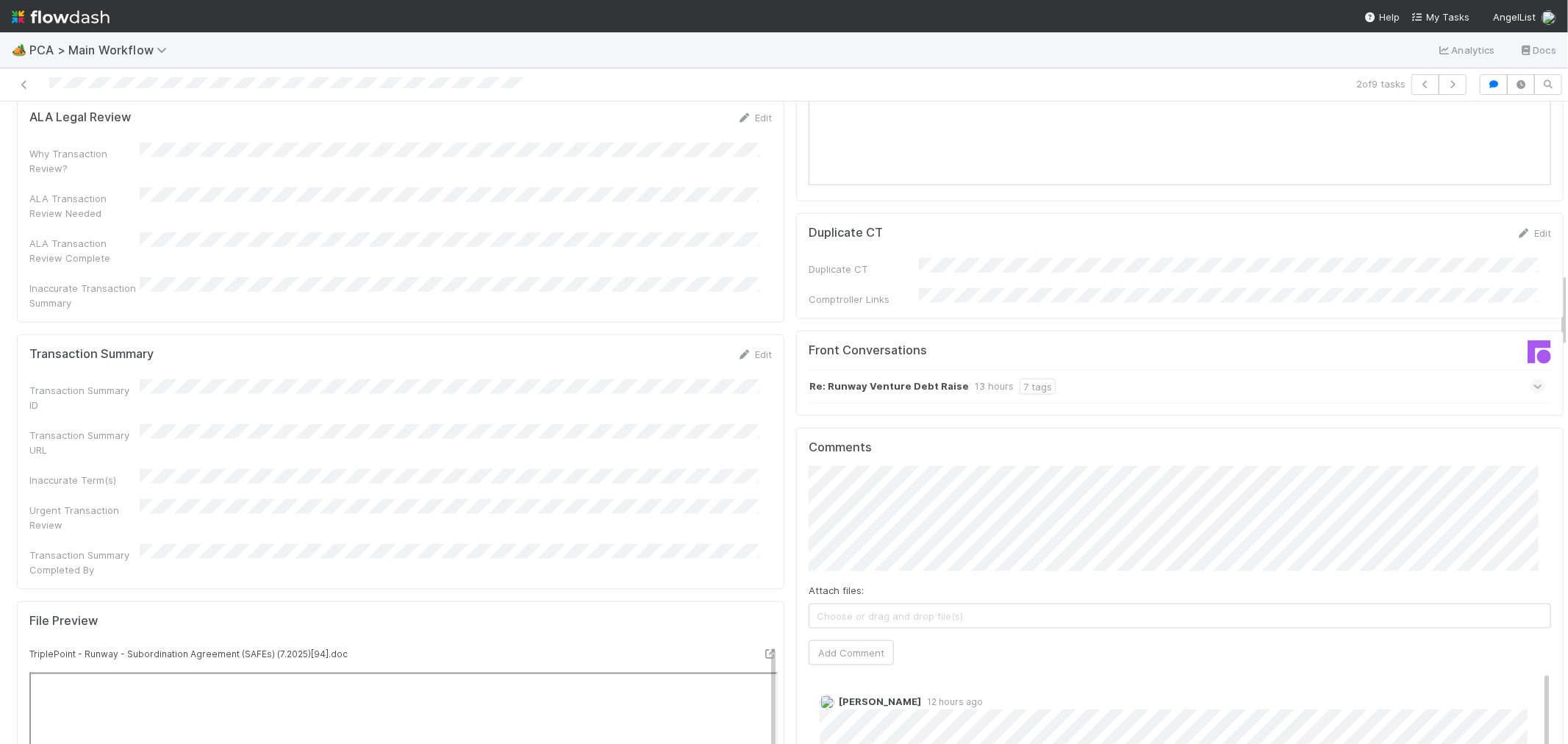
scroll to position [1470, 0]
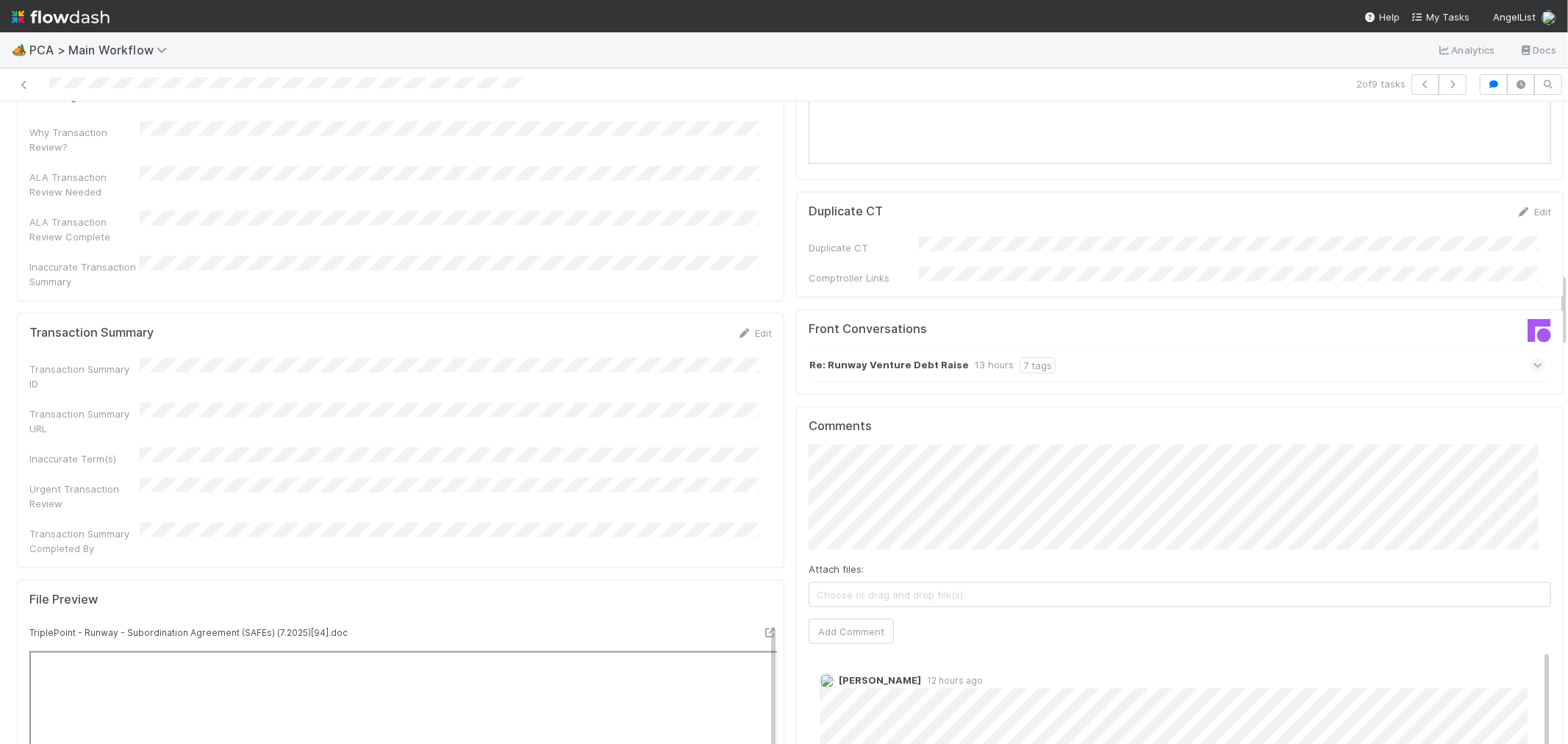
drag, startPoint x: 1050, startPoint y: 284, endPoint x: 1050, endPoint y: 297, distance: 13.0
click at [1050, 349] on div "Re: Runway Venture Debt Raise 13 hours 7 tags" at bounding box center [1177, 365] width 737 height 34
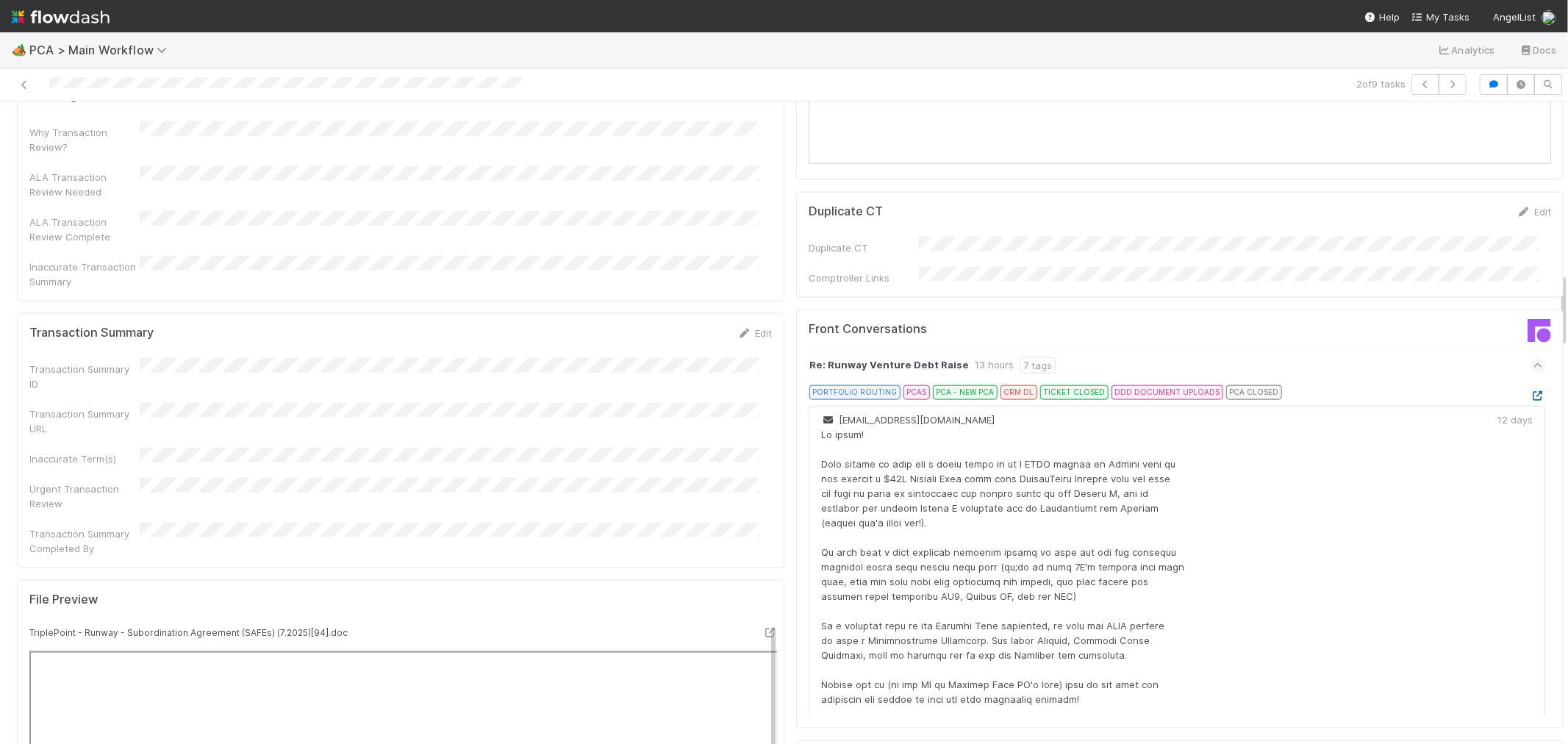
click at [1531, 391] on icon at bounding box center [1538, 395] width 15 height 10
click at [147, 83] on div at bounding box center [374, 85] width 736 height 21
click at [738, 328] on icon at bounding box center [745, 333] width 15 height 10
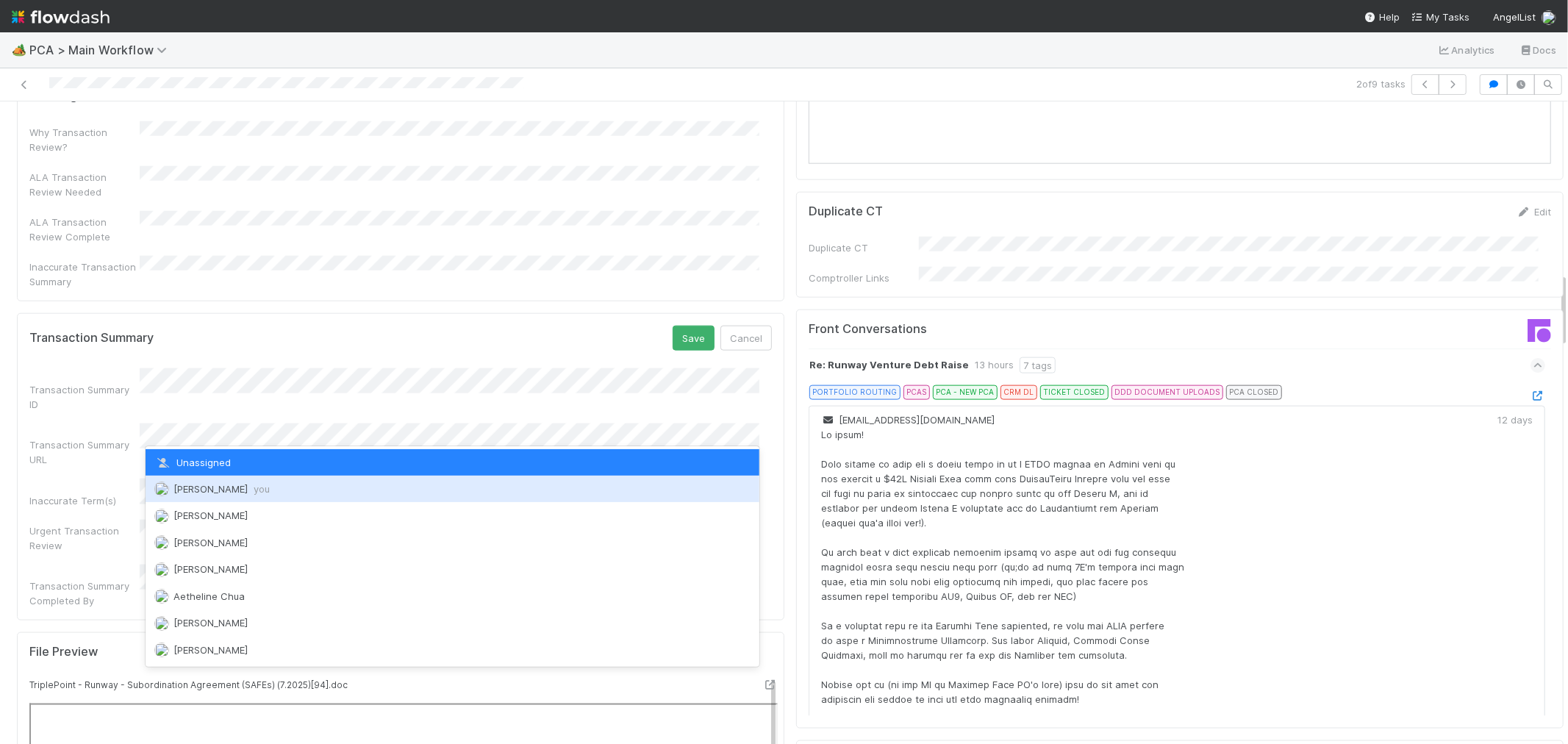
click at [215, 489] on span "[PERSON_NAME] you" at bounding box center [221, 489] width 96 height 12
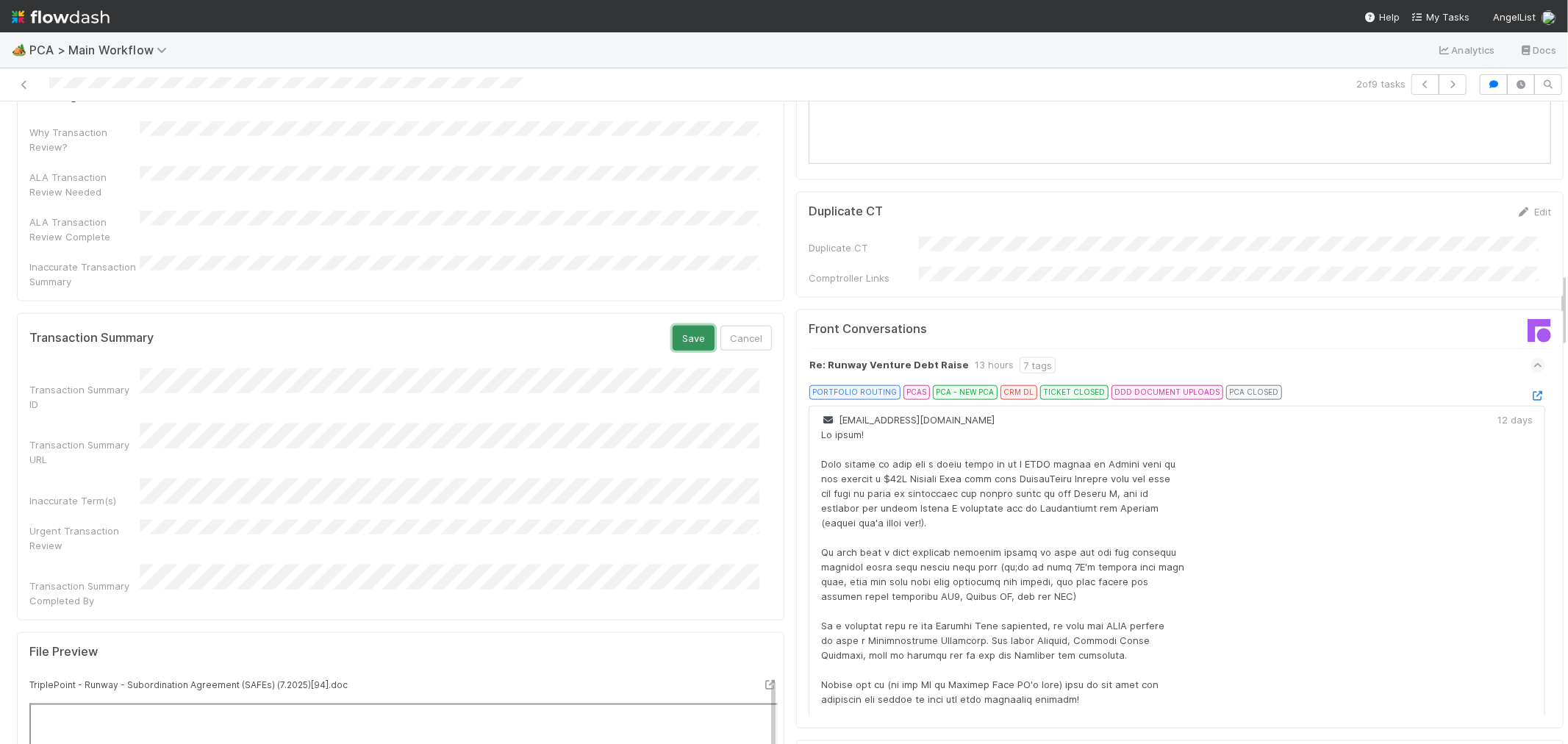
click at [682, 325] on button "Save" at bounding box center [693, 338] width 42 height 25
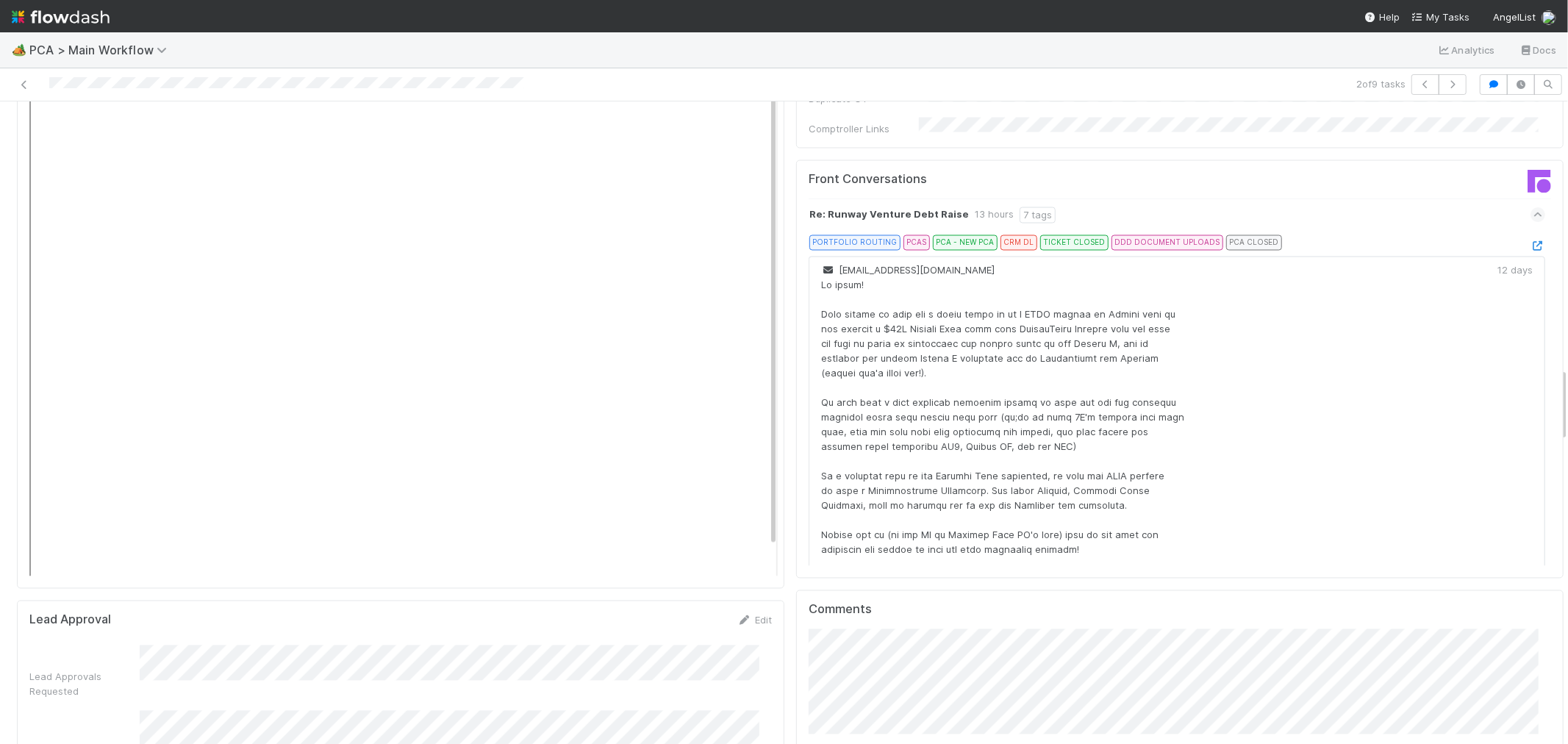
scroll to position [2205, 0]
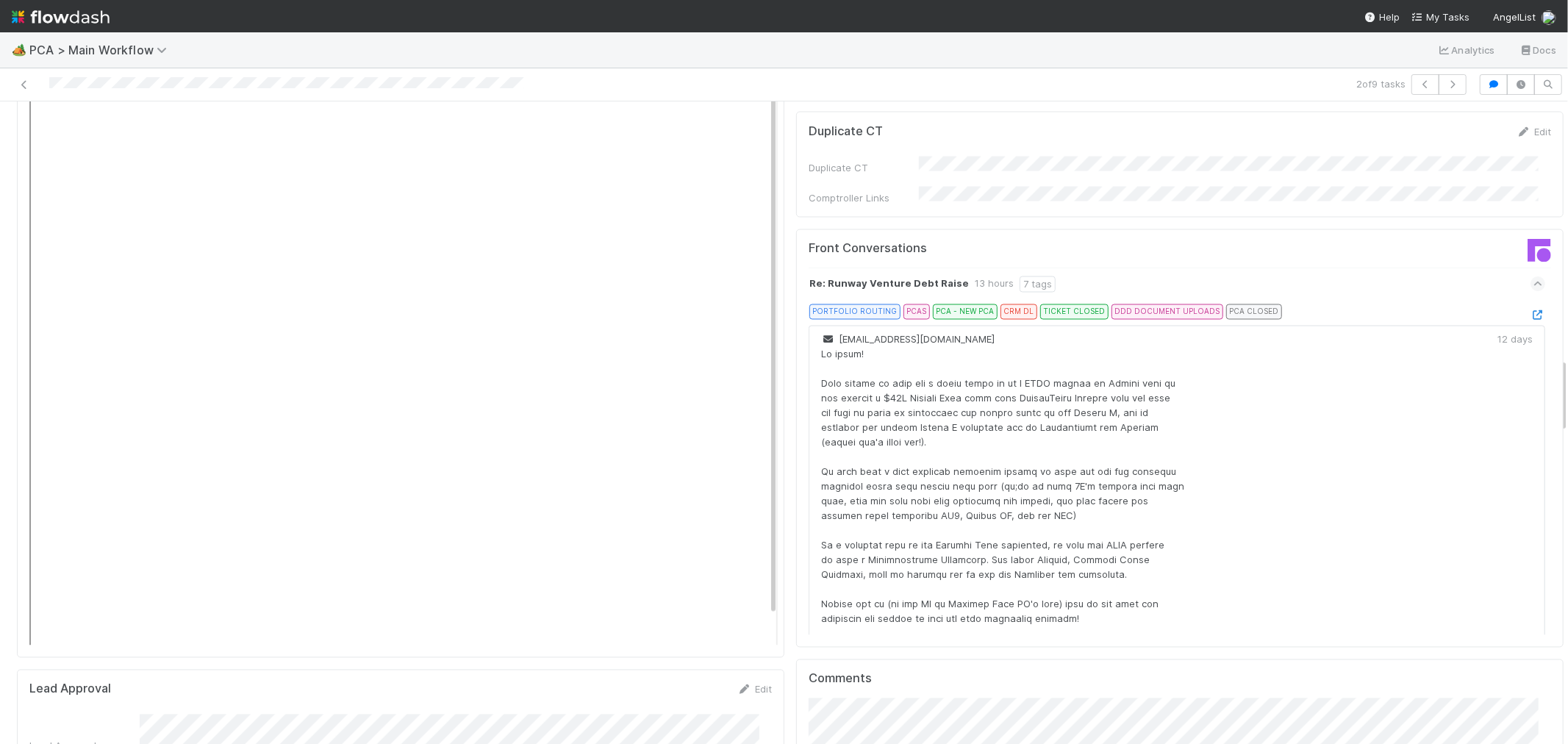
click at [1415, 267] on div "Re: Runway Venture Debt Raise 13 hours 7 tags" at bounding box center [1177, 284] width 737 height 34
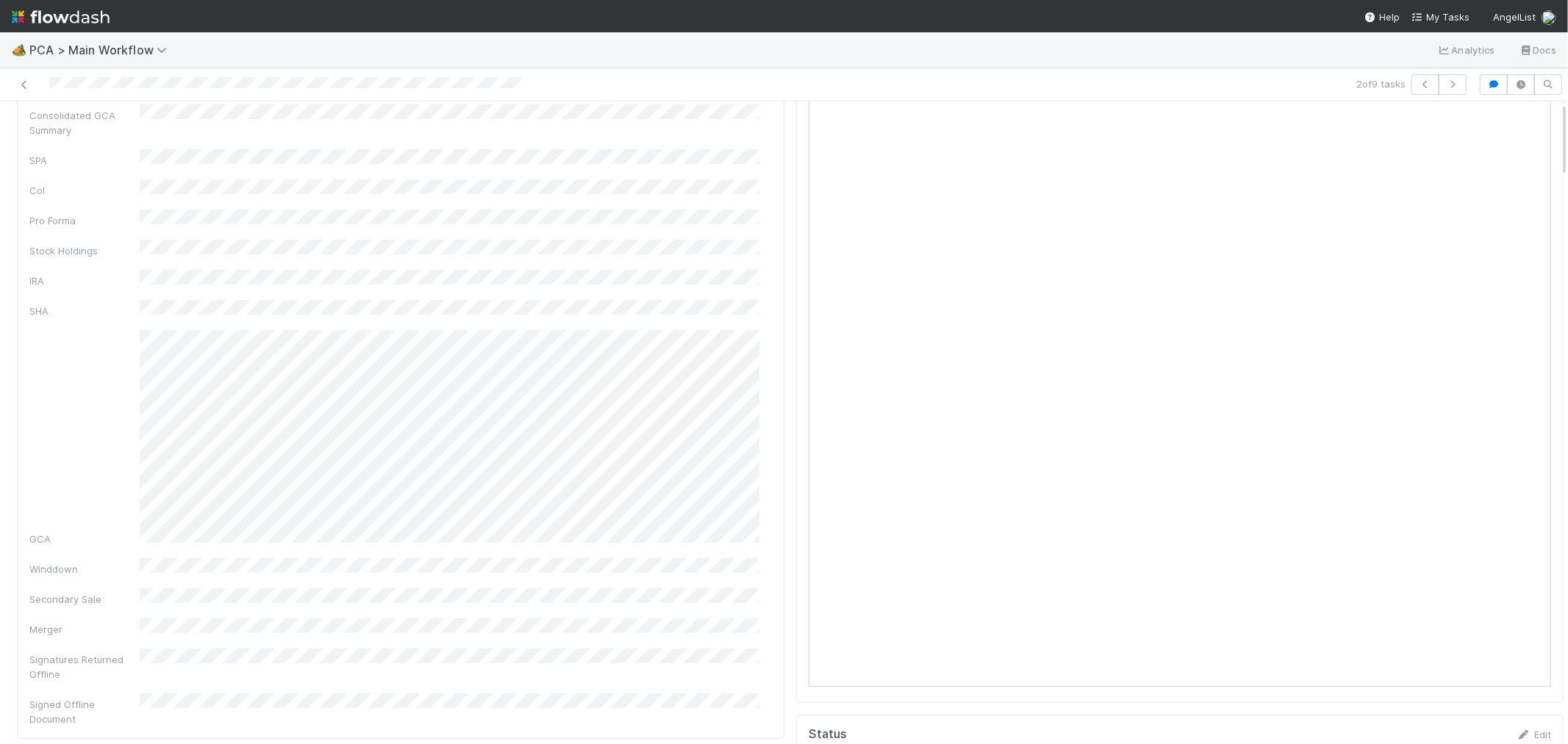
scroll to position [0, 0]
click at [1503, 127] on link "Actions" at bounding box center [1533, 126] width 60 height 25
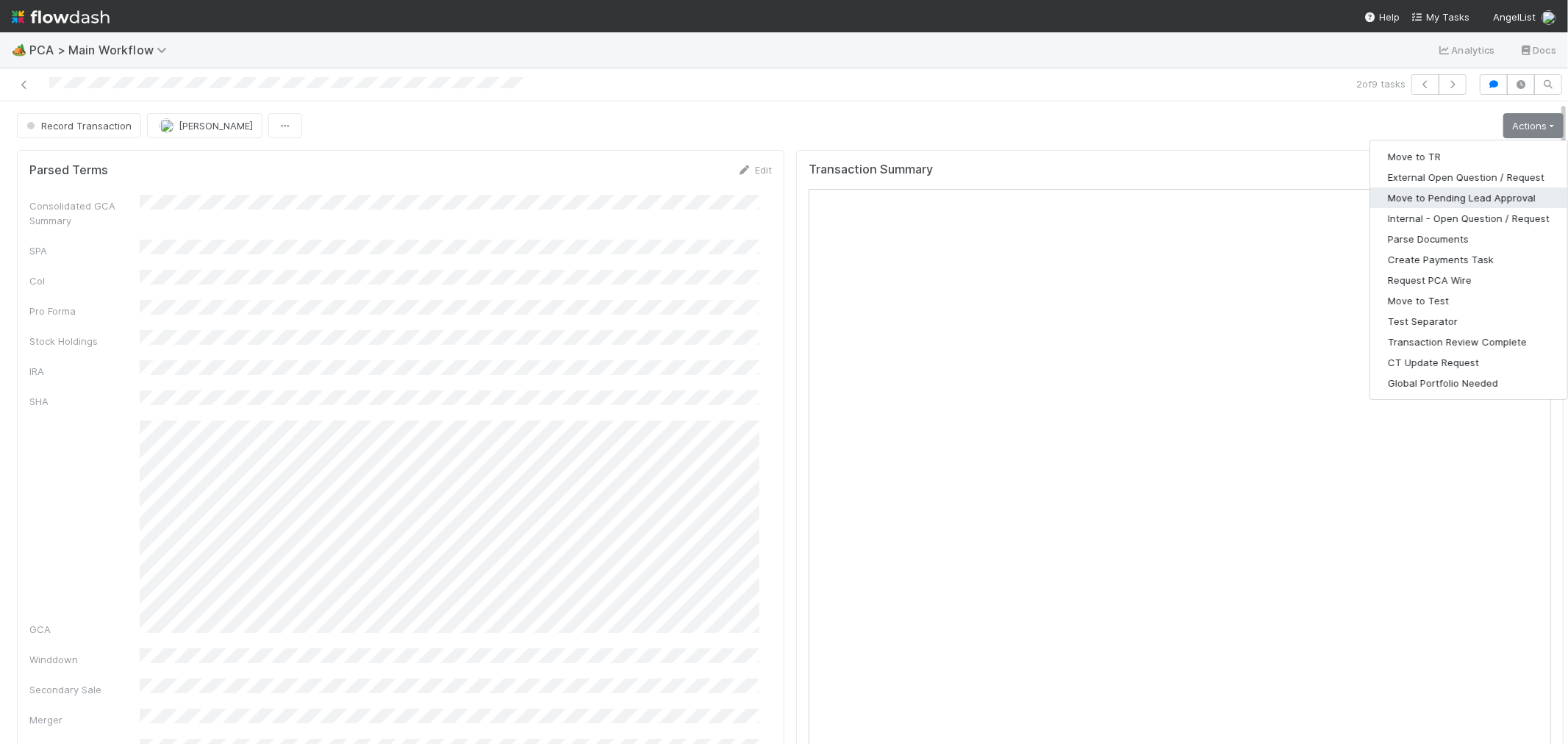
click at [1468, 193] on button "Move to Pending Lead Approval" at bounding box center [1469, 198] width 197 height 21
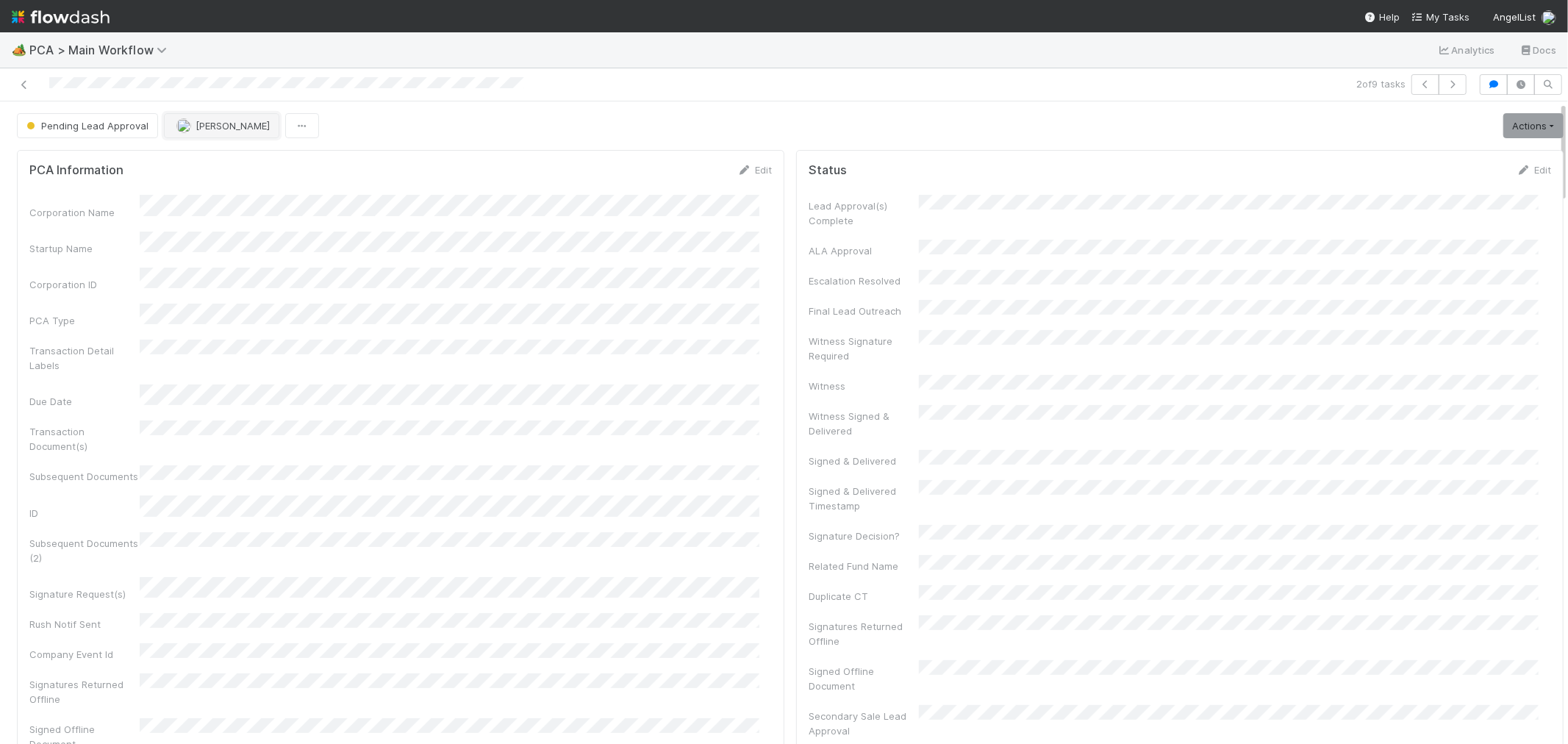
click at [215, 135] on button "[PERSON_NAME]" at bounding box center [221, 126] width 115 height 25
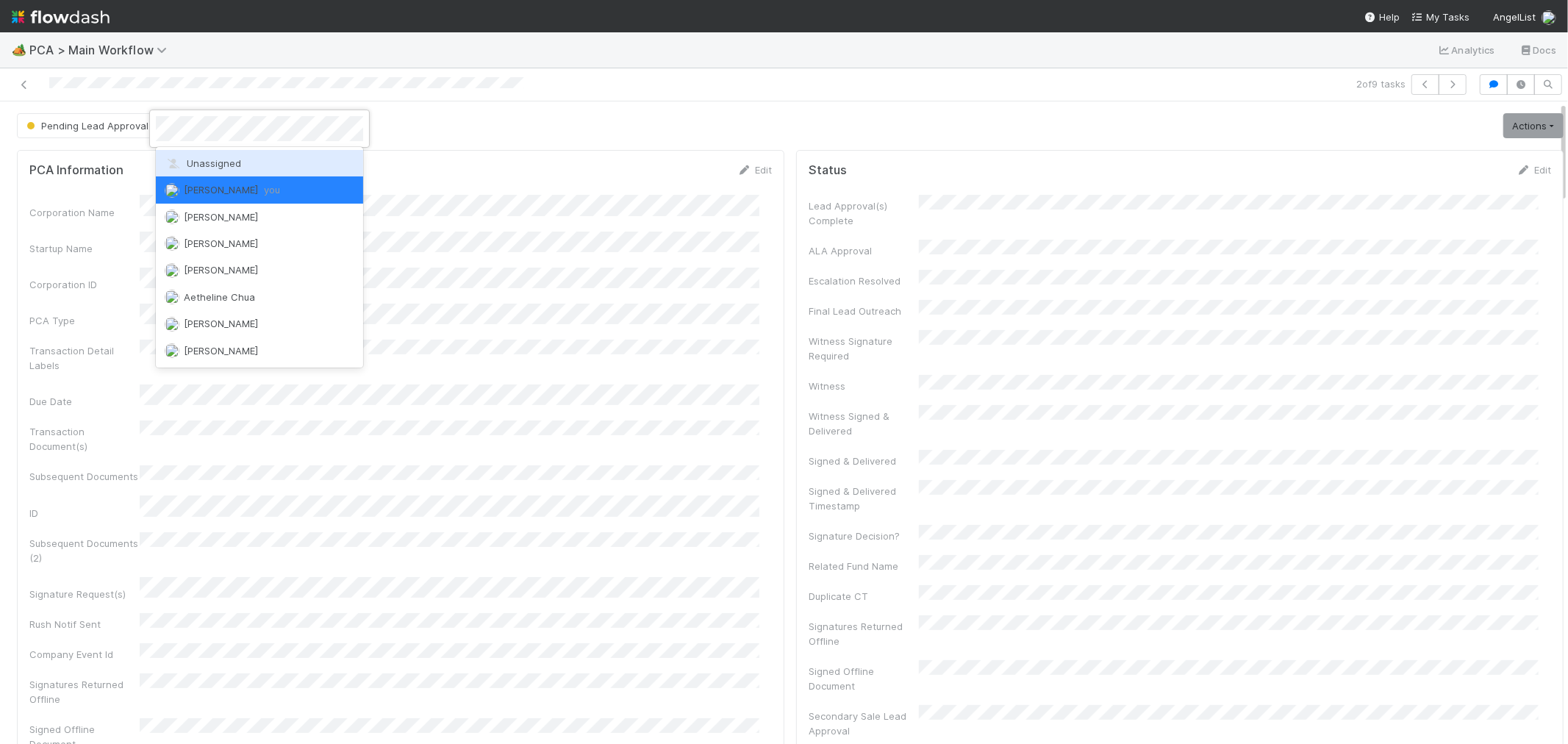
click at [231, 165] on span "Unassigned" at bounding box center [203, 163] width 77 height 12
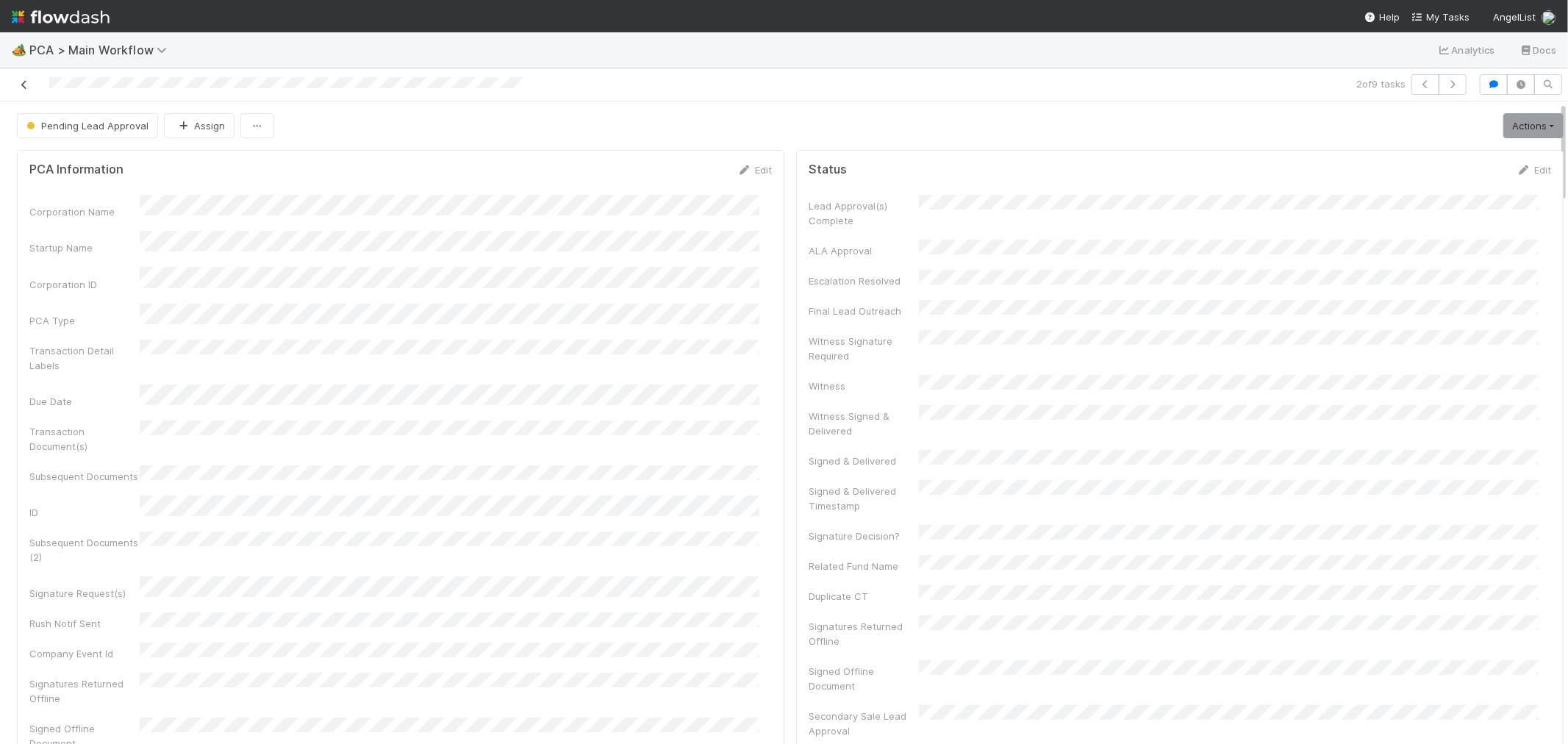
click at [21, 85] on icon at bounding box center [25, 85] width 15 height 10
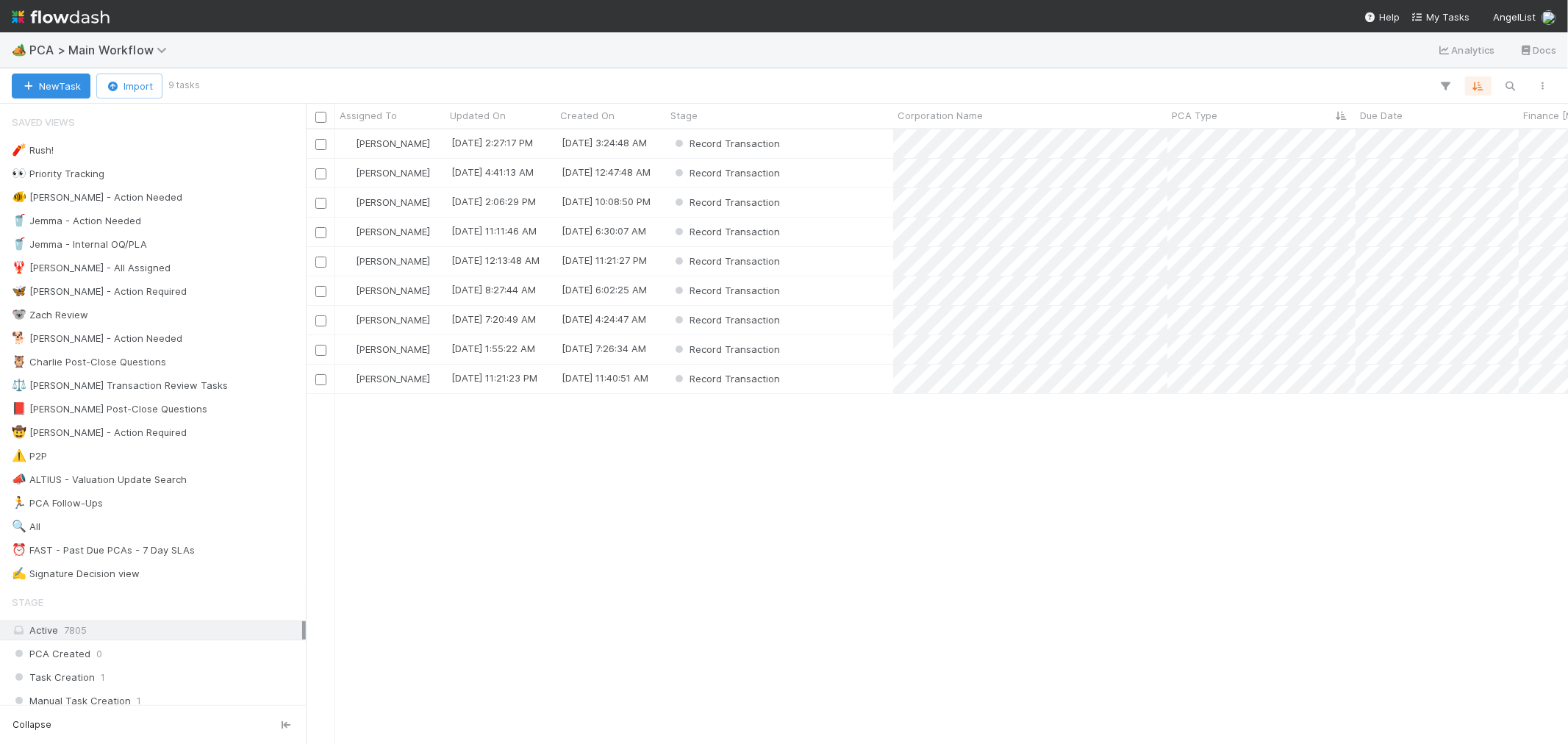
scroll to position [601, 1250]
click at [819, 147] on div "Record Transaction" at bounding box center [779, 144] width 227 height 28
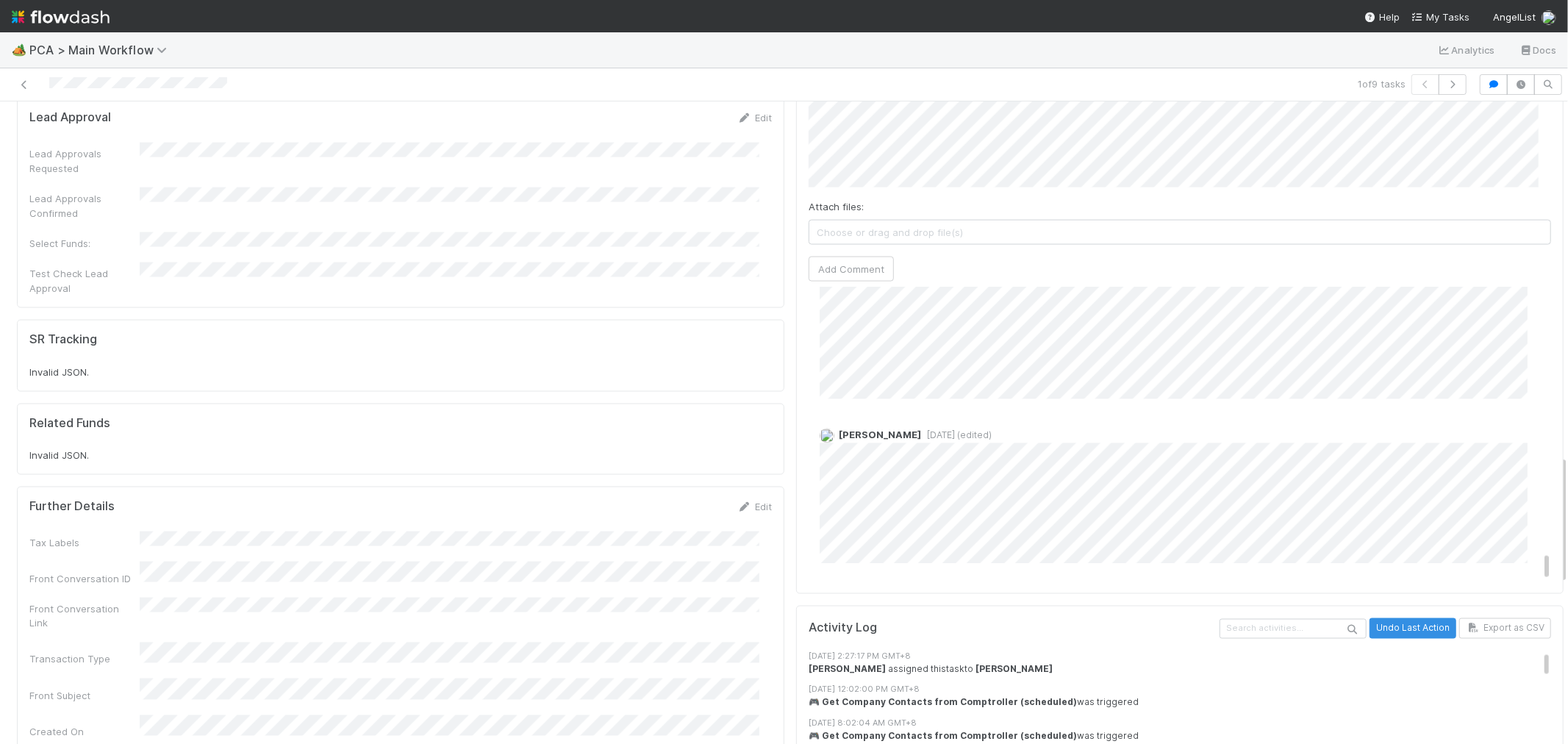
scroll to position [1748, 0]
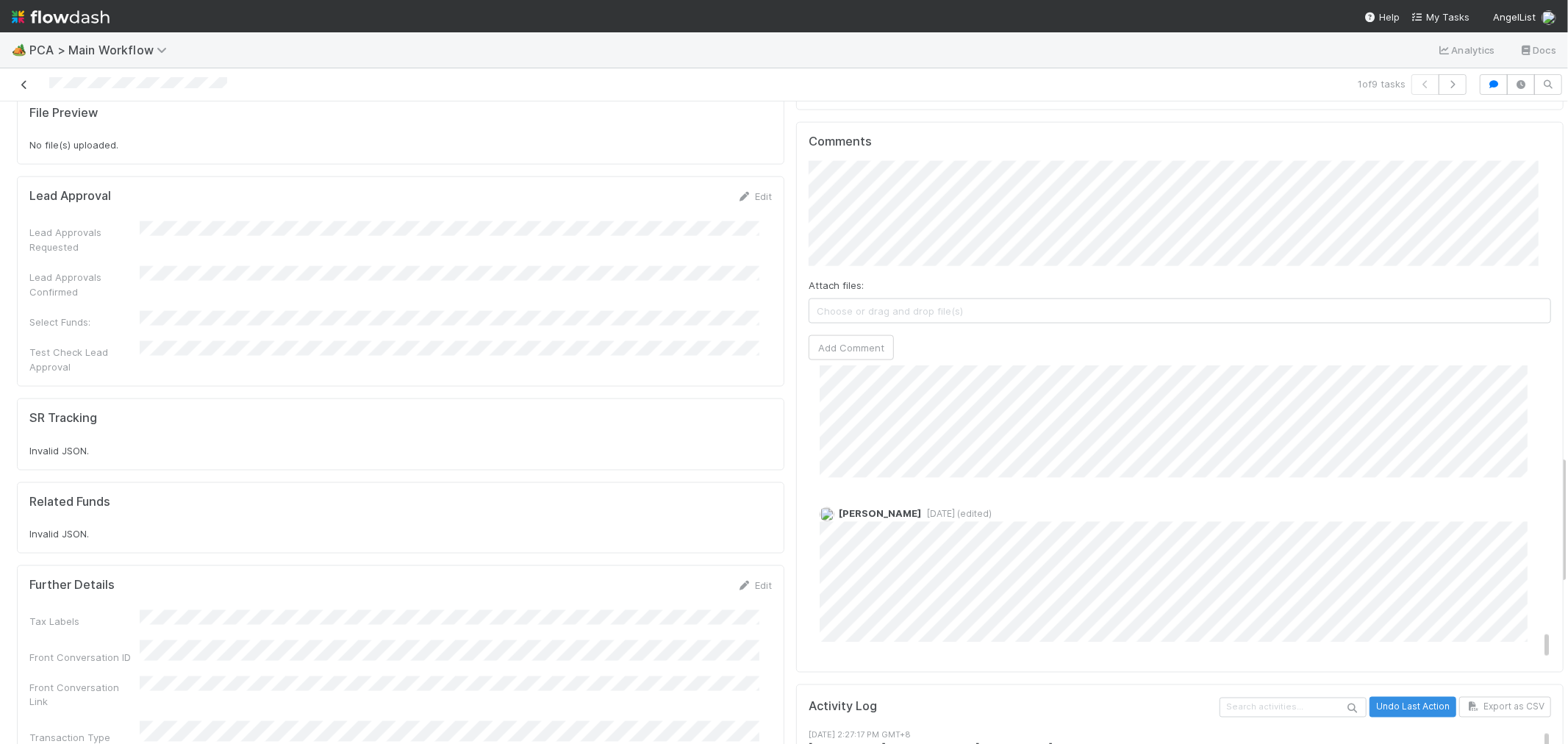
click at [28, 86] on icon at bounding box center [25, 85] width 15 height 10
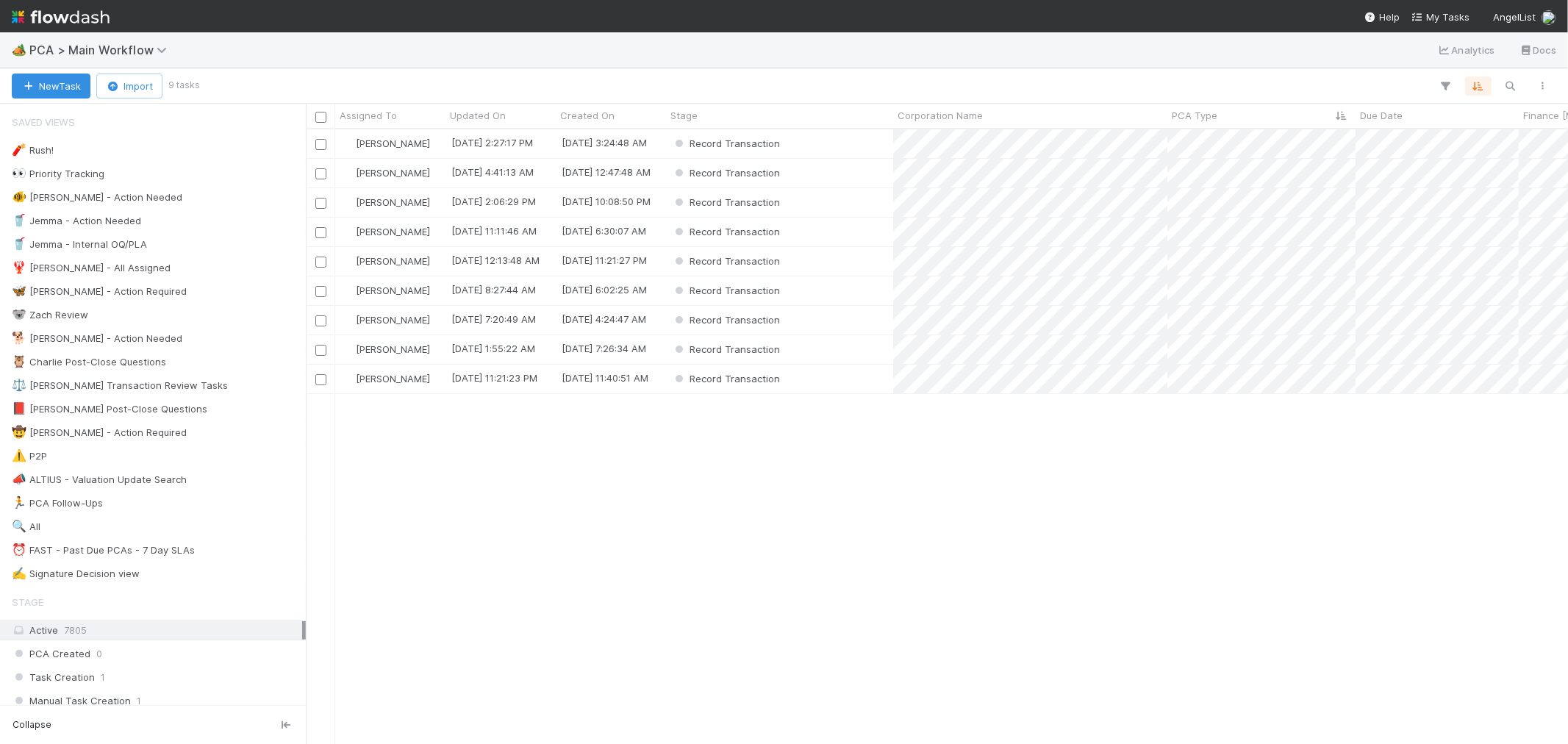
scroll to position [601, 1250]
click at [799, 143] on div "Record Transaction" at bounding box center [779, 144] width 227 height 28
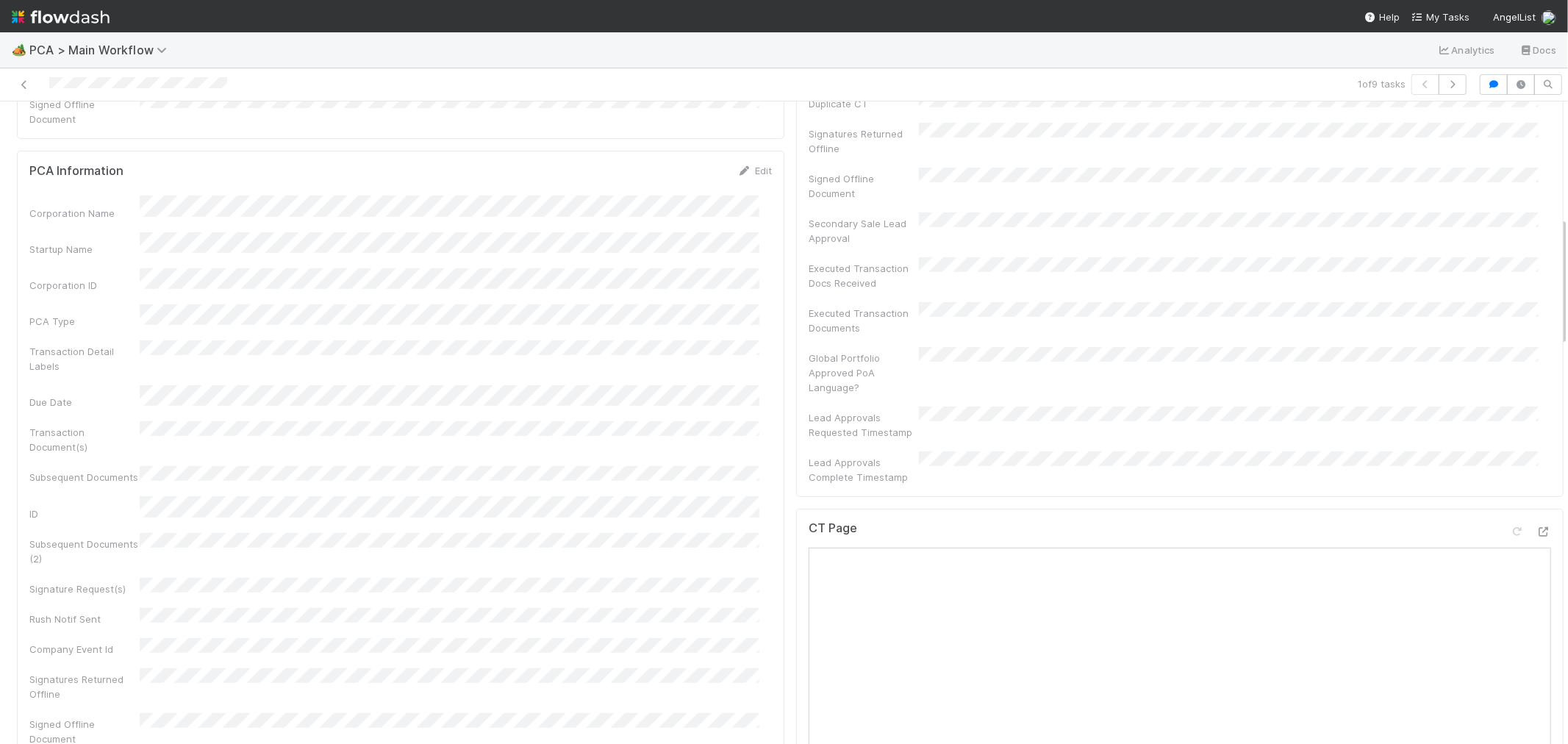
scroll to position [571, 0]
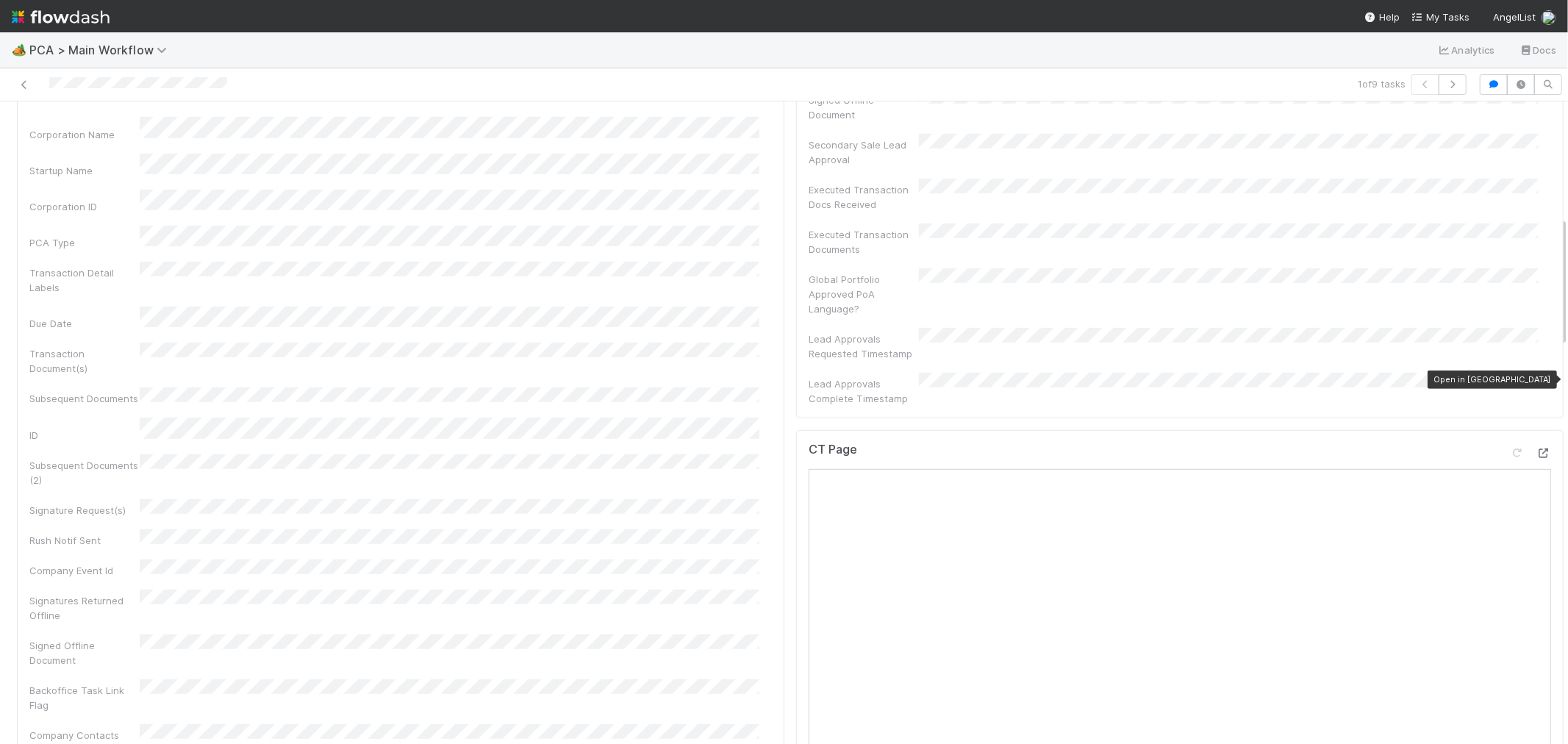
click at [1537, 448] on icon at bounding box center [1544, 453] width 15 height 10
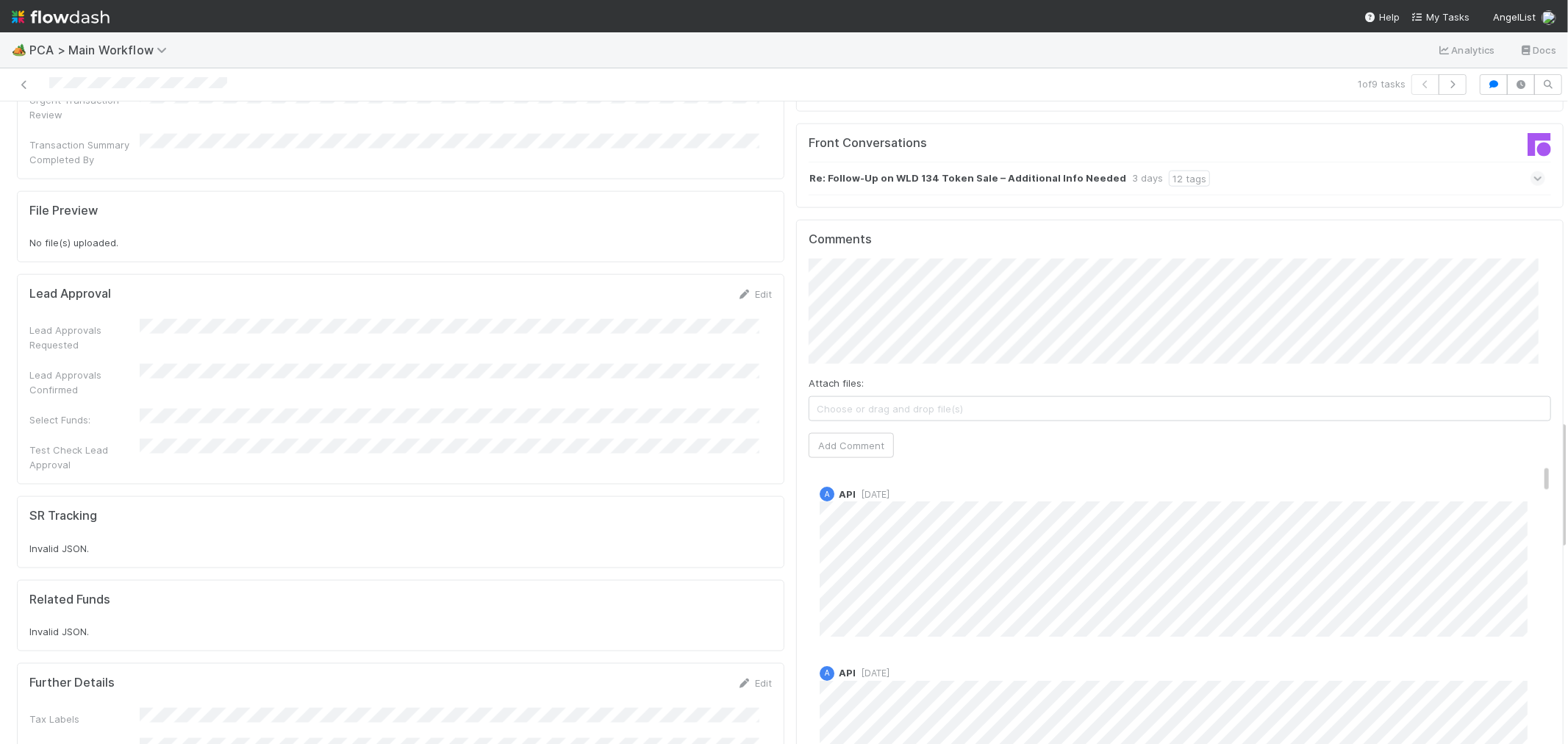
scroll to position [1552, 0]
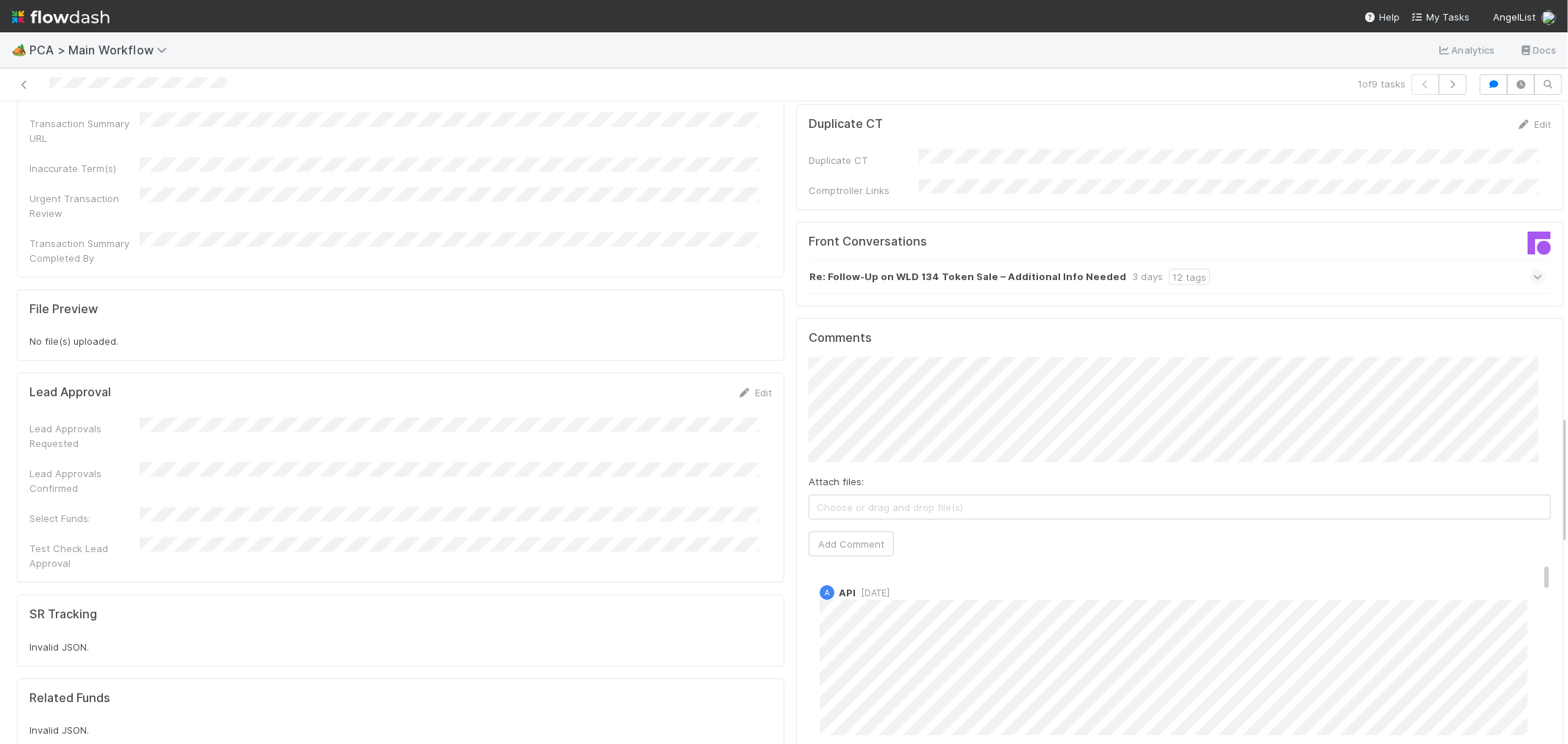
click at [1336, 260] on div "Re: Follow-Up on WLD 134 Token Sale – Additional Info Needed 3 days 12 tags" at bounding box center [1177, 276] width 737 height 34
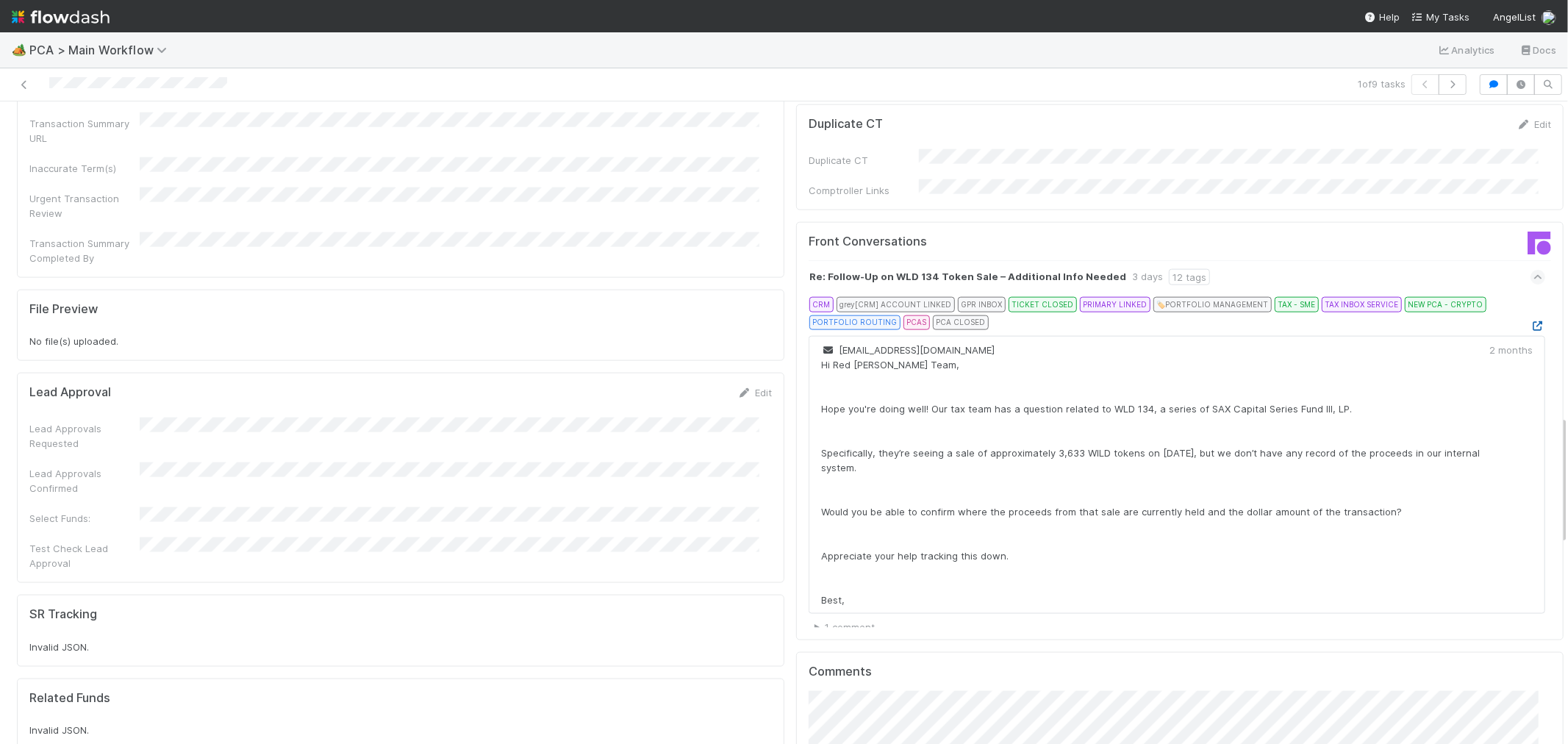
click at [1531, 321] on icon at bounding box center [1538, 325] width 15 height 10
click at [1534, 270] on icon at bounding box center [1538, 277] width 10 height 15
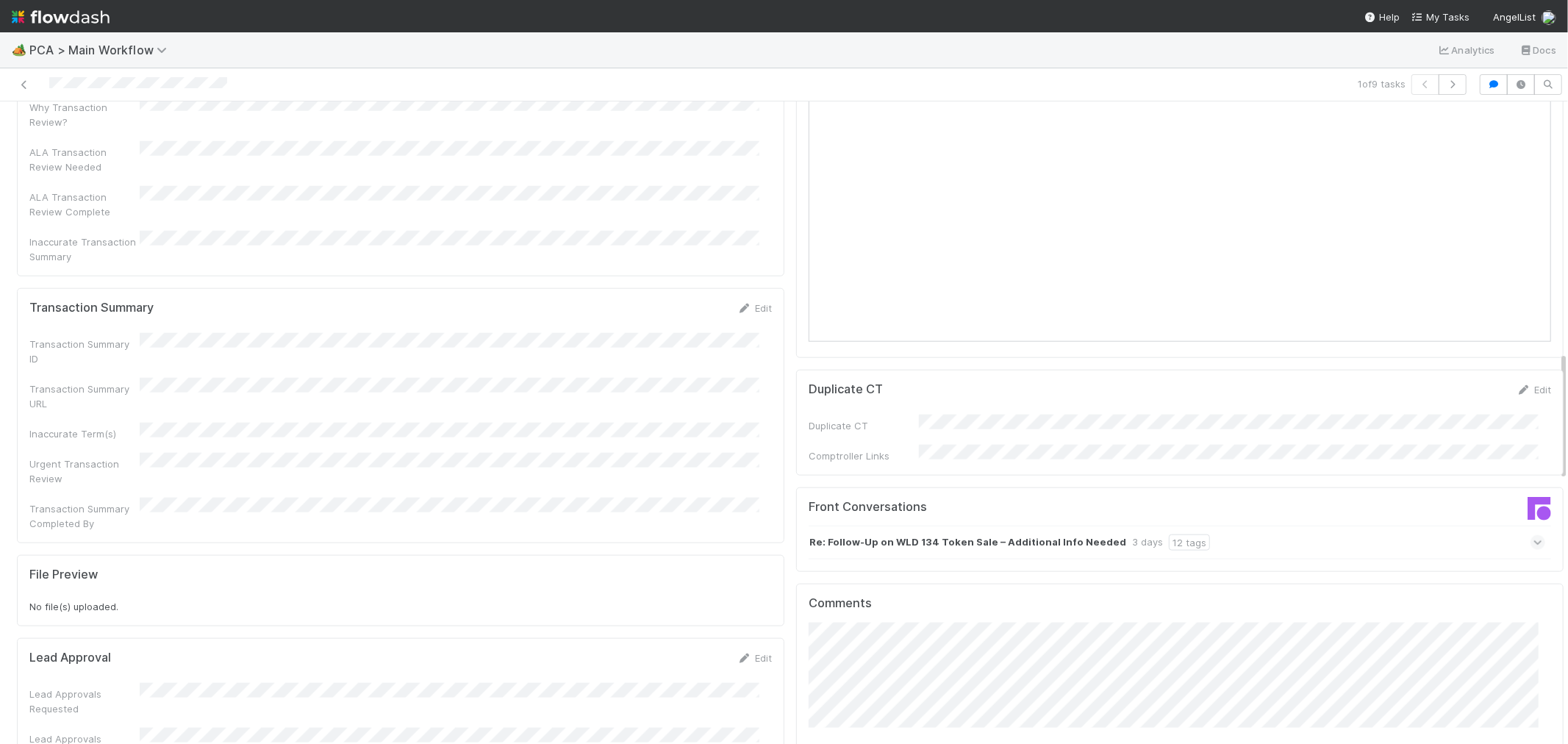
scroll to position [1229, 0]
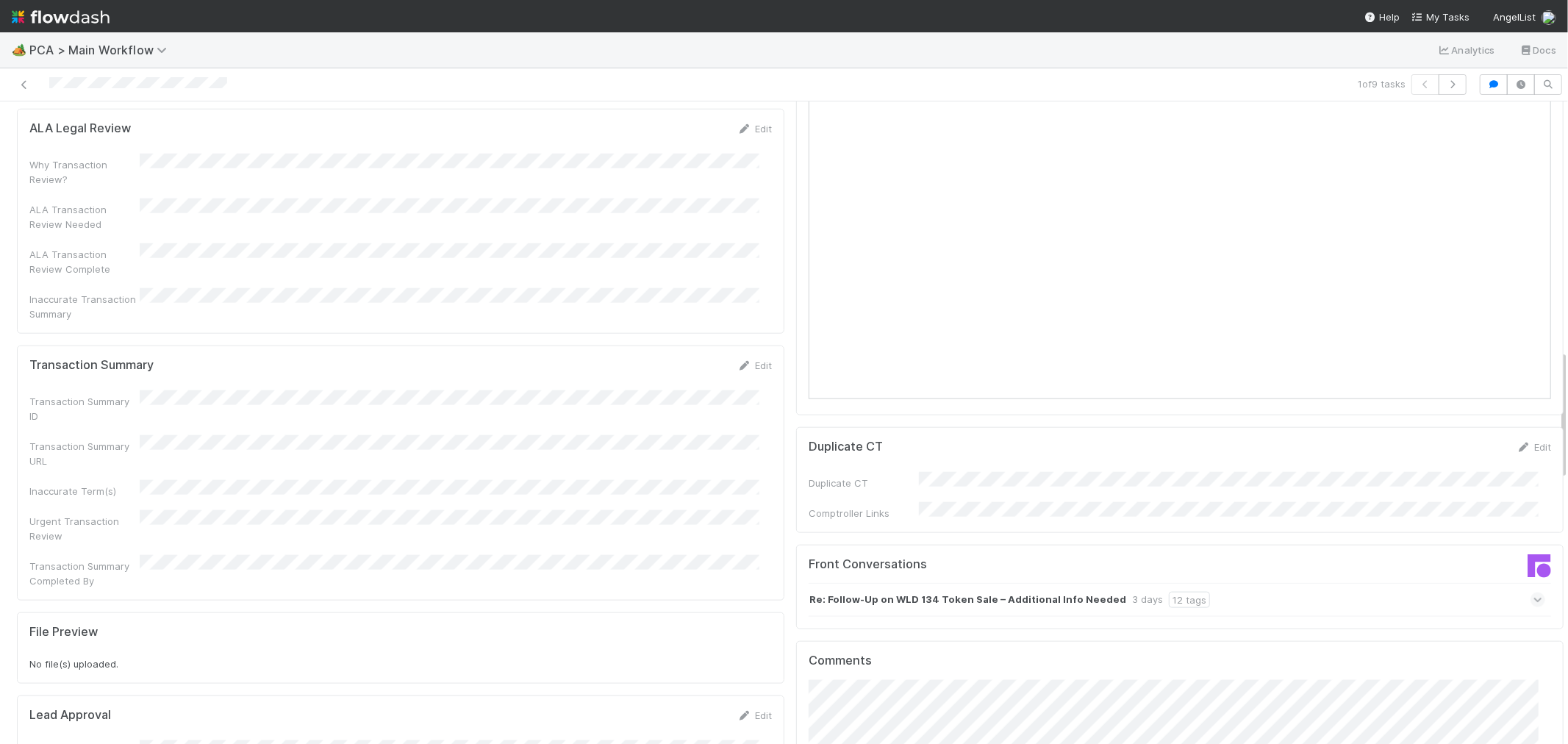
drag, startPoint x: 753, startPoint y: 223, endPoint x: 708, endPoint y: 249, distance: 52.0
click at [753, 360] on link "Edit" at bounding box center [755, 366] width 34 height 12
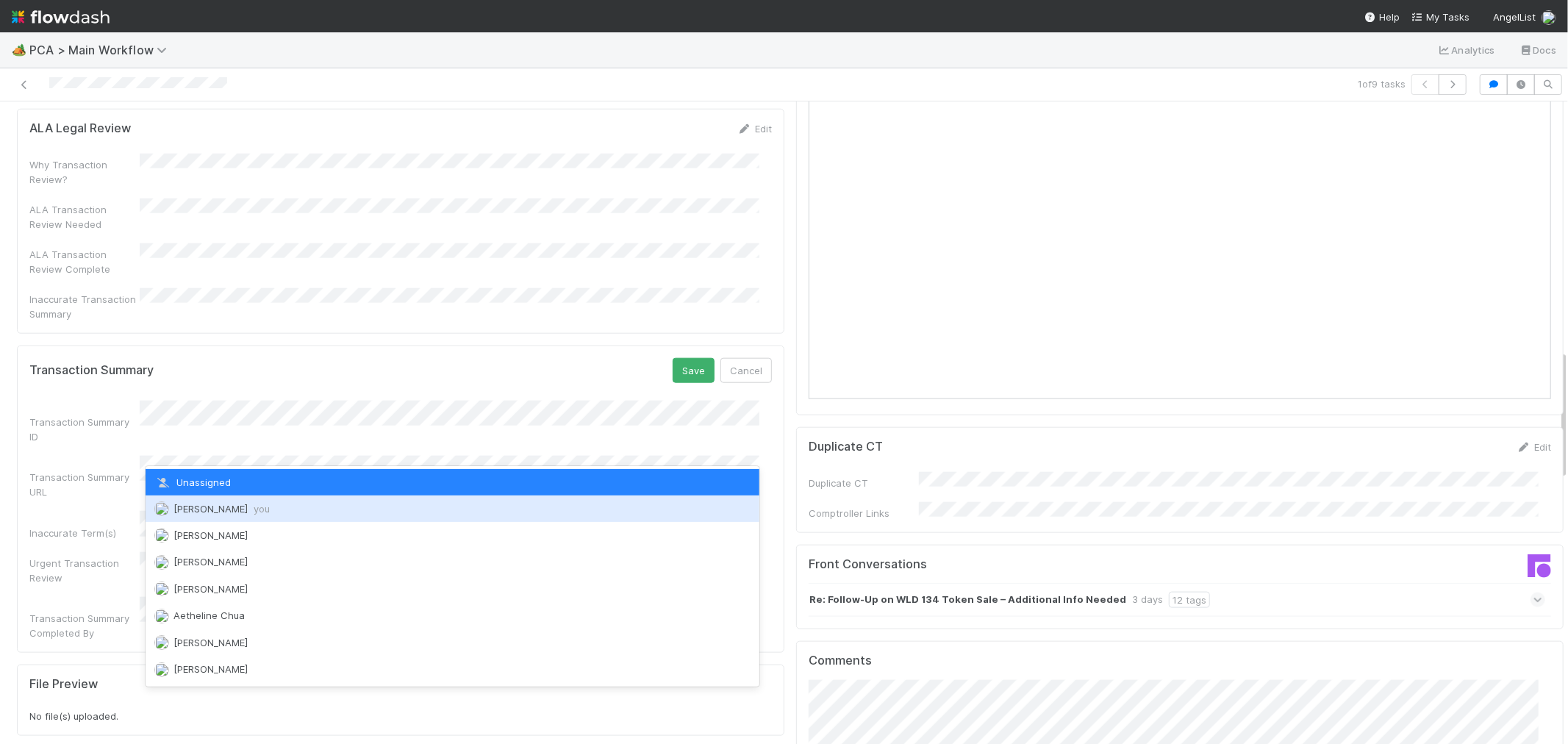
click at [209, 517] on div "[PERSON_NAME] you" at bounding box center [452, 509] width 614 height 27
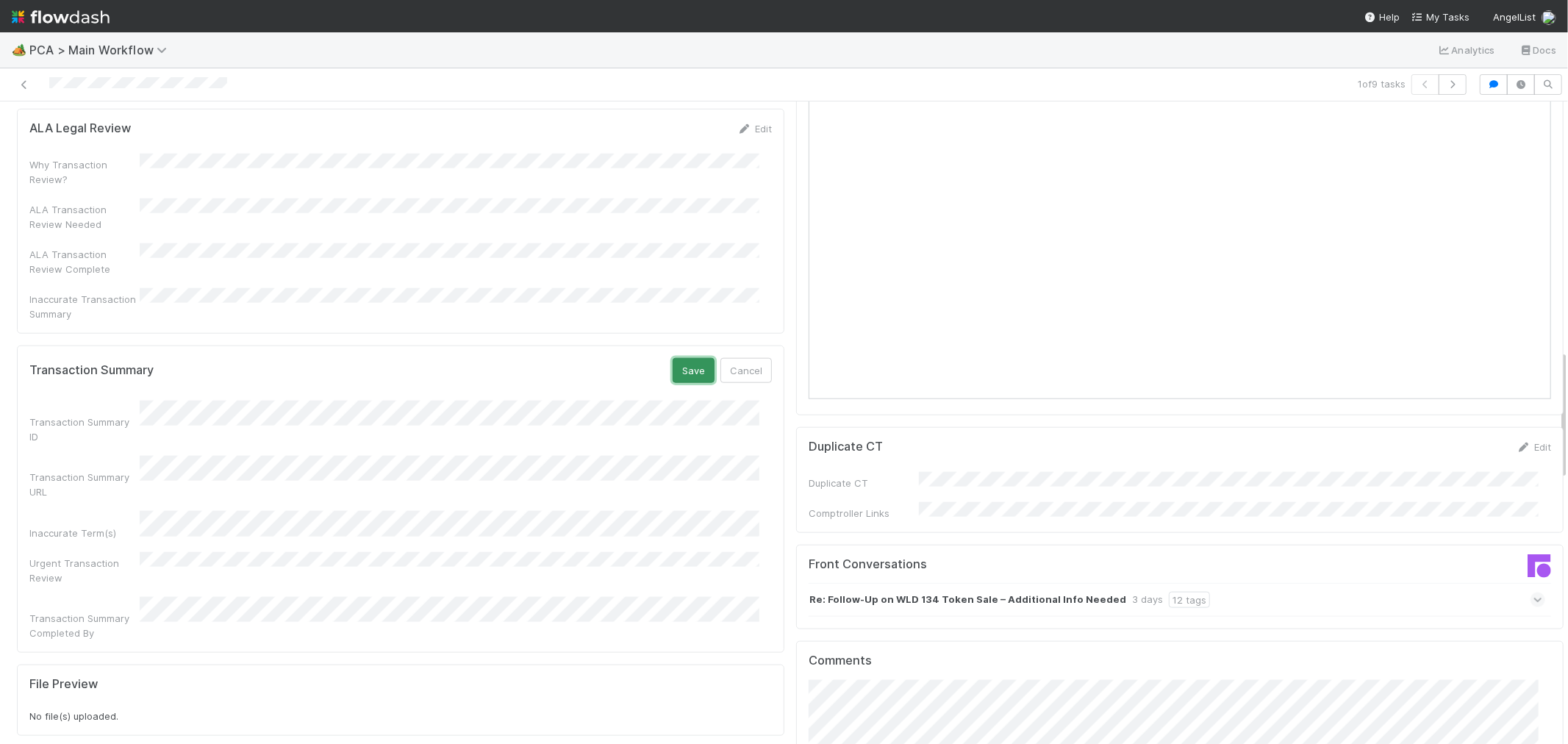
click at [673, 358] on button "Save" at bounding box center [693, 371] width 42 height 25
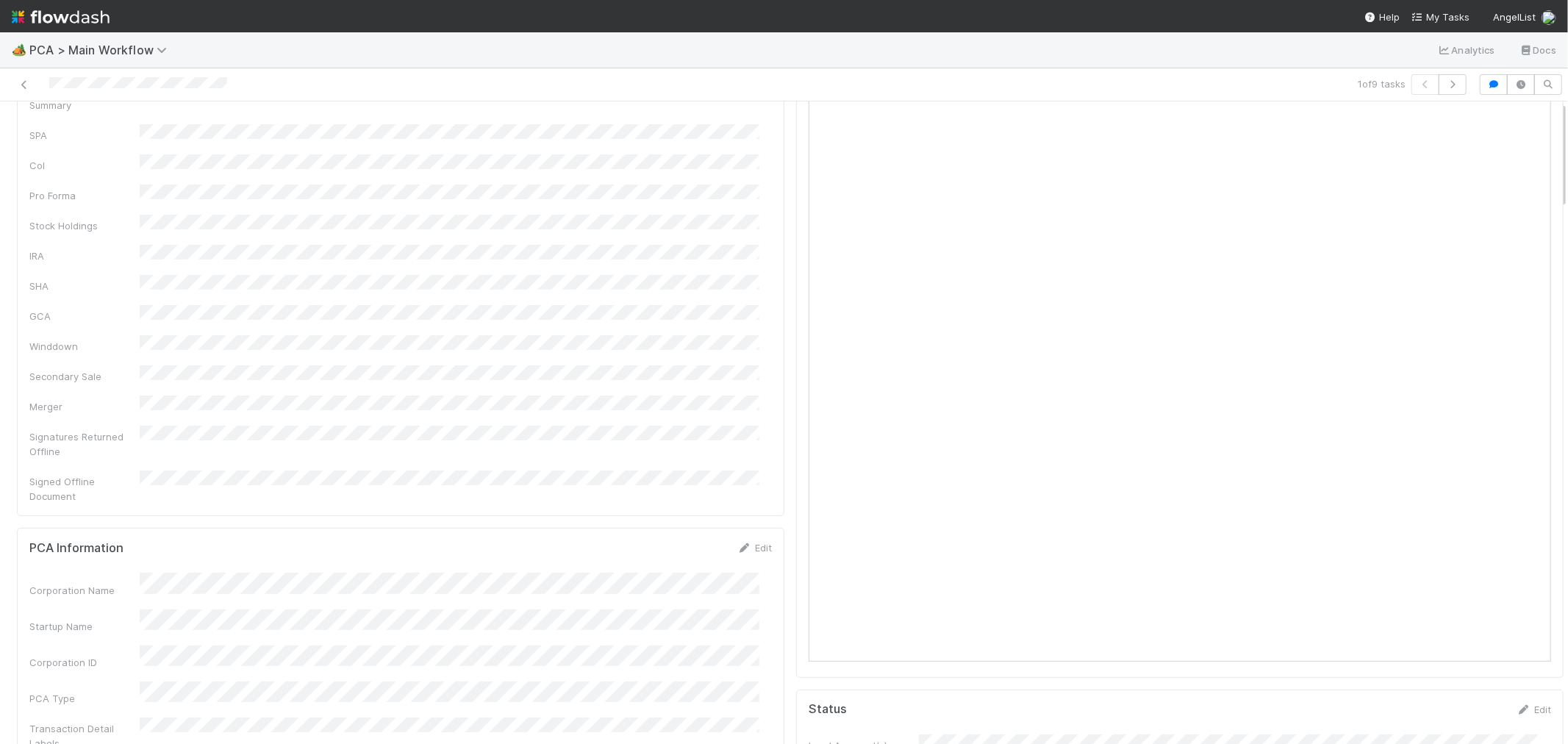
scroll to position [0, 0]
click at [1503, 113] on link "Actions" at bounding box center [1533, 126] width 60 height 25
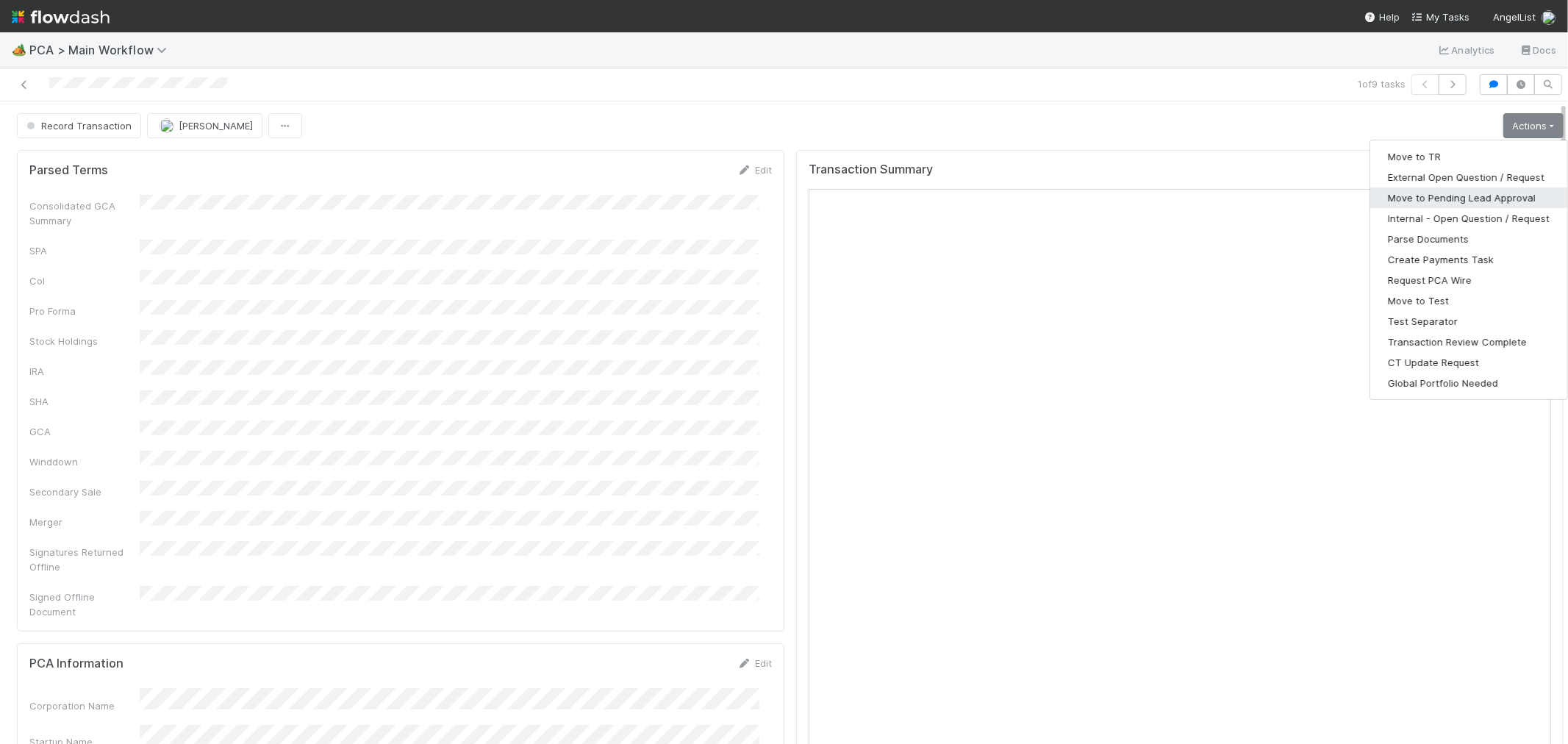
click at [1438, 188] on button "Move to Pending Lead Approval" at bounding box center [1469, 198] width 197 height 21
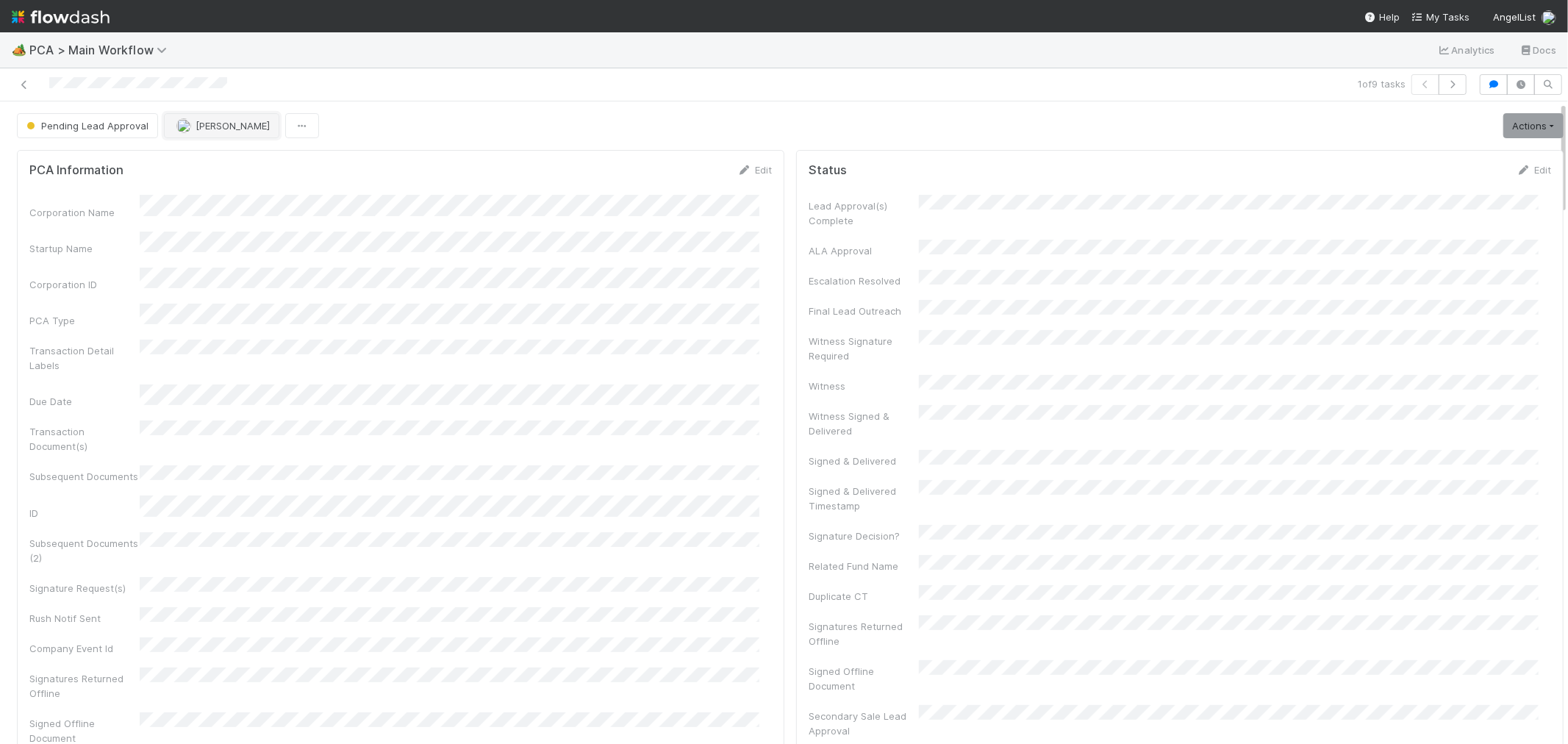
click at [221, 120] on span "[PERSON_NAME]" at bounding box center [233, 126] width 74 height 12
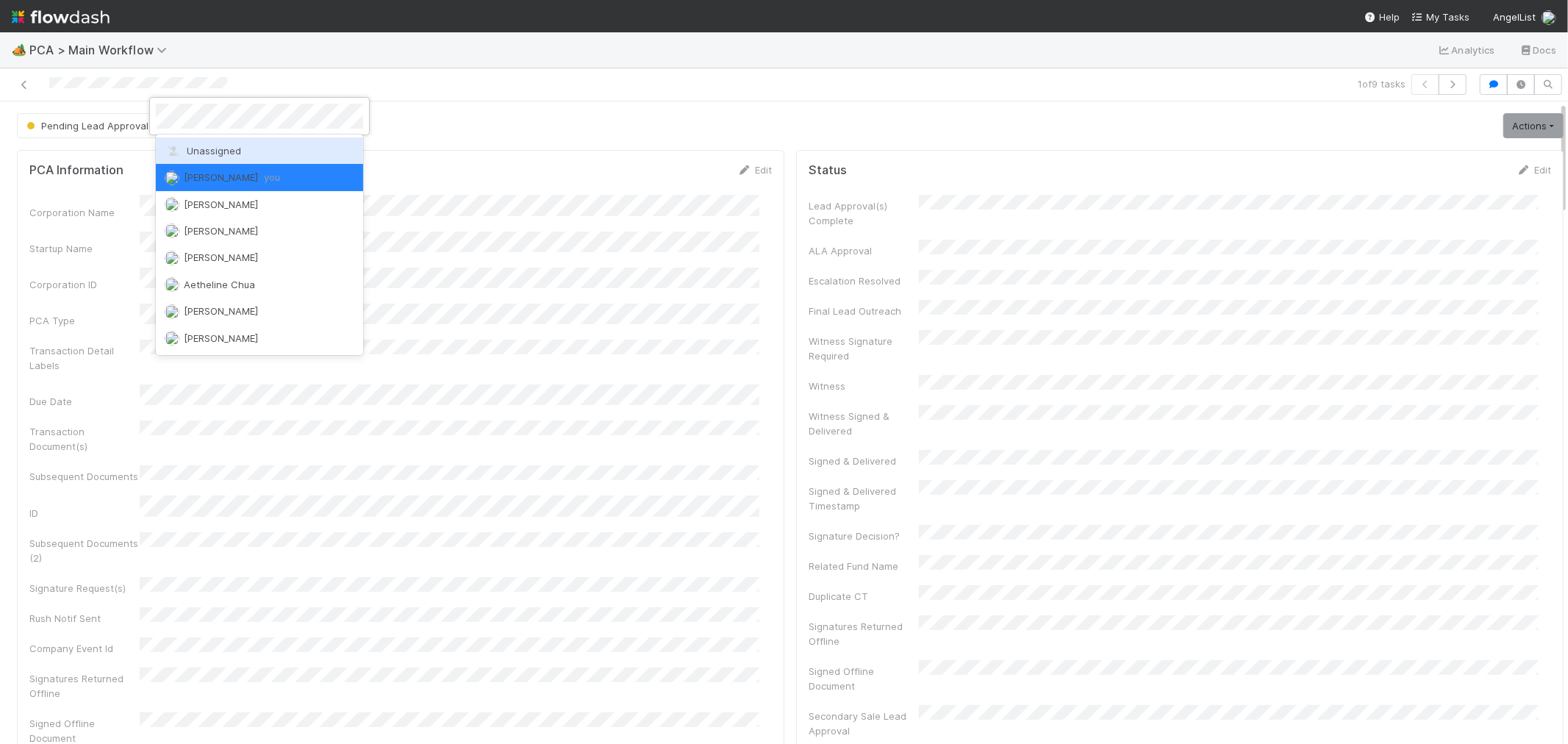
click at [215, 149] on span "Unassigned" at bounding box center [203, 150] width 77 height 12
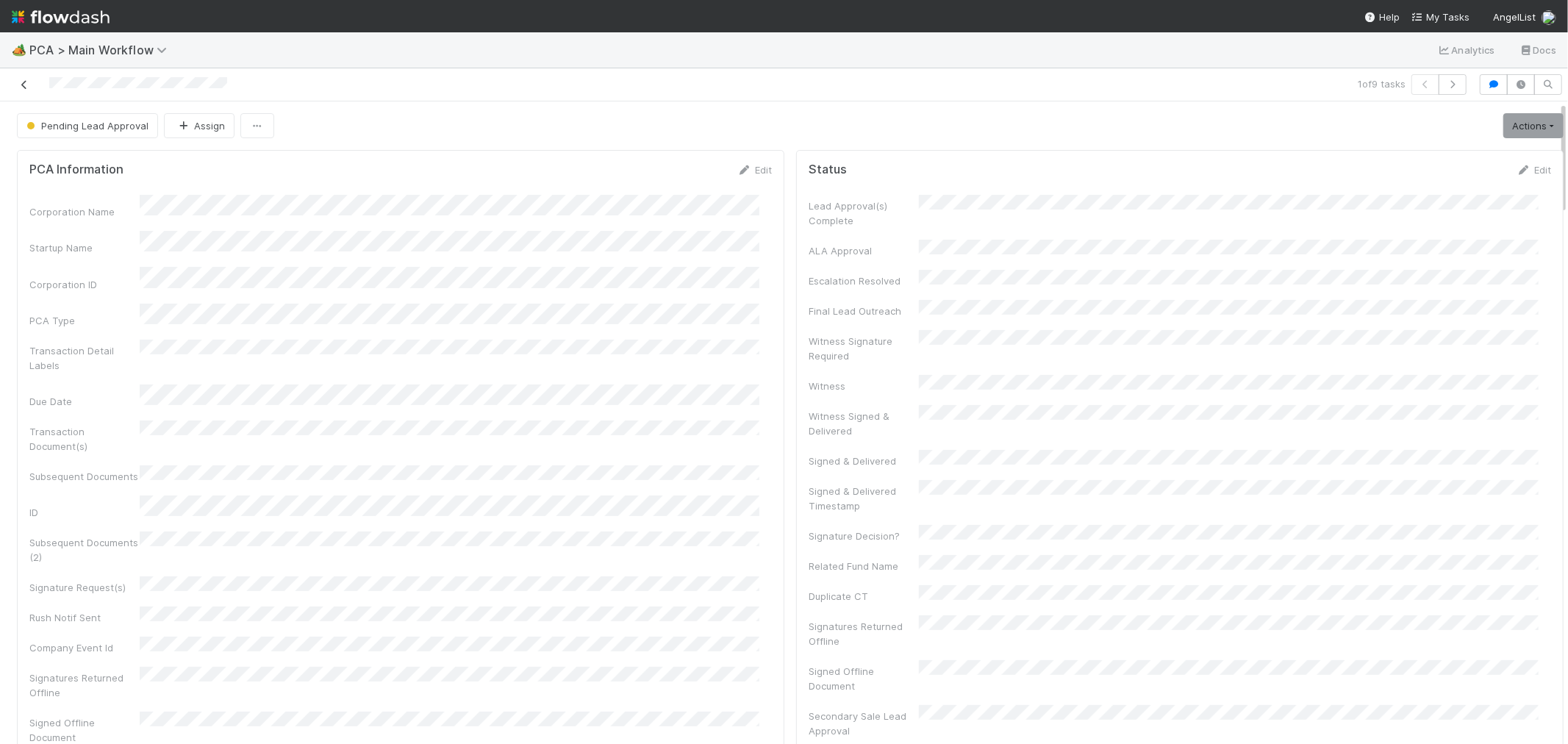
click at [24, 80] on icon at bounding box center [25, 85] width 15 height 10
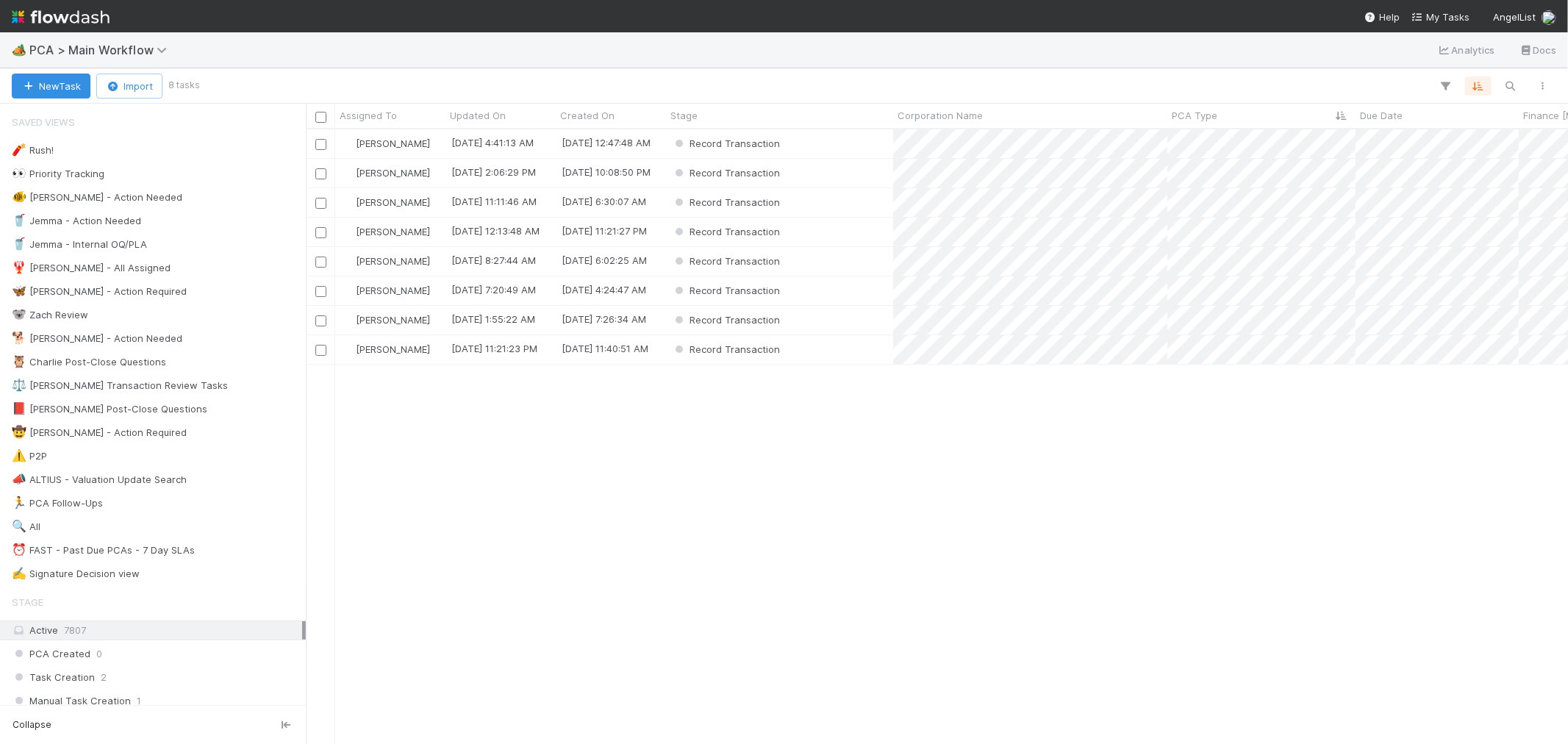
scroll to position [601, 1250]
click at [832, 142] on div "Record Transaction" at bounding box center [779, 144] width 227 height 28
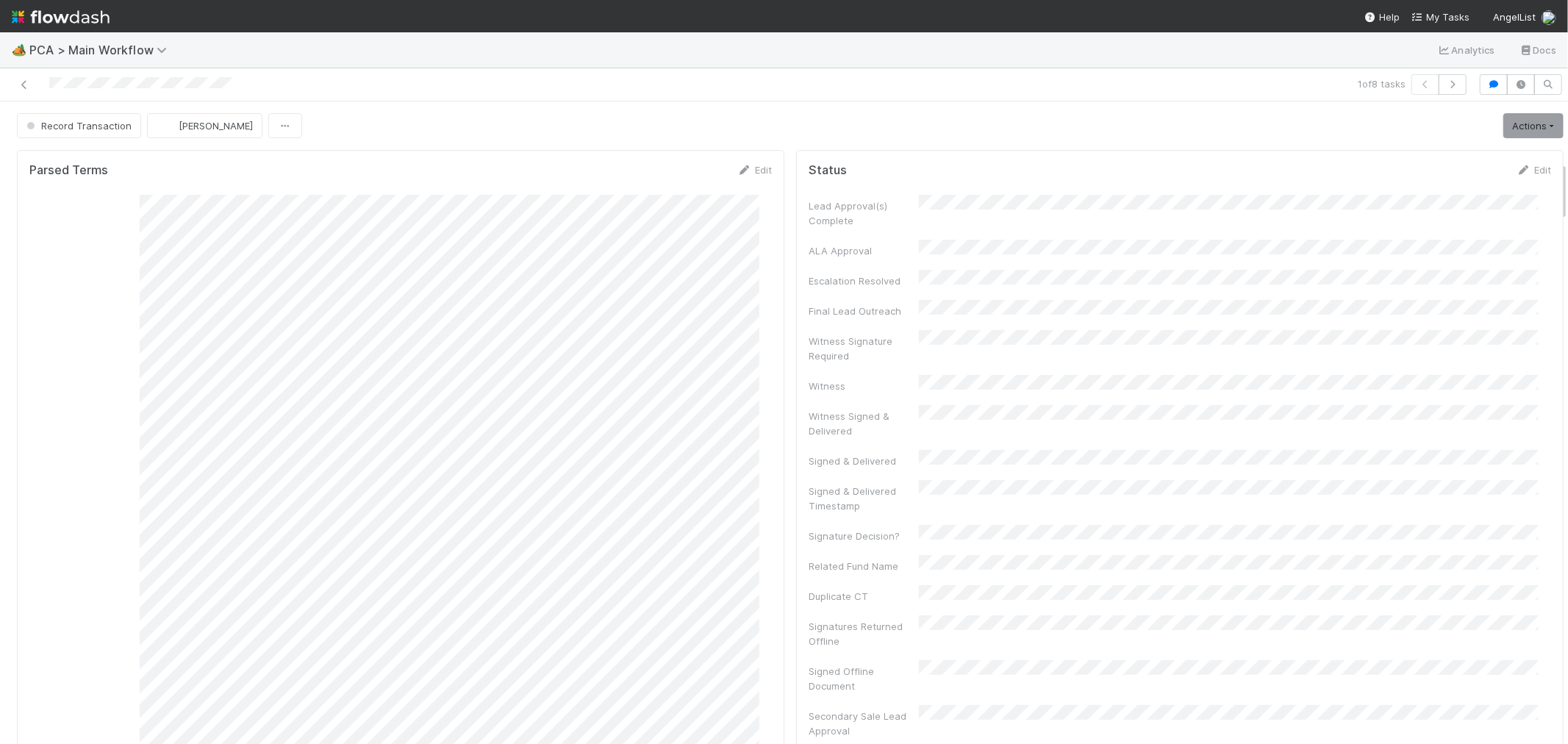
scroll to position [652, 0]
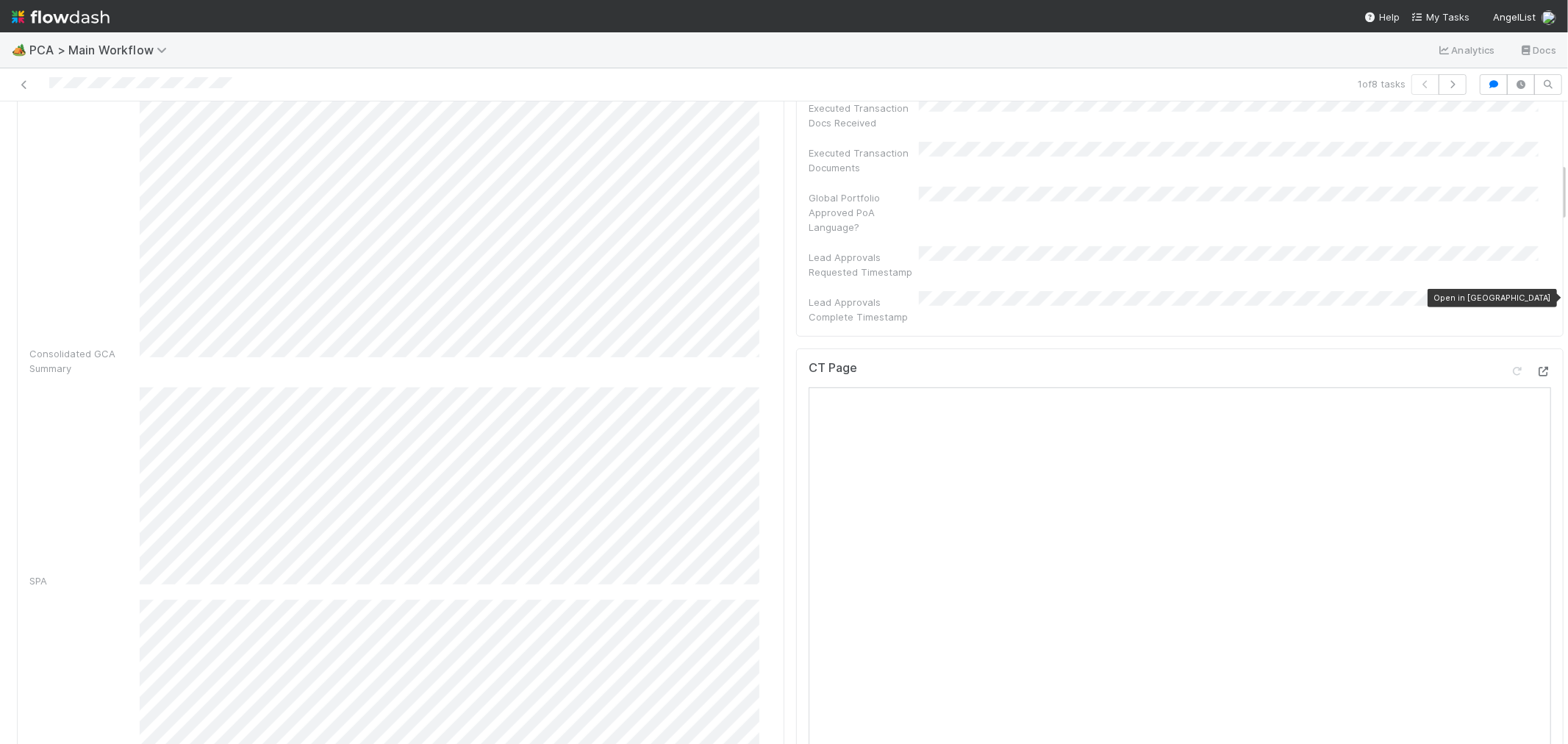
click at [1537, 367] on icon at bounding box center [1544, 372] width 15 height 10
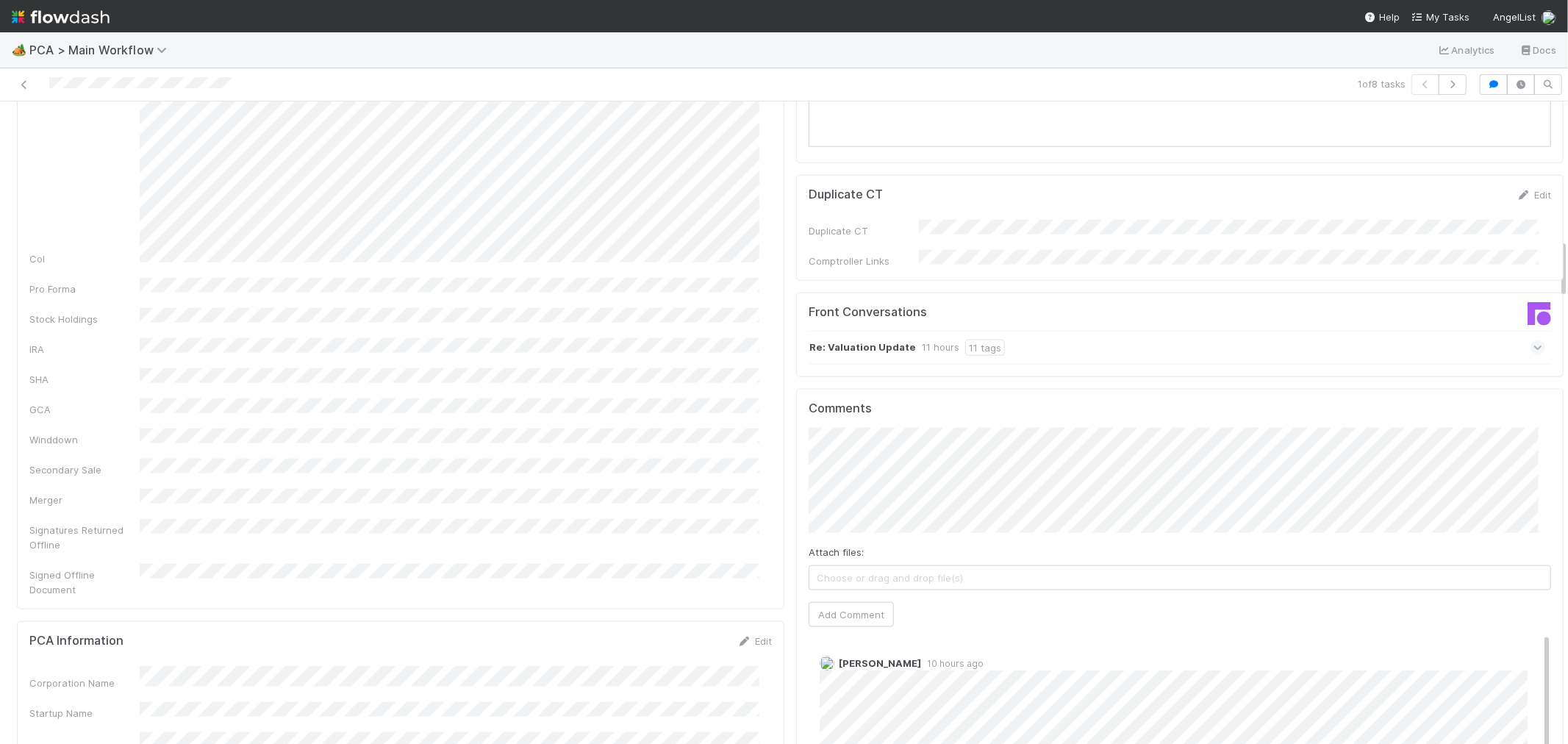
scroll to position [1470, 0]
click at [1181, 342] on div "Re: Valuation Update 11 hours 11 tags" at bounding box center [1177, 358] width 737 height 34
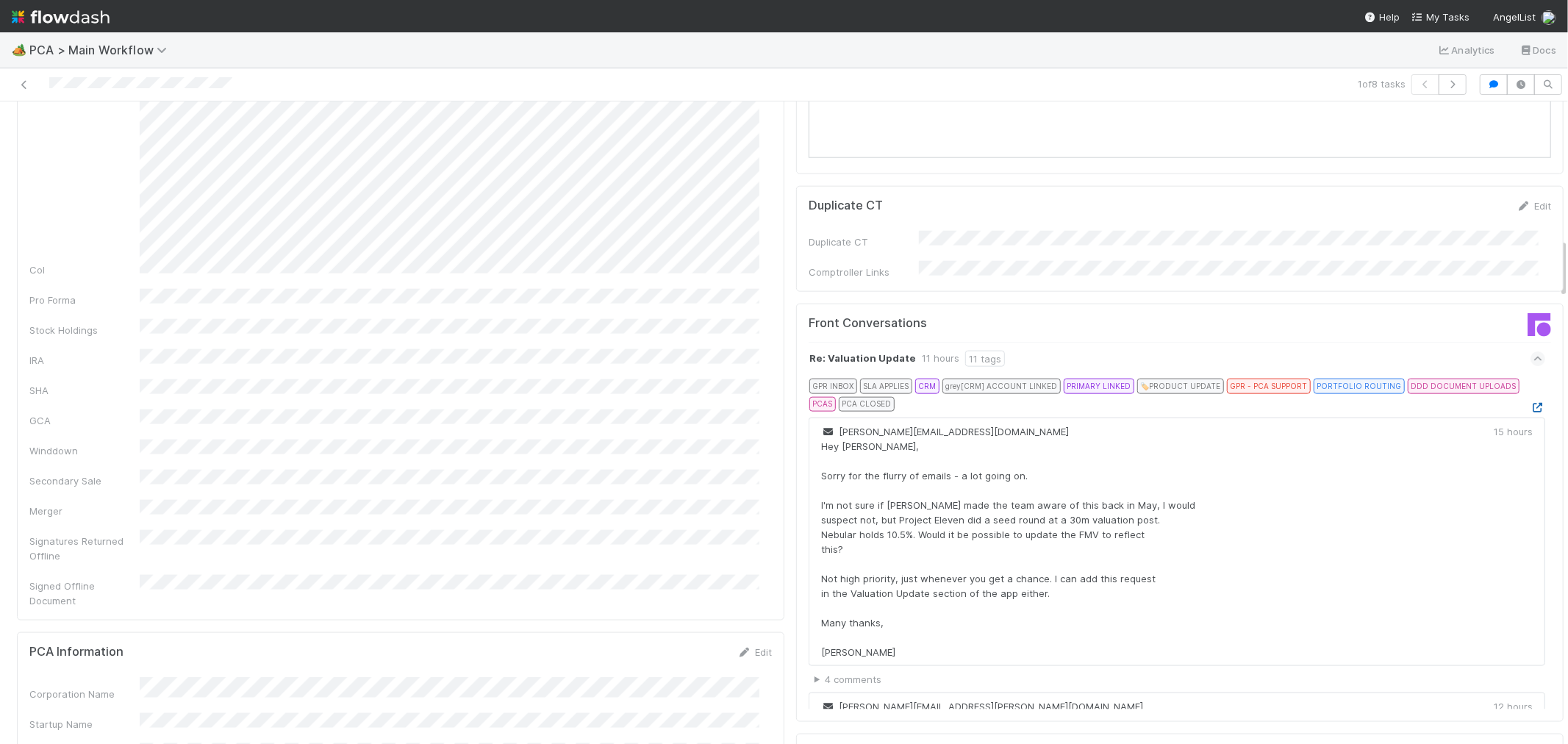
click at [1531, 403] on icon at bounding box center [1538, 407] width 15 height 10
click at [134, 88] on div at bounding box center [374, 85] width 736 height 21
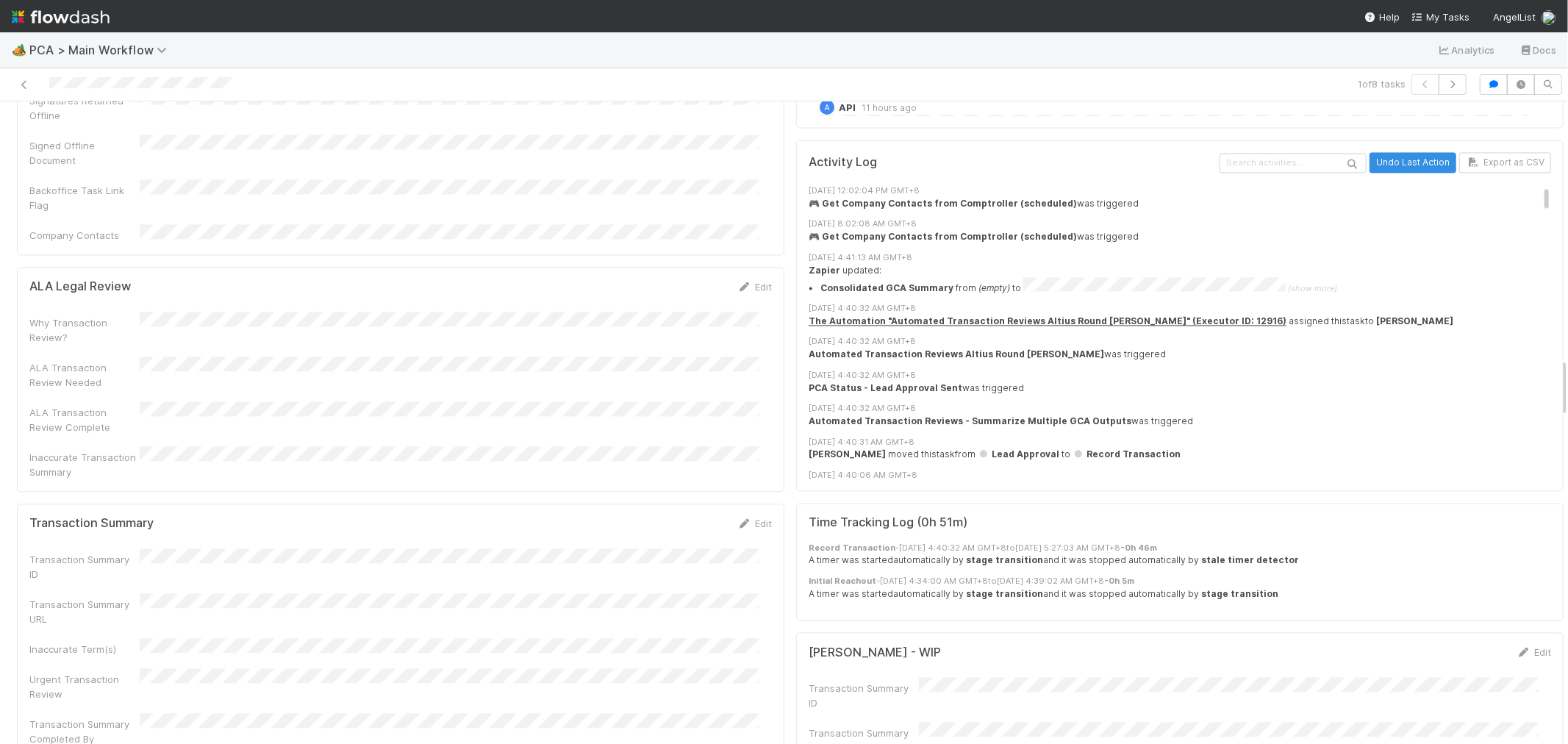
scroll to position [2776, 0]
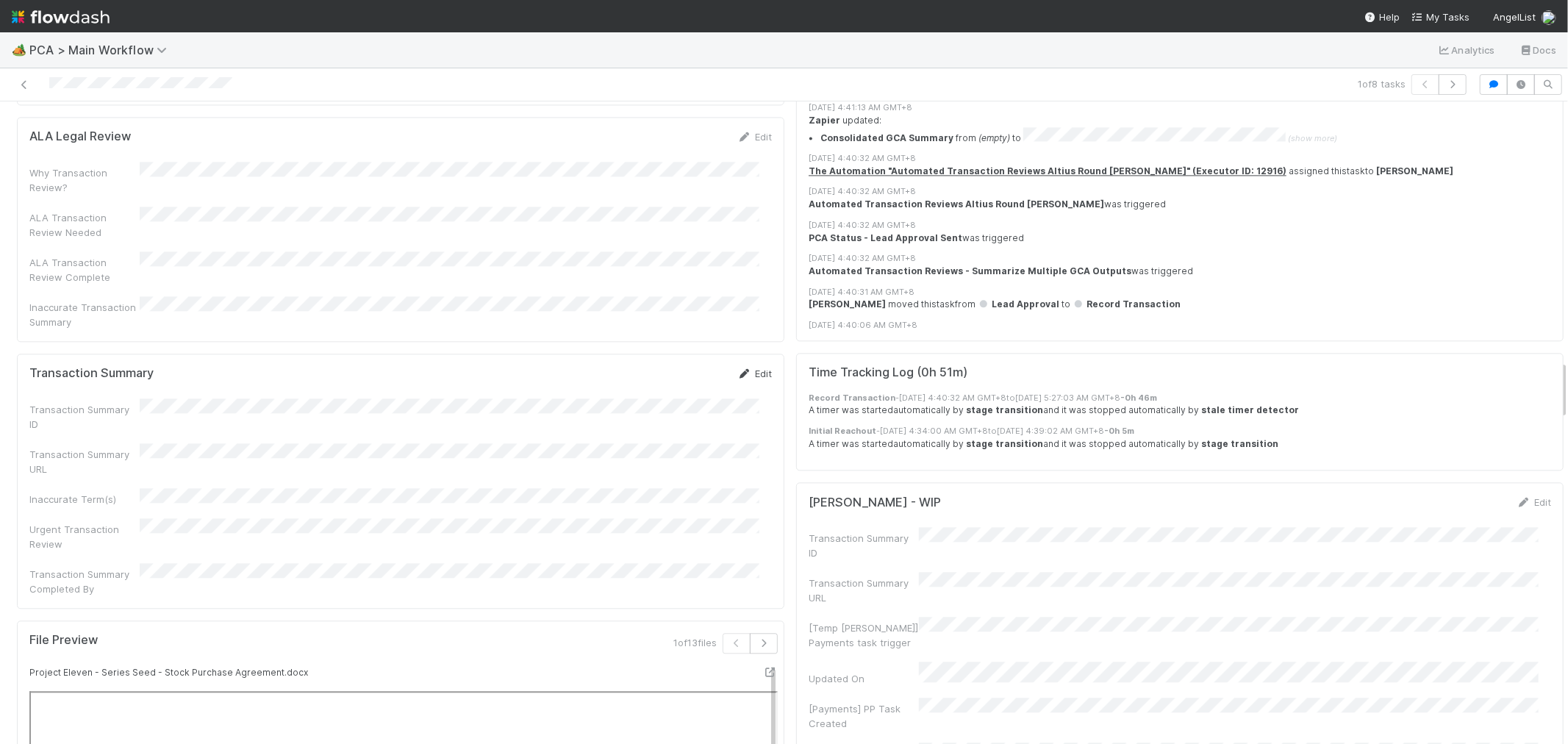
drag, startPoint x: 750, startPoint y: 217, endPoint x: 500, endPoint y: 284, distance: 258.8
click at [750, 368] on link "Edit" at bounding box center [755, 374] width 34 height 12
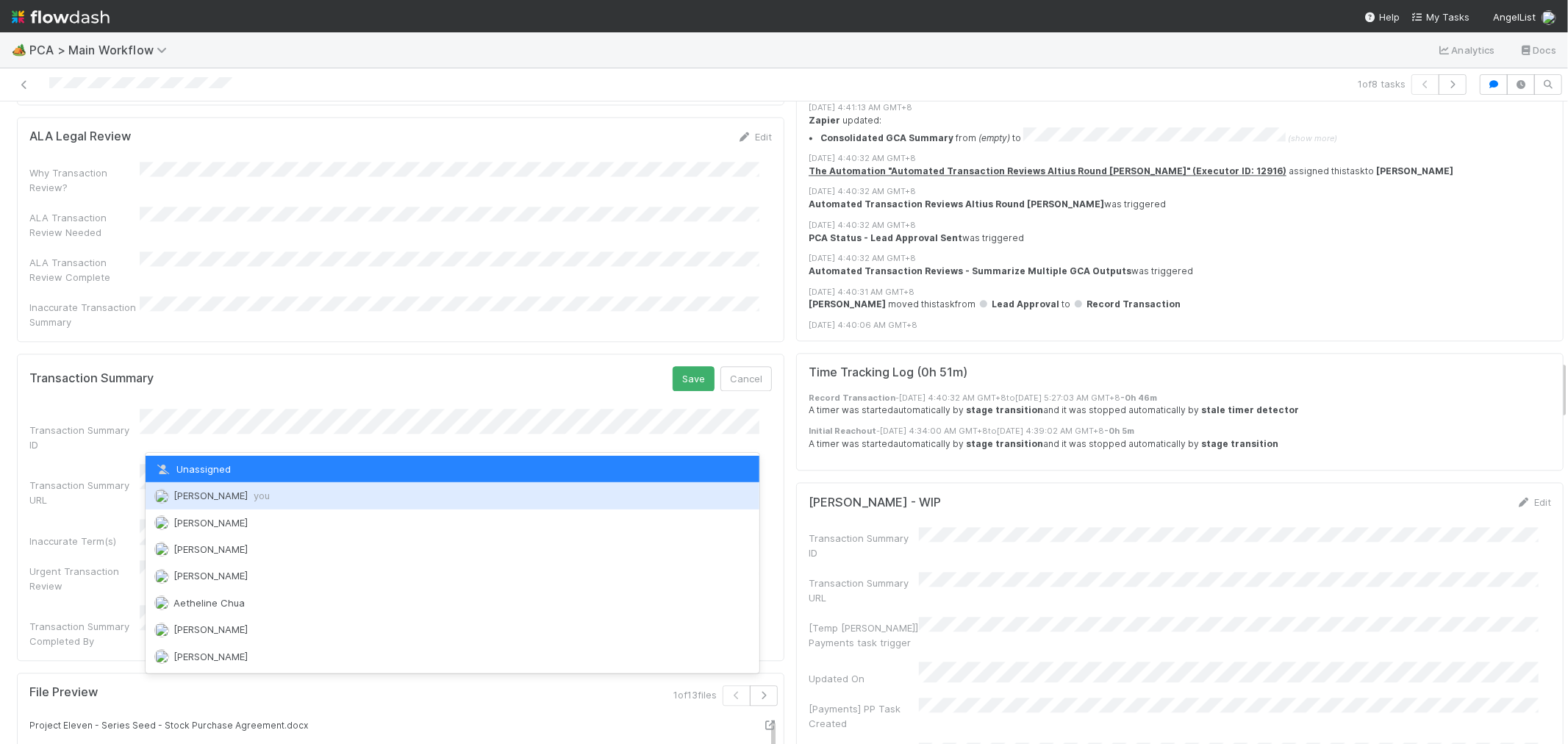
click at [224, 503] on div "[PERSON_NAME] you" at bounding box center [452, 495] width 614 height 27
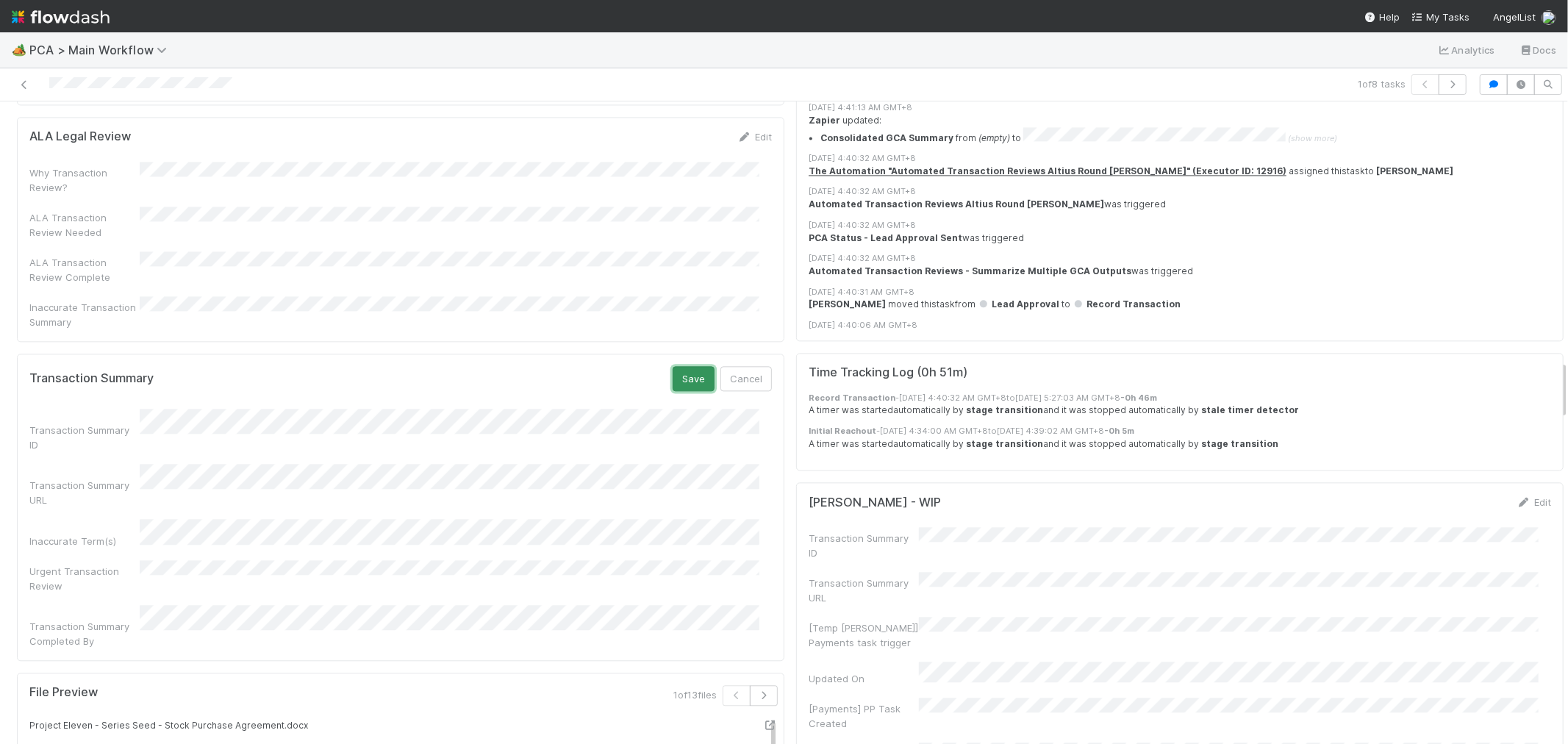
click at [682, 366] on button "Save" at bounding box center [693, 379] width 42 height 25
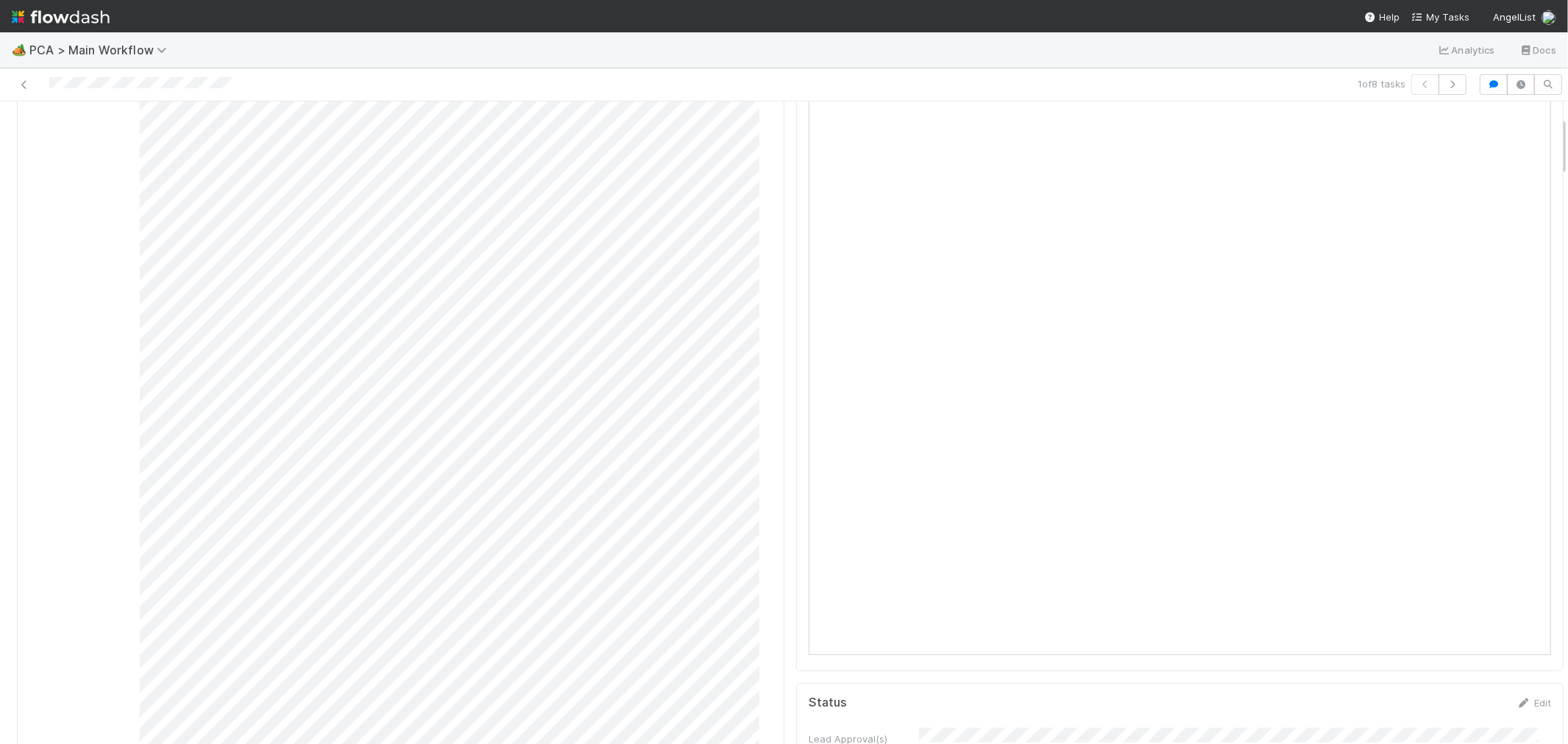
scroll to position [0, 0]
click at [106, 124] on span "Record Transaction" at bounding box center [77, 126] width 108 height 12
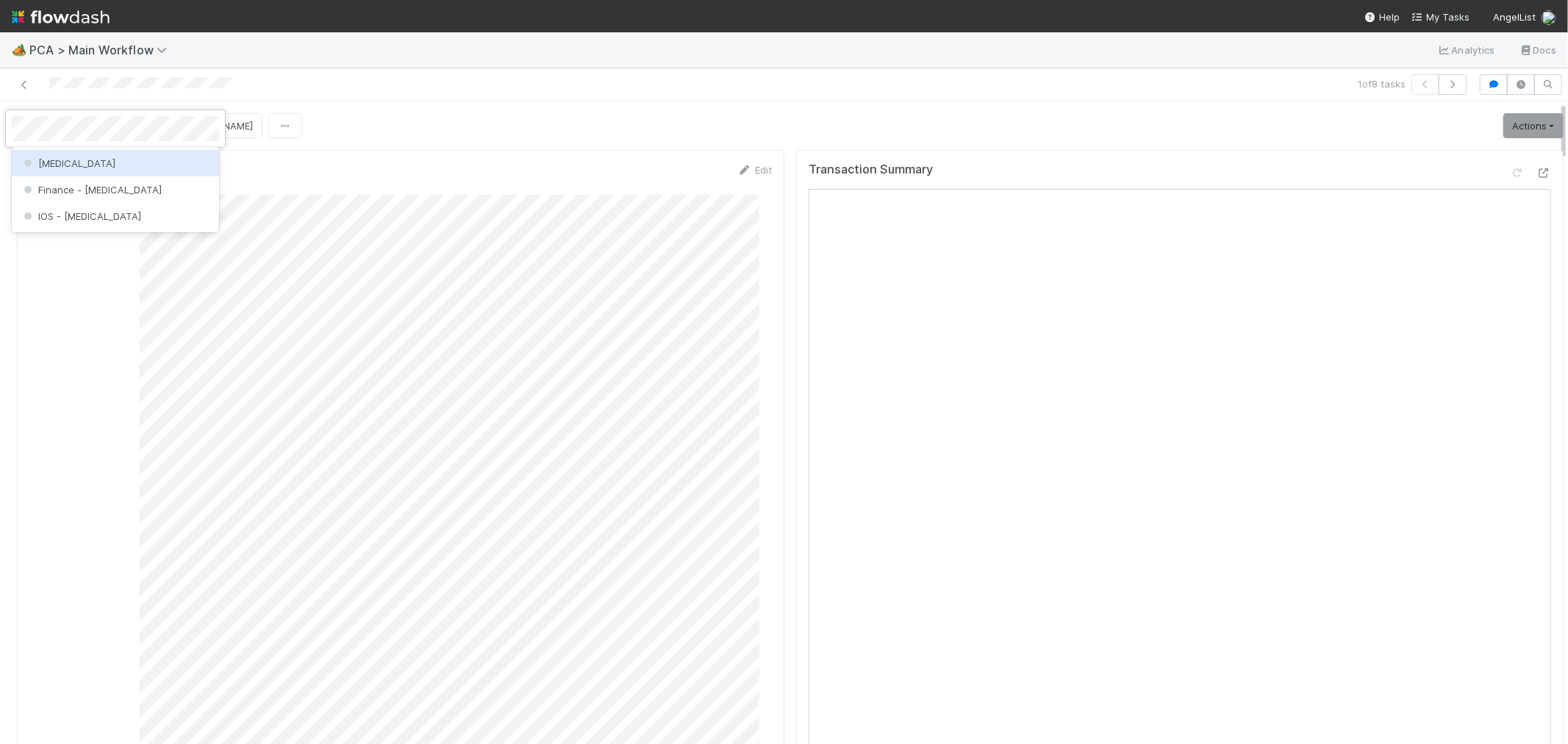
click at [123, 162] on div "[MEDICAL_DATA]" at bounding box center [115, 163] width 207 height 27
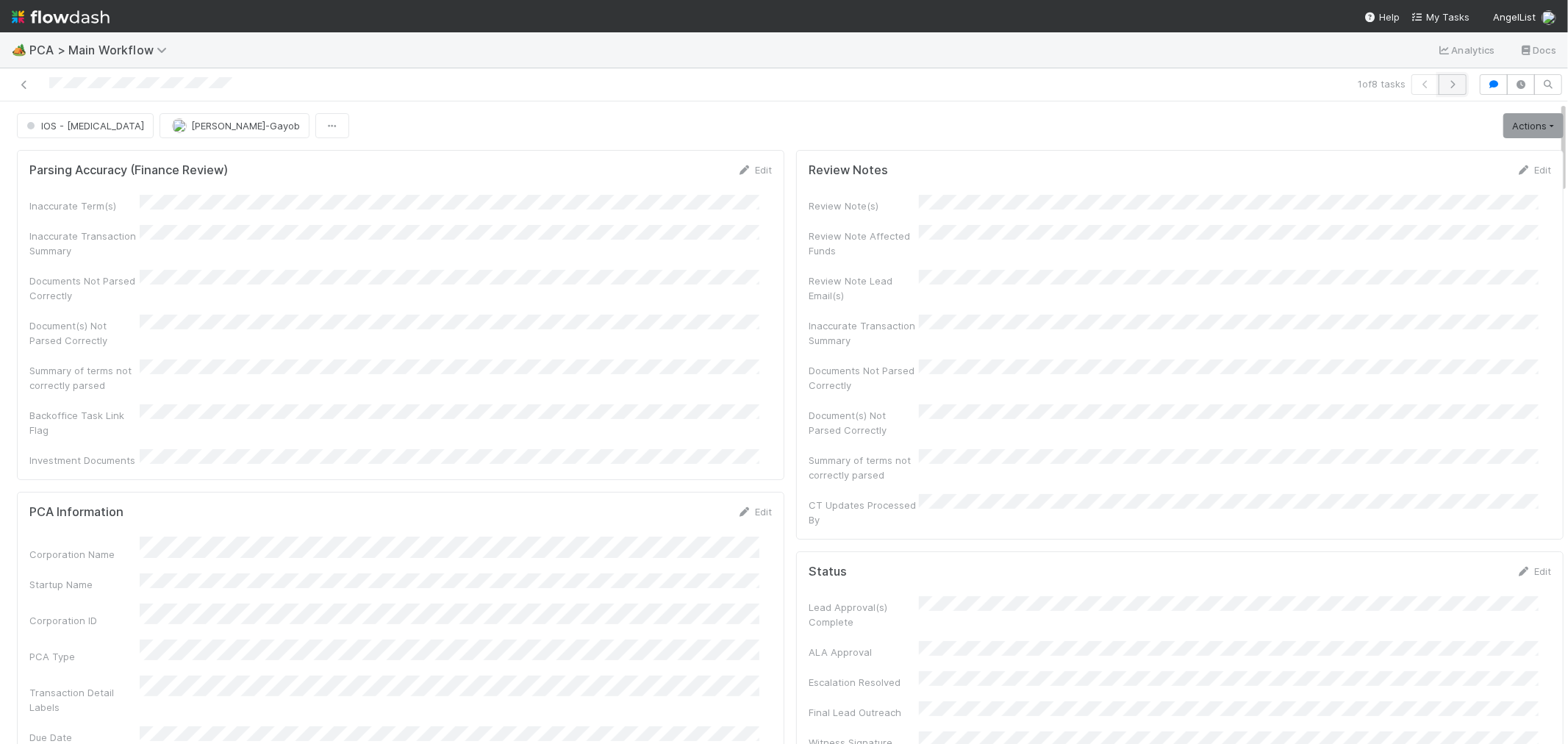
click at [1445, 85] on icon "button" at bounding box center [1453, 85] width 15 height 9
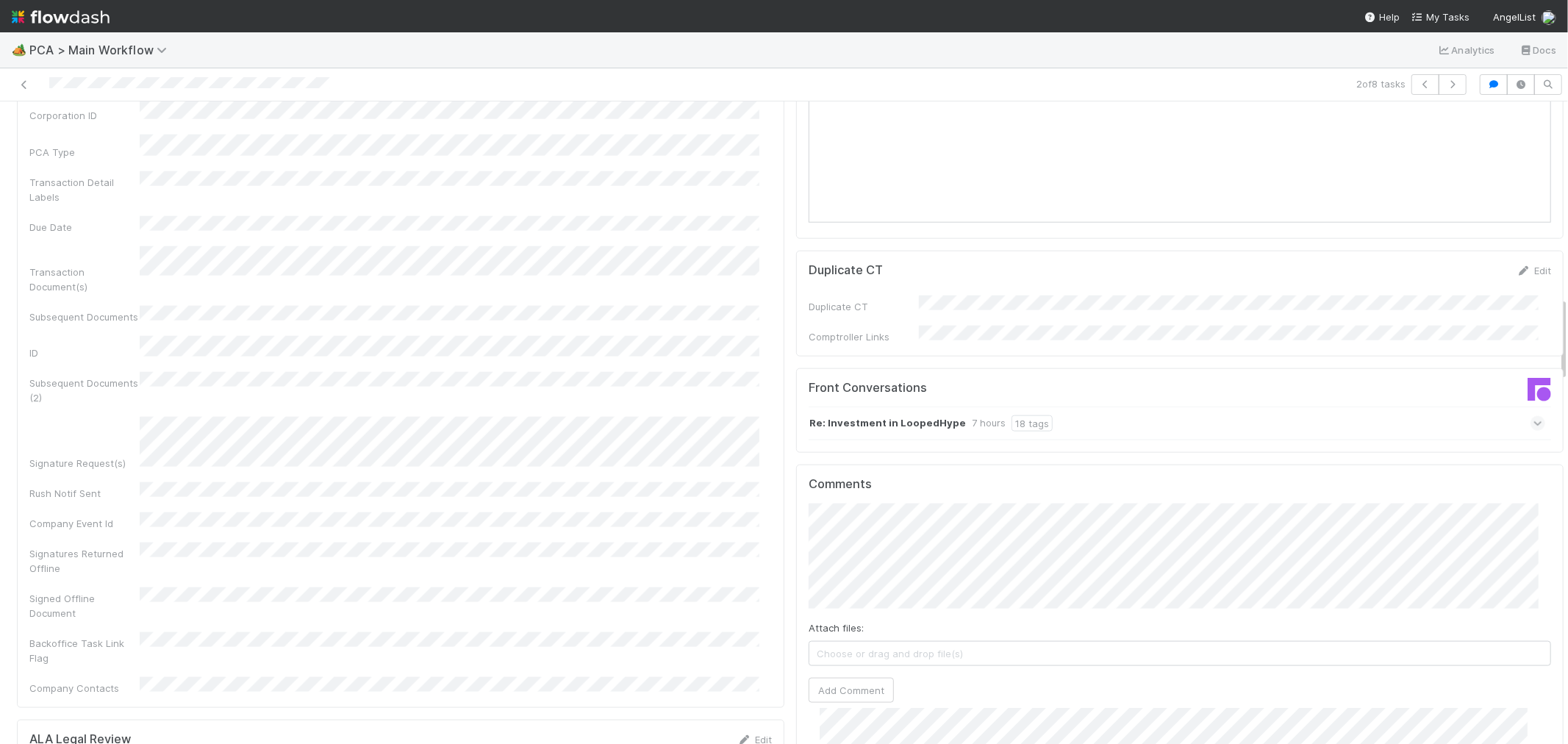
scroll to position [1387, 0]
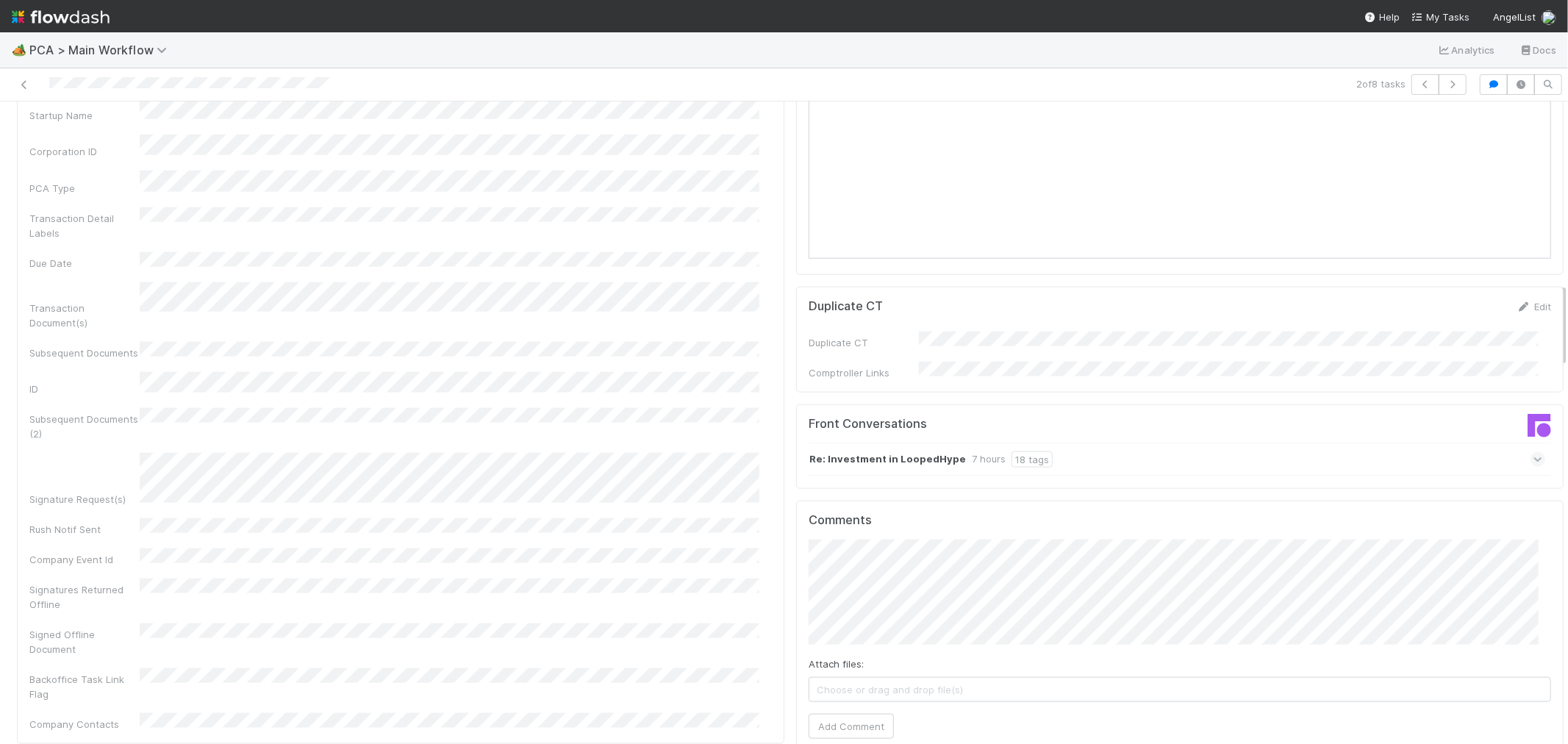
click at [1063, 442] on div "Re: Investment in LoopedHype 7 hours 18 tags" at bounding box center [1177, 459] width 737 height 34
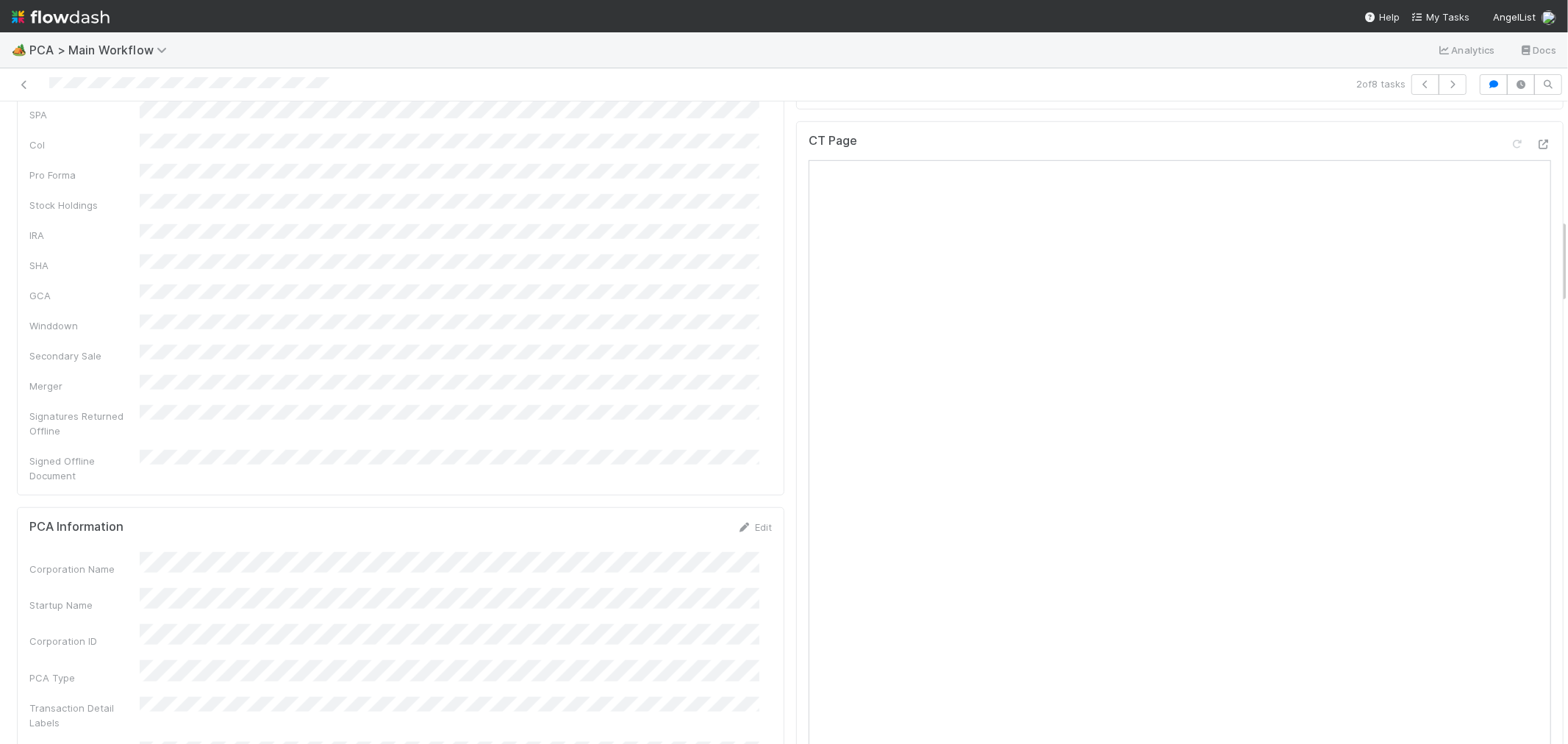
scroll to position [735, 0]
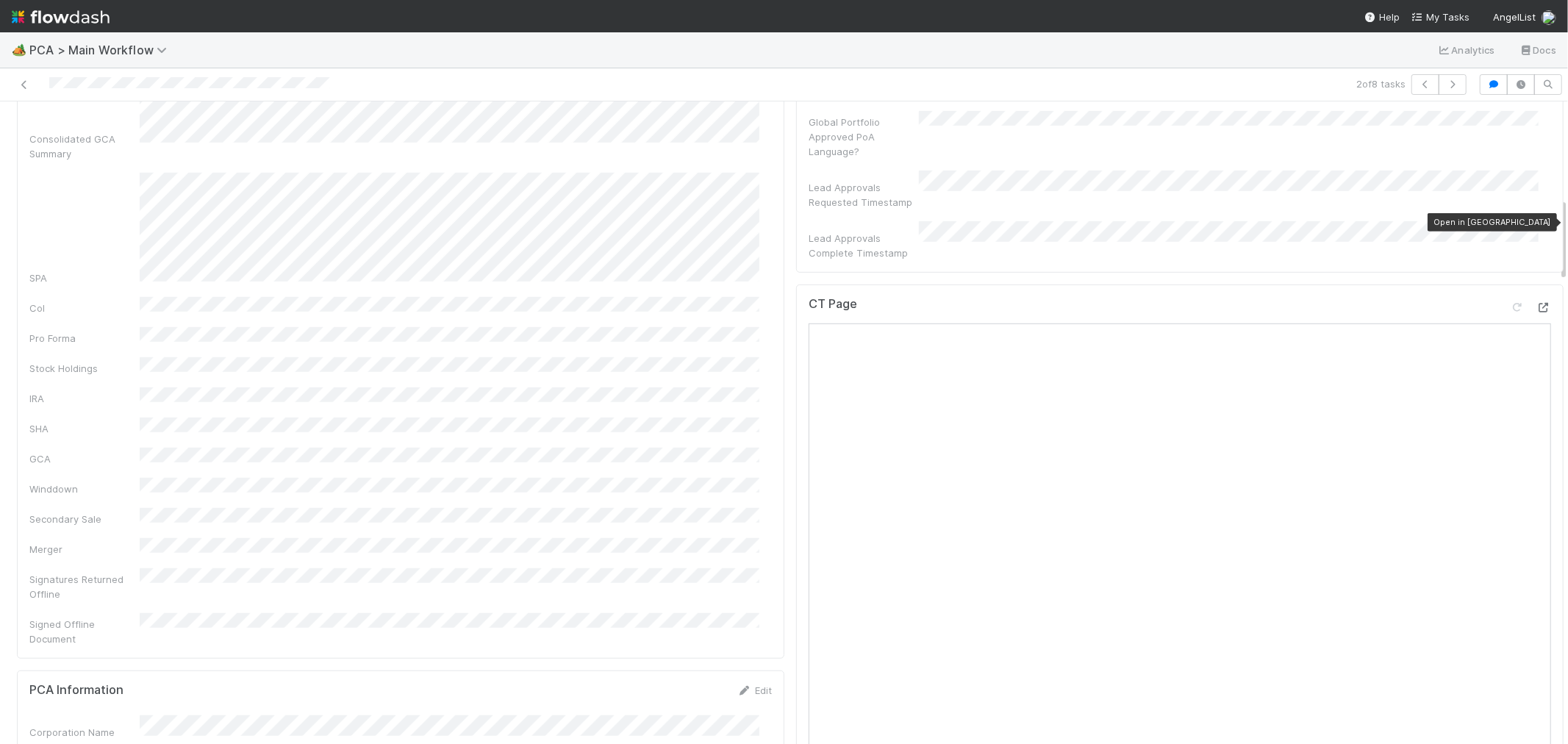
click at [1537, 303] on icon at bounding box center [1544, 308] width 15 height 10
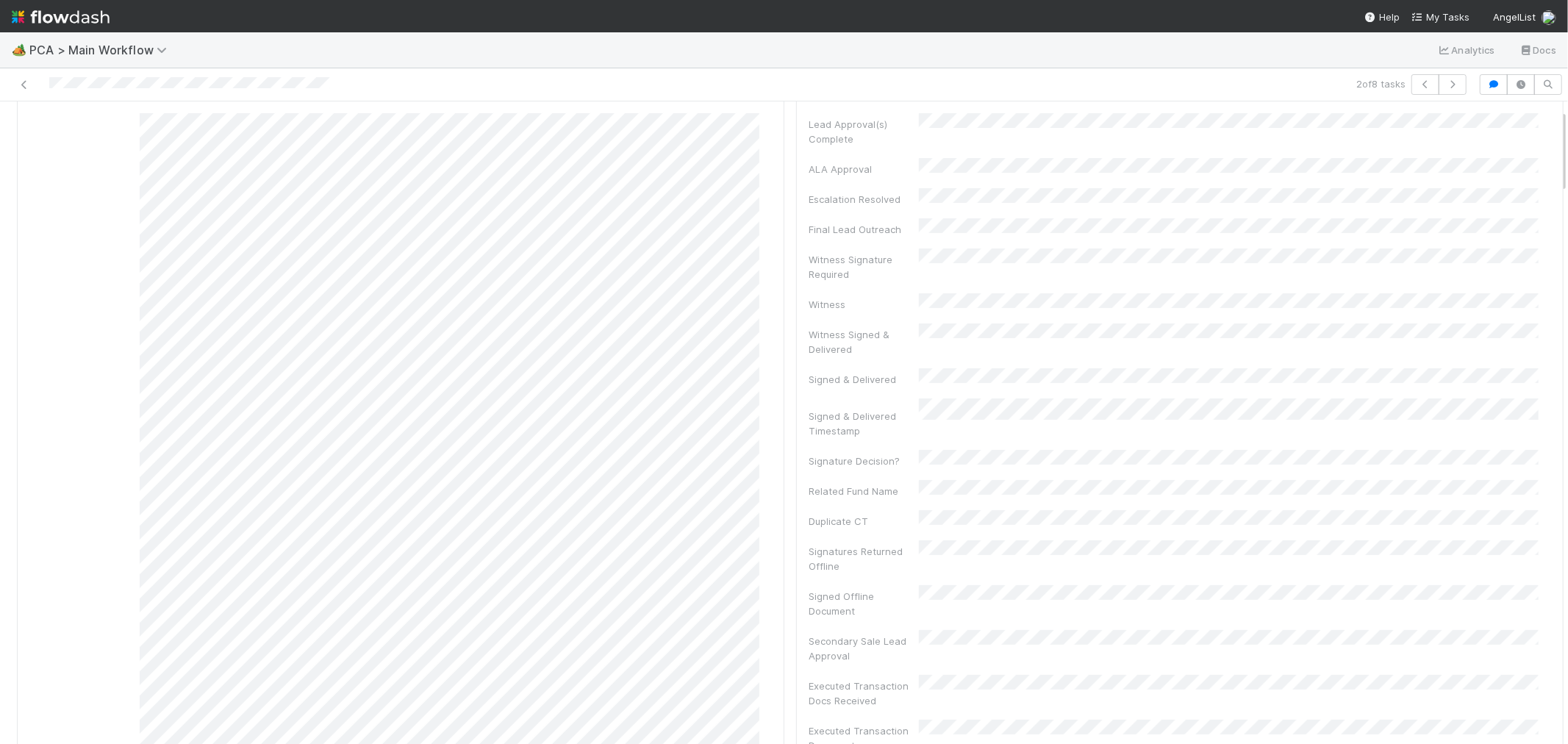
scroll to position [0, 0]
click at [1519, 121] on link "Actions" at bounding box center [1533, 126] width 60 height 25
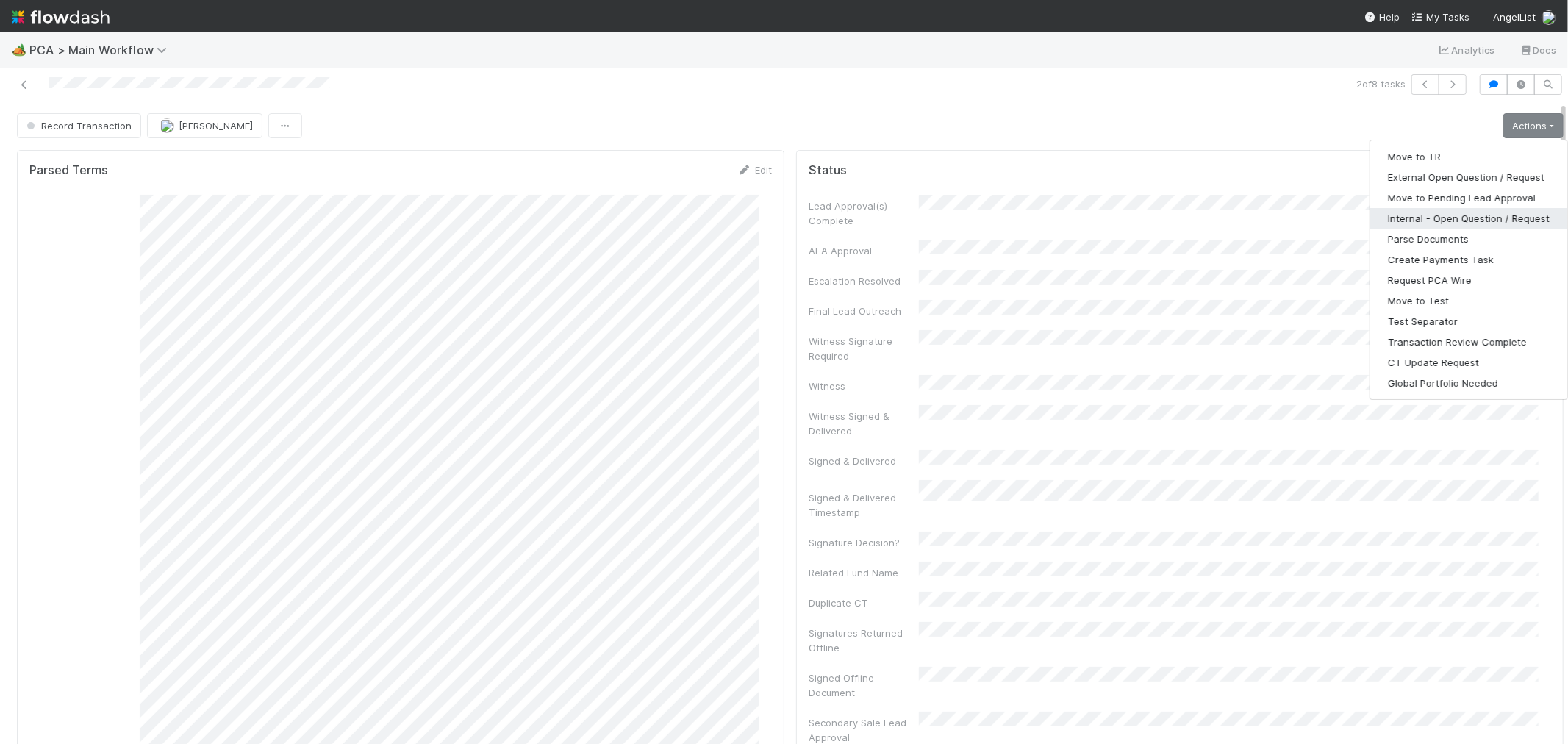
click at [1380, 211] on button "Internal - Open Question / Request" at bounding box center [1469, 218] width 197 height 21
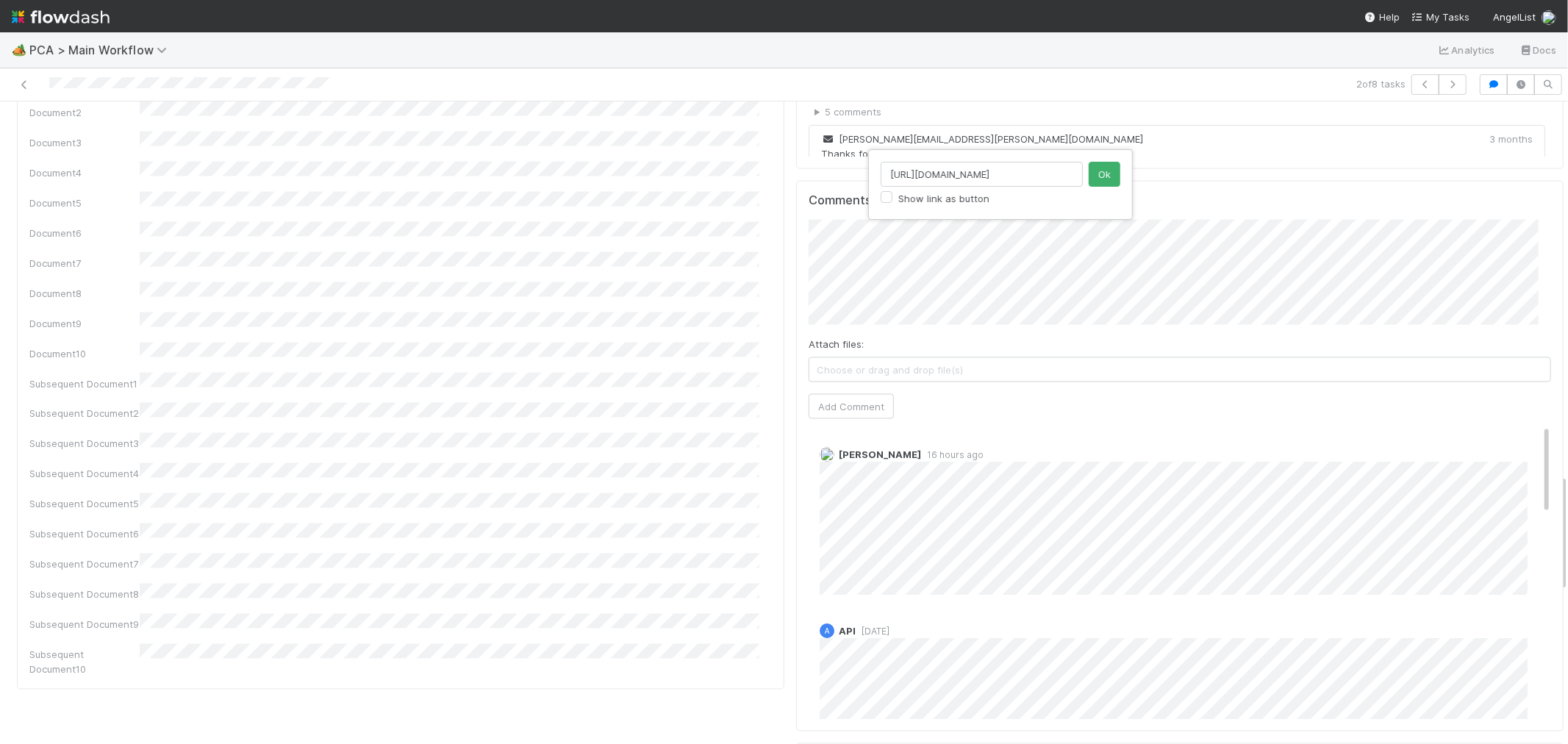
drag, startPoint x: 1076, startPoint y: 177, endPoint x: 883, endPoint y: 178, distance: 193.0
click at [883, 178] on input "https://comptroller.internal.angellist.com/v/llcs/0196afa71b6677ac89efa35bcb1ec…" at bounding box center [981, 174] width 202 height 25
click at [1099, 174] on button "Ok" at bounding box center [1105, 174] width 31 height 25
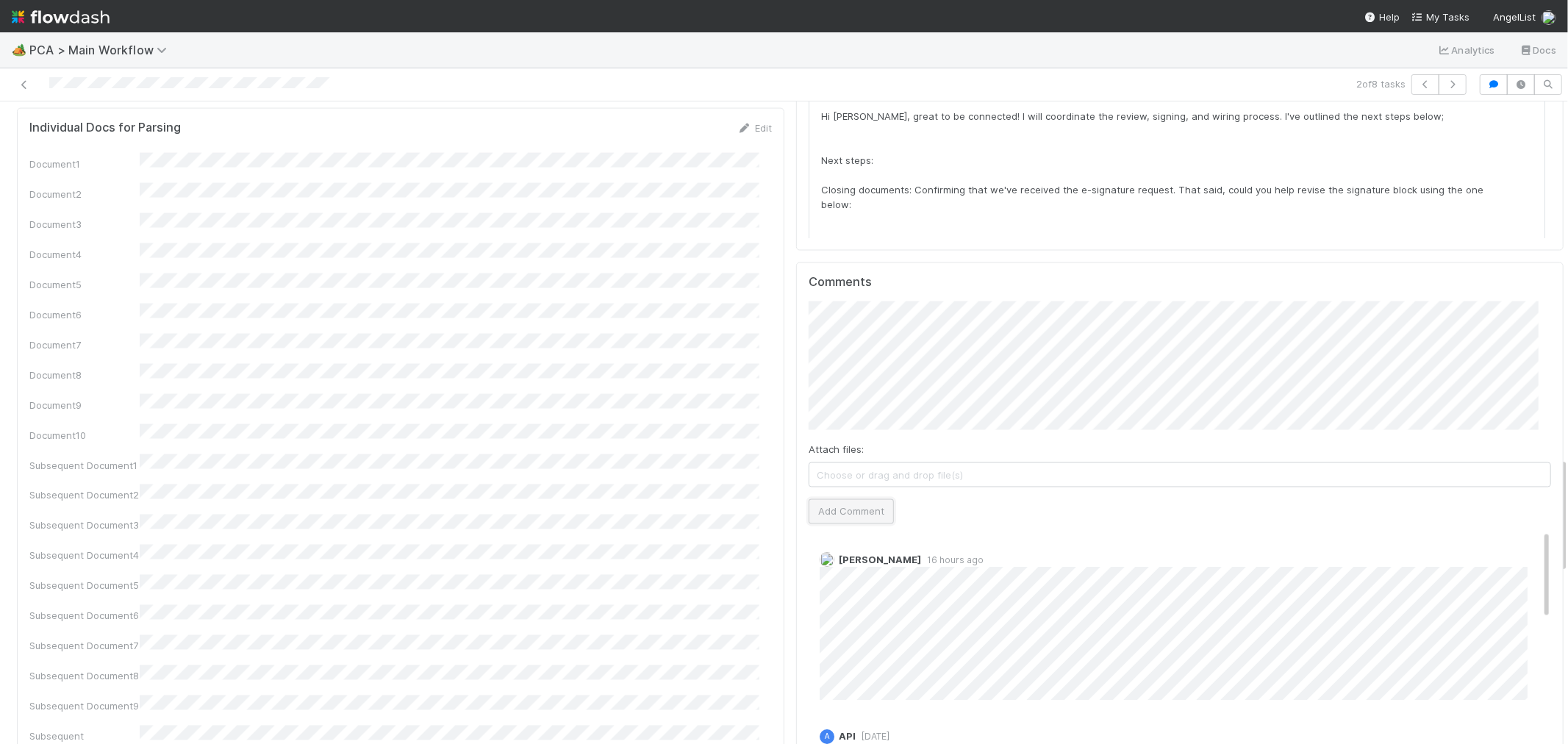
click at [849, 499] on button "Add Comment" at bounding box center [851, 512] width 85 height 25
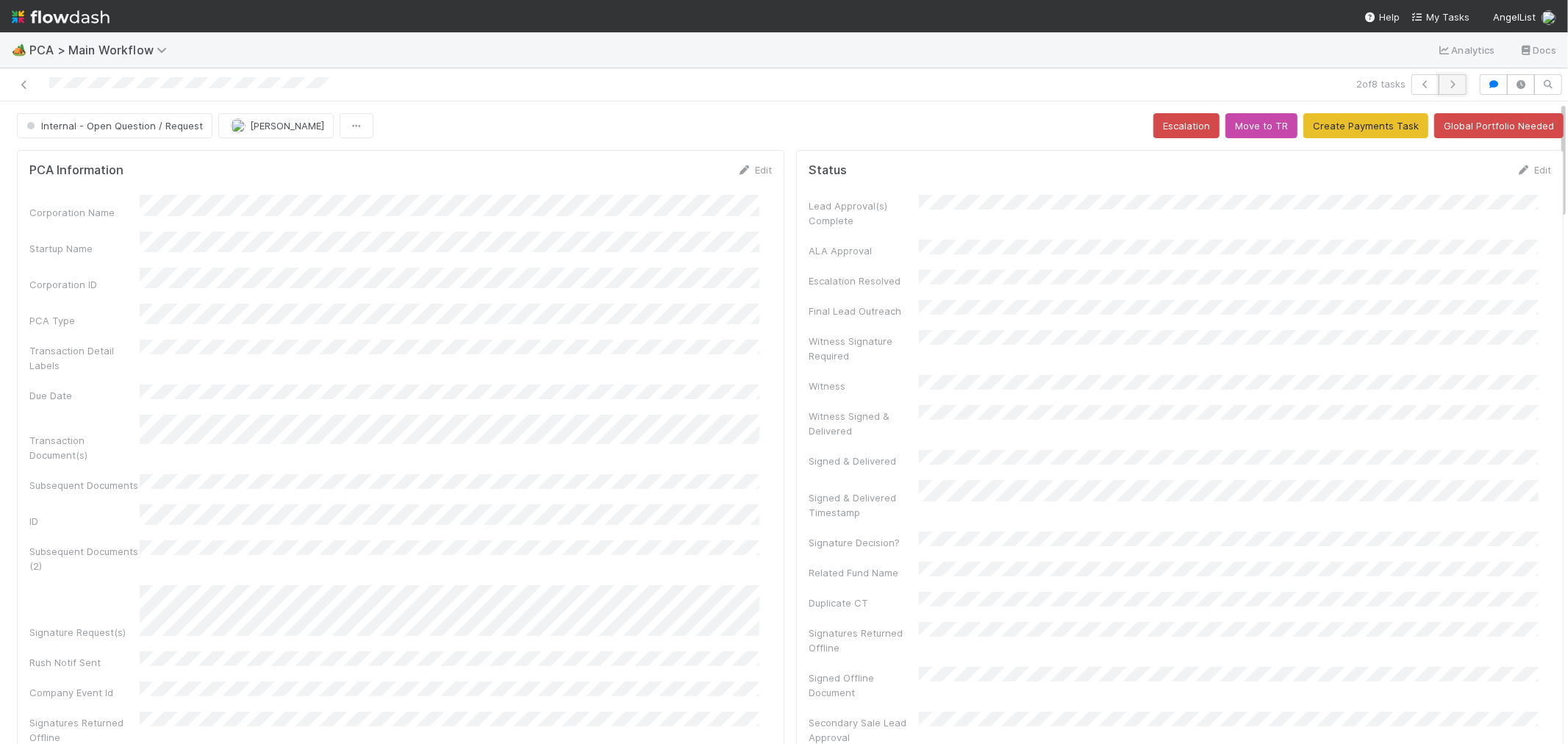
click at [1447, 86] on icon "button" at bounding box center [1453, 85] width 15 height 9
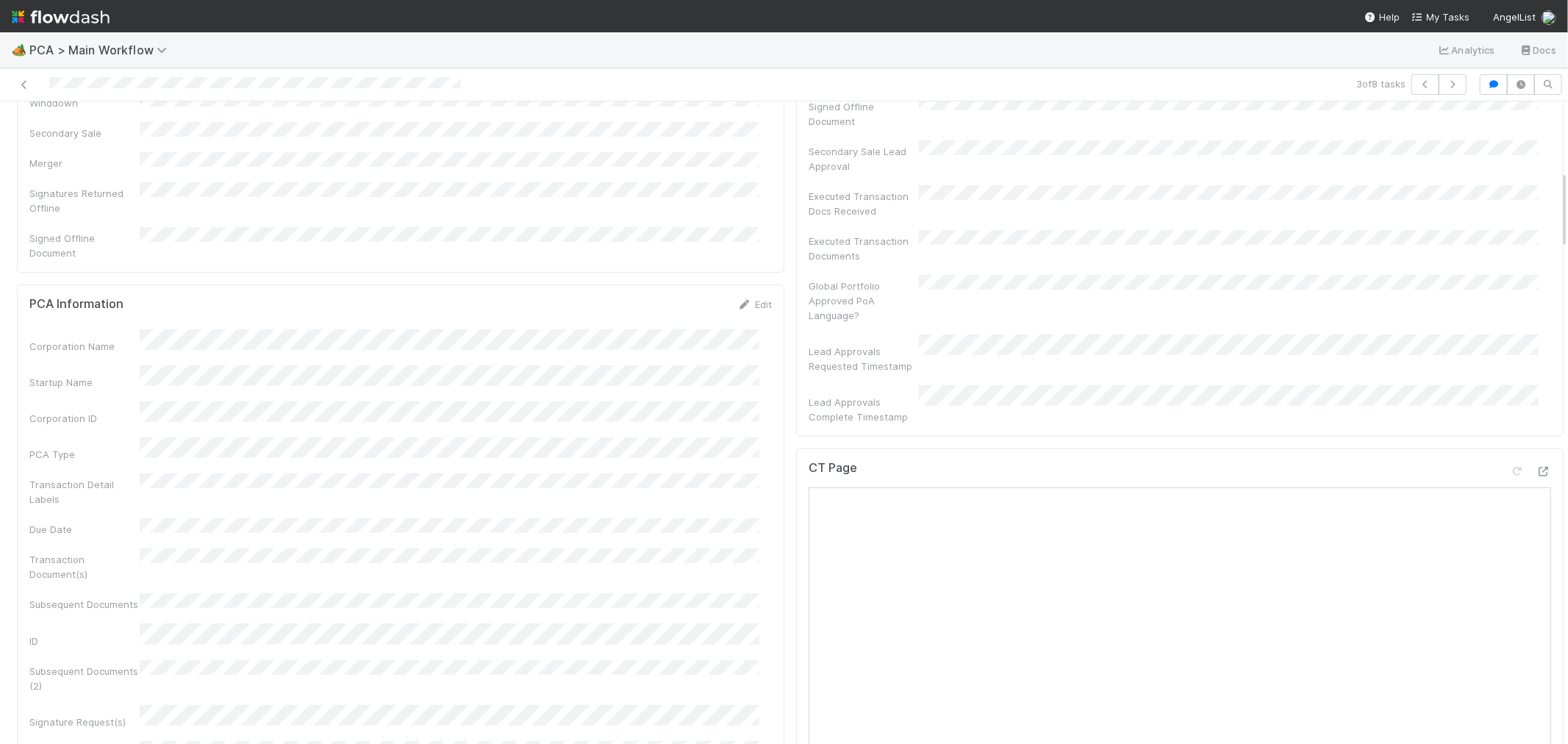
scroll to position [245, 0]
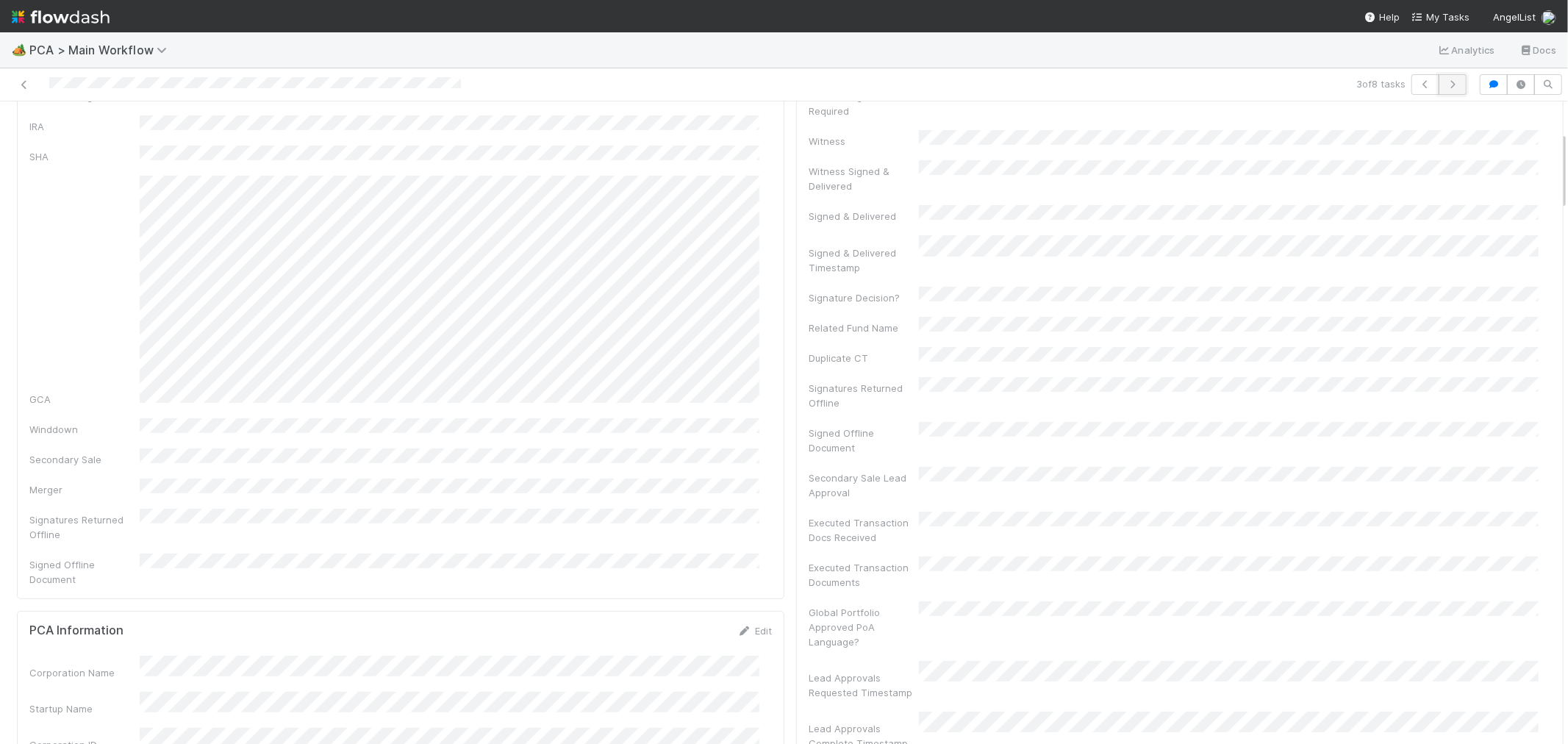
click at [1445, 85] on icon "button" at bounding box center [1453, 85] width 15 height 9
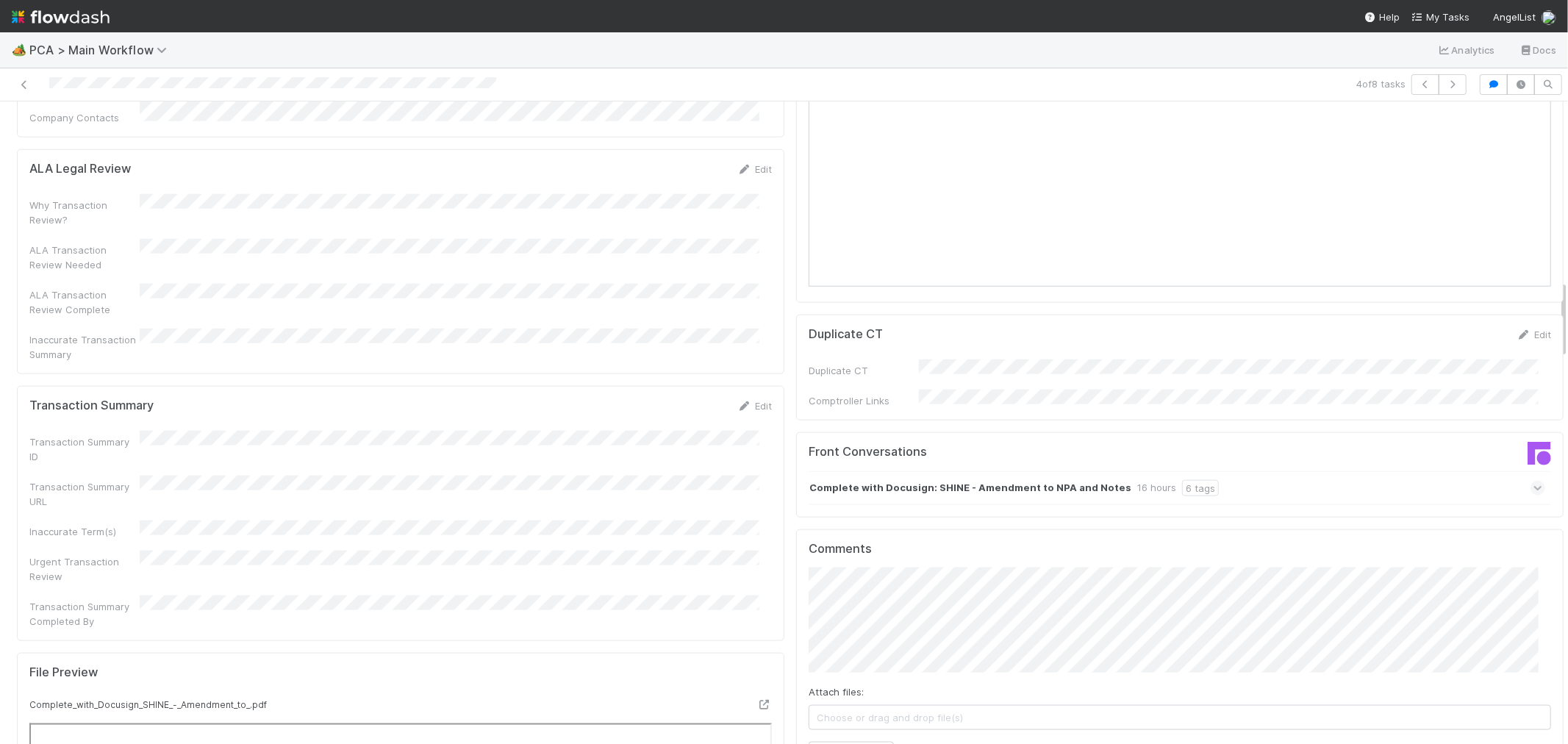
scroll to position [1470, 0]
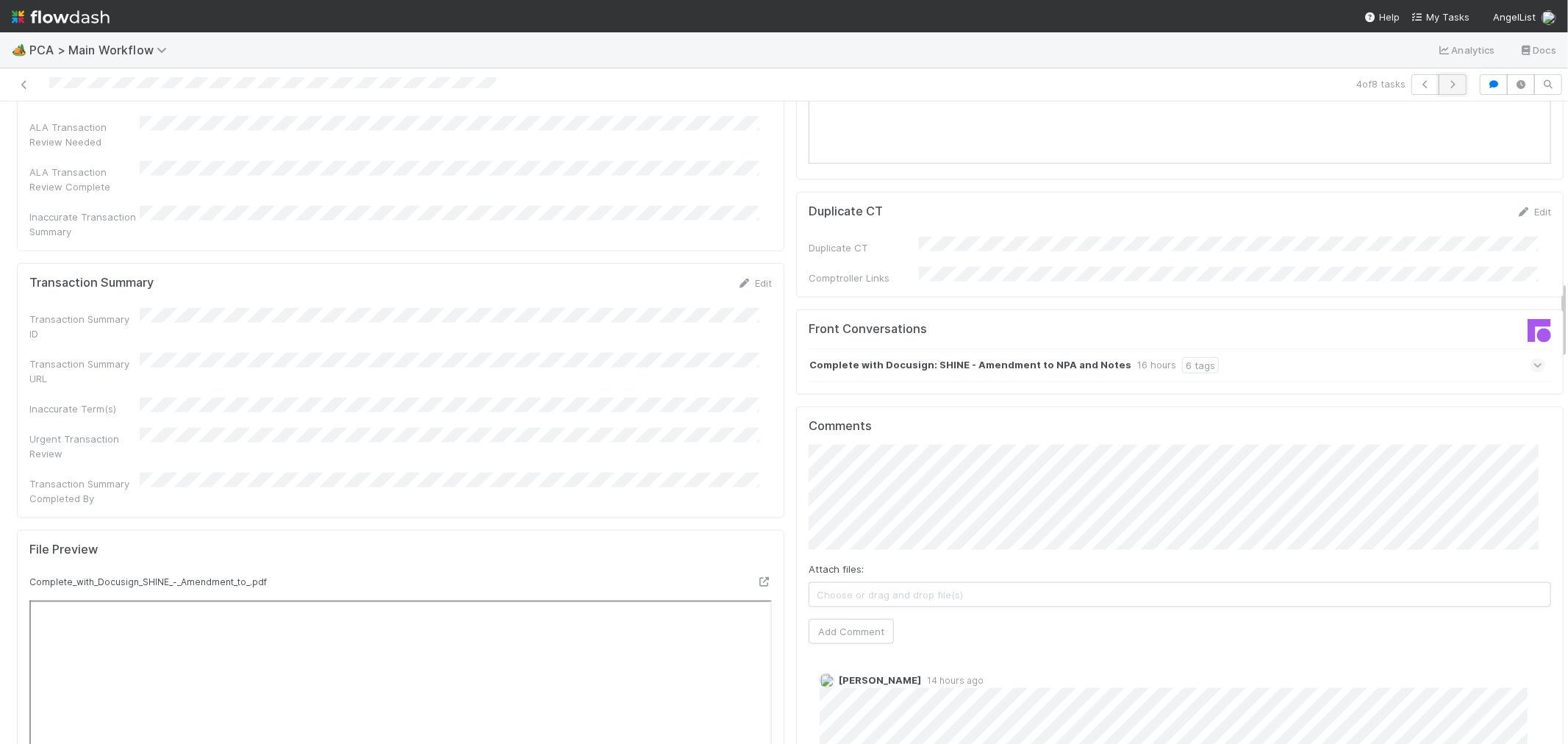
click at [1445, 86] on icon "button" at bounding box center [1453, 85] width 15 height 9
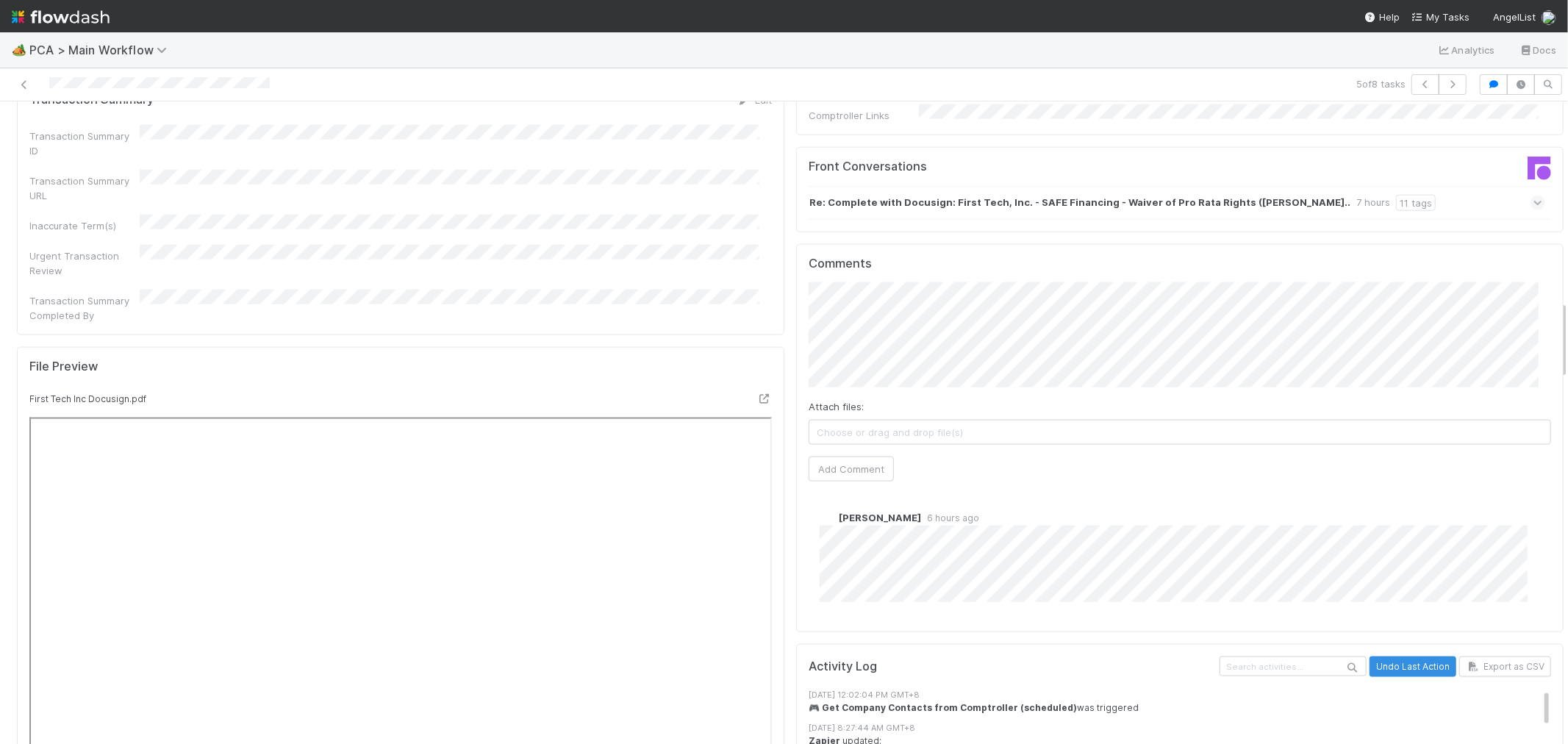
scroll to position [1633, 0]
click at [1445, 86] on icon "button" at bounding box center [1453, 85] width 15 height 9
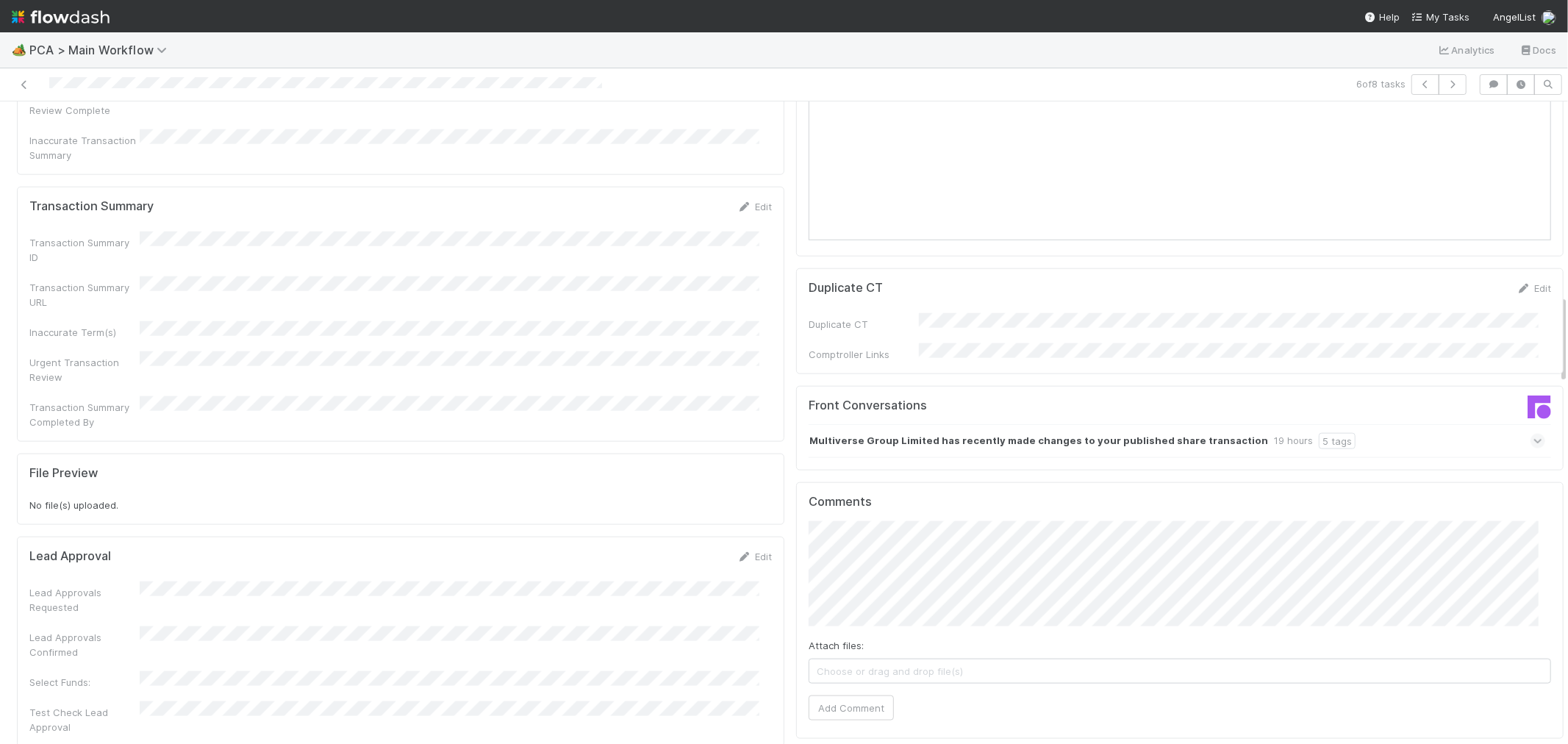
scroll to position [1552, 0]
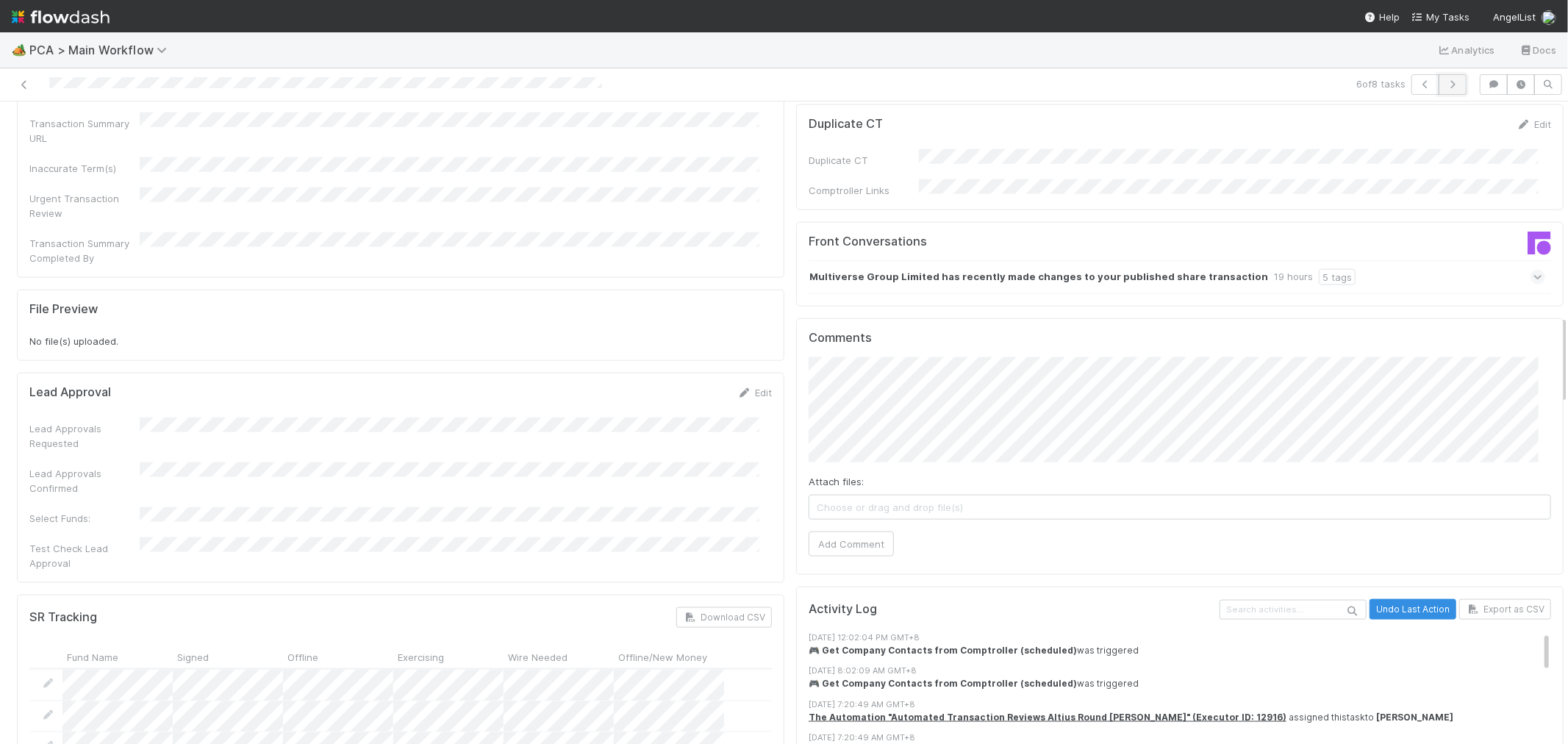
click at [1445, 86] on icon "button" at bounding box center [1453, 85] width 15 height 9
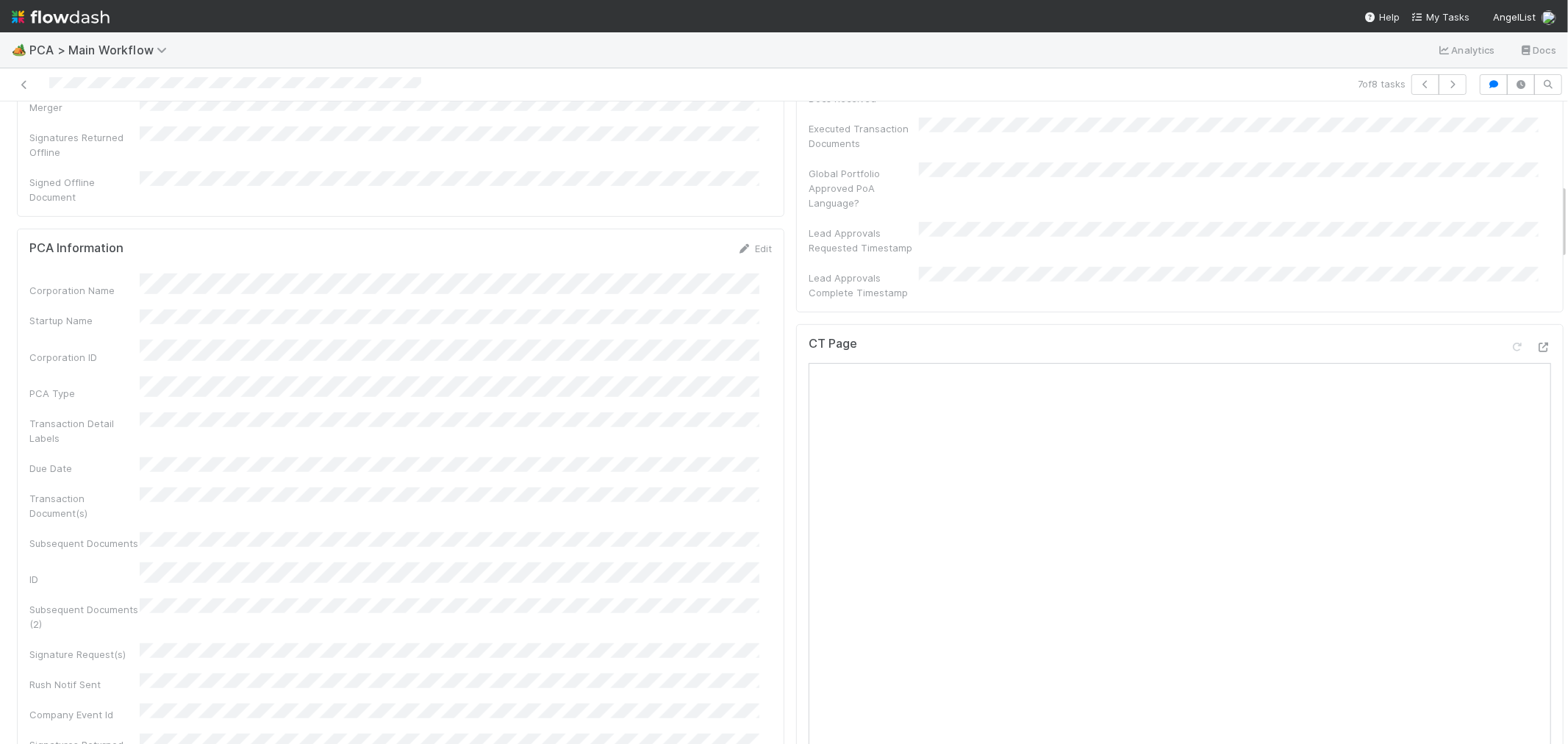
scroll to position [652, 0]
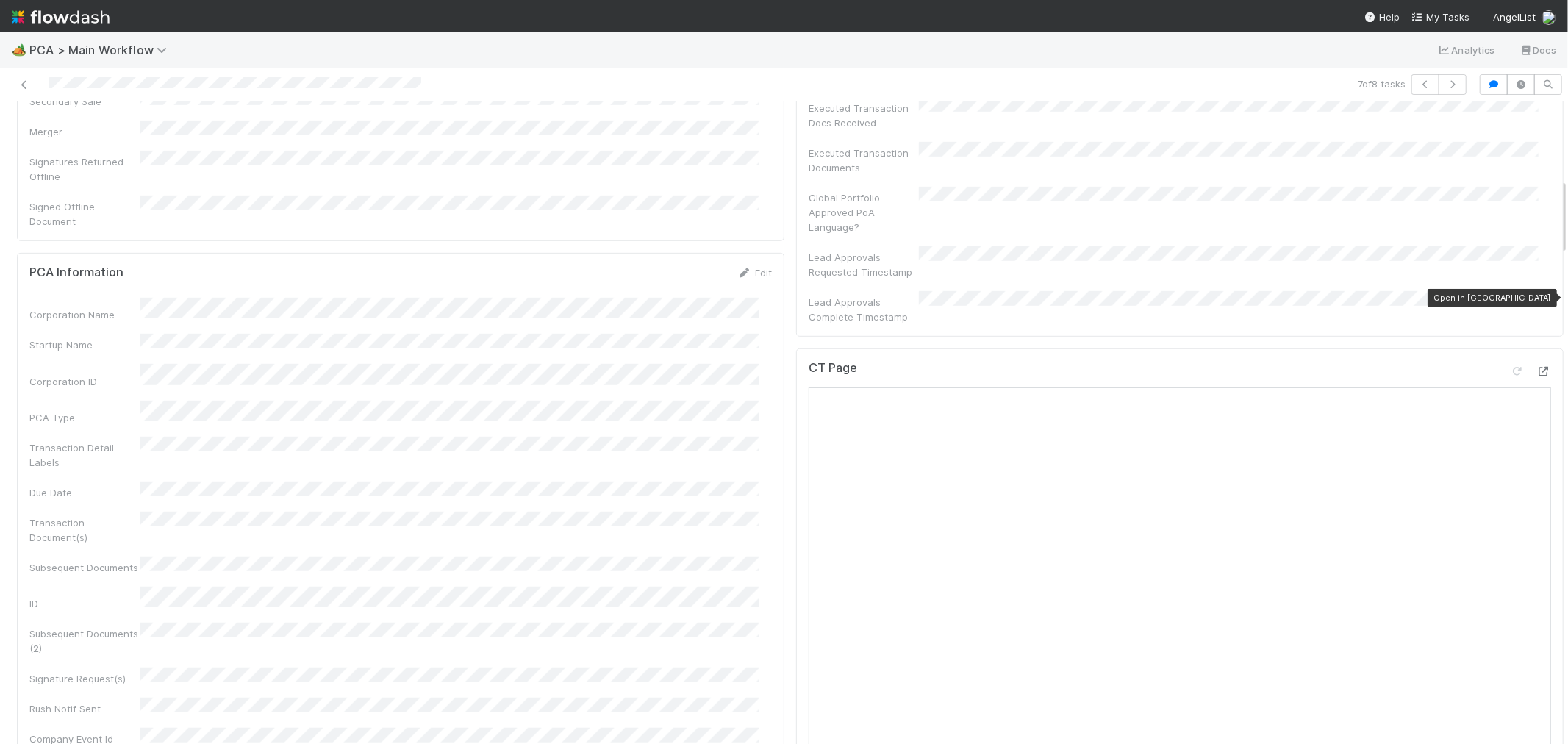
click at [1537, 367] on icon at bounding box center [1544, 372] width 15 height 10
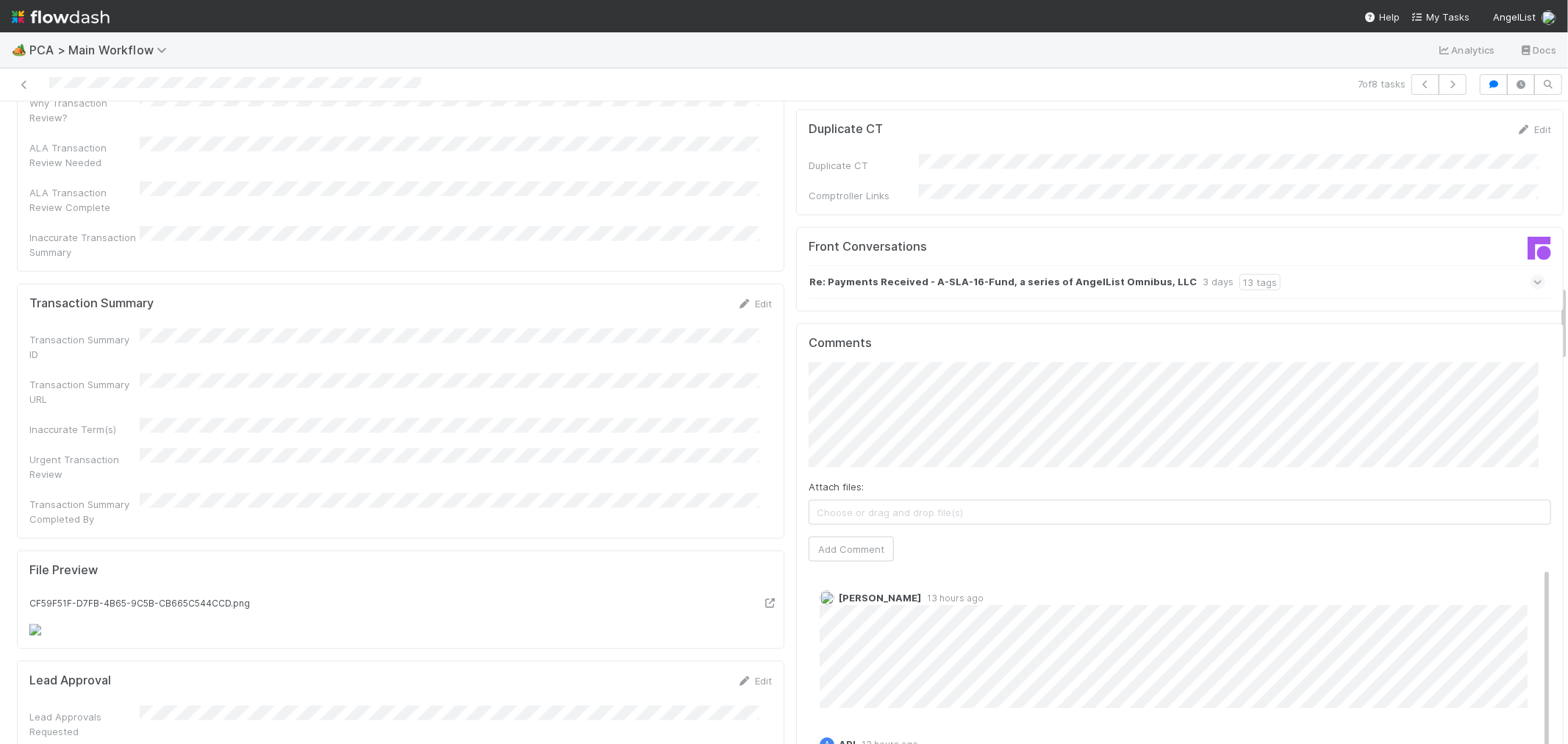
scroll to position [1552, 0]
click at [1362, 260] on div "Re: Payments Received - A-SLA-16-Fund, a series of AngelList Omnibus, LLC 3 day…" at bounding box center [1177, 276] width 737 height 34
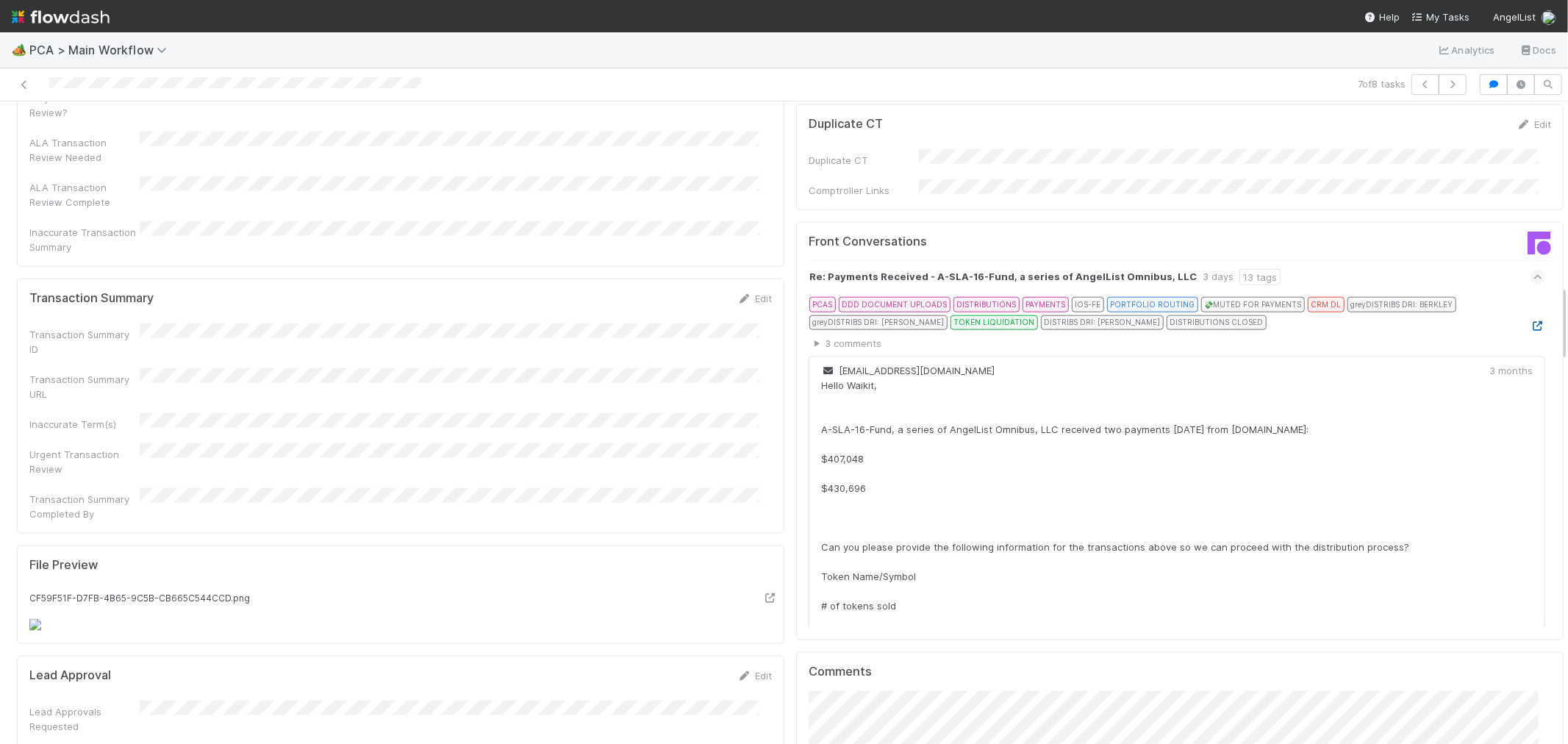
click at [1531, 321] on icon at bounding box center [1538, 325] width 15 height 10
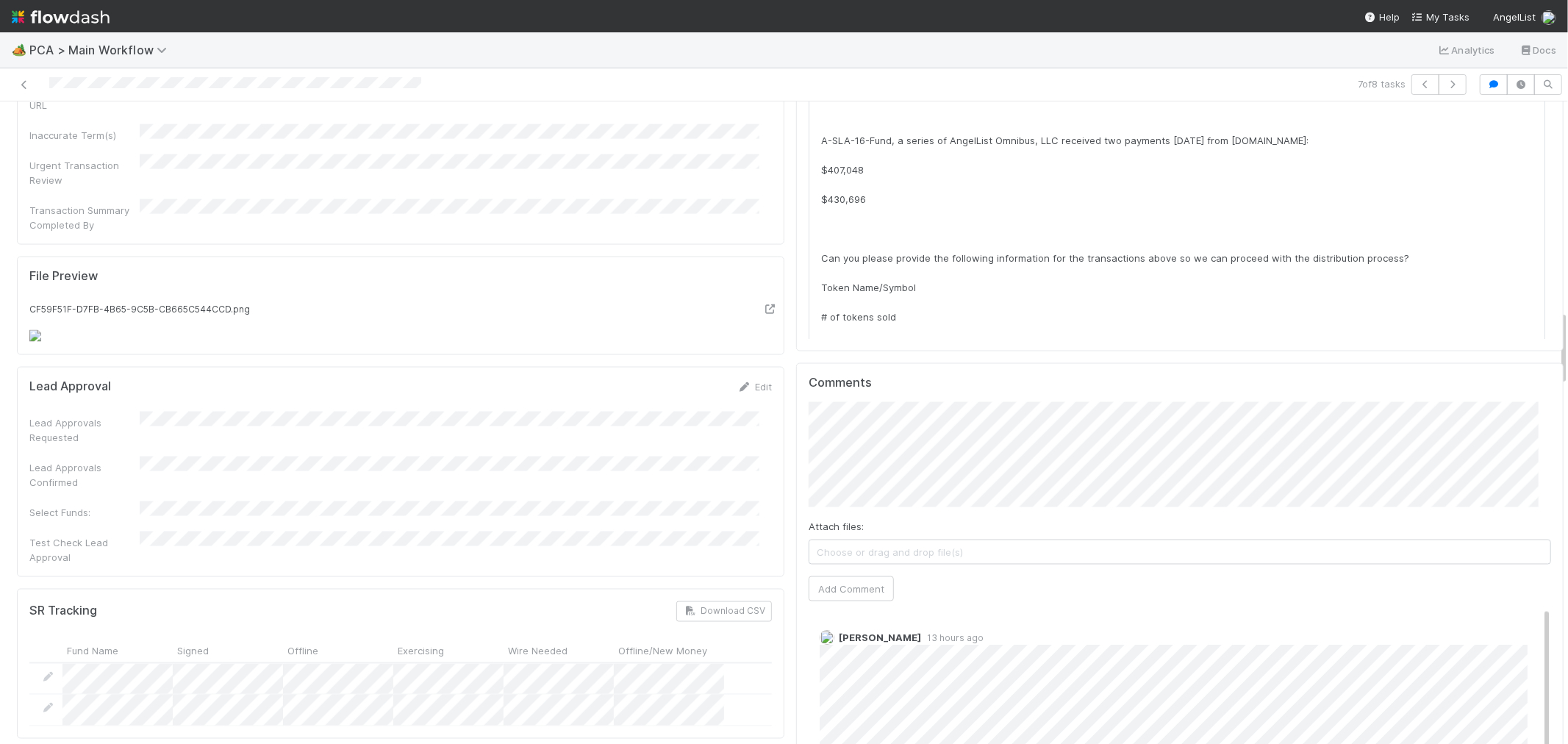
scroll to position [1878, 0]
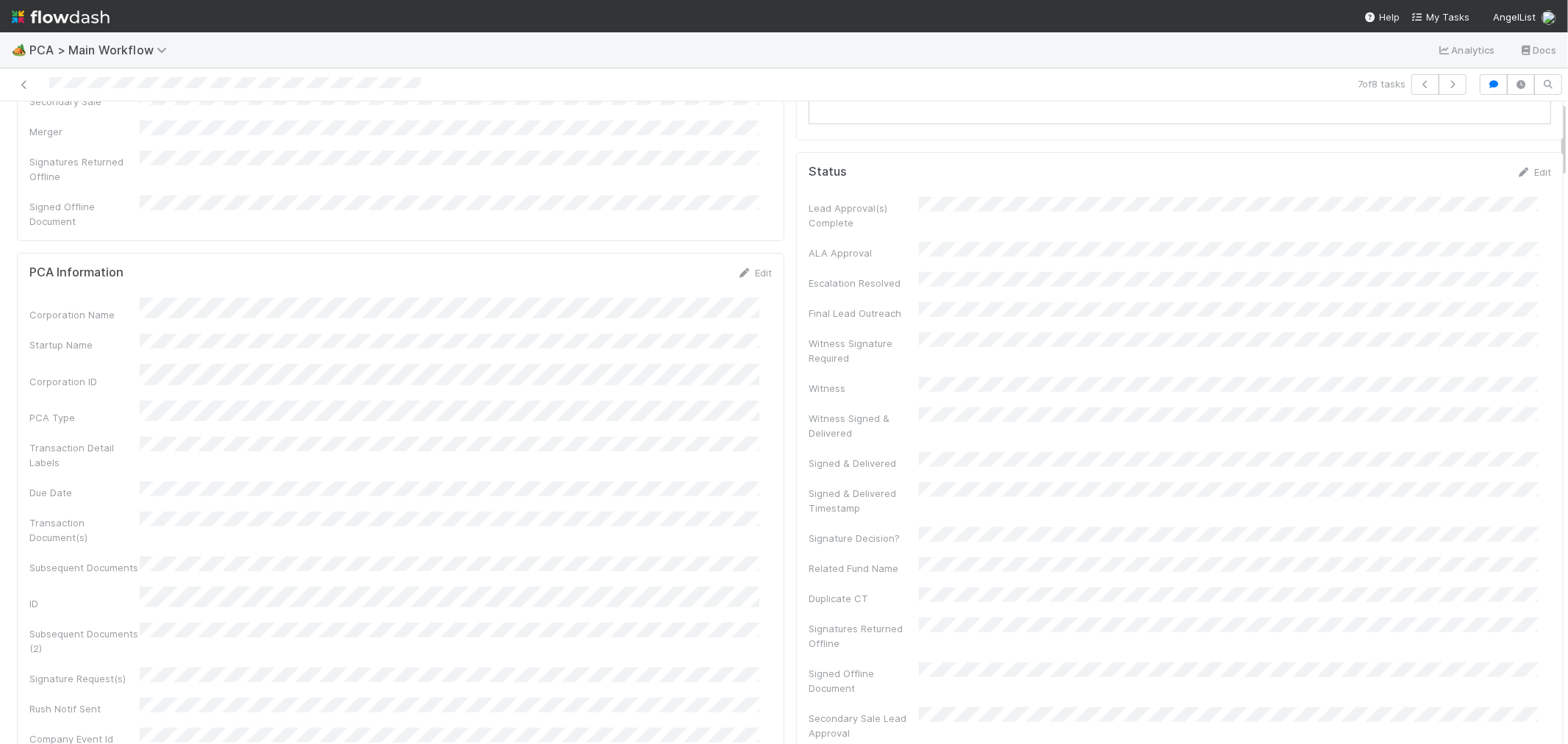
scroll to position [0, 0]
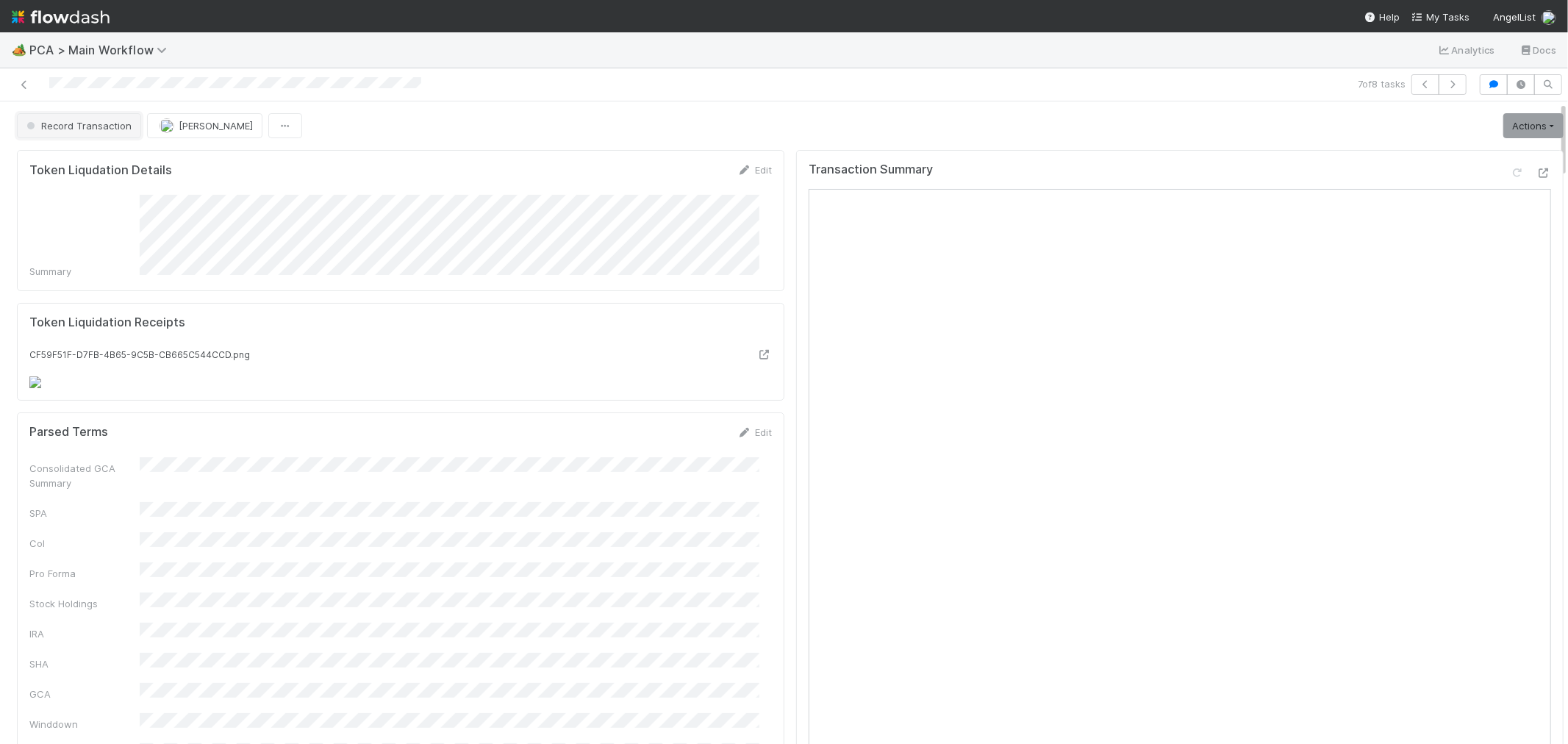
click at [67, 116] on button "Record Transaction" at bounding box center [79, 126] width 124 height 25
click at [63, 162] on span "IOS - [MEDICAL_DATA]" at bounding box center [81, 163] width 121 height 12
click at [25, 83] on icon at bounding box center [25, 85] width 15 height 10
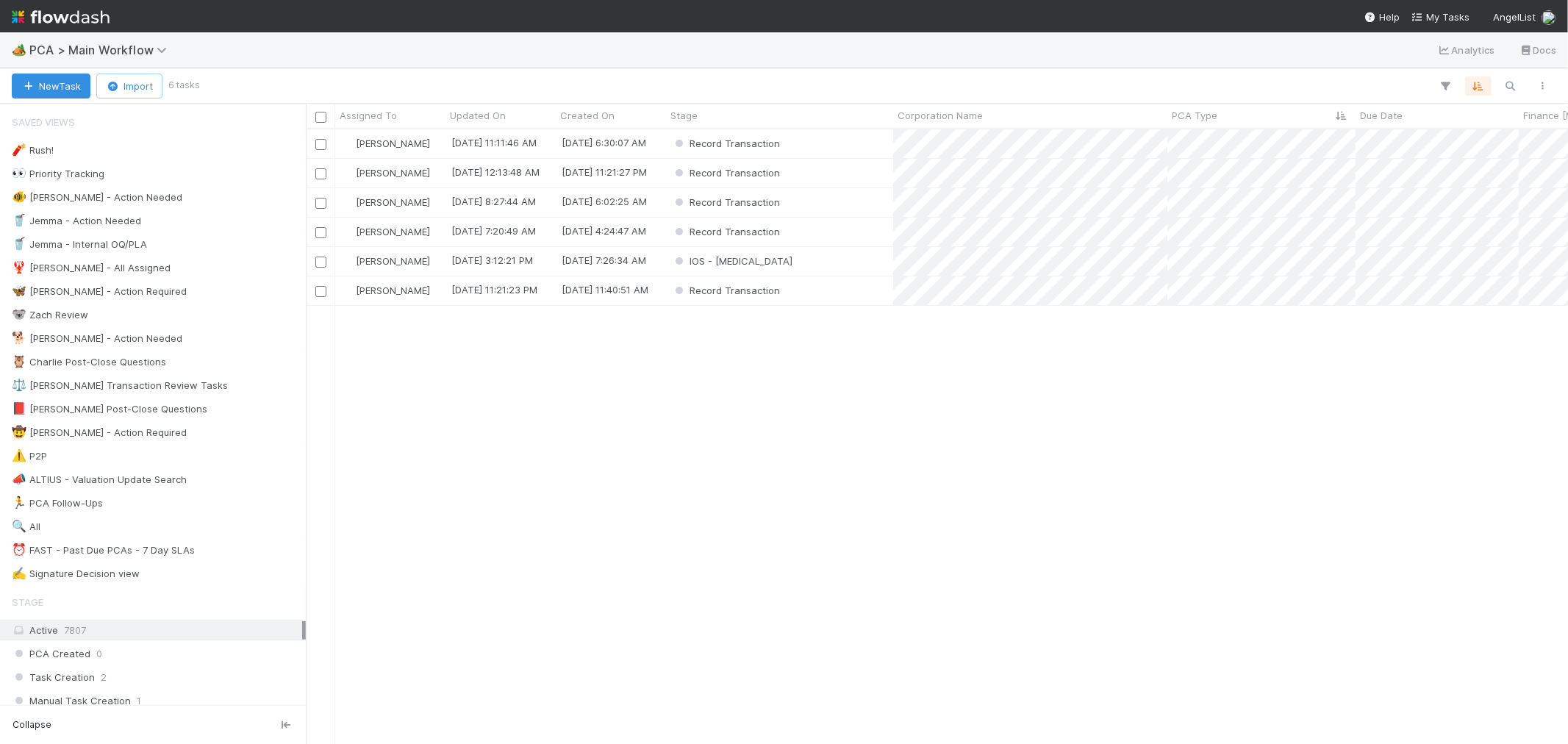
scroll to position [601, 1250]
click at [814, 264] on div "IOS - [MEDICAL_DATA]" at bounding box center [779, 261] width 227 height 28
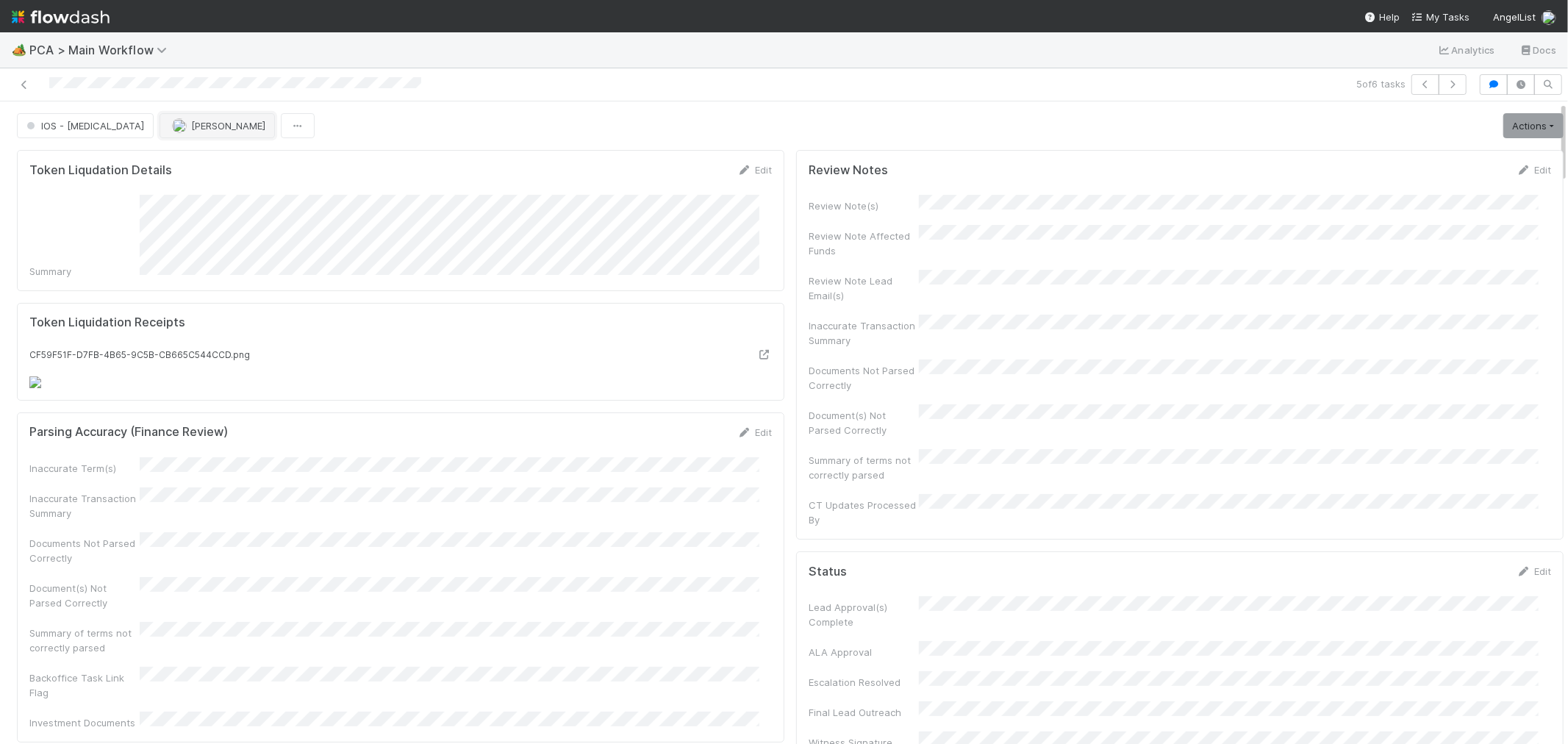
click at [159, 131] on button "[PERSON_NAME]" at bounding box center [217, 126] width 115 height 25
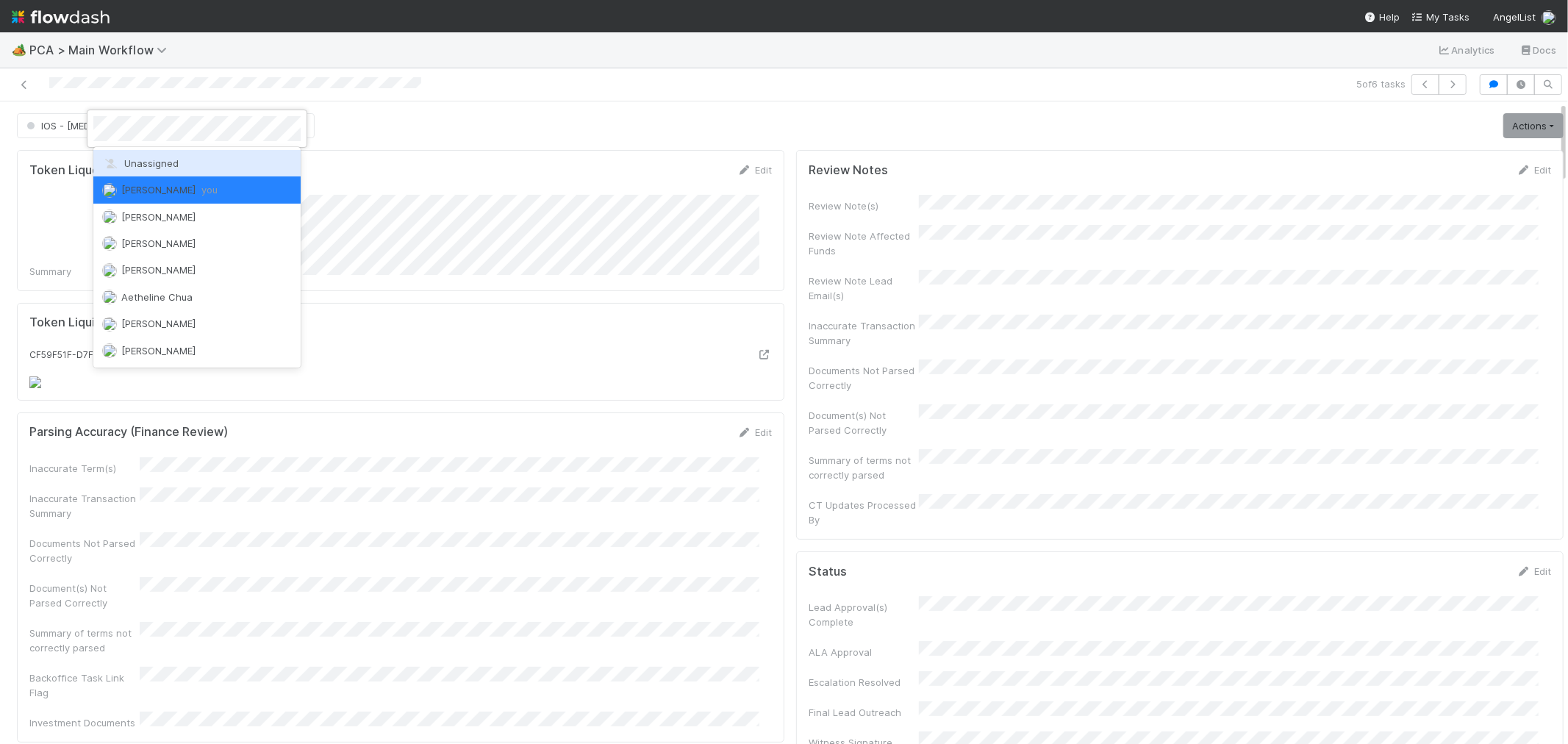
click at [767, 133] on div at bounding box center [784, 372] width 1568 height 744
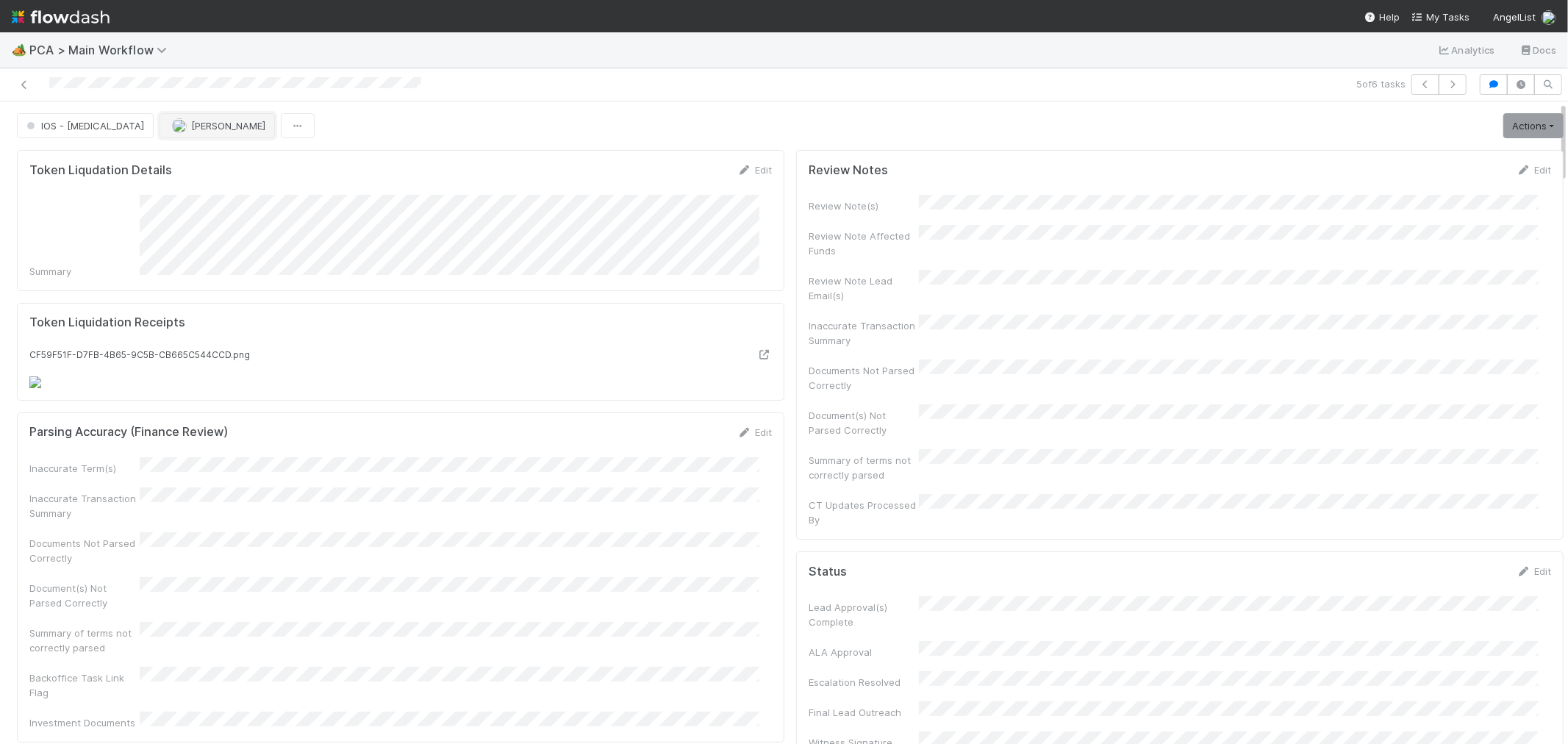
click at [191, 122] on span "[PERSON_NAME]" at bounding box center [229, 126] width 74 height 12
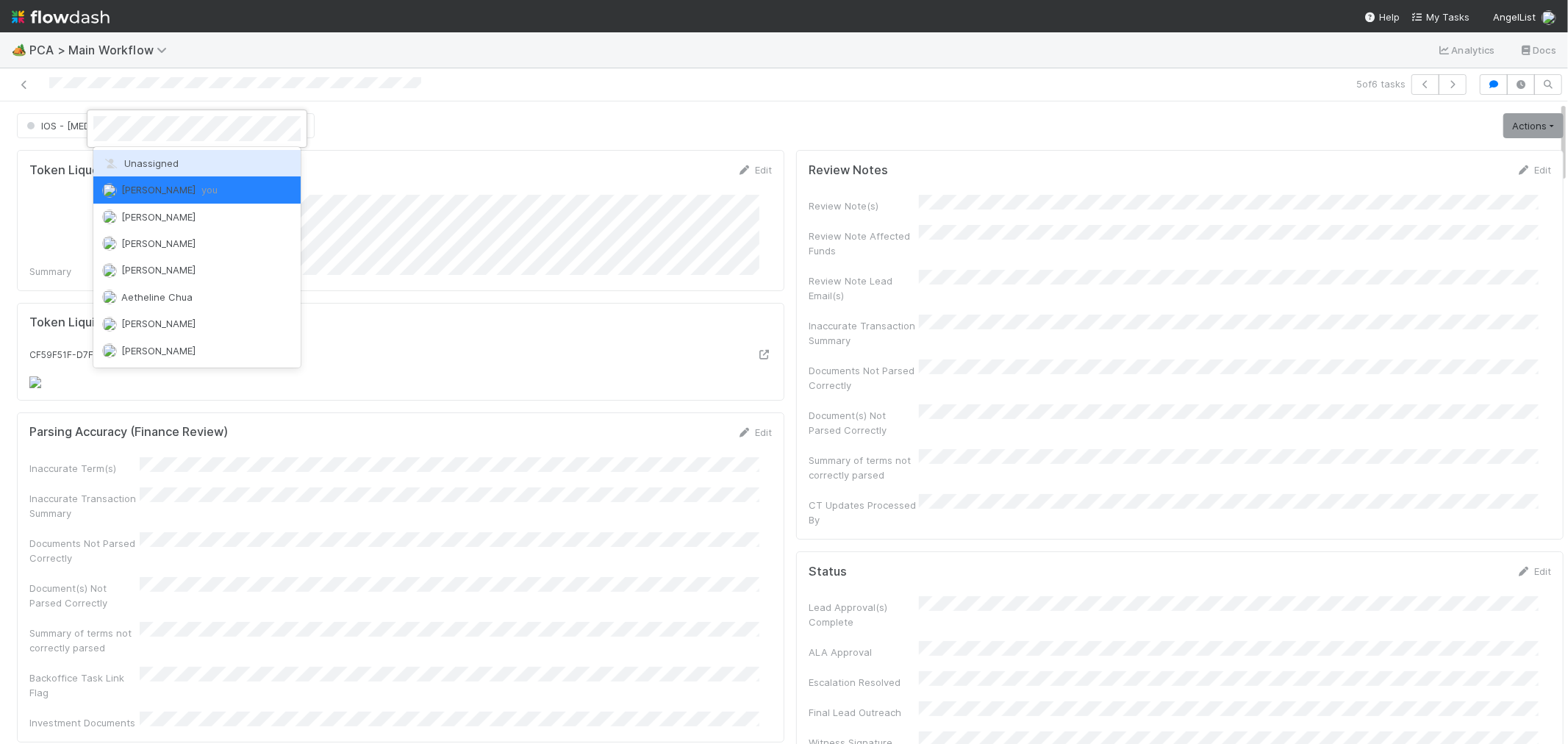
click at [206, 165] on div "Unassigned" at bounding box center [197, 163] width 207 height 27
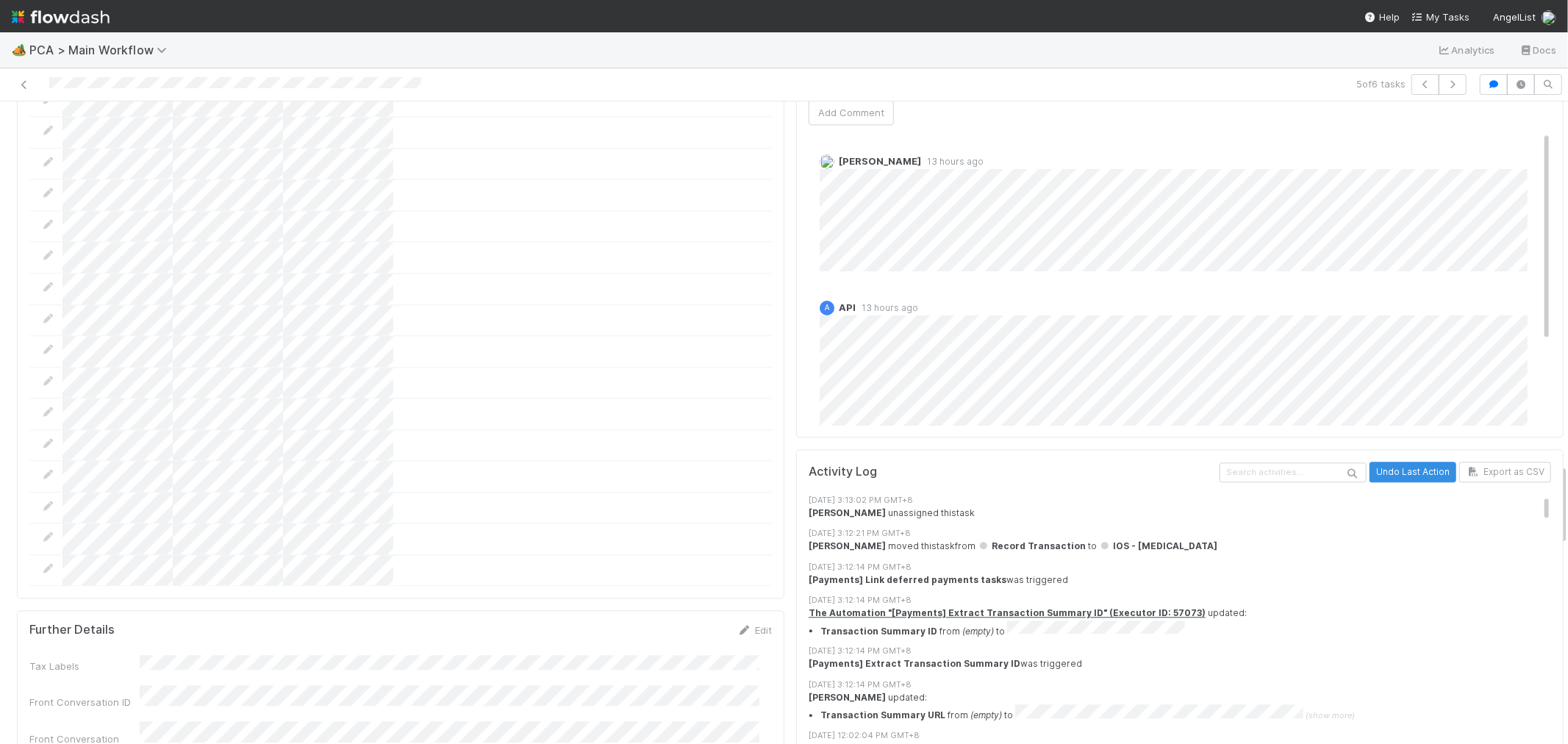
scroll to position [2858, 0]
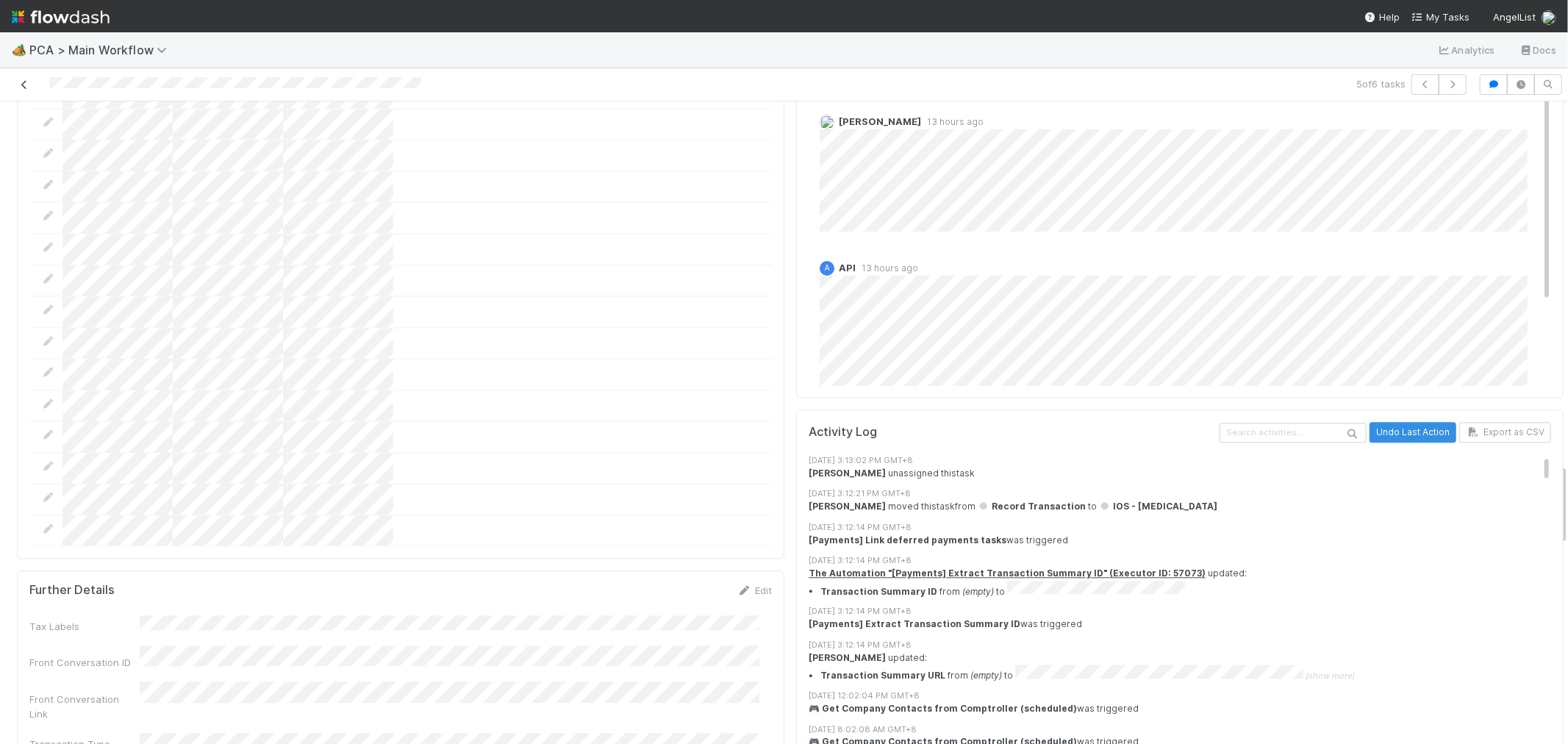
click at [25, 83] on icon at bounding box center [25, 85] width 15 height 10
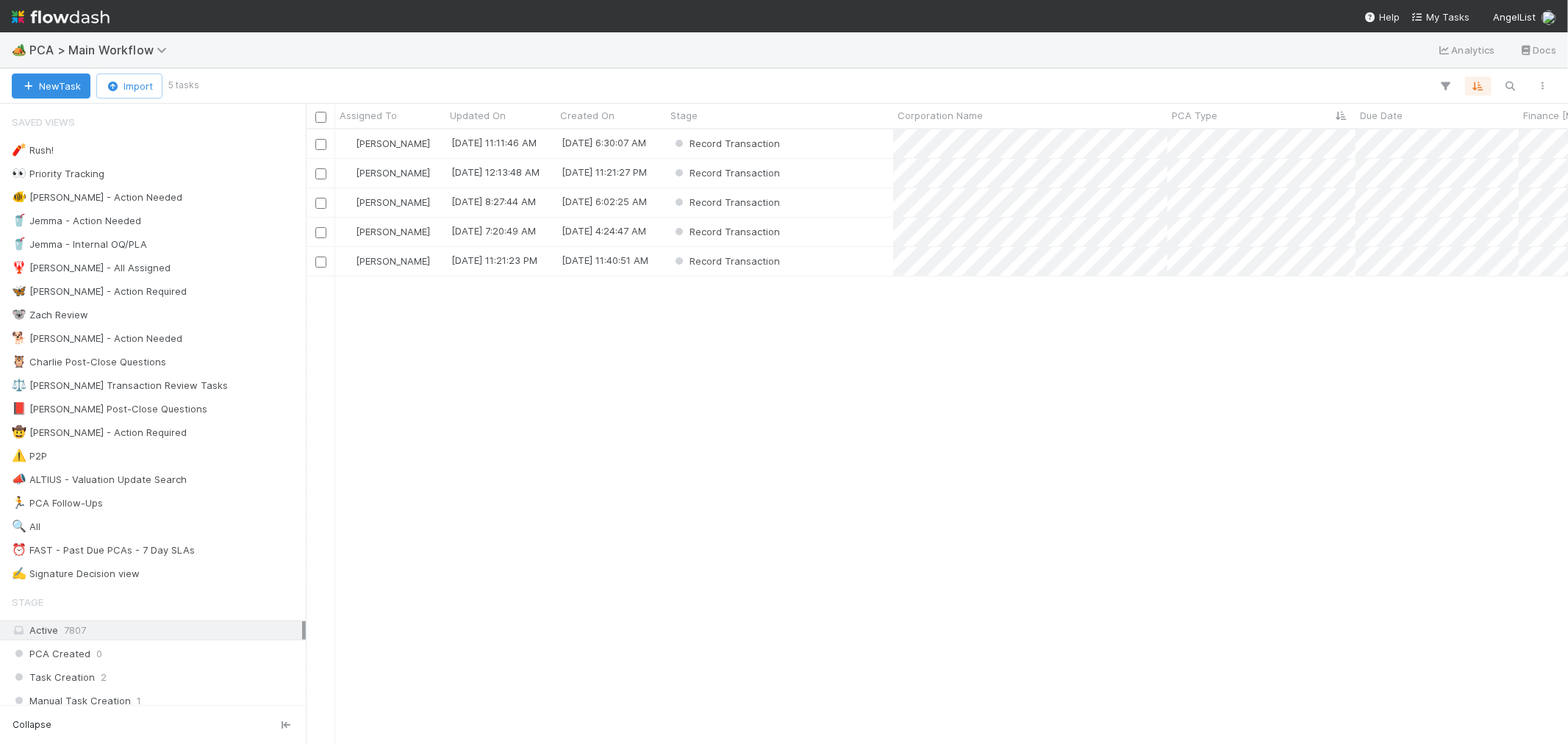
scroll to position [601, 1250]
click at [857, 267] on div "Record Transaction" at bounding box center [779, 261] width 227 height 28
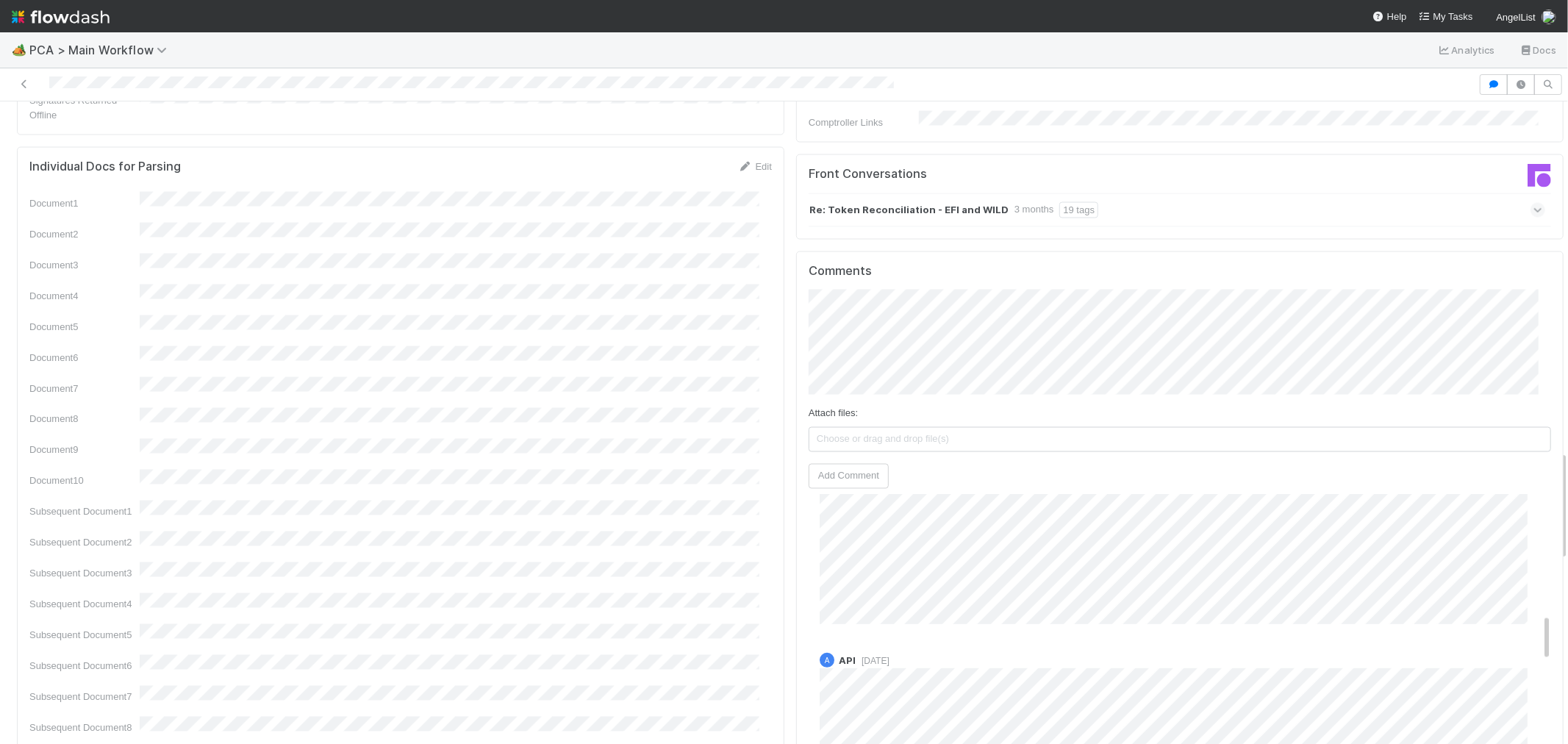
scroll to position [652, 0]
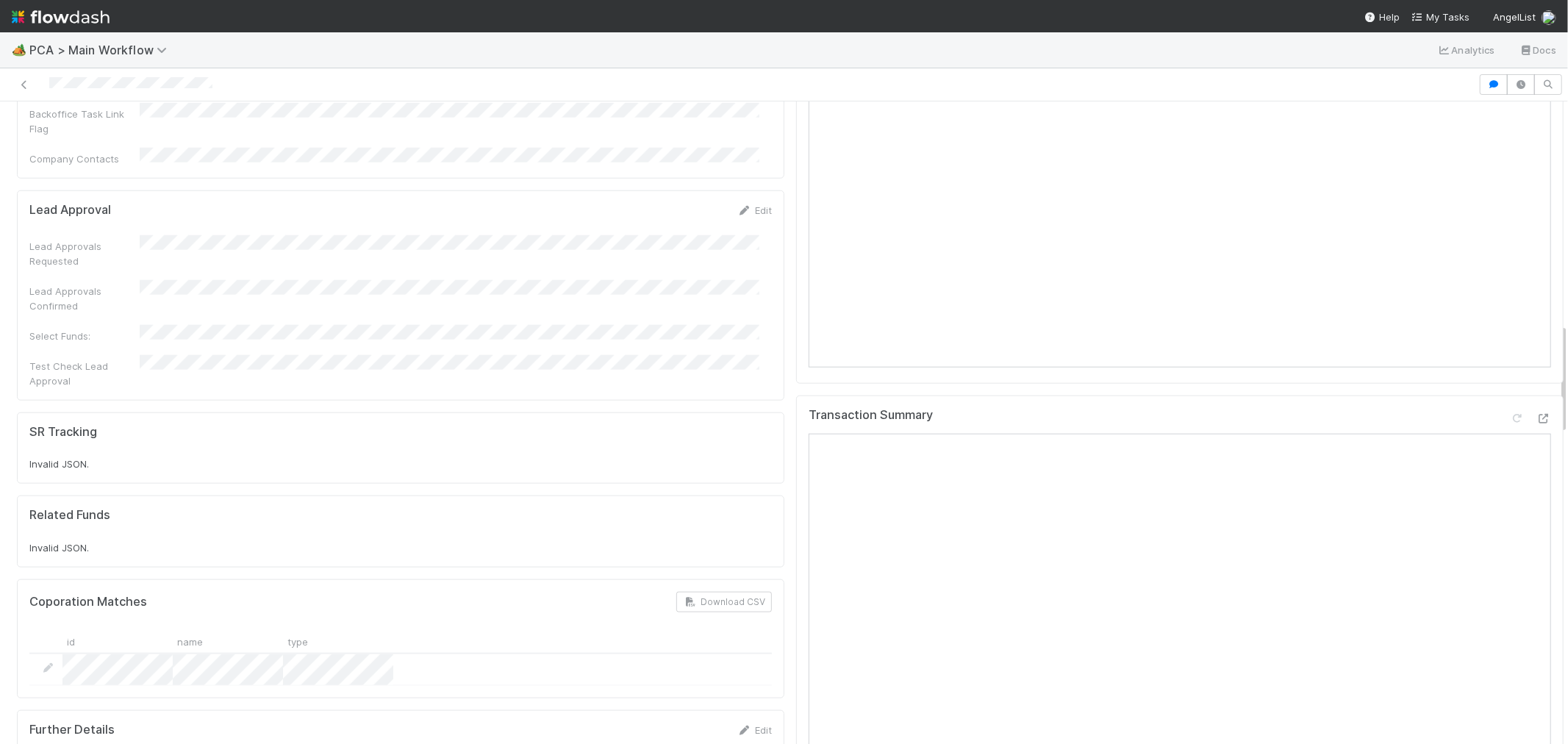
scroll to position [1306, 0]
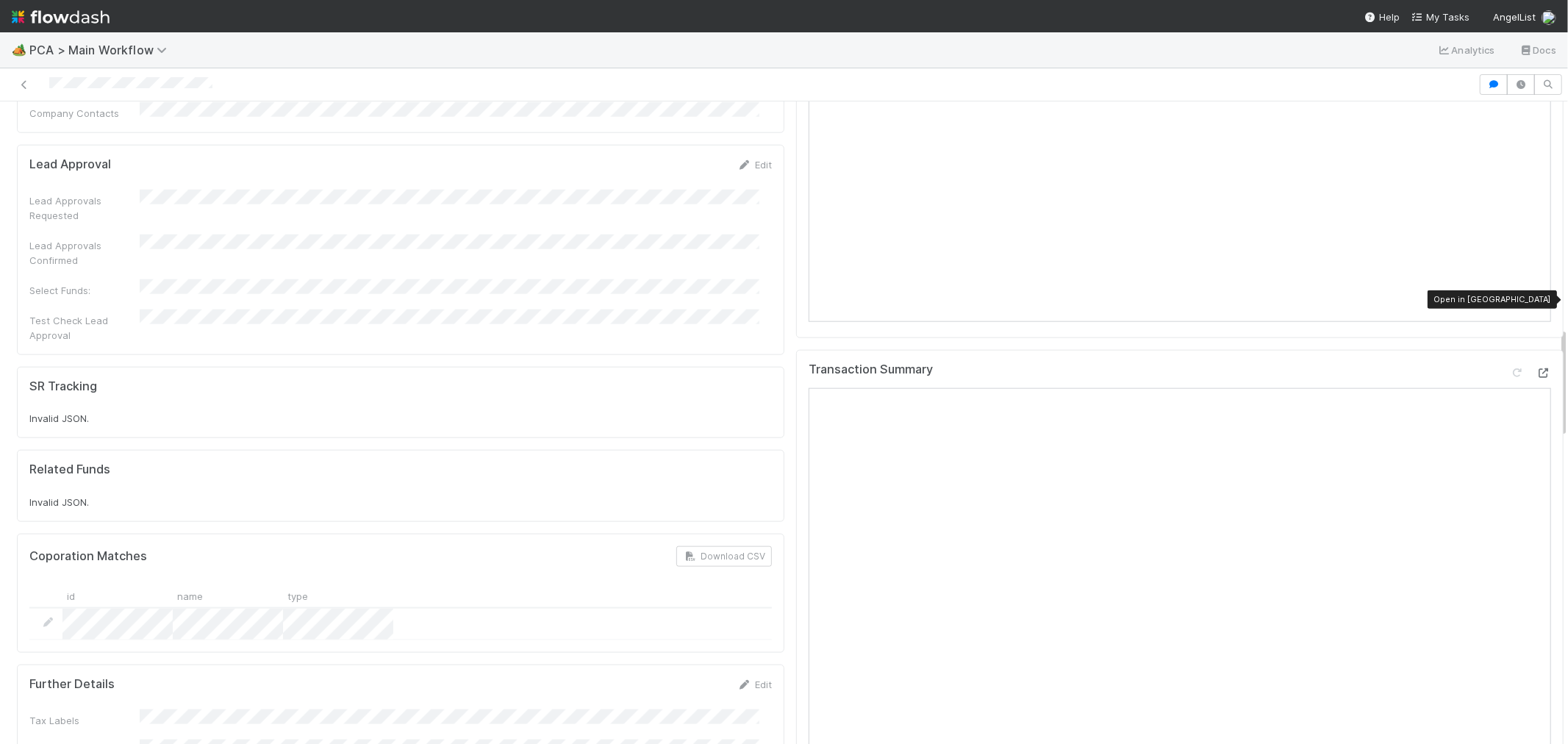
click at [1537, 368] on icon at bounding box center [1544, 372] width 15 height 10
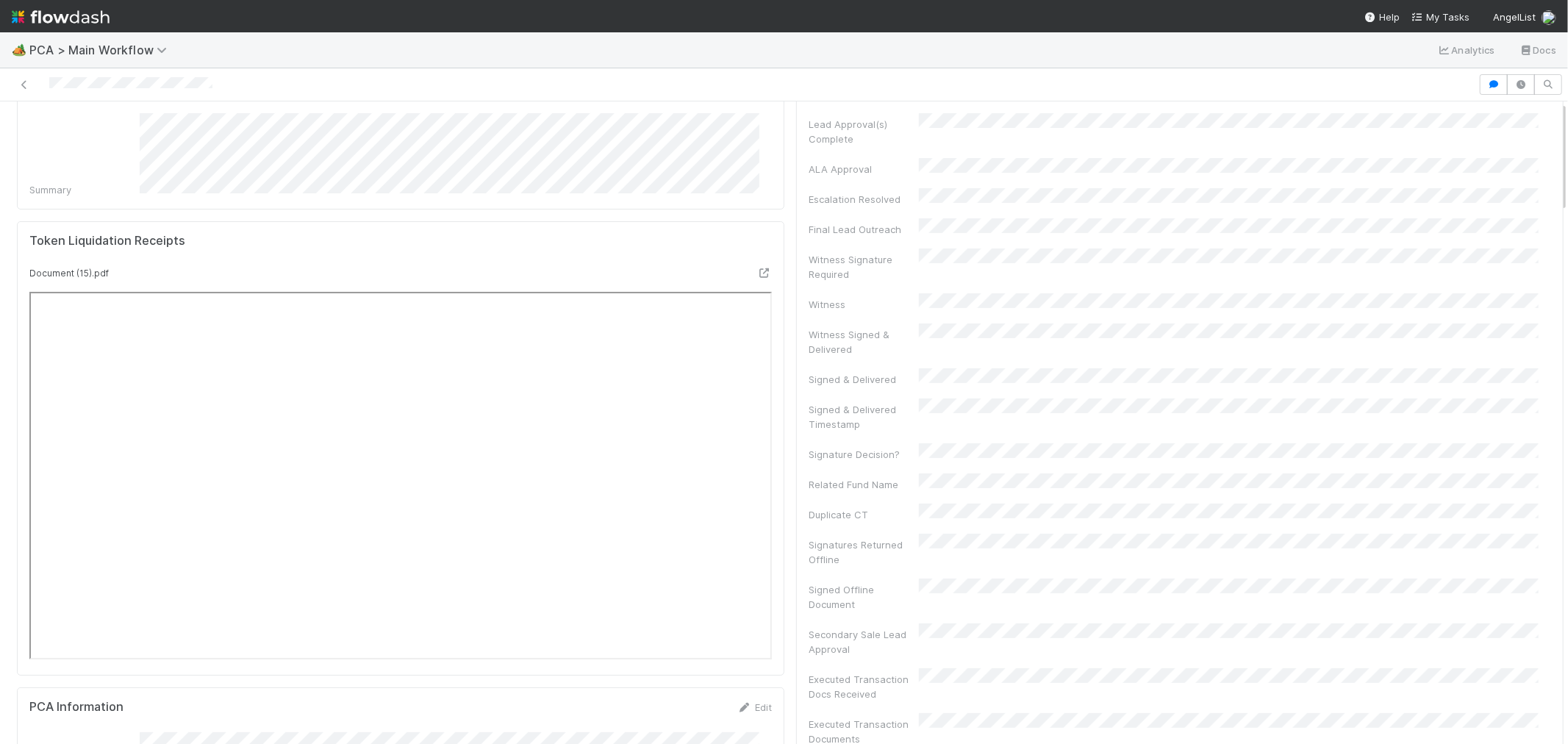
scroll to position [0, 0]
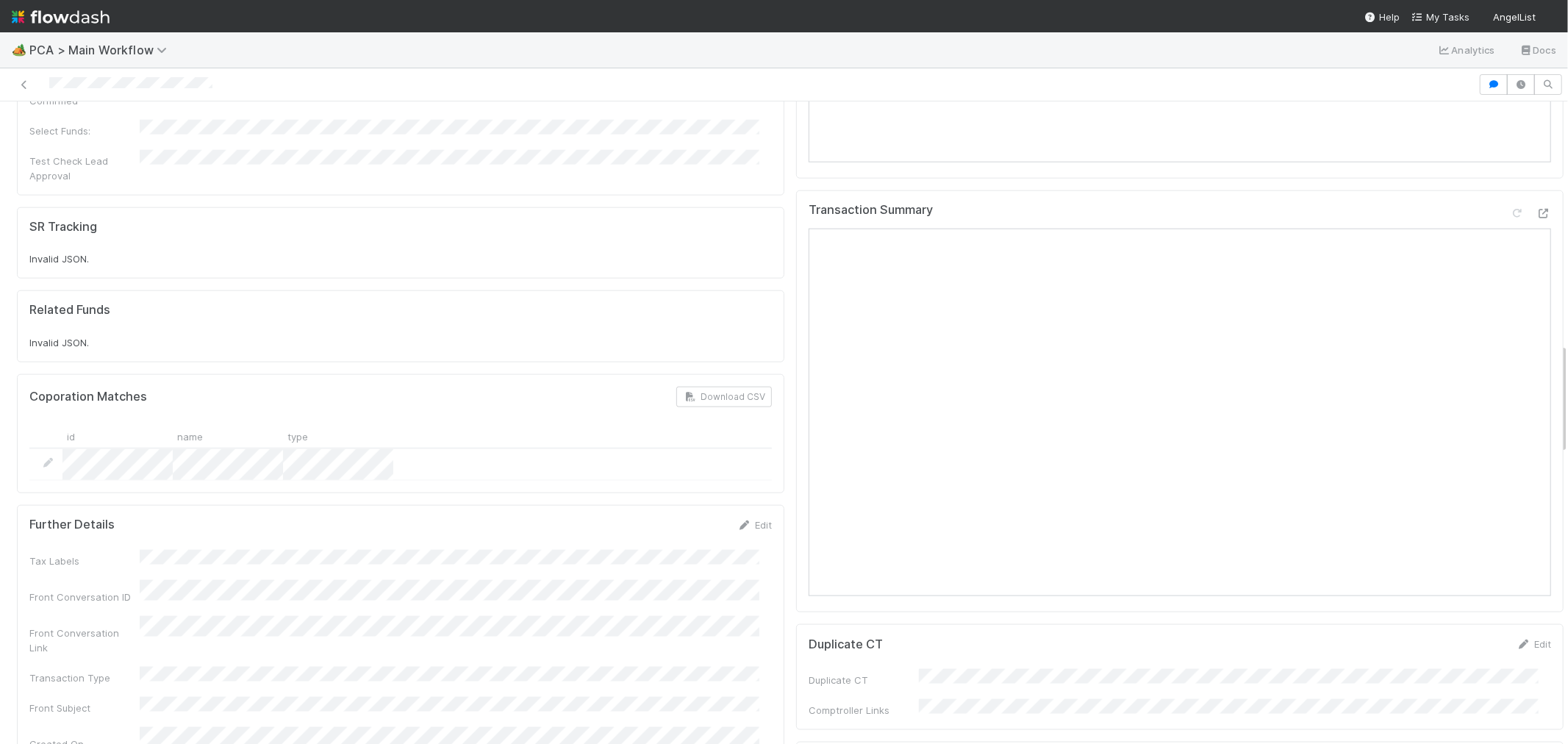
scroll to position [1470, 0]
click at [1537, 204] on icon at bounding box center [1544, 209] width 15 height 10
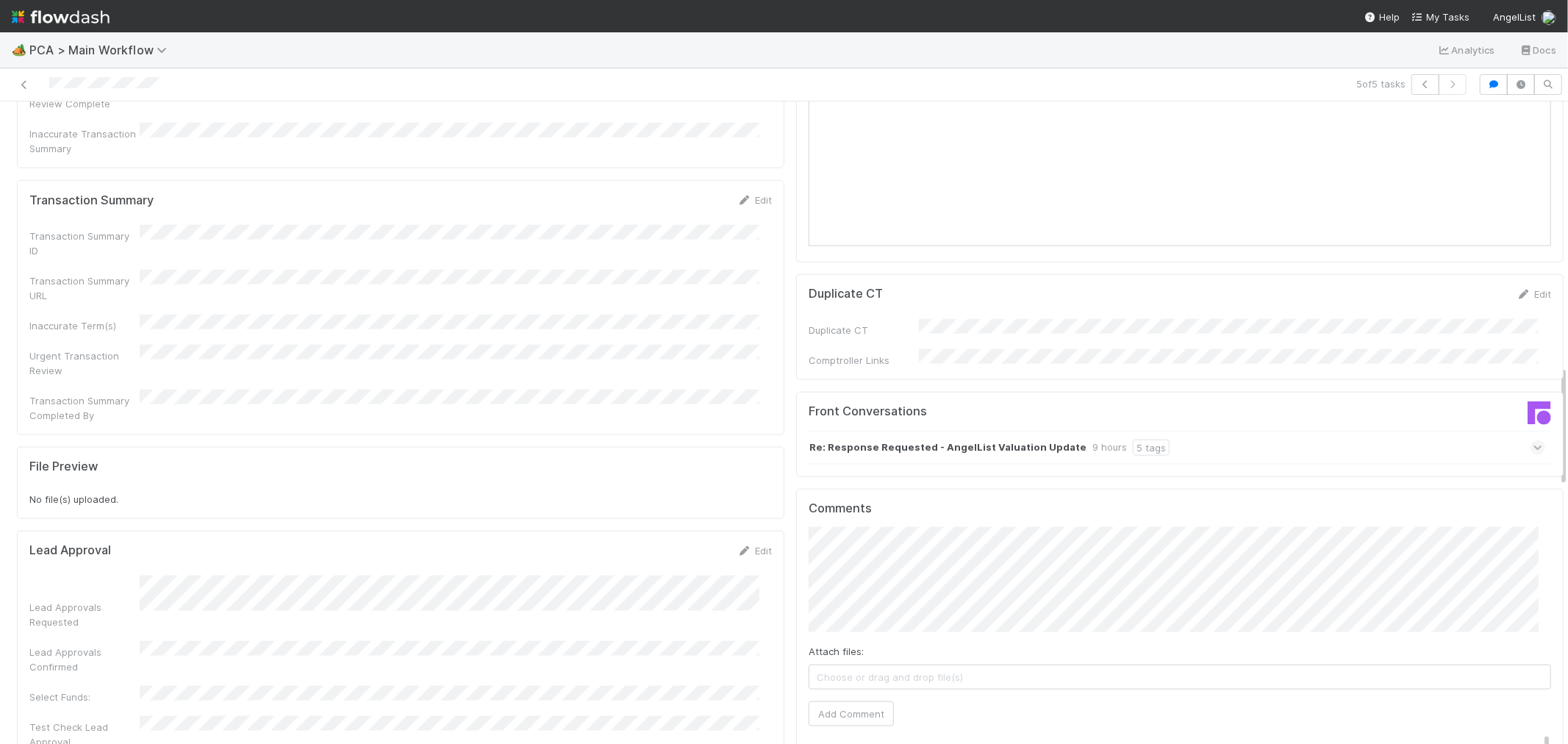
scroll to position [1715, 0]
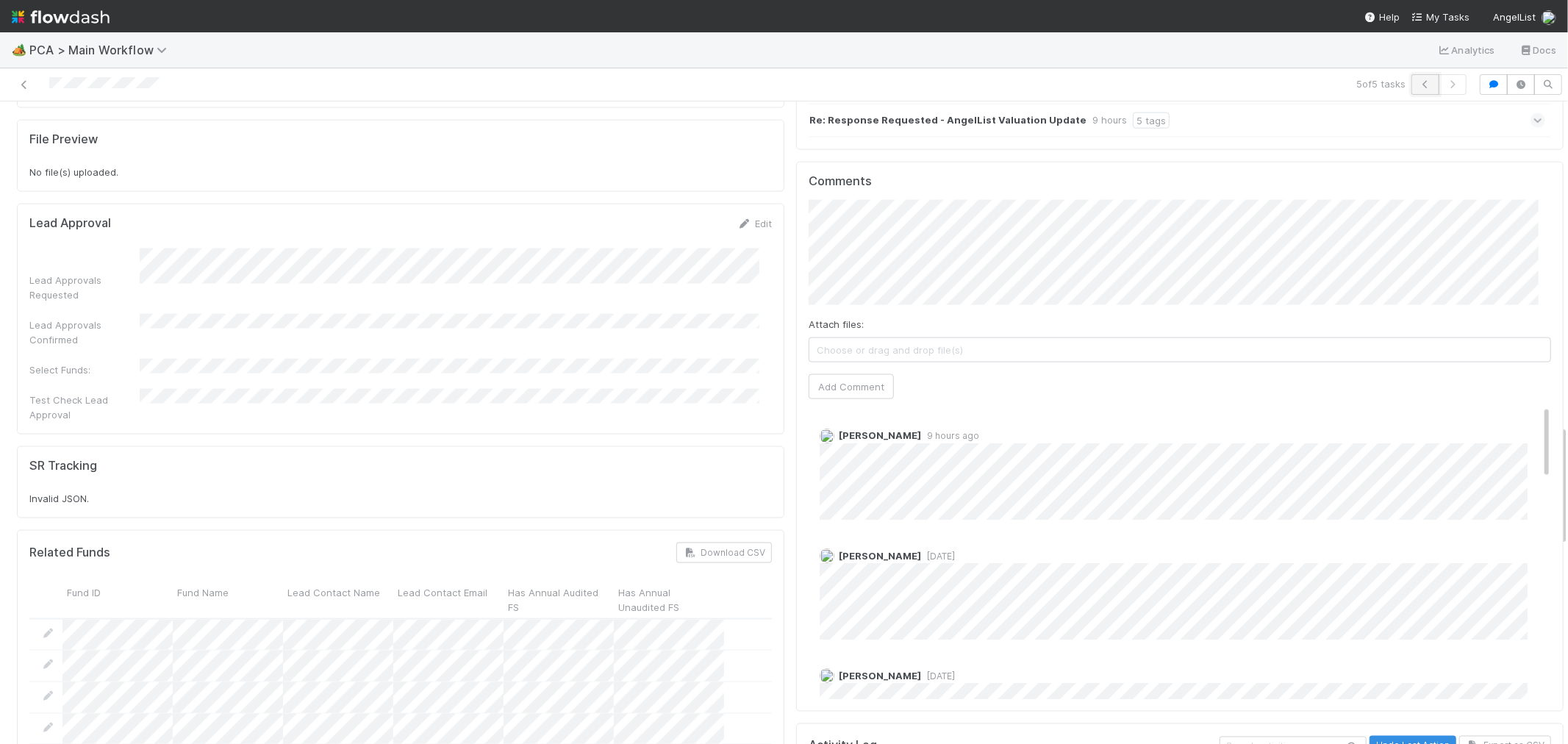
click at [1418, 83] on icon "button" at bounding box center [1426, 85] width 15 height 9
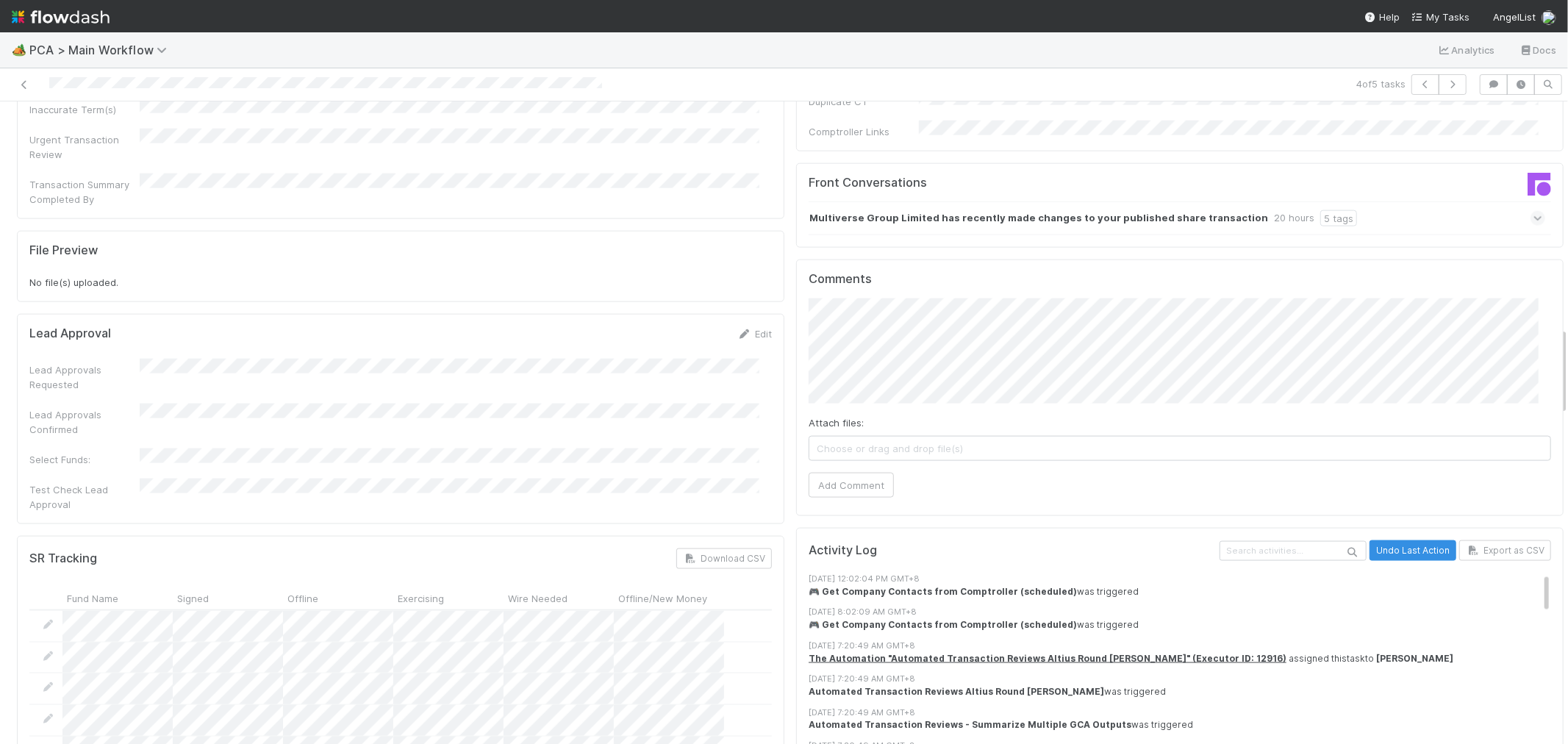
scroll to position [1633, 0]
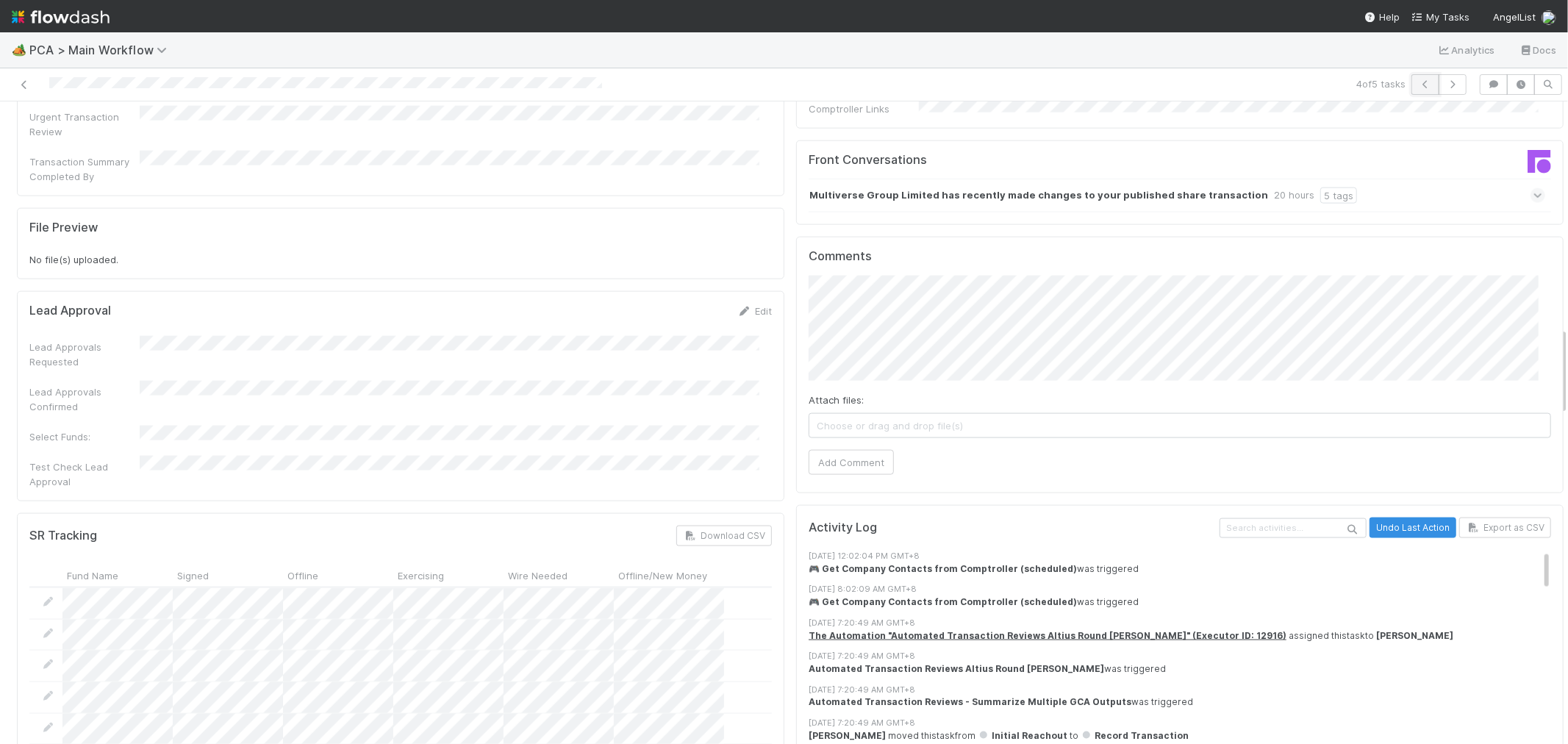
click at [1418, 81] on icon "button" at bounding box center [1426, 85] width 15 height 9
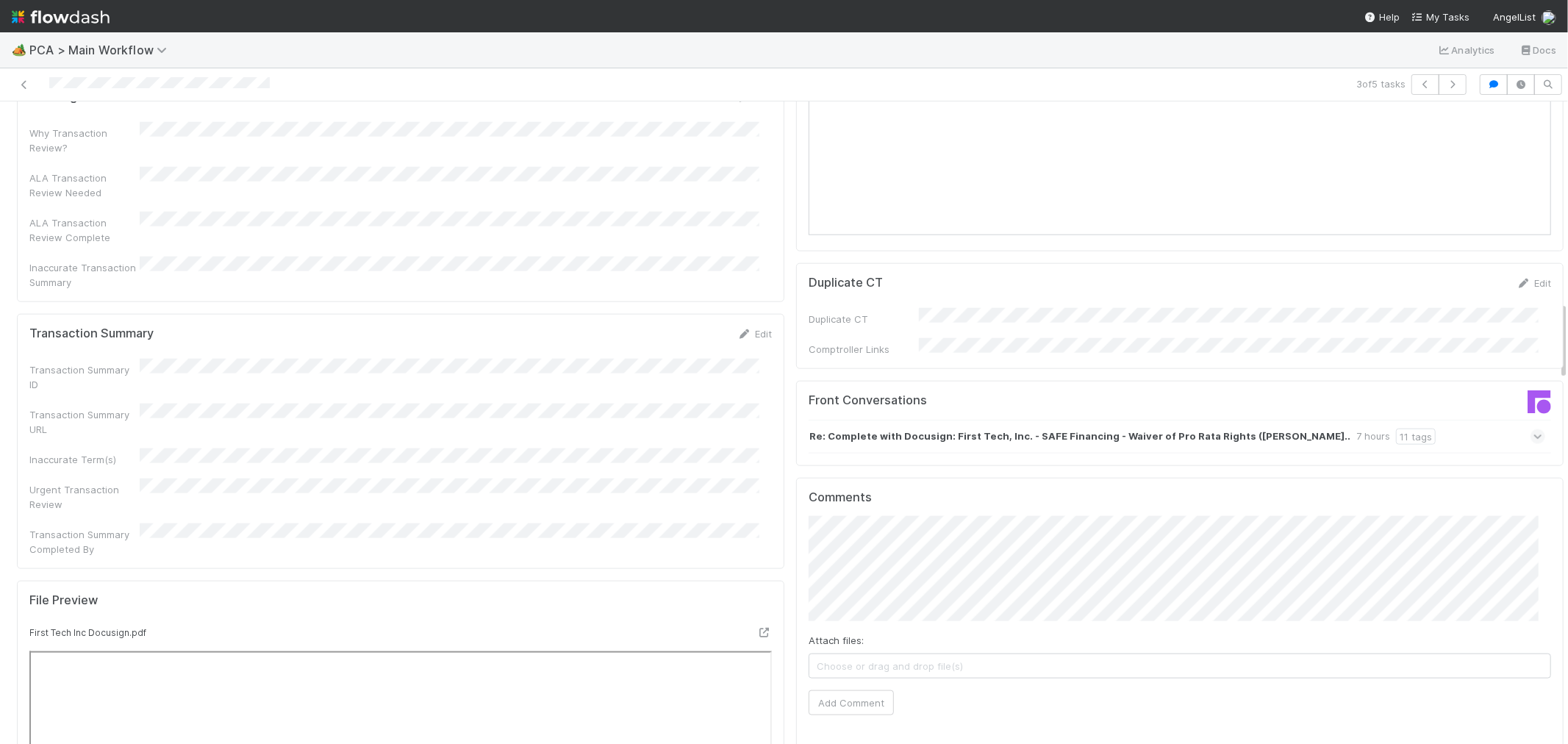
scroll to position [1633, 0]
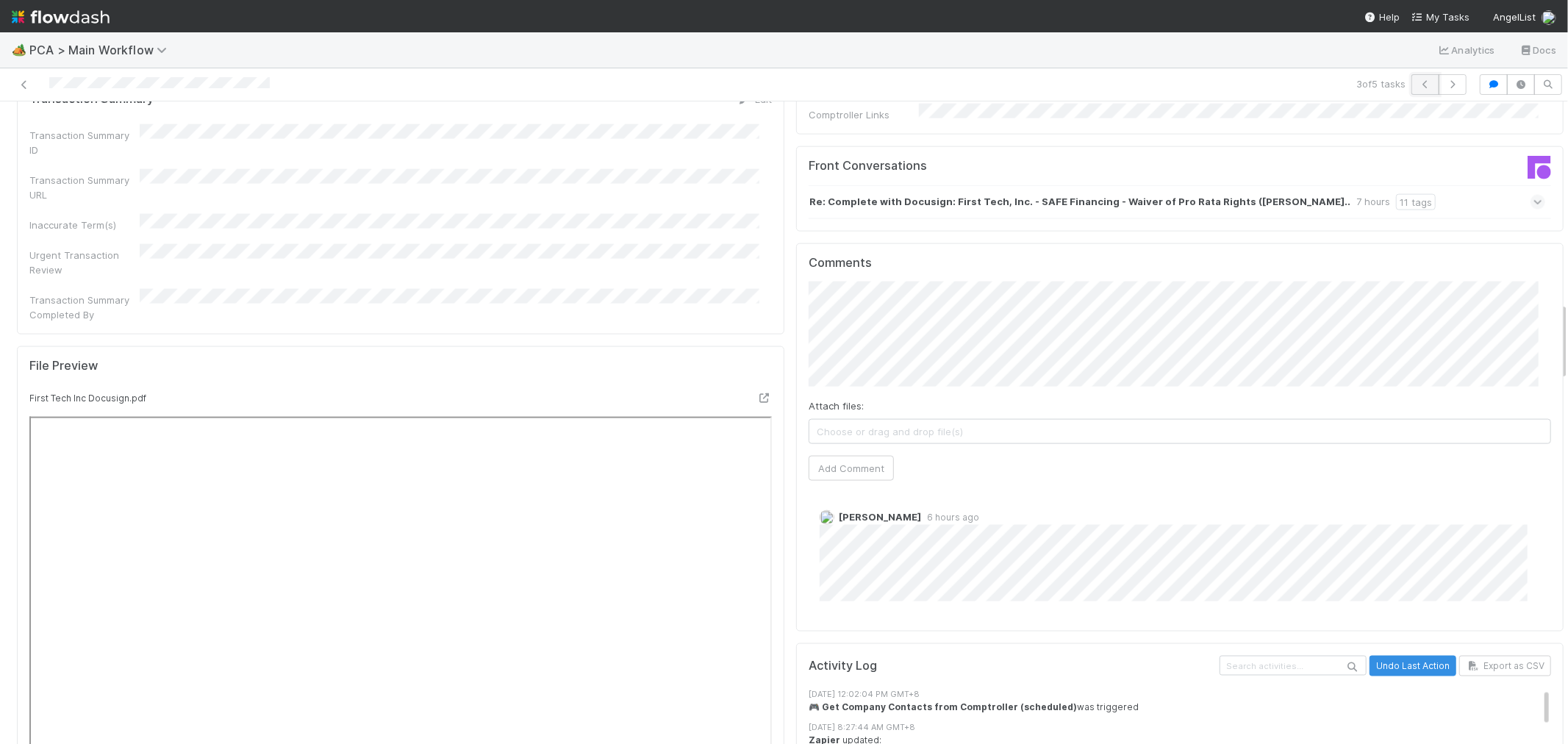
click at [1418, 83] on icon "button" at bounding box center [1426, 85] width 15 height 9
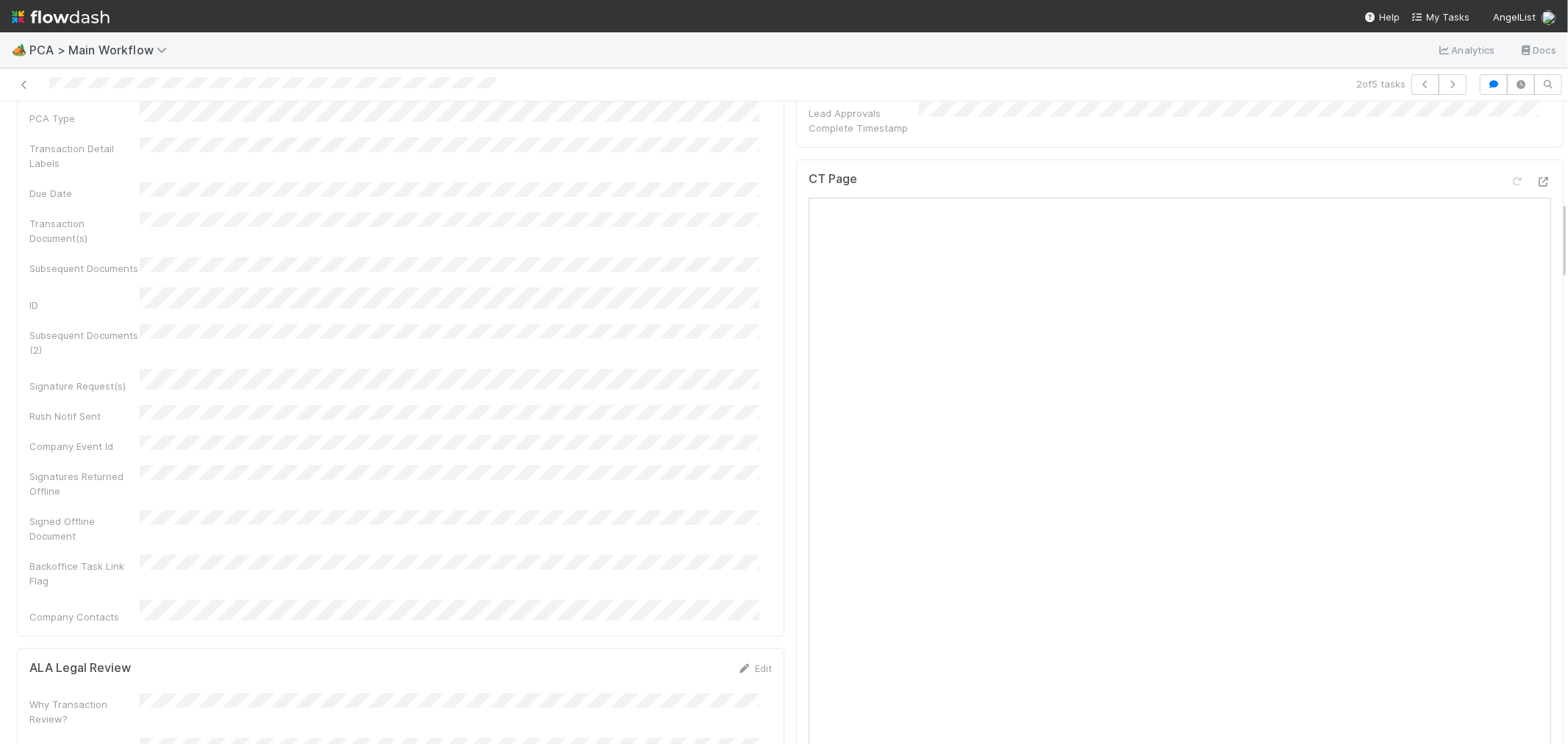
scroll to position [817, 0]
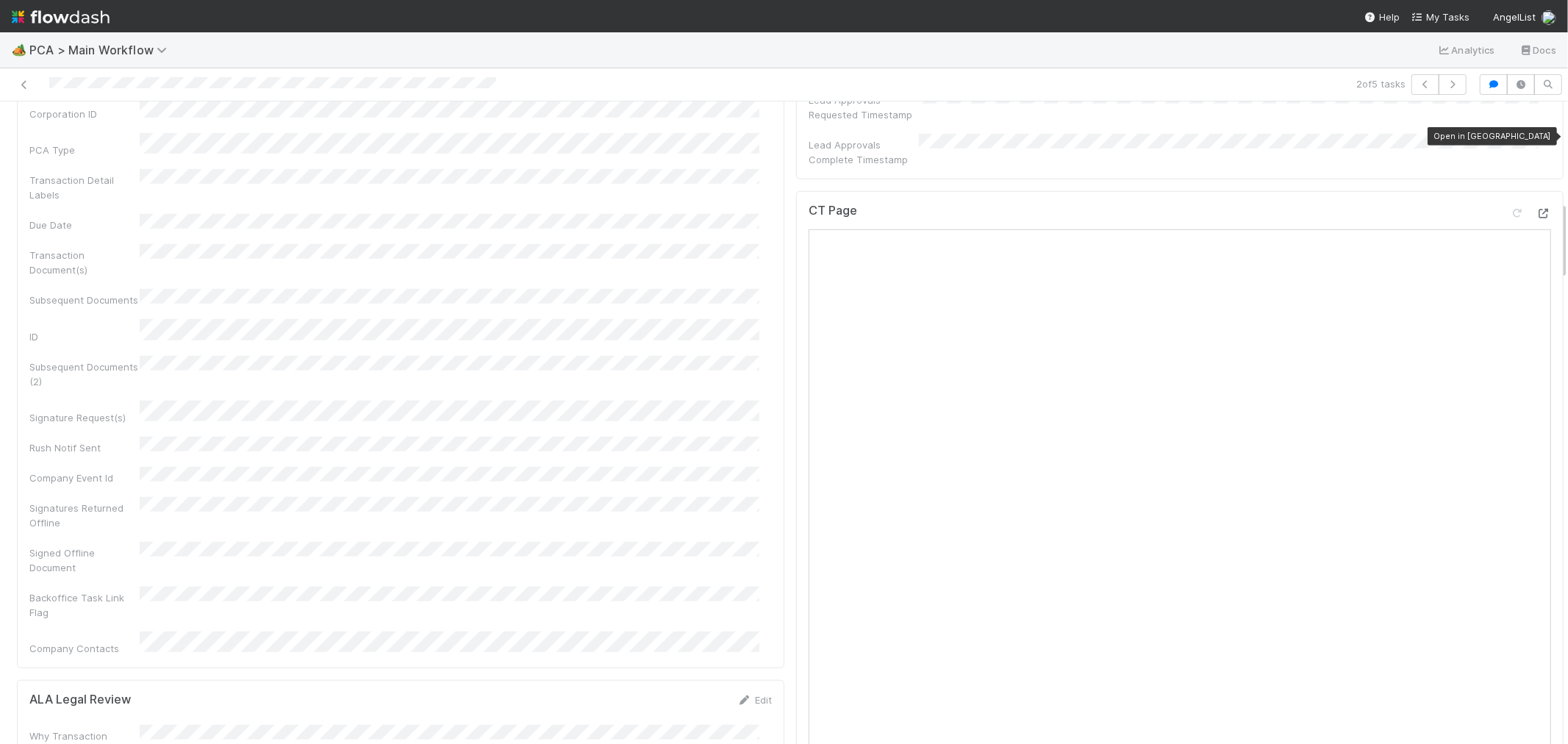
click at [1537, 209] on icon at bounding box center [1544, 213] width 15 height 10
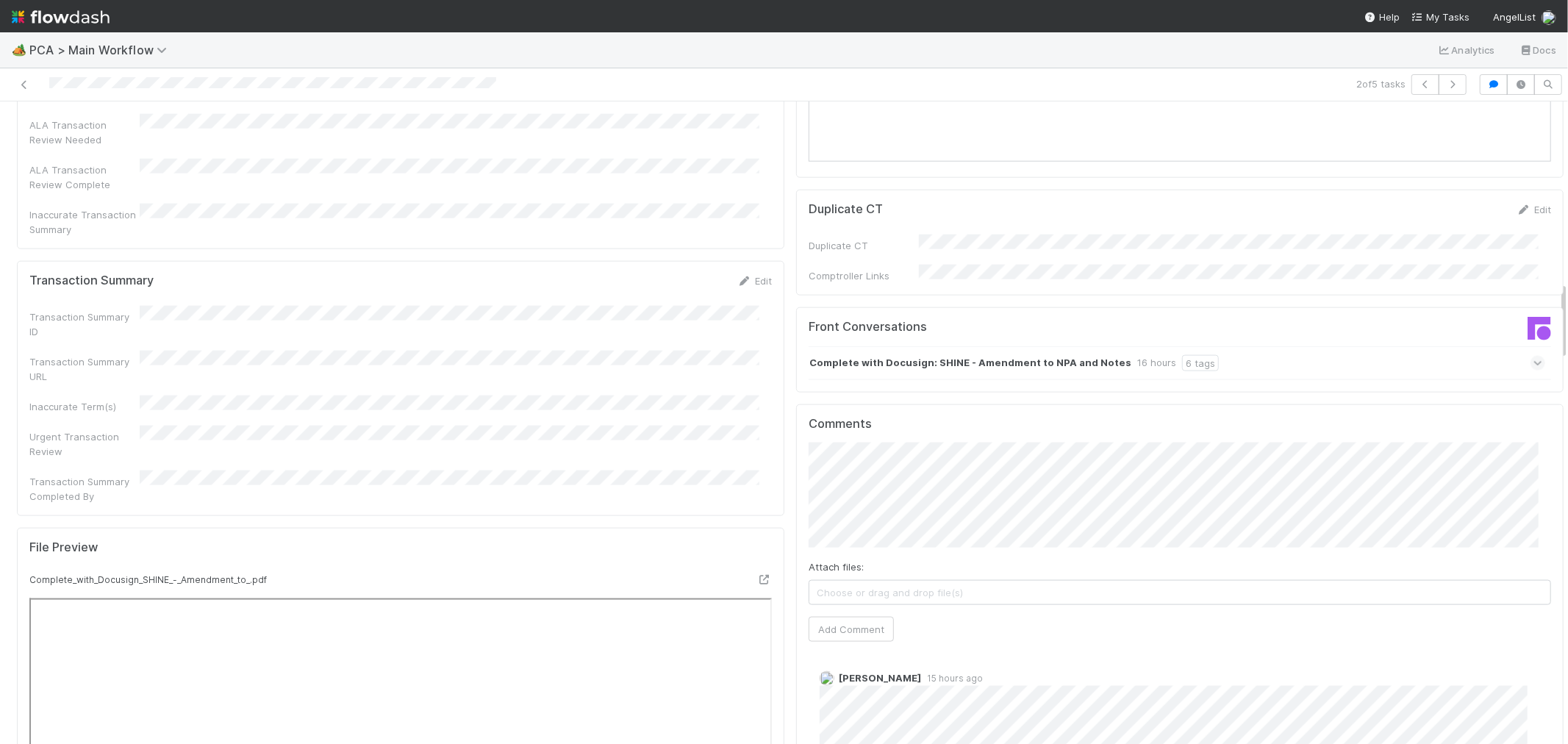
scroll to position [1552, 0]
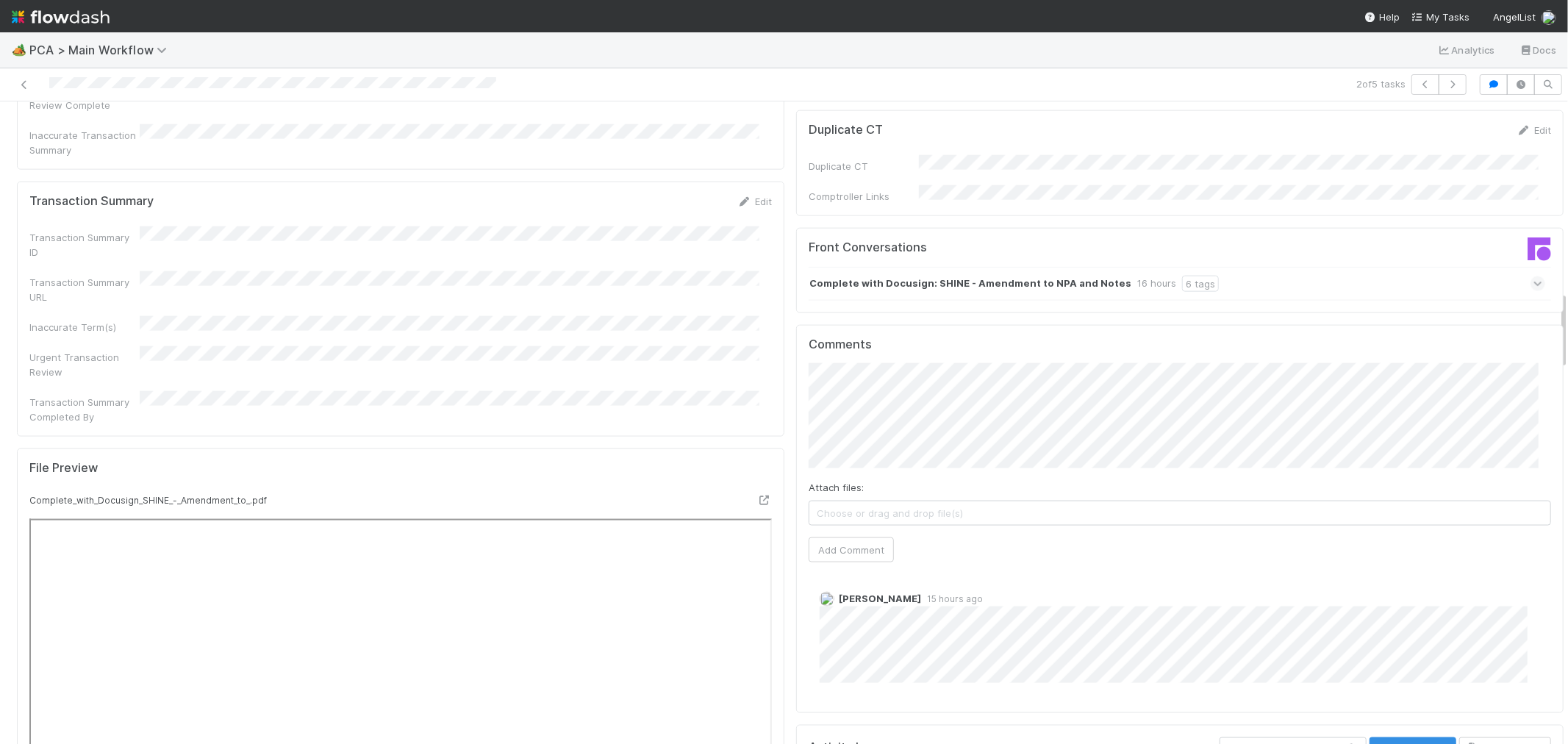
click at [1260, 267] on div "Complete with Docusign: SHINE - Amendment to NPA and Notes 16 hours 6 tags" at bounding box center [1177, 283] width 737 height 34
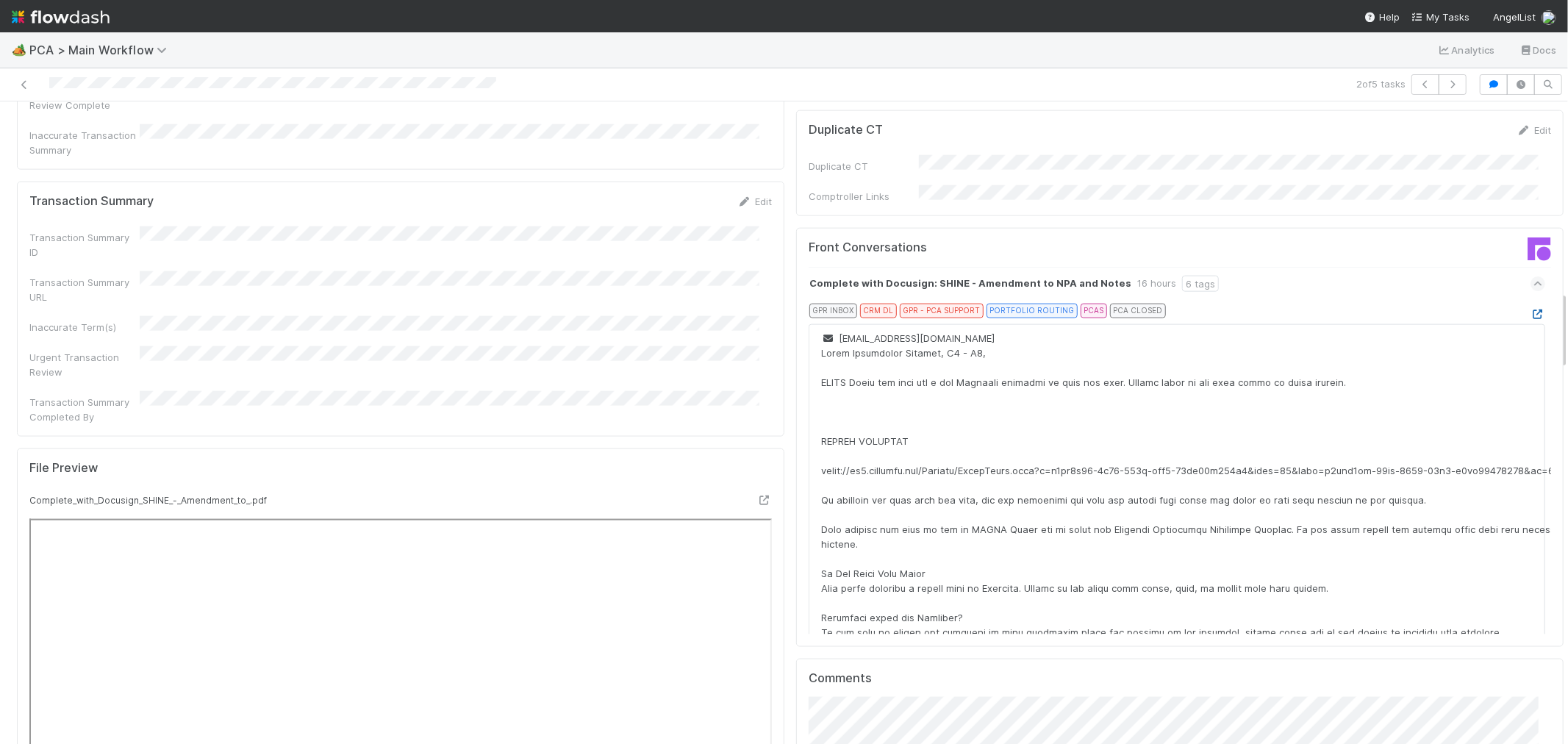
click at [1531, 308] on link at bounding box center [1538, 314] width 15 height 12
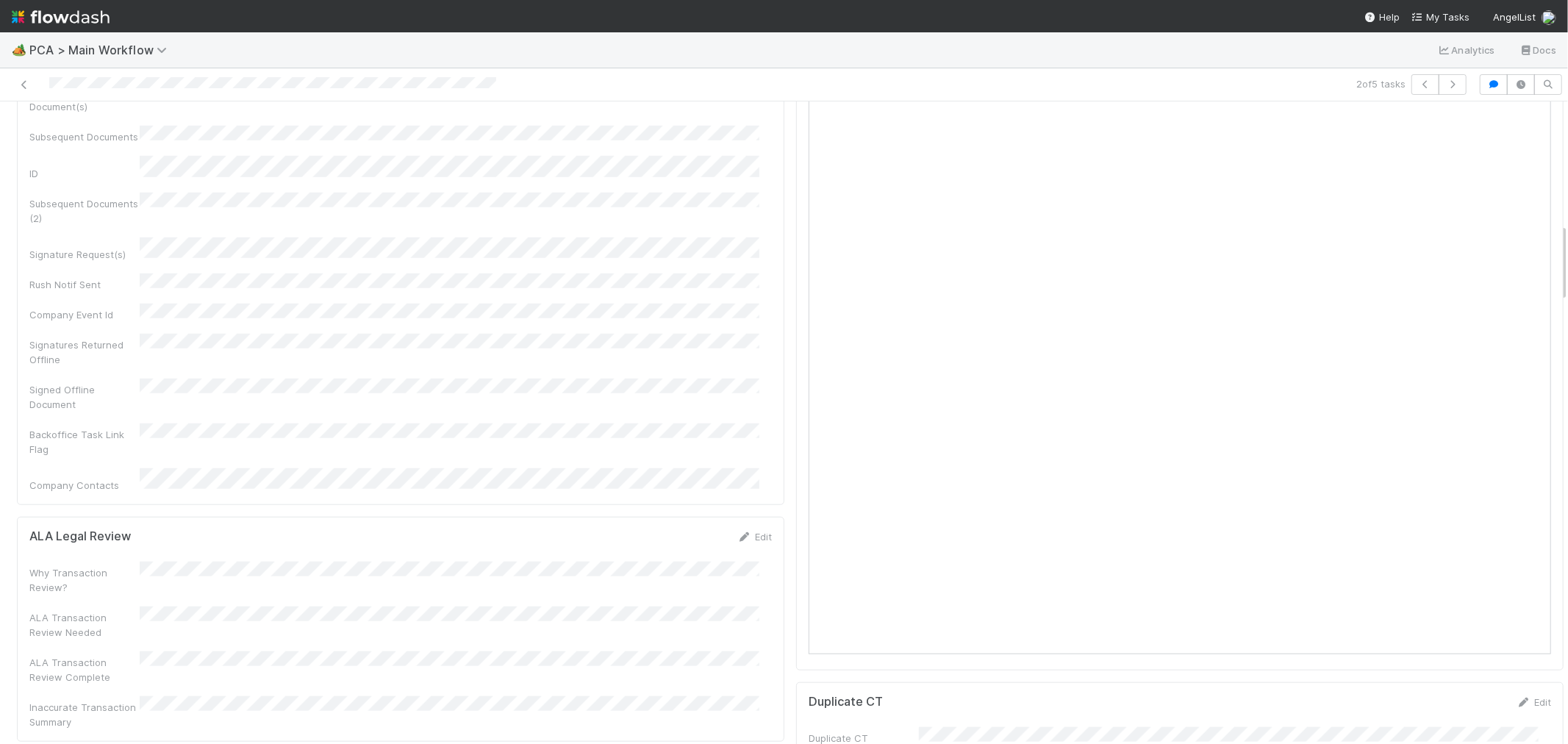
scroll to position [1143, 0]
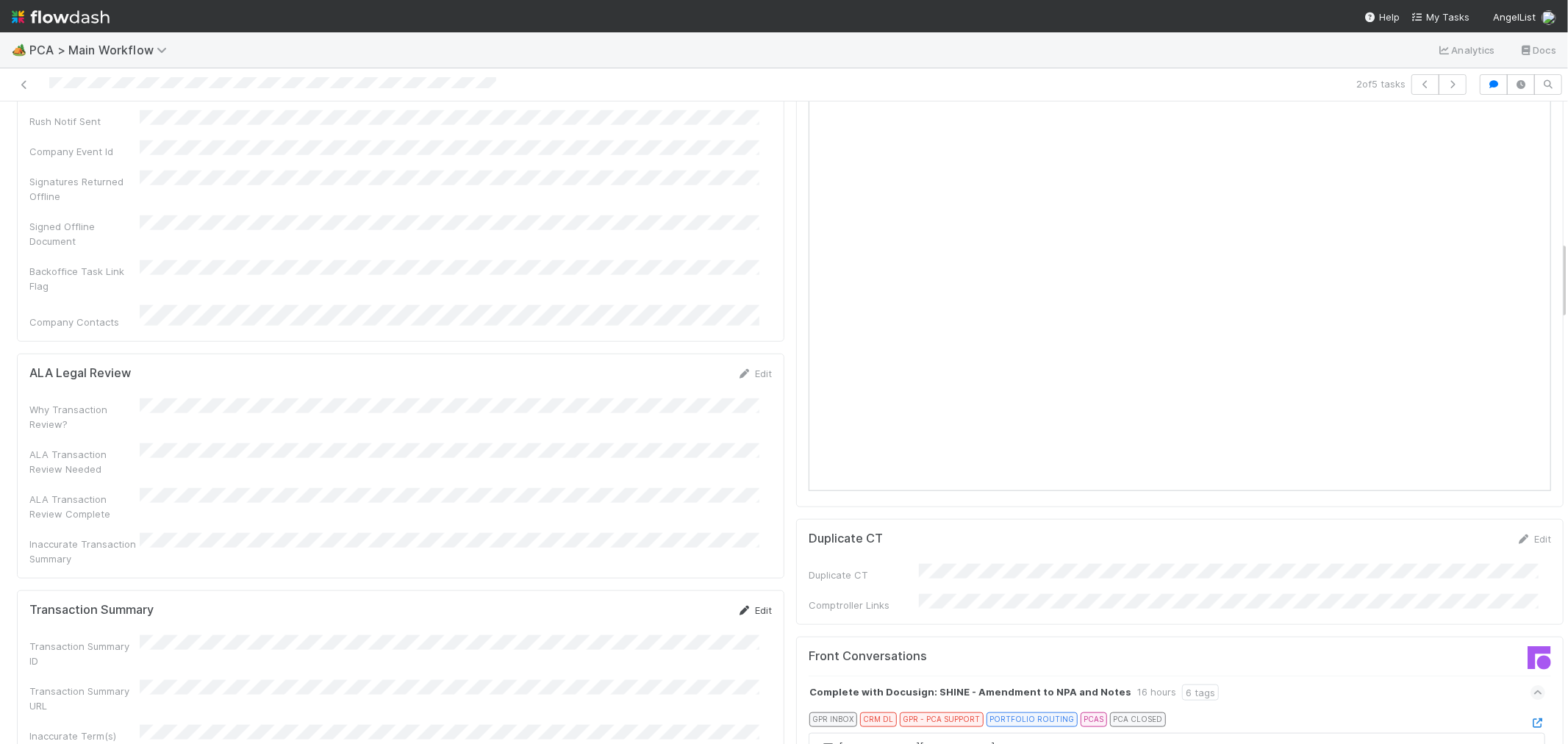
click at [753, 604] on link "Edit" at bounding box center [755, 610] width 34 height 12
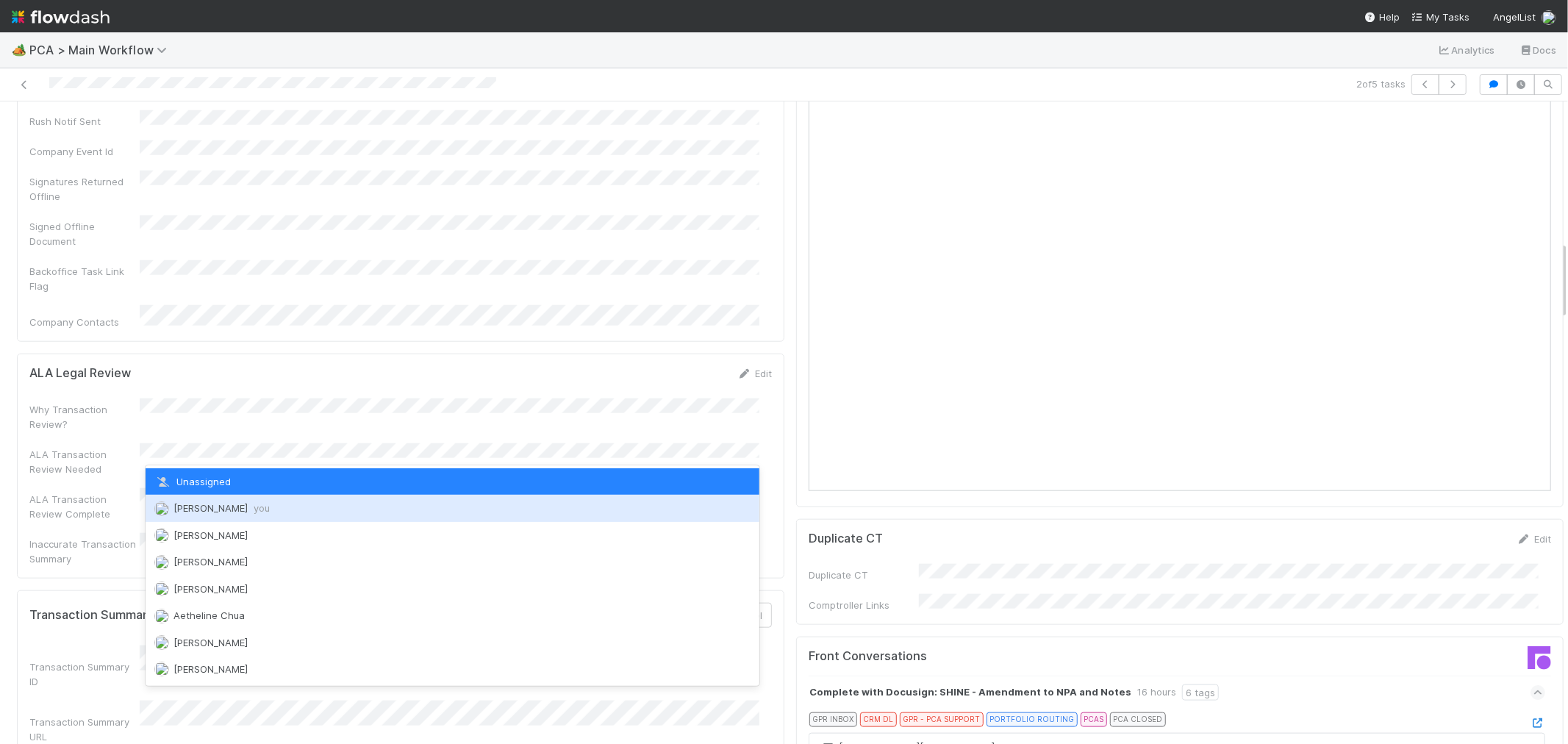
click at [222, 509] on span "[PERSON_NAME] you" at bounding box center [221, 508] width 96 height 12
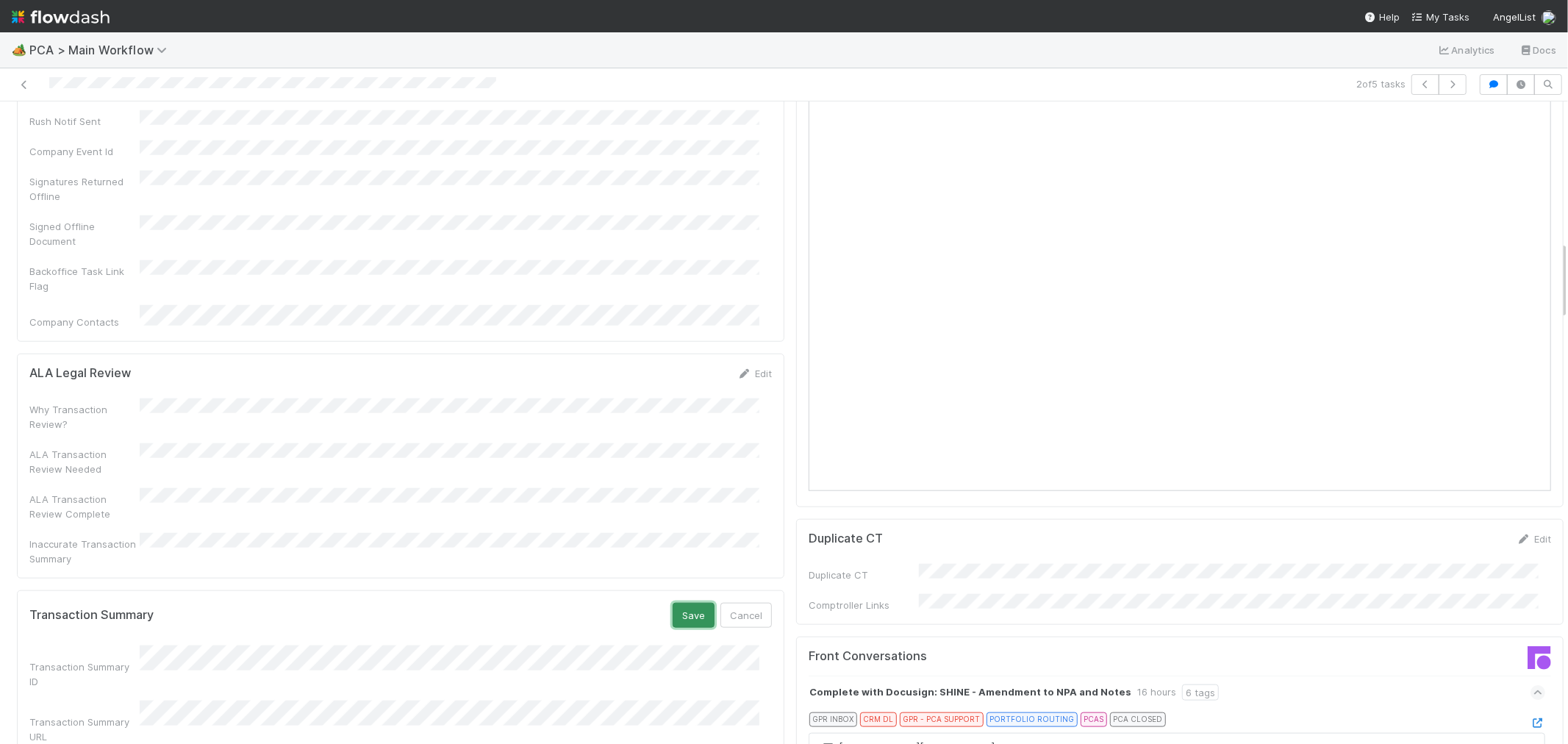
click at [673, 602] on button "Save" at bounding box center [693, 615] width 42 height 25
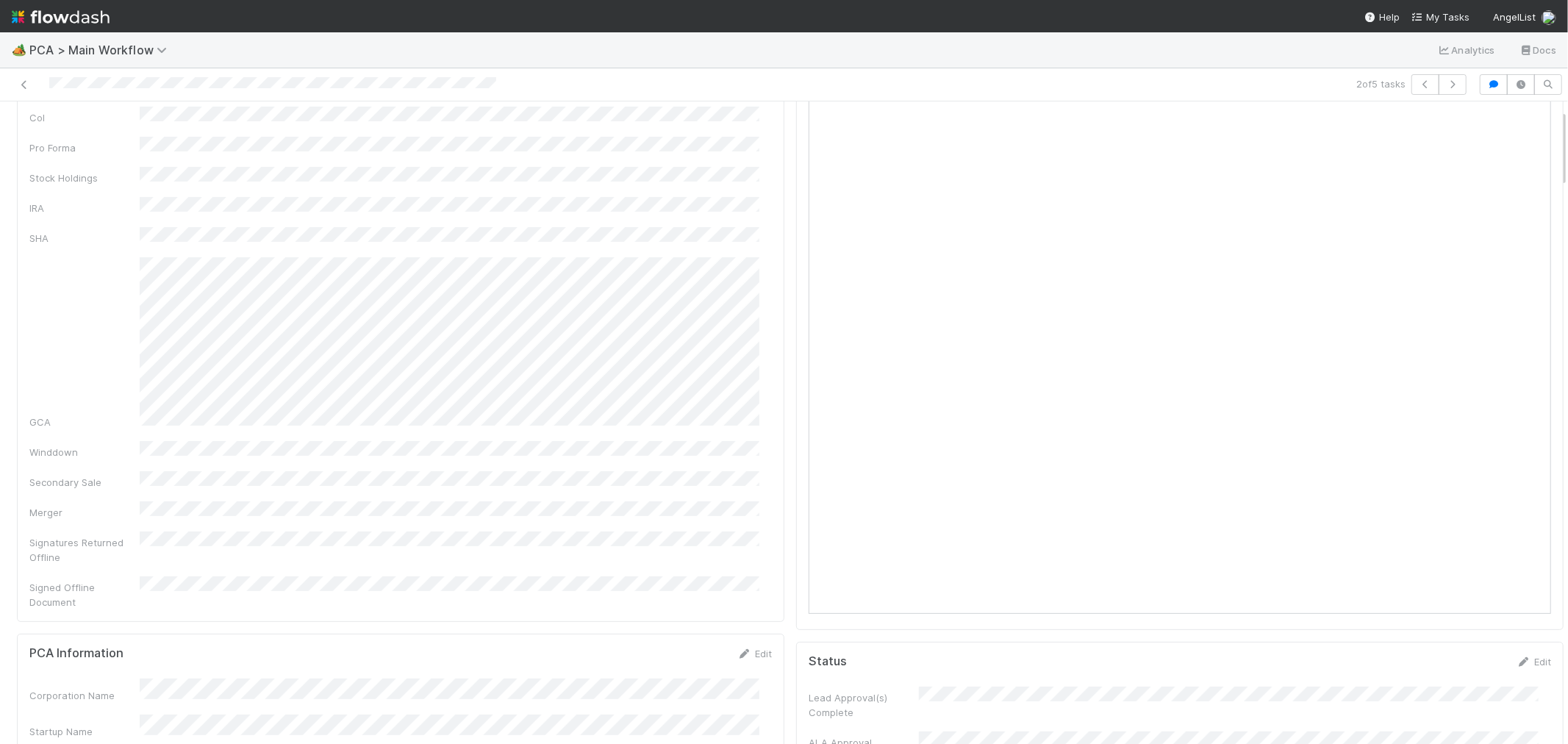
scroll to position [0, 0]
click at [1503, 118] on link "Actions" at bounding box center [1533, 126] width 60 height 25
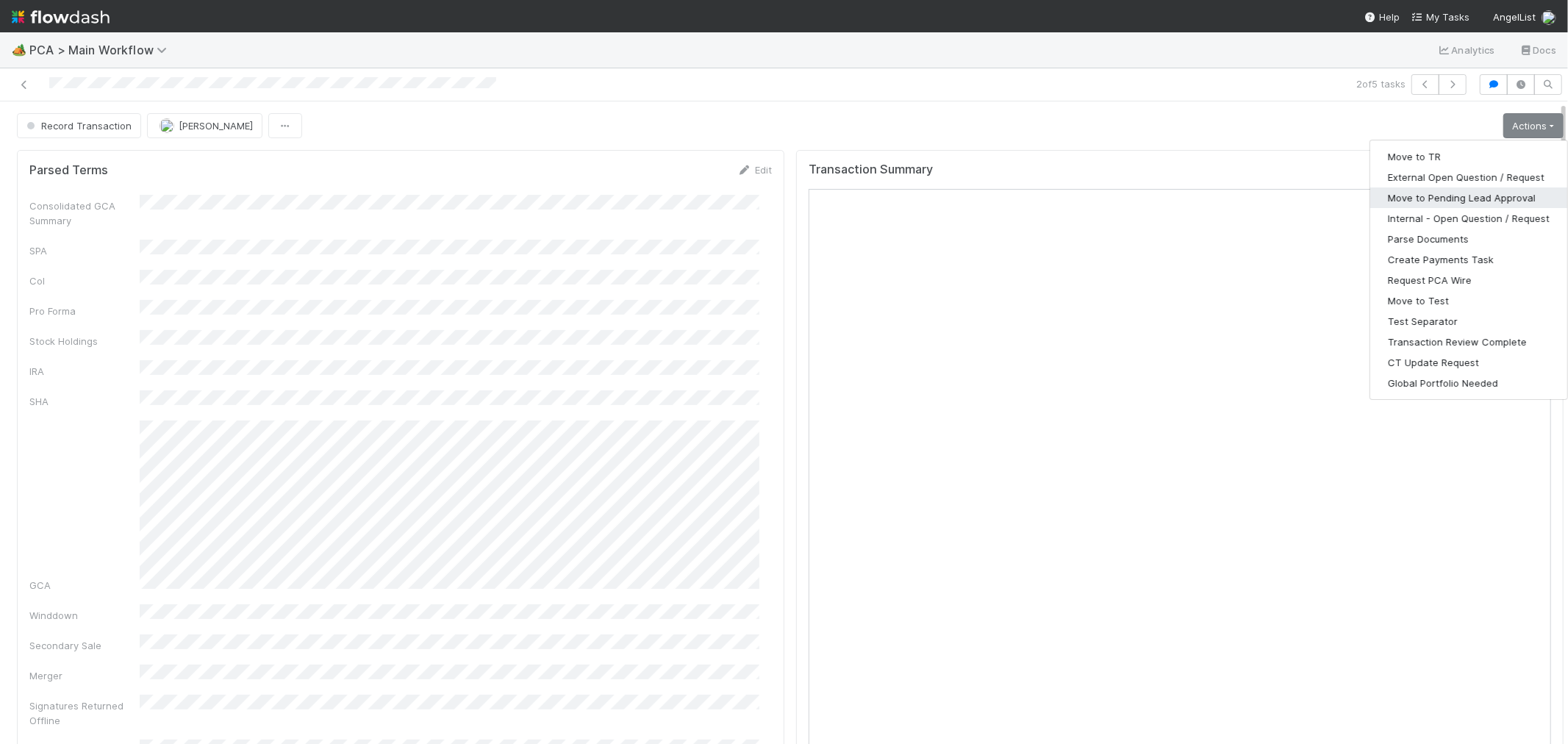
click at [1384, 190] on button "Move to Pending Lead Approval" at bounding box center [1469, 198] width 197 height 21
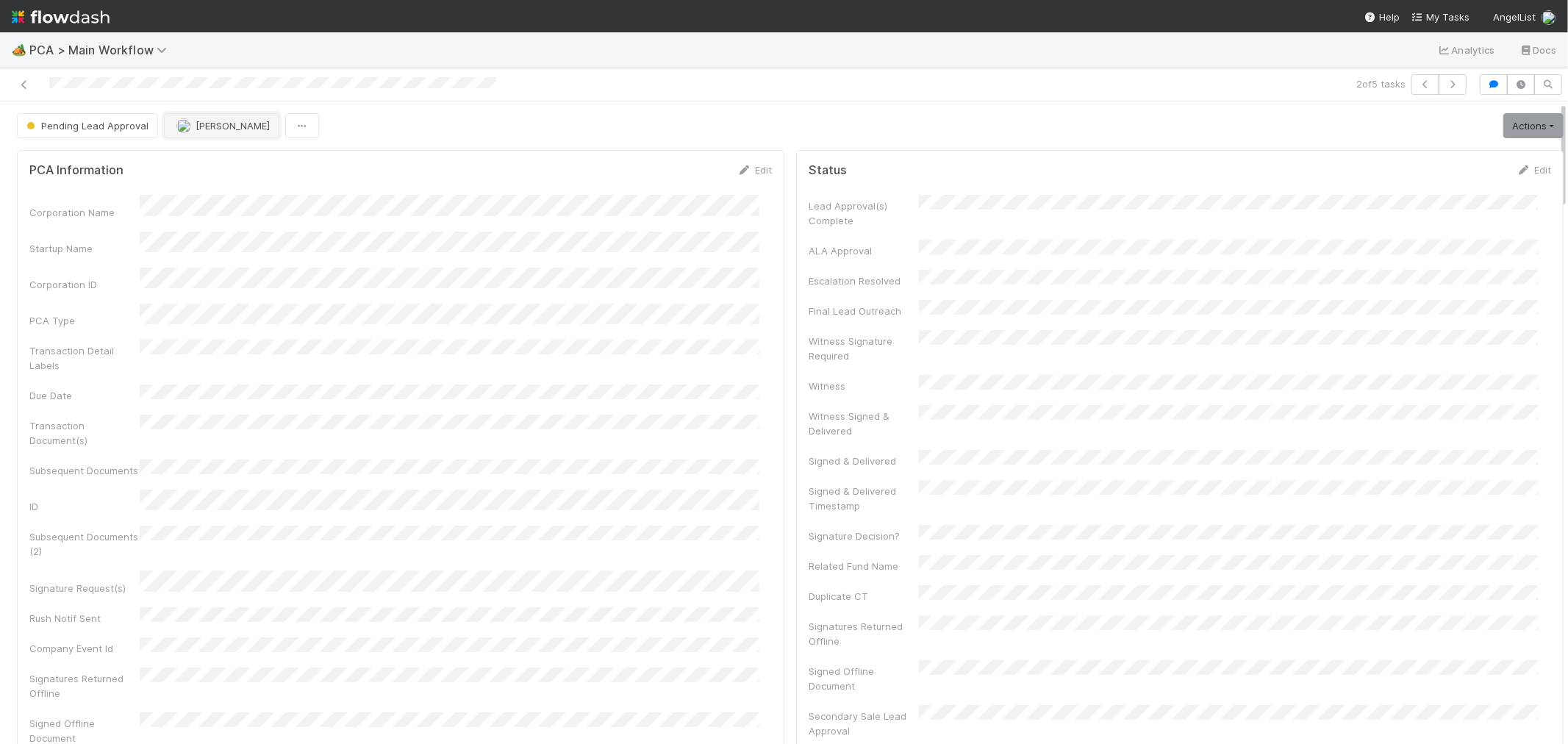
click at [247, 131] on button "[PERSON_NAME]" at bounding box center [221, 126] width 115 height 25
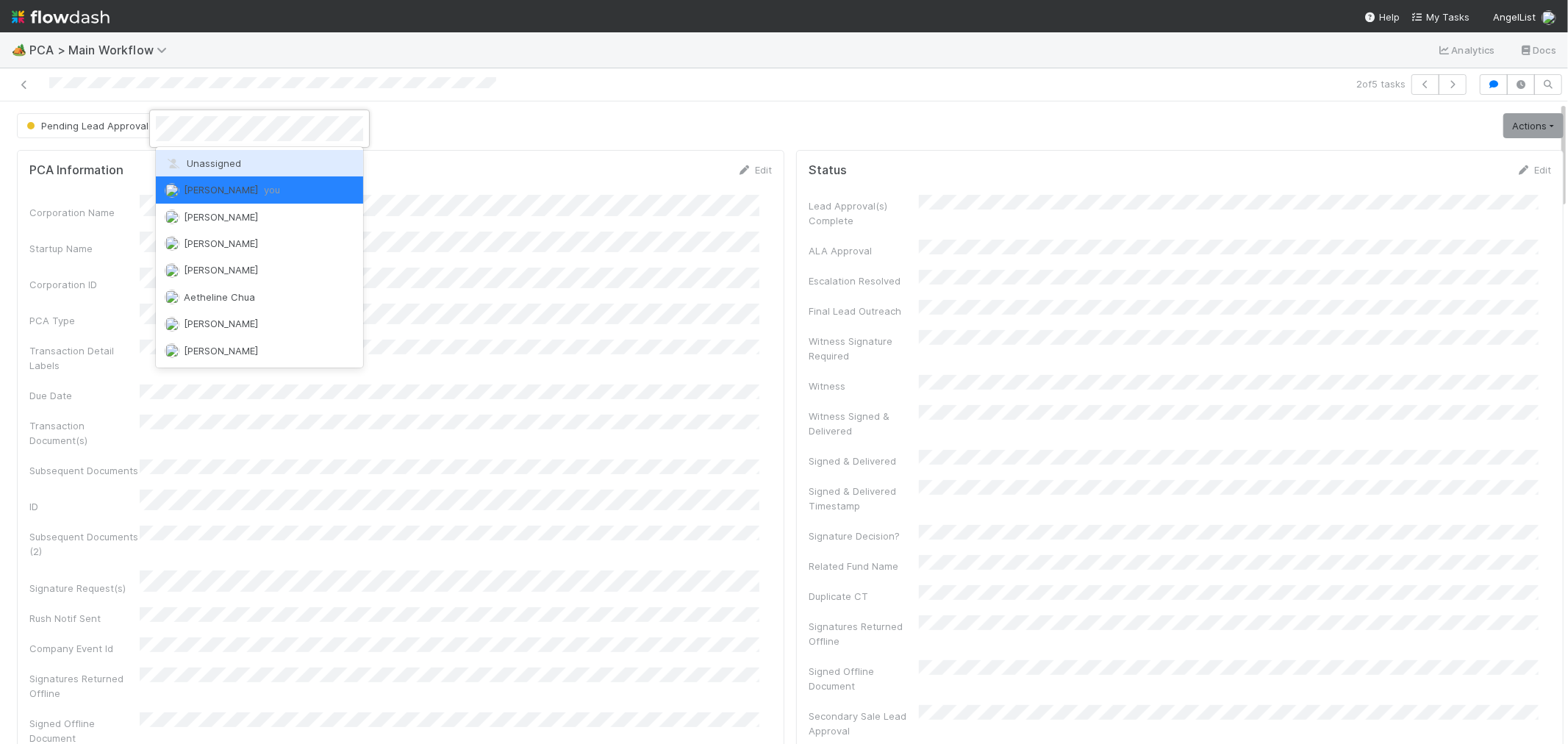
click at [244, 160] on div "Unassigned" at bounding box center [259, 163] width 207 height 27
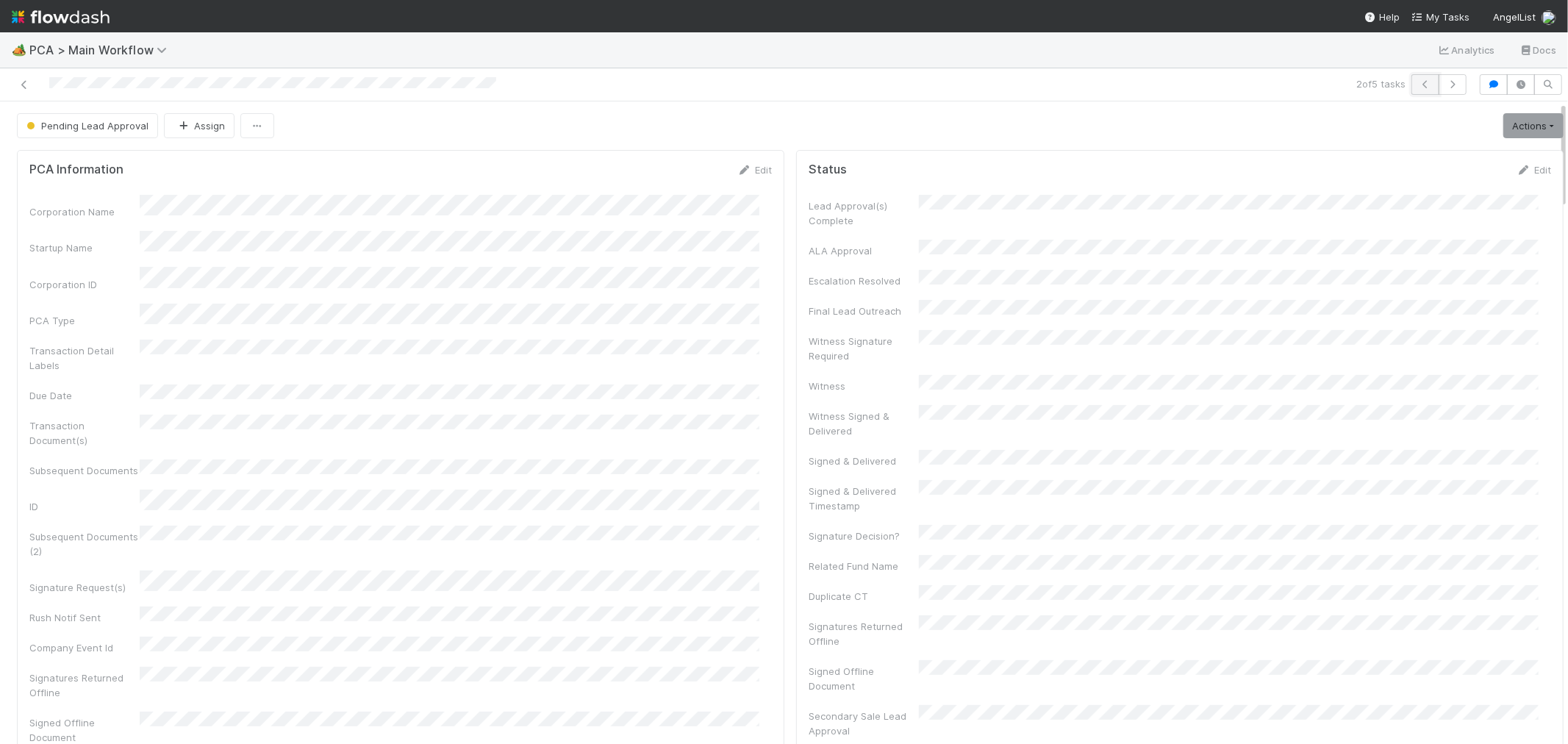
click at [1412, 83] on button "button" at bounding box center [1426, 85] width 28 height 21
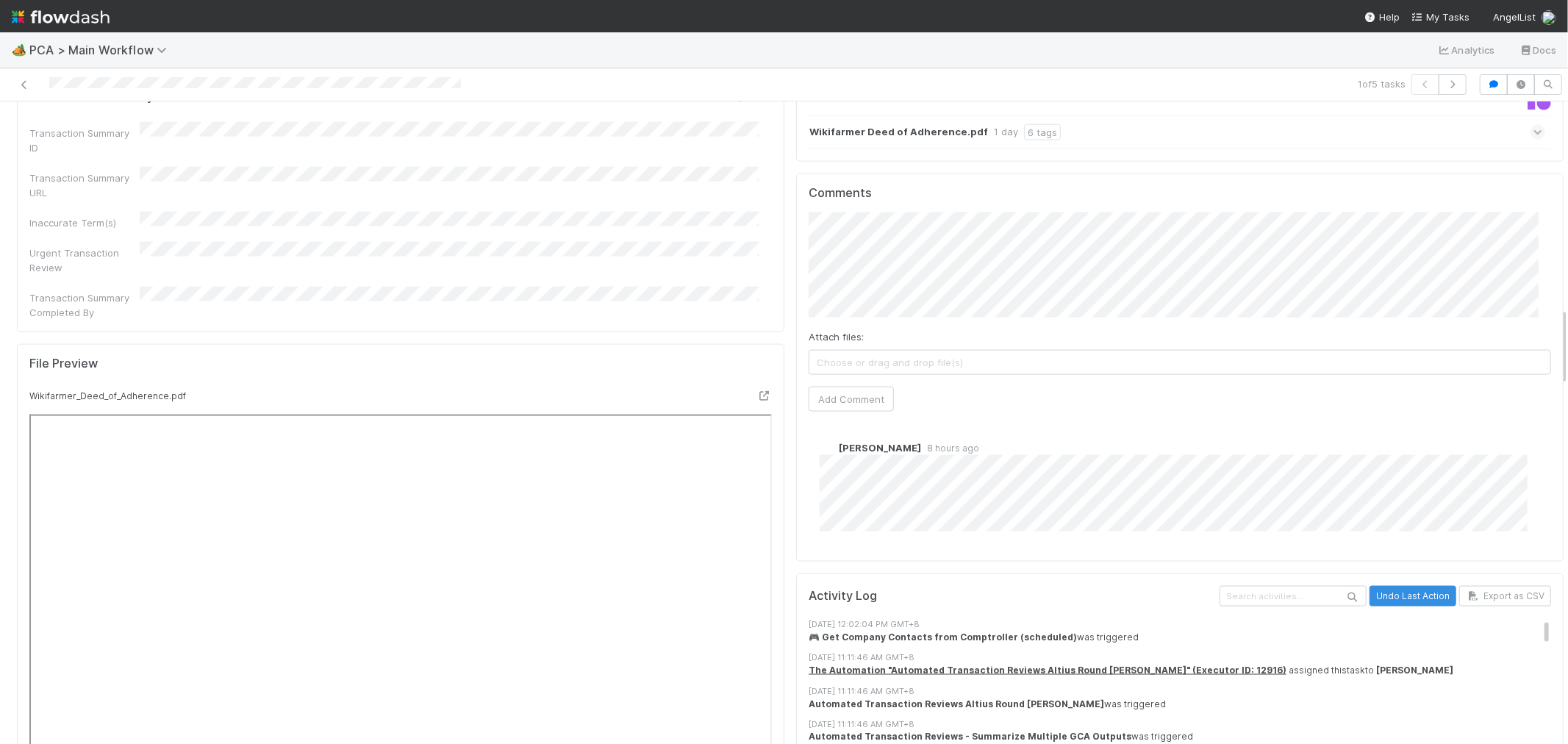
scroll to position [1633, 0]
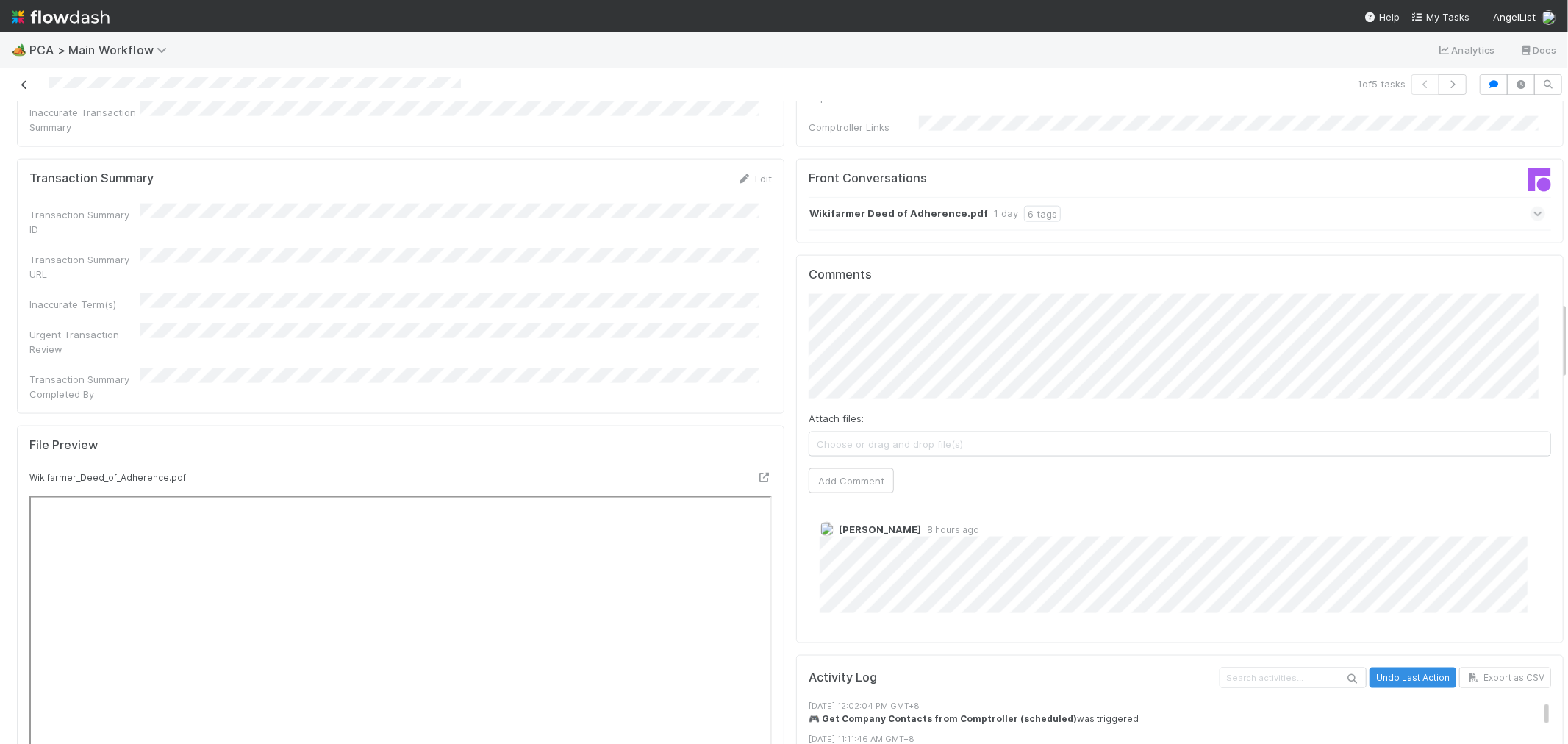
click at [22, 90] on link at bounding box center [25, 85] width 15 height 15
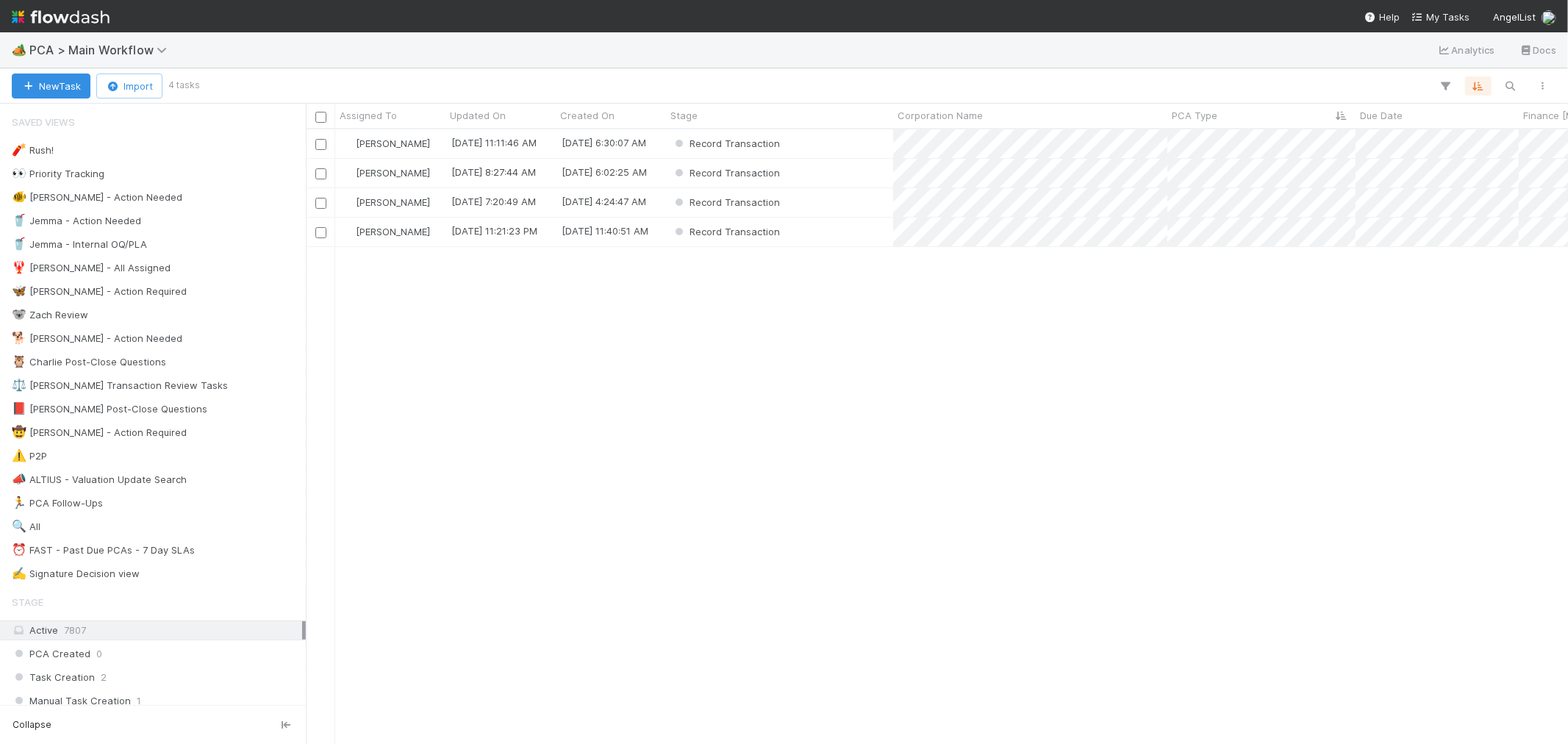
scroll to position [601, 1250]
